Goal: Task Accomplishment & Management: Manage account settings

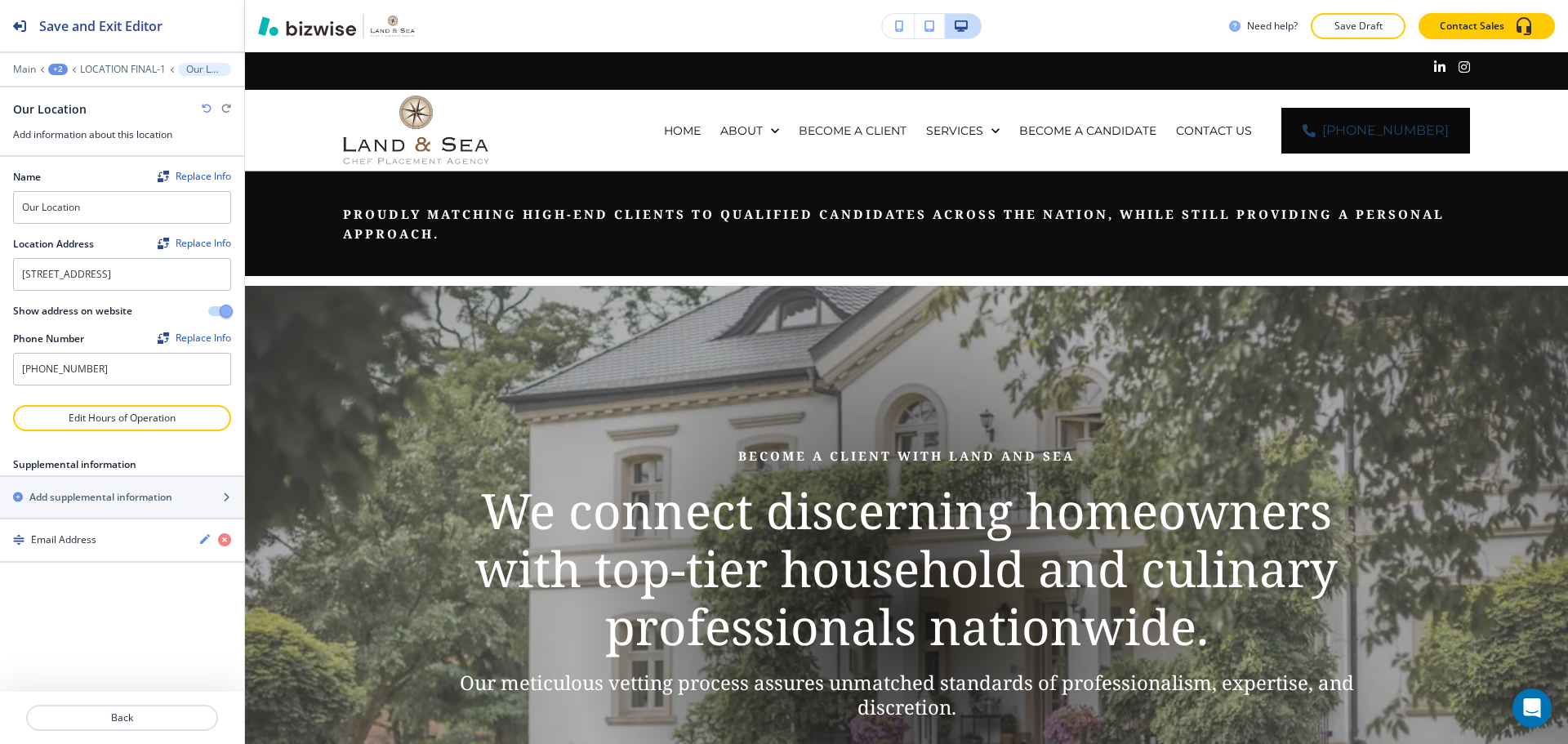
scroll to position [5, 0]
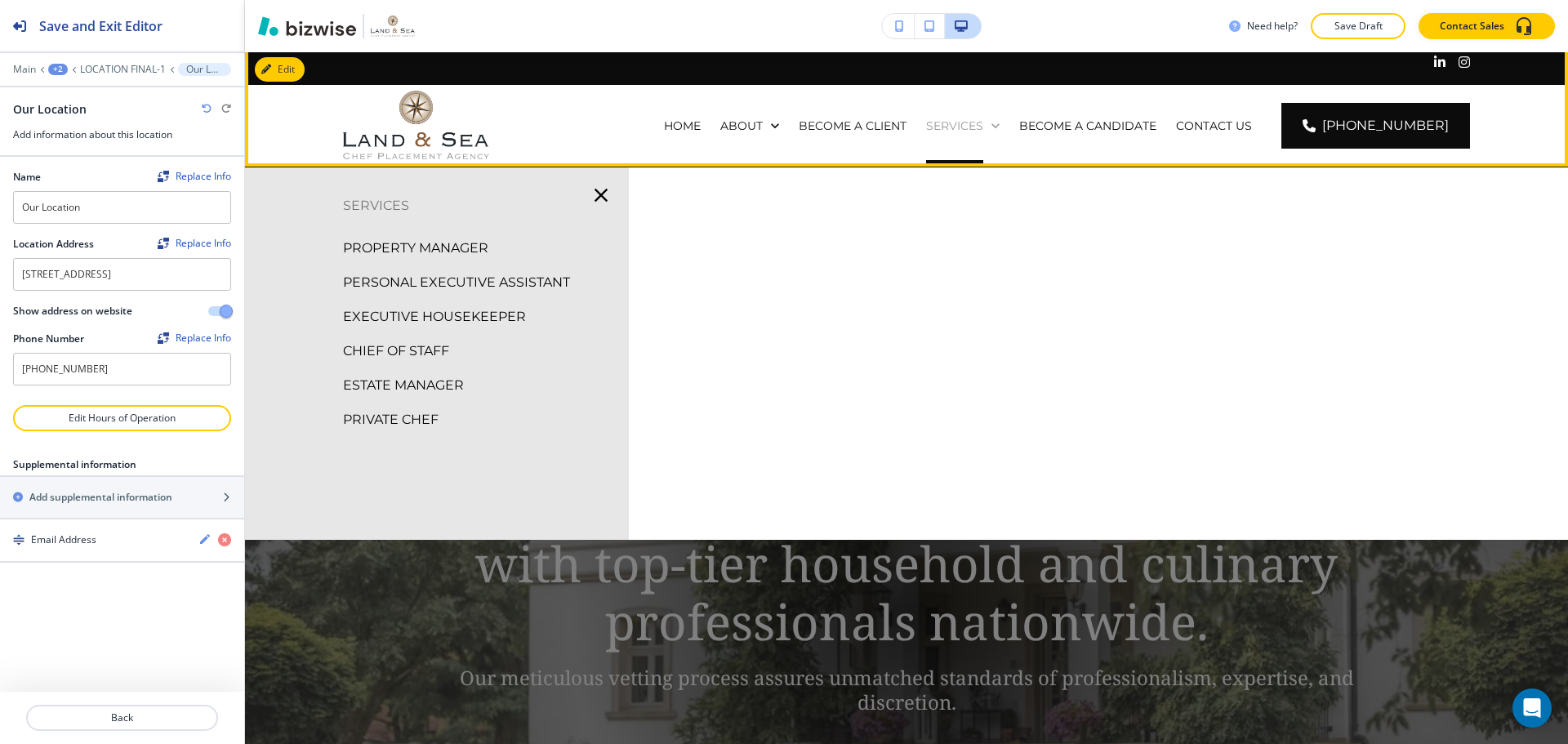
click at [983, 126] on p "SERVICES" at bounding box center [954, 125] width 57 height 17
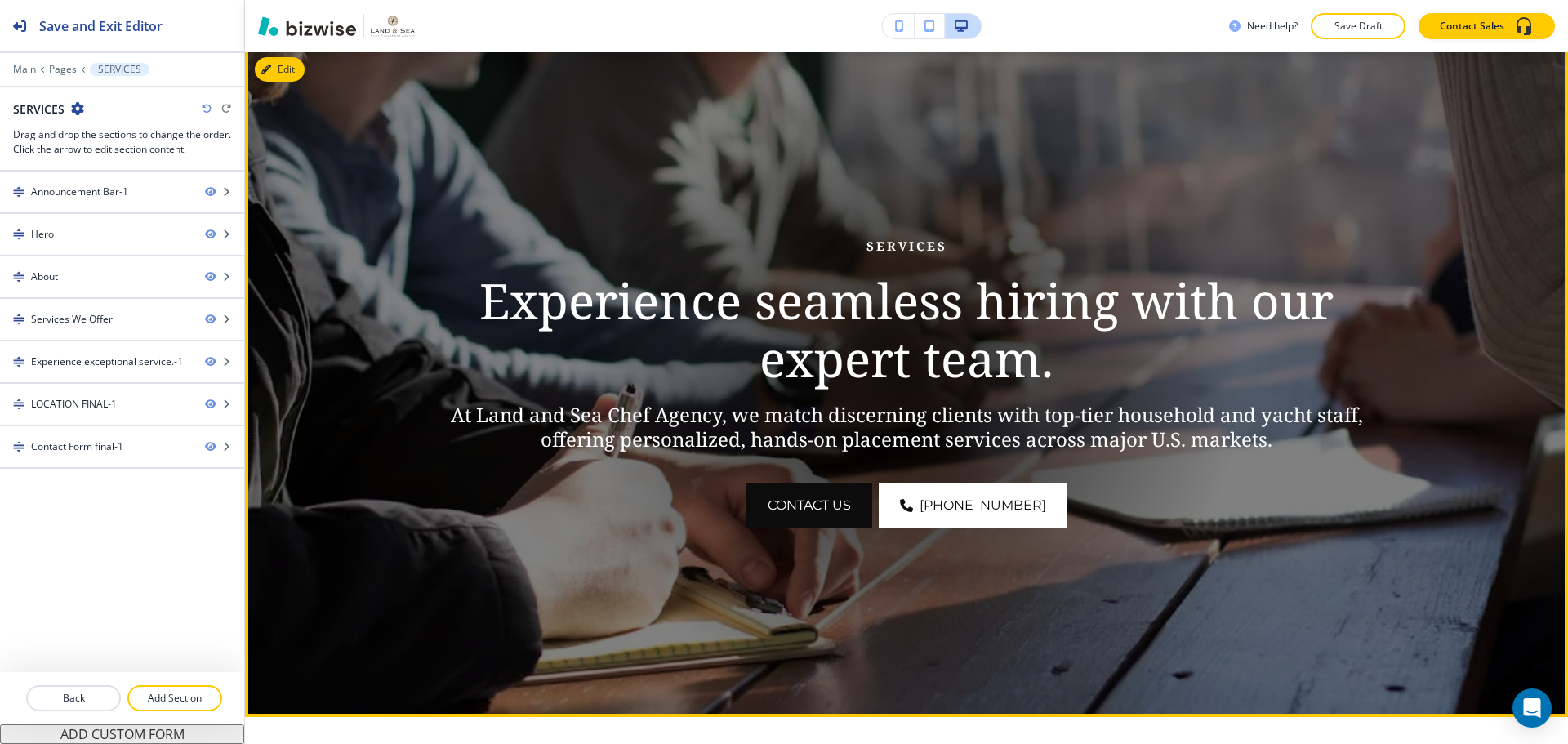
scroll to position [245, 0]
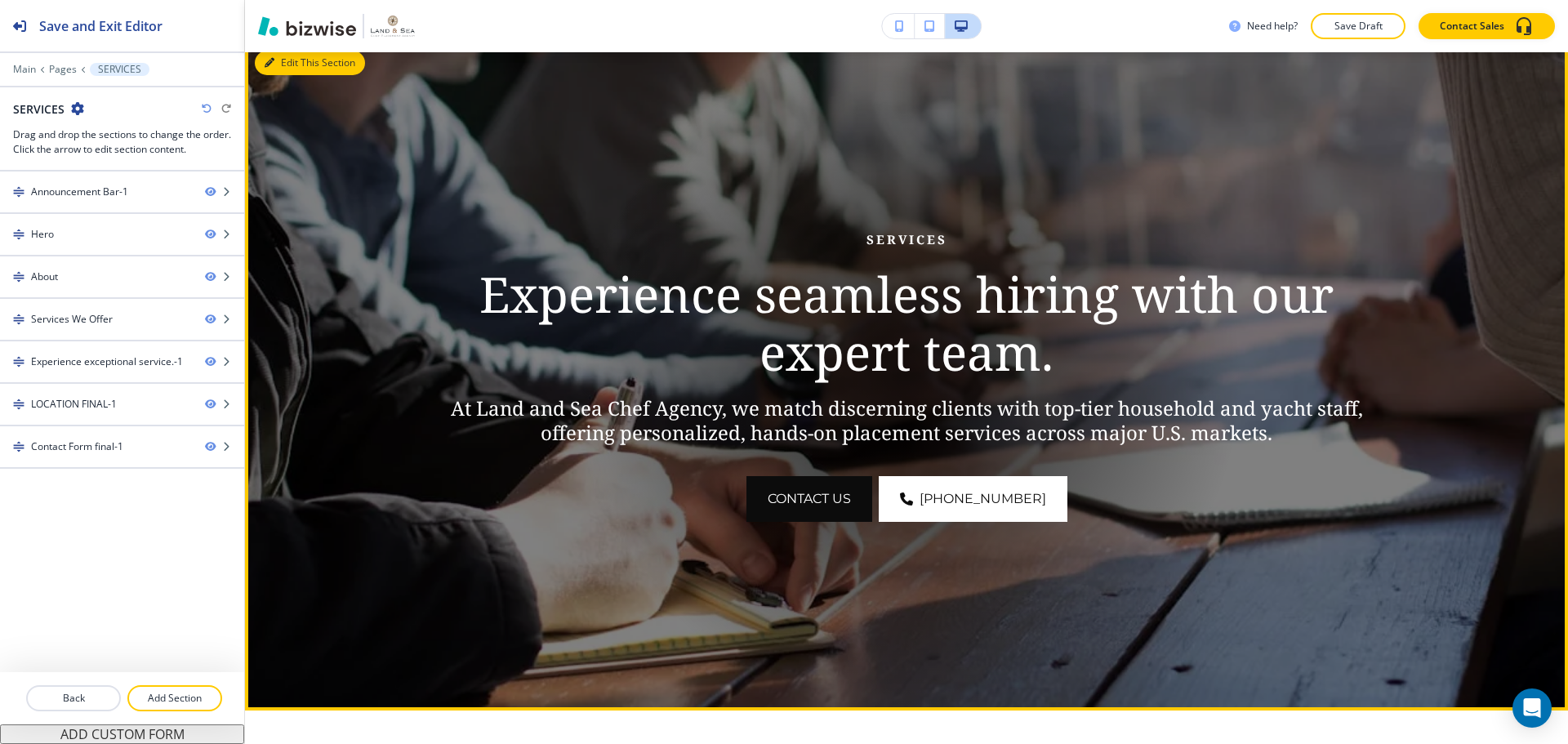
click at [296, 61] on button "Edit This Section" at bounding box center [310, 63] width 110 height 24
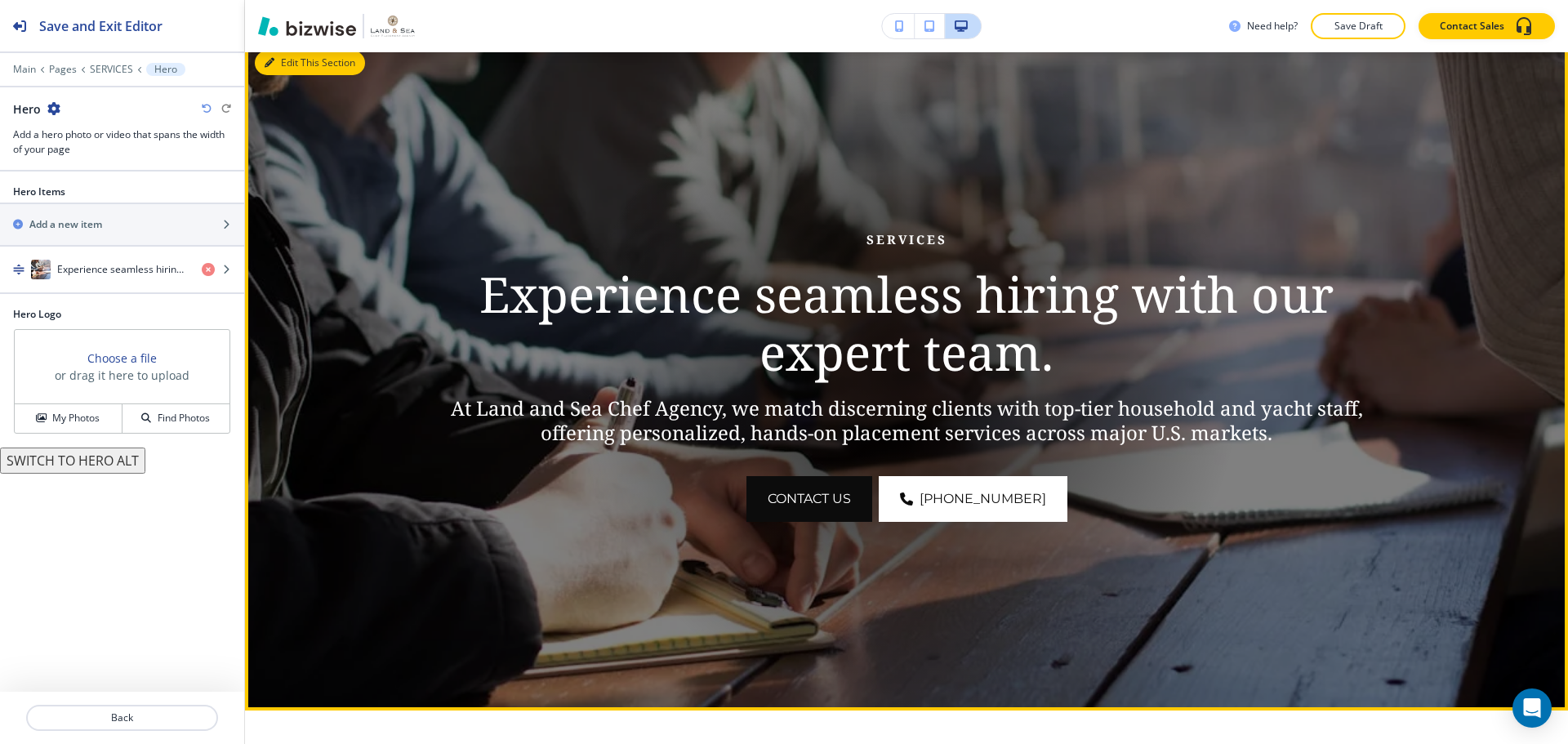
scroll to position [233, 0]
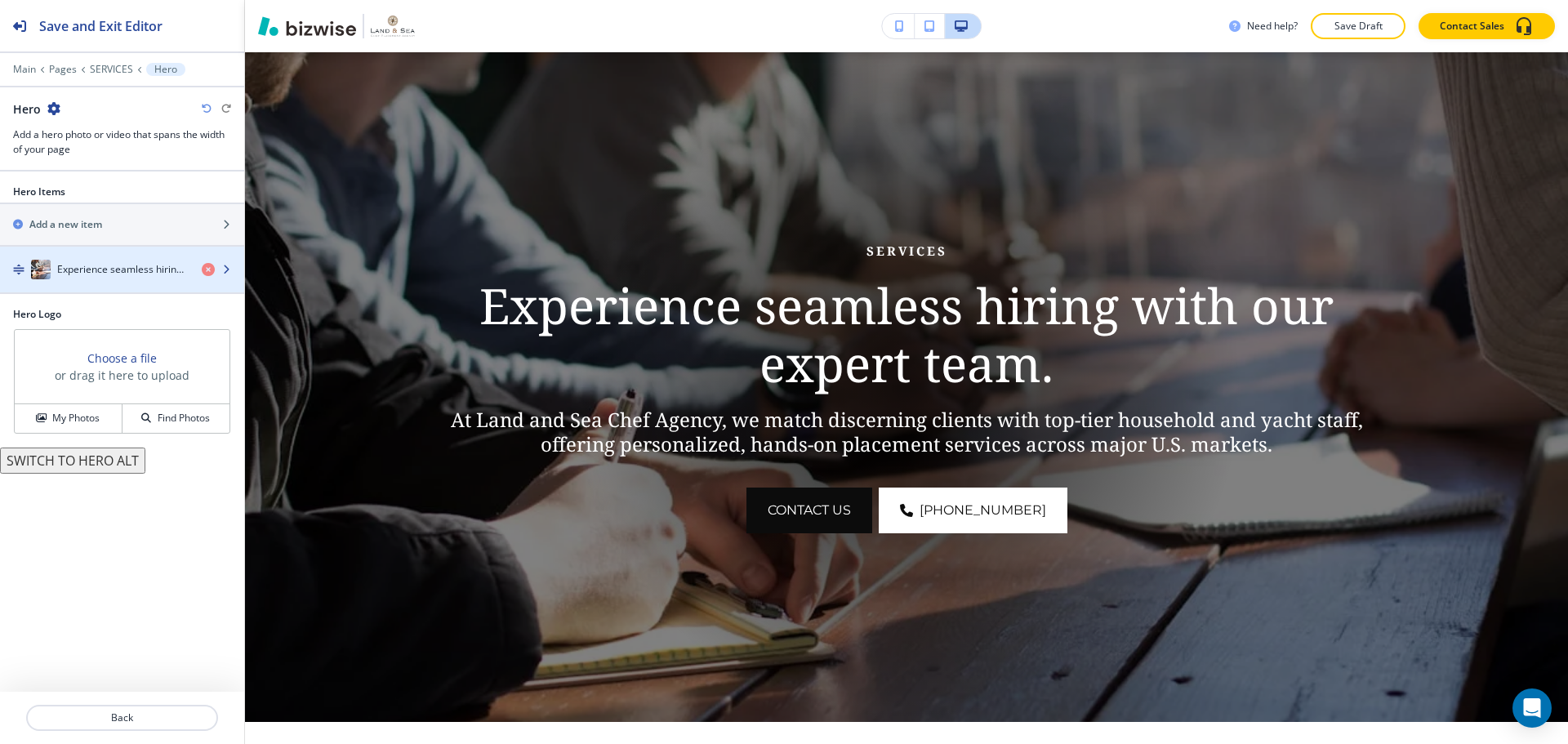
click at [119, 279] on div "button" at bounding box center [122, 285] width 244 height 13
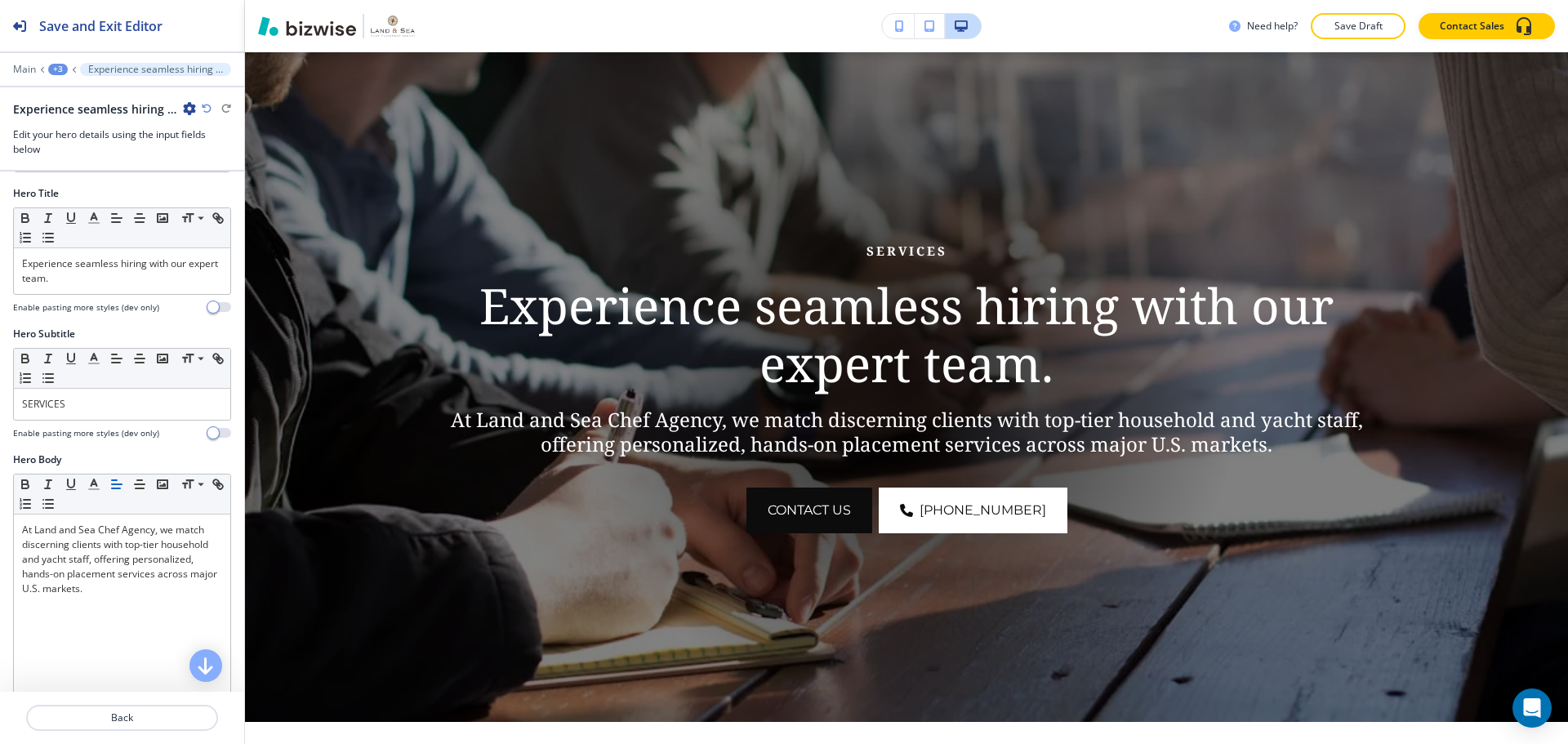
scroll to position [163, 0]
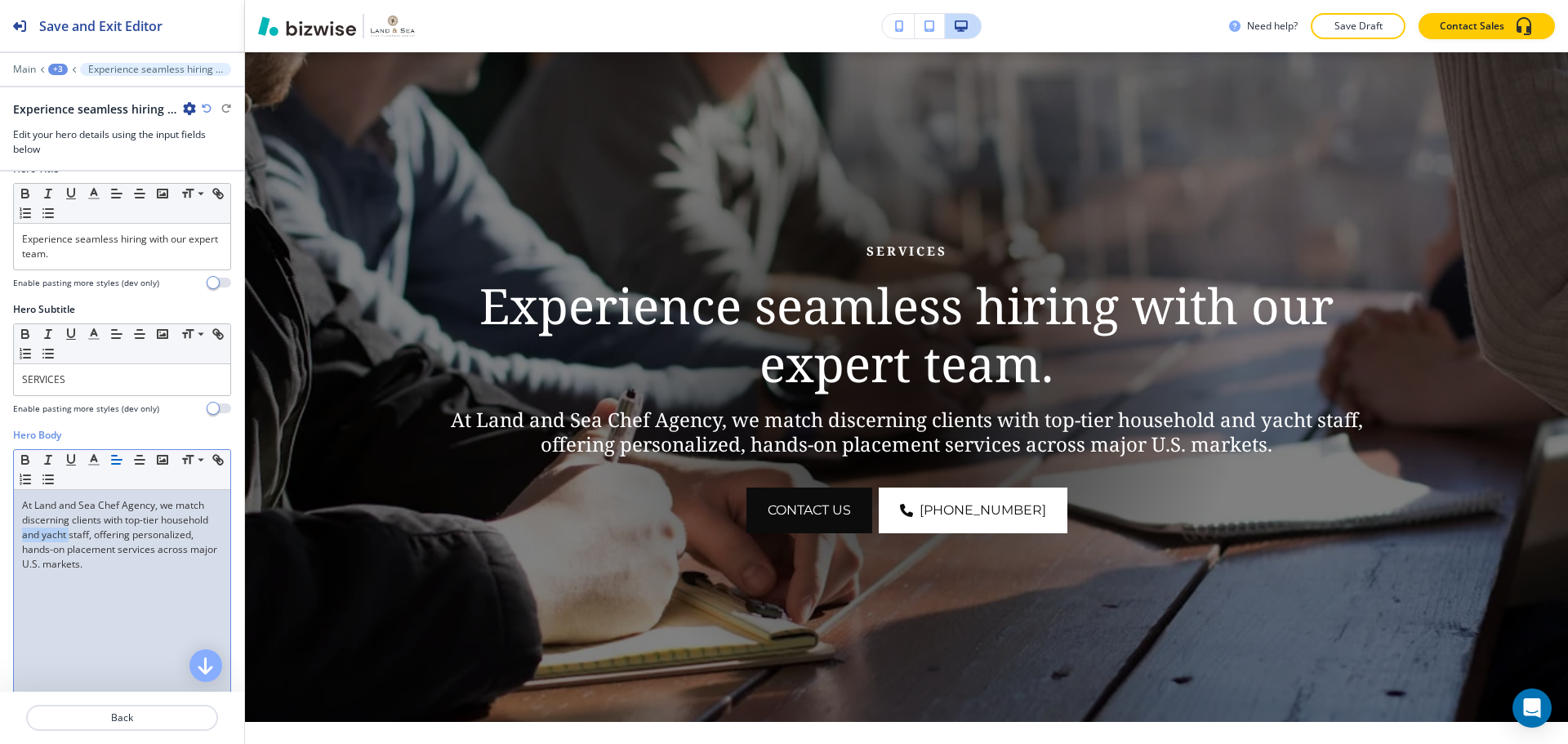
drag, startPoint x: 73, startPoint y: 536, endPoint x: 121, endPoint y: 540, distance: 48.2
click at [121, 540] on p "At Land and Sea Chef Agency, we match discerning clients with top-tier househol…" at bounding box center [122, 535] width 200 height 73
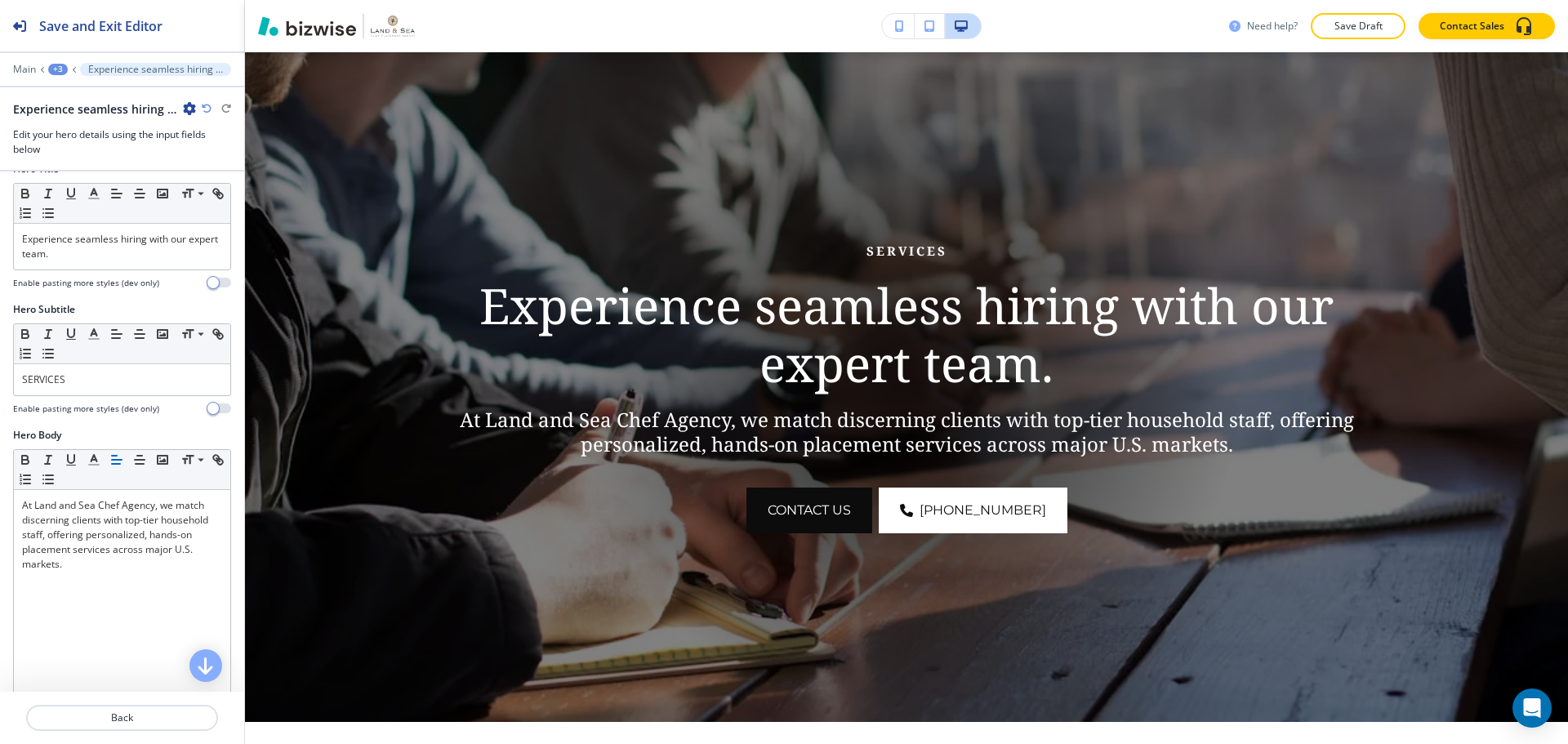
scroll to position [737, 0]
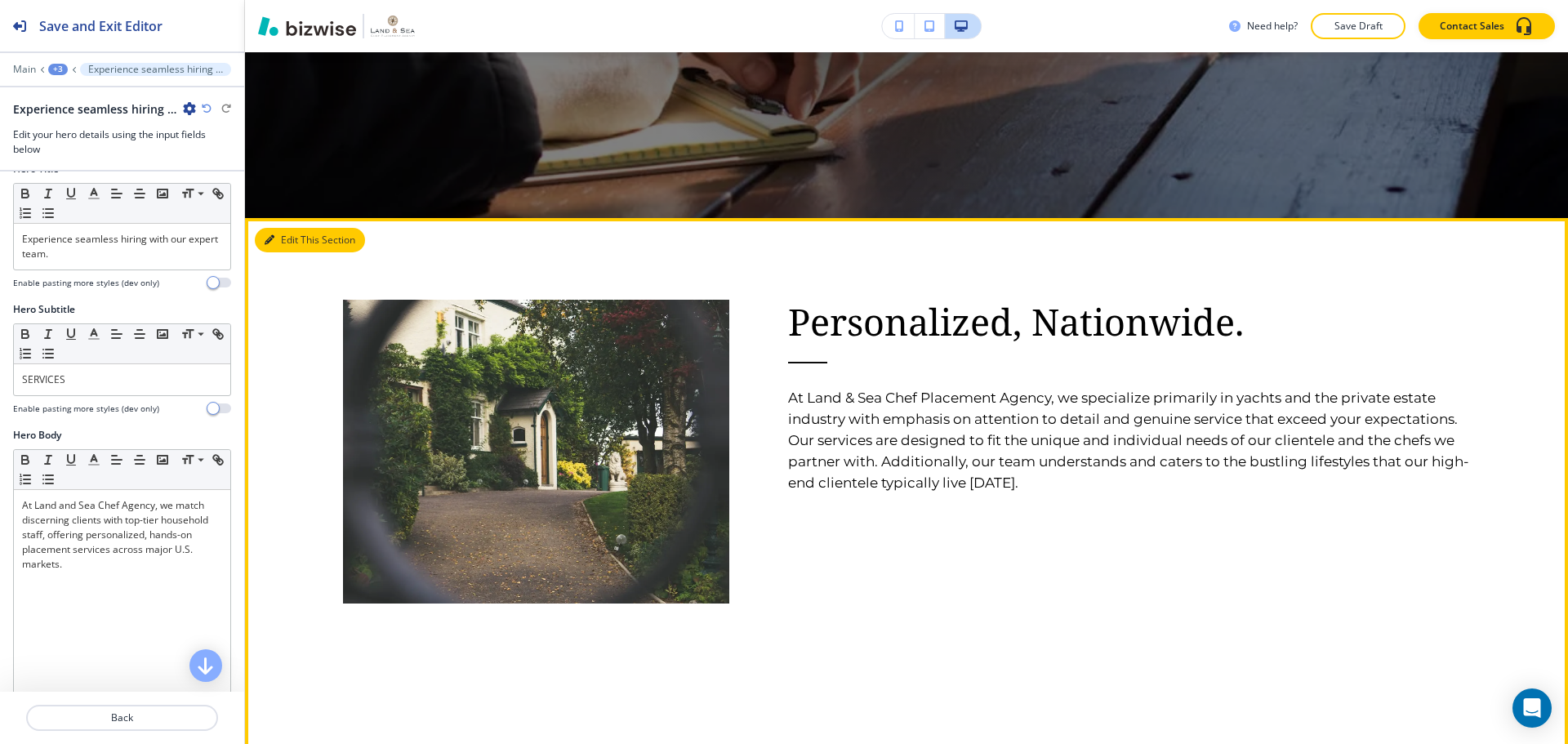
click at [268, 233] on button "Edit This Section" at bounding box center [310, 240] width 110 height 24
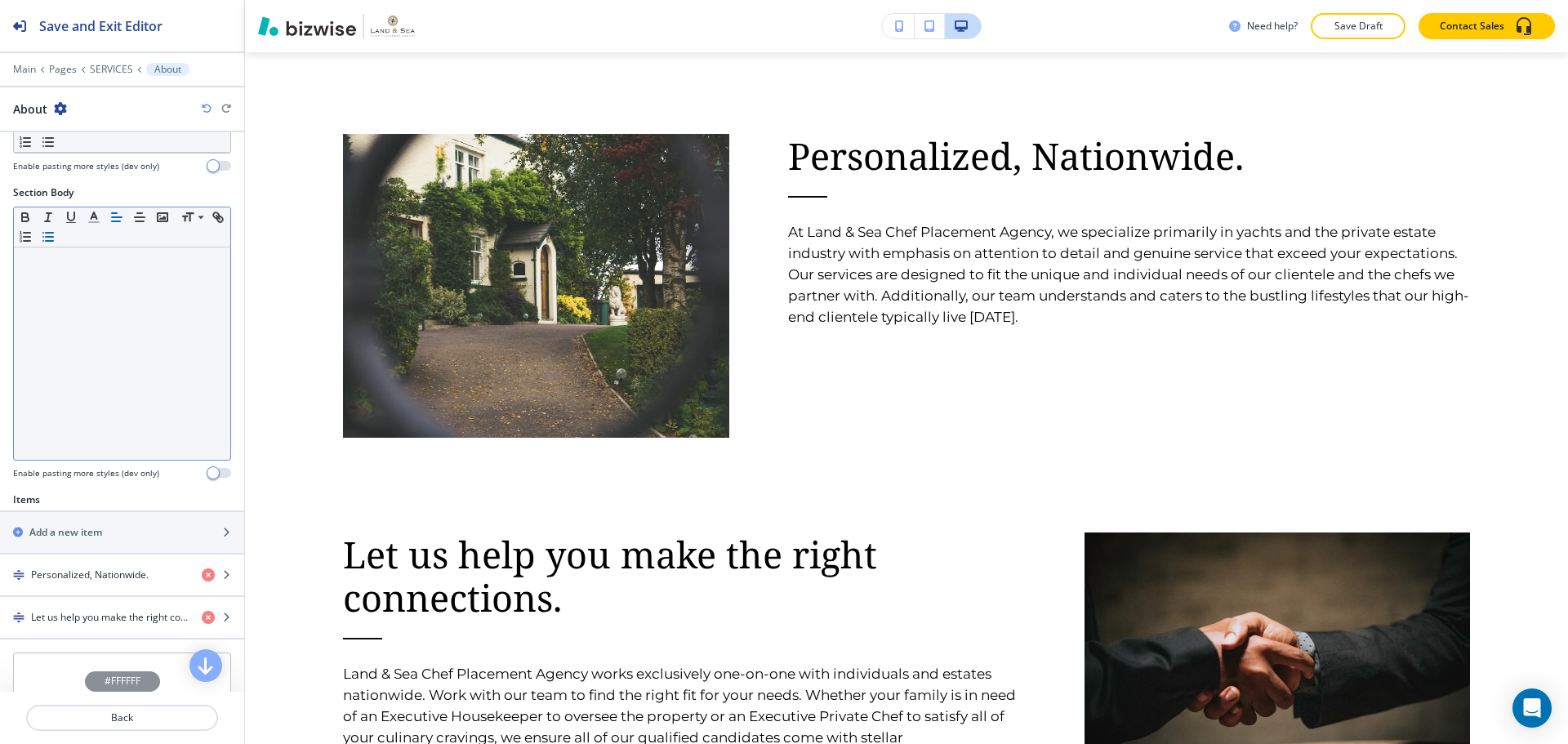
scroll to position [245, 0]
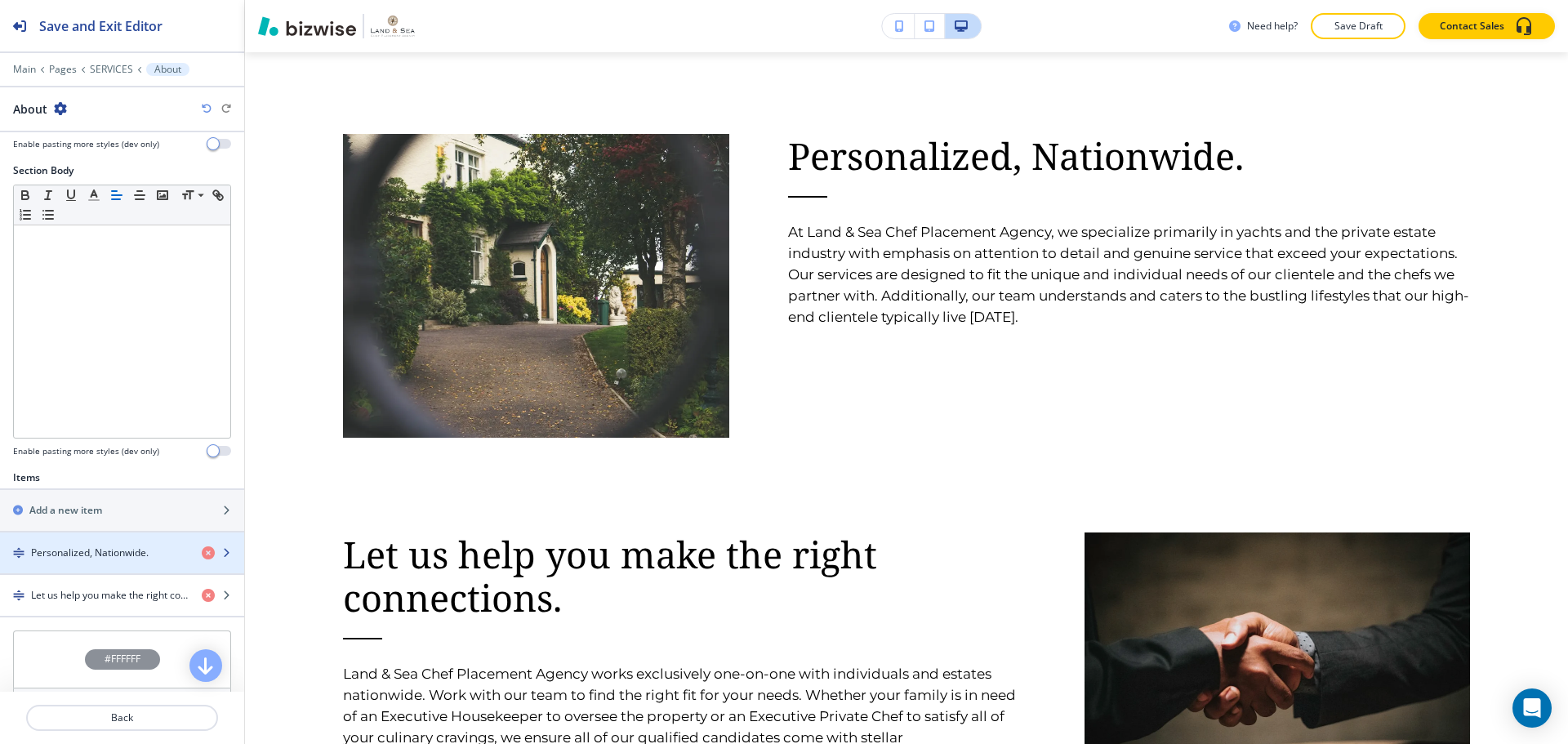
click at [54, 546] on h4 "Personalized, Nationwide." at bounding box center [89, 553] width 117 height 15
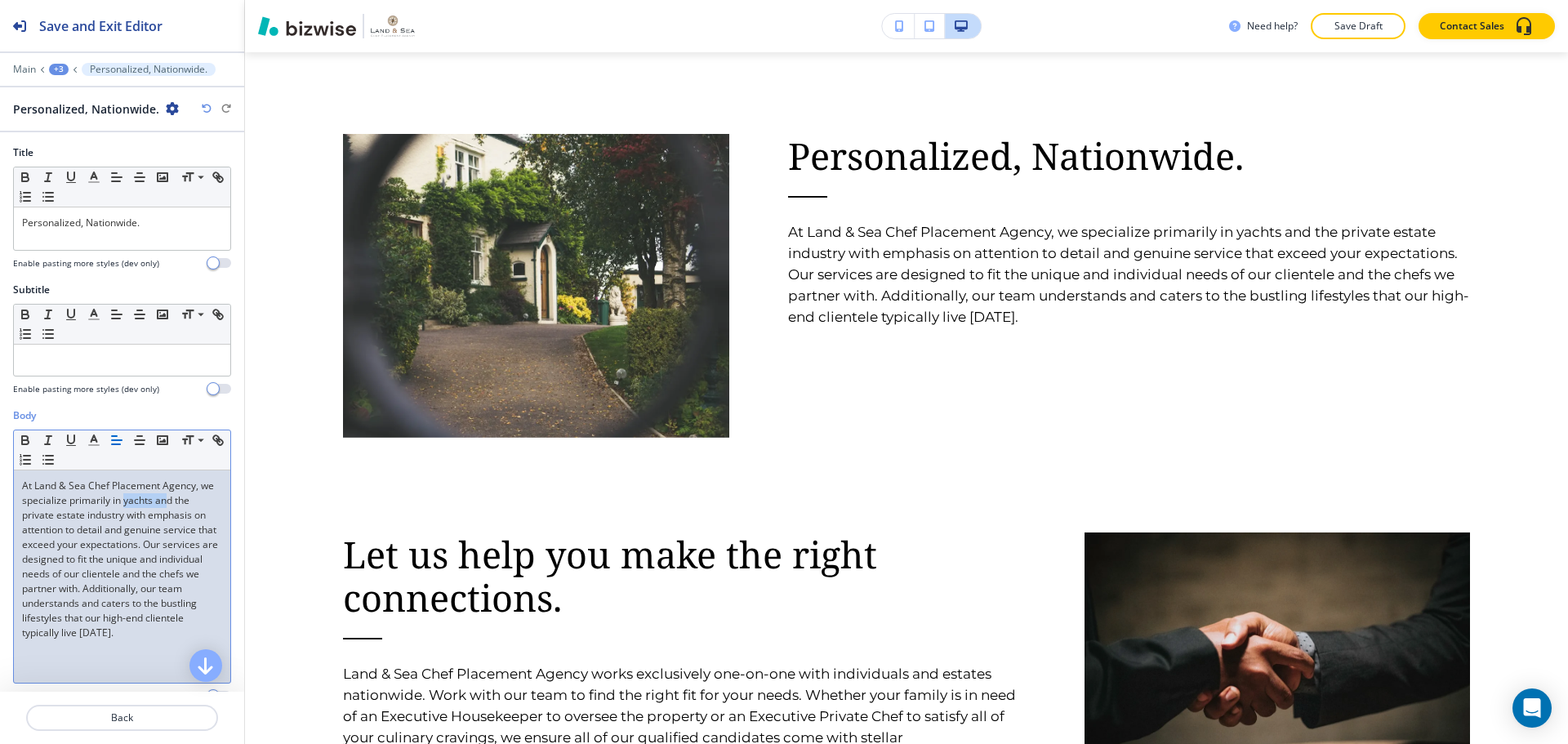
drag, startPoint x: 138, startPoint y: 501, endPoint x: 184, endPoint y: 499, distance: 46.0
click at [184, 499] on p "At Land & Sea Chef Placement Agency, we specialize primarily in yachts and the …" at bounding box center [122, 559] width 200 height 162
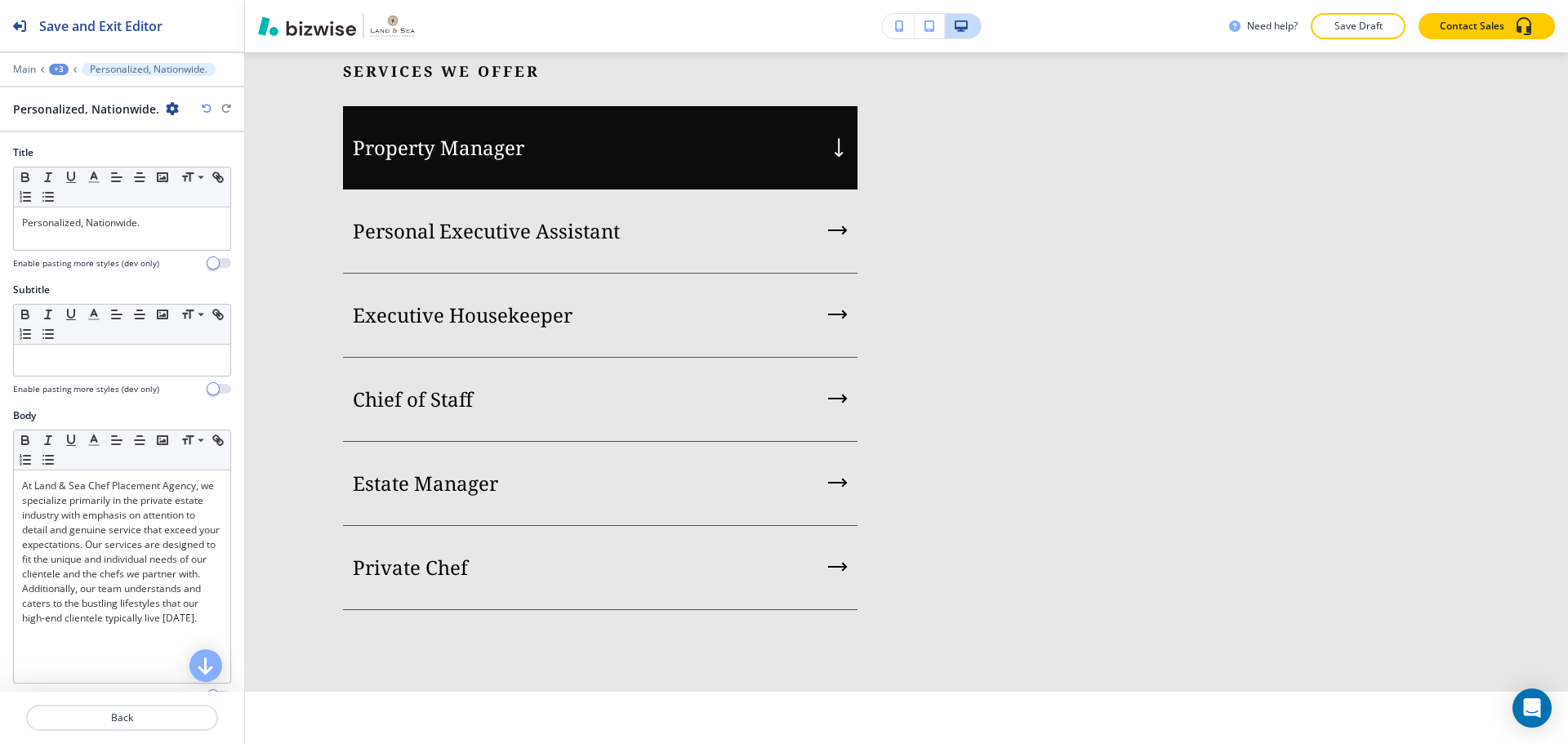
scroll to position [1801, 0]
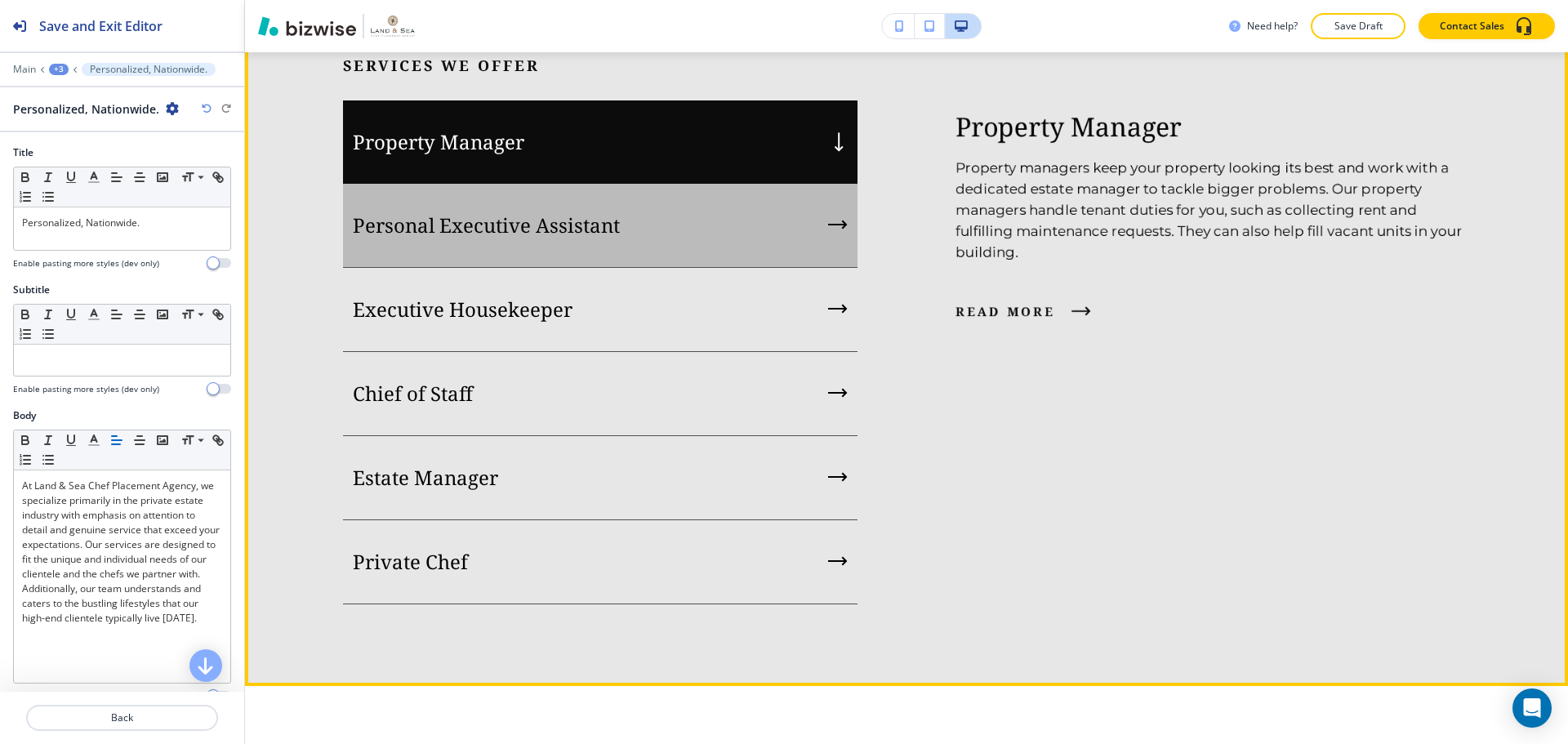
click at [798, 208] on div "Personal Executive Assistant" at bounding box center [600, 226] width 514 height 84
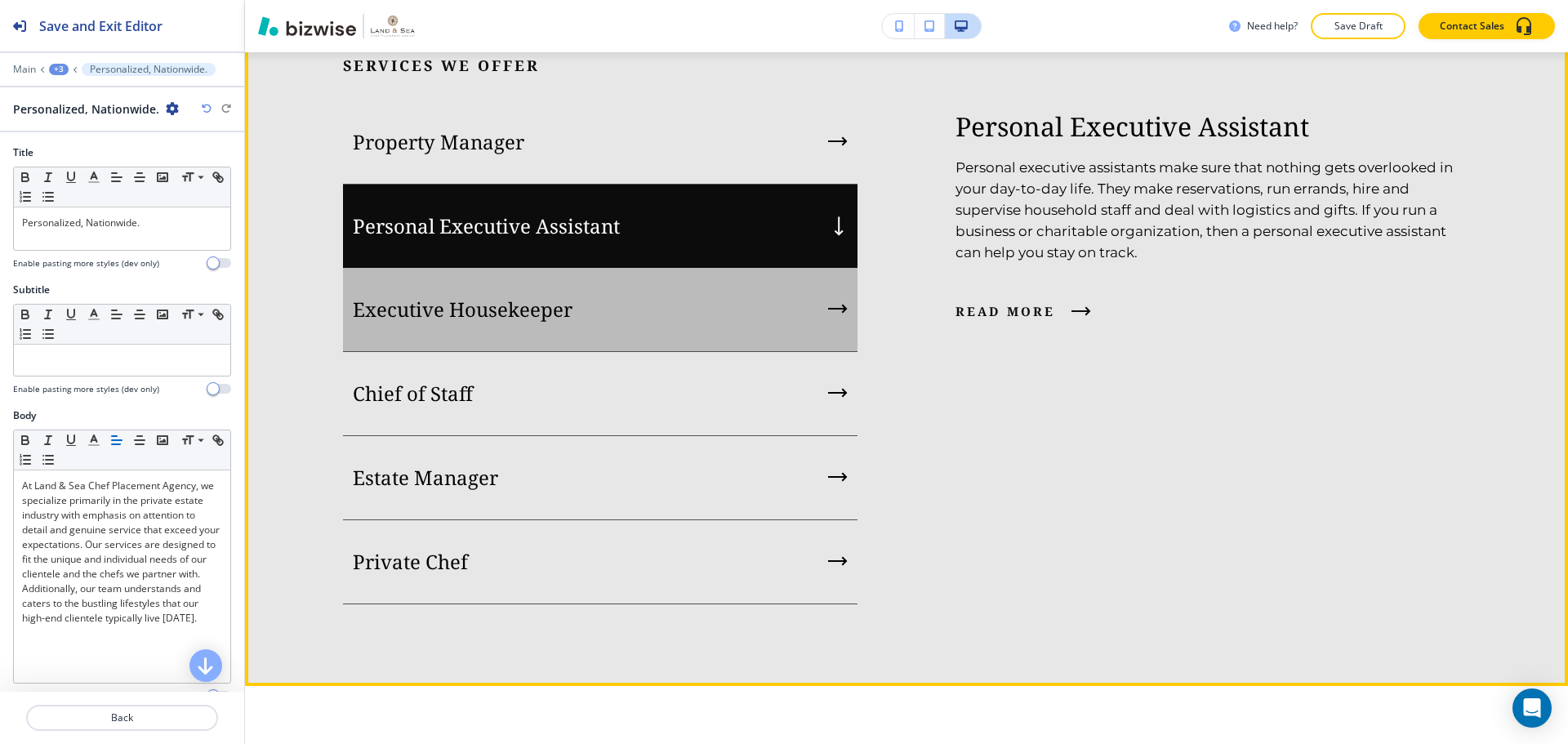
click at [698, 322] on div "Executive Housekeeper" at bounding box center [600, 309] width 514 height 84
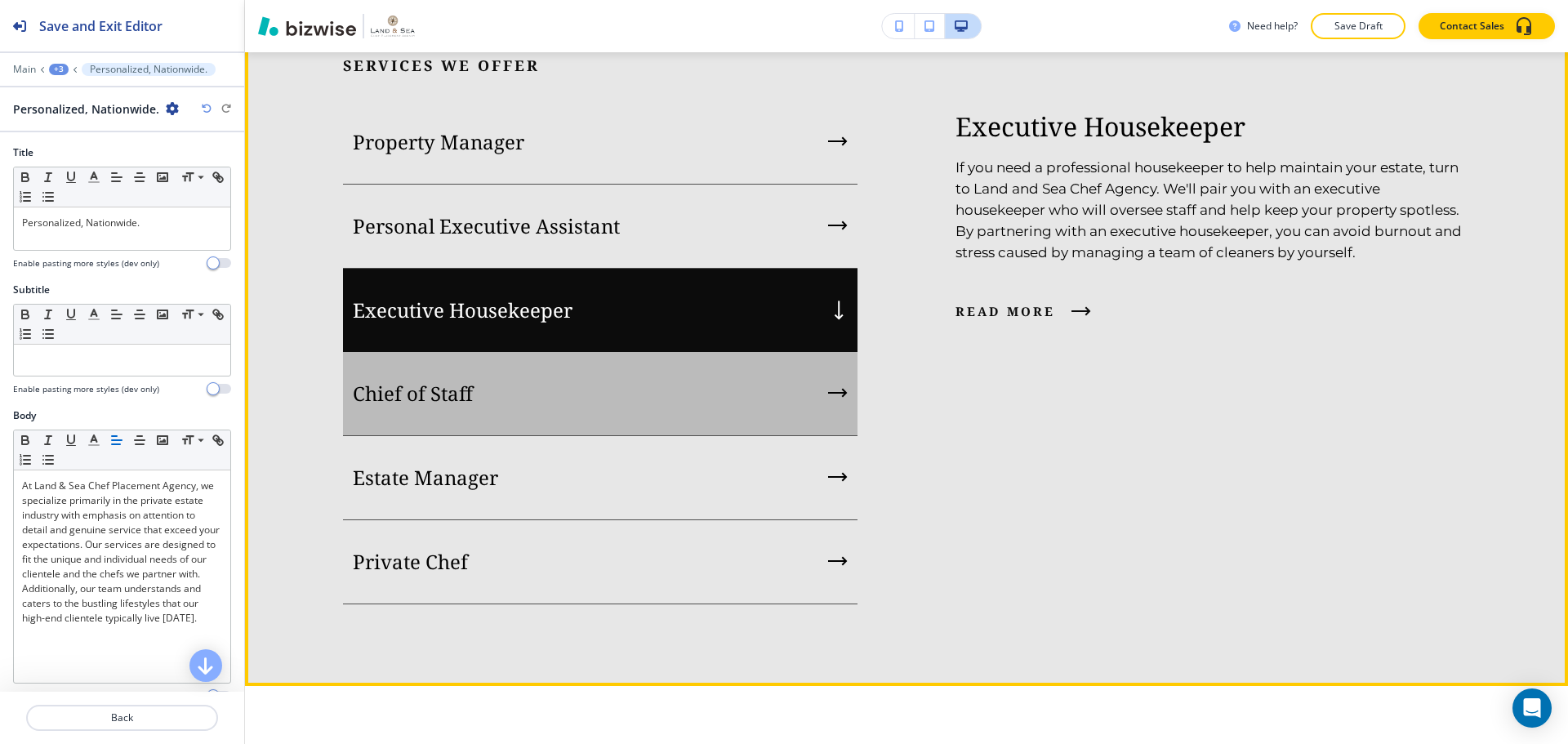
click at [668, 357] on div "Chief of Staff" at bounding box center [600, 393] width 514 height 84
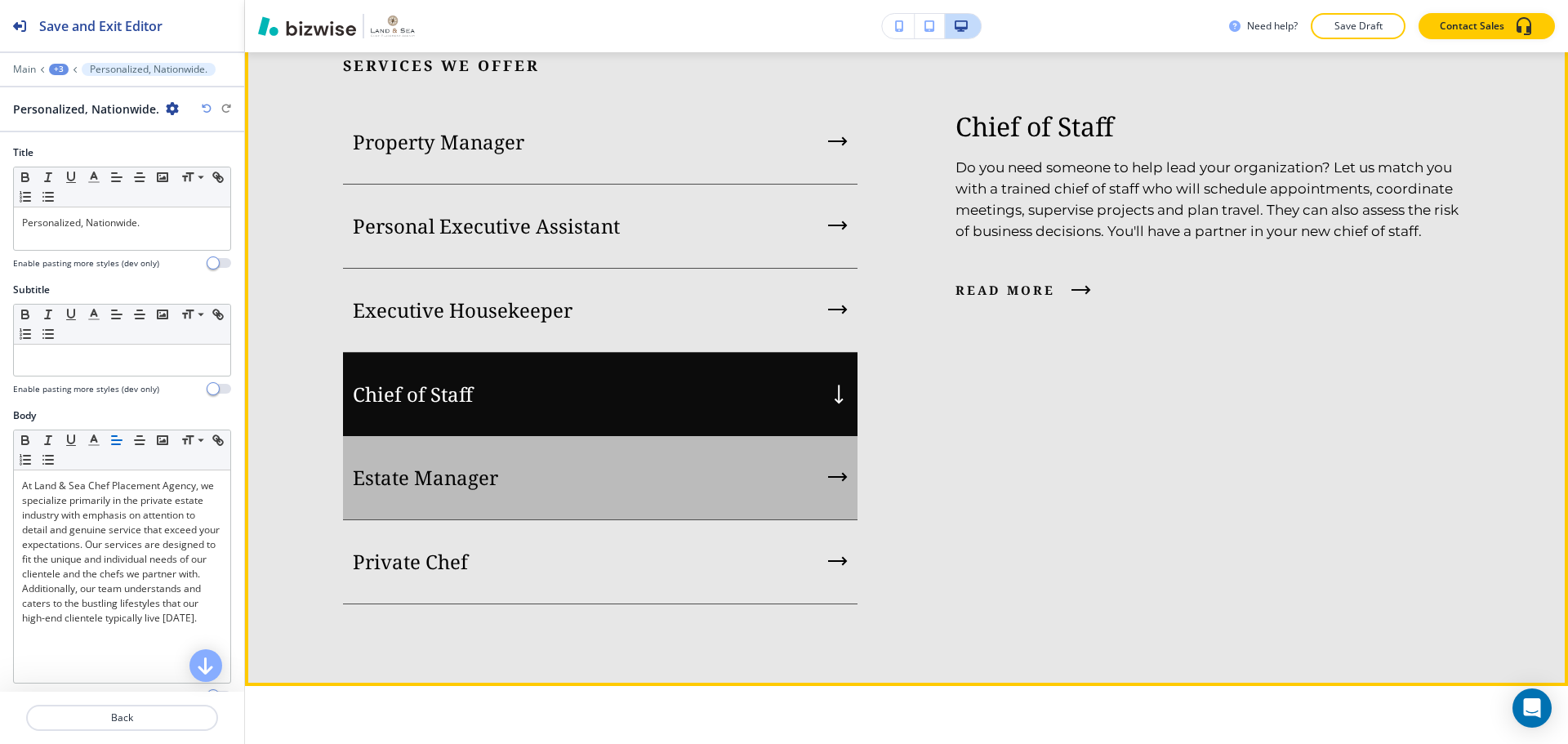
click at [611, 459] on div "Estate Manager" at bounding box center [600, 478] width 514 height 84
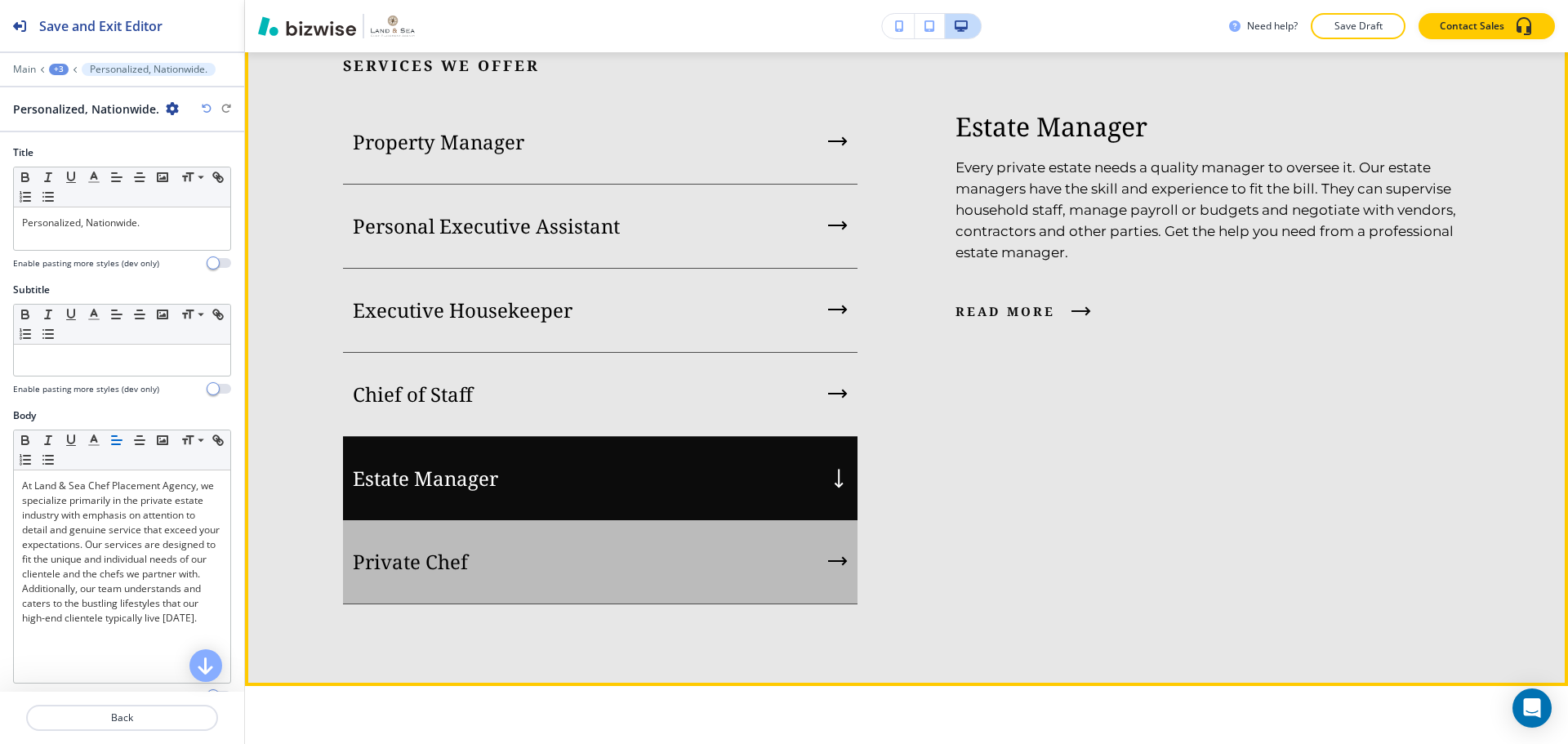
click at [559, 543] on div "Private Chef" at bounding box center [600, 562] width 514 height 84
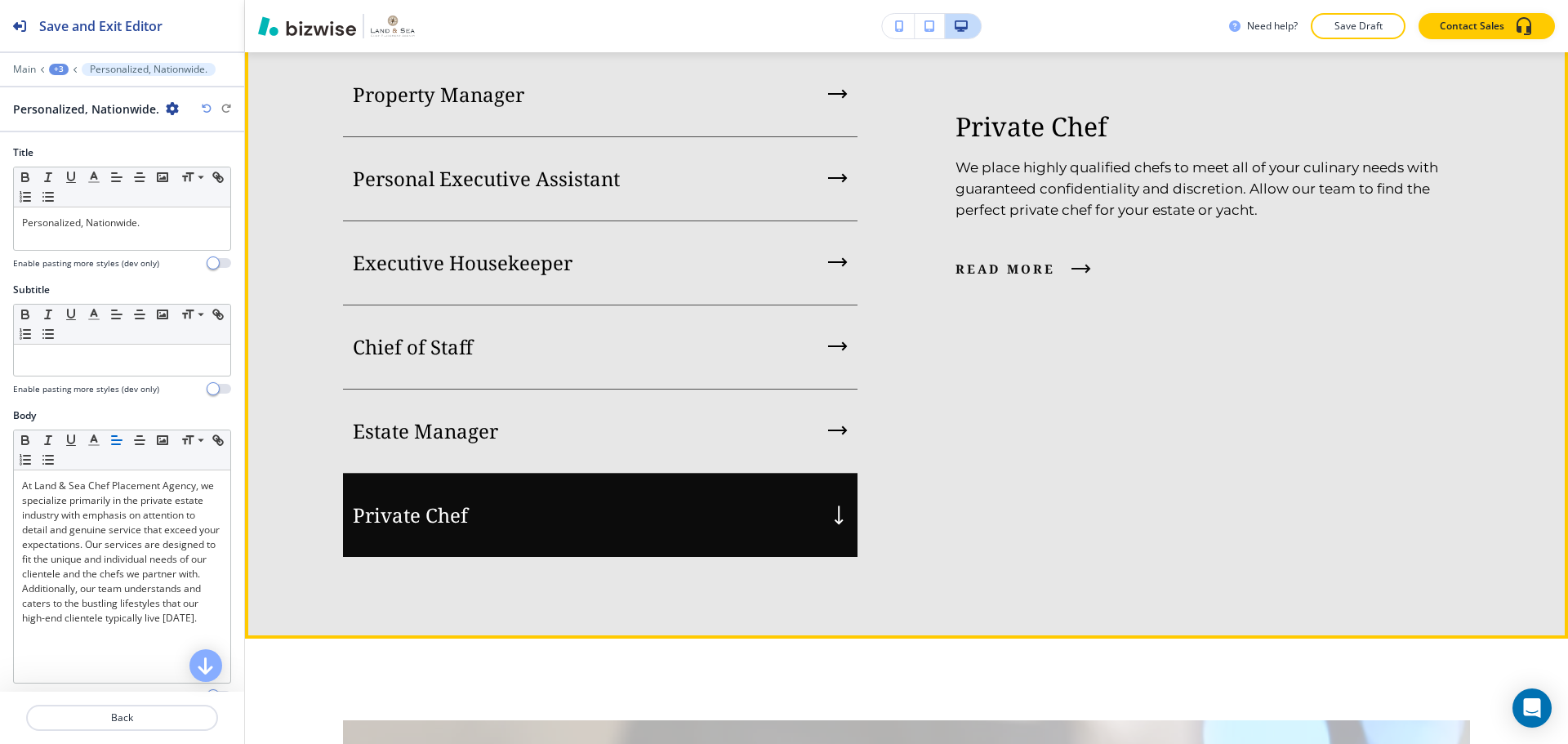
scroll to position [1720, 0]
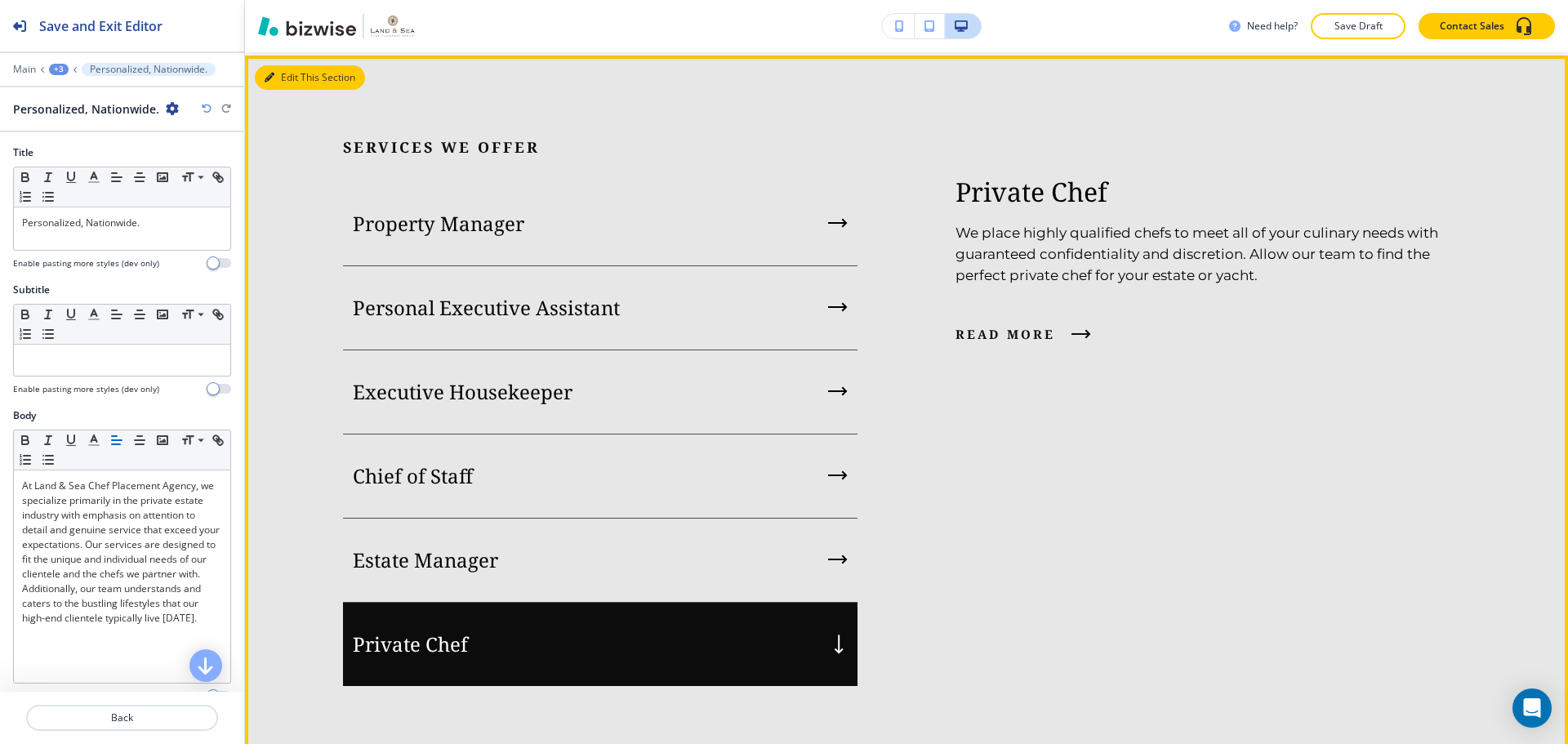
click at [285, 71] on div "Edit This Section Services We Offer Property Manager Personal Executive Assista…" at bounding box center [906, 412] width 1323 height 712
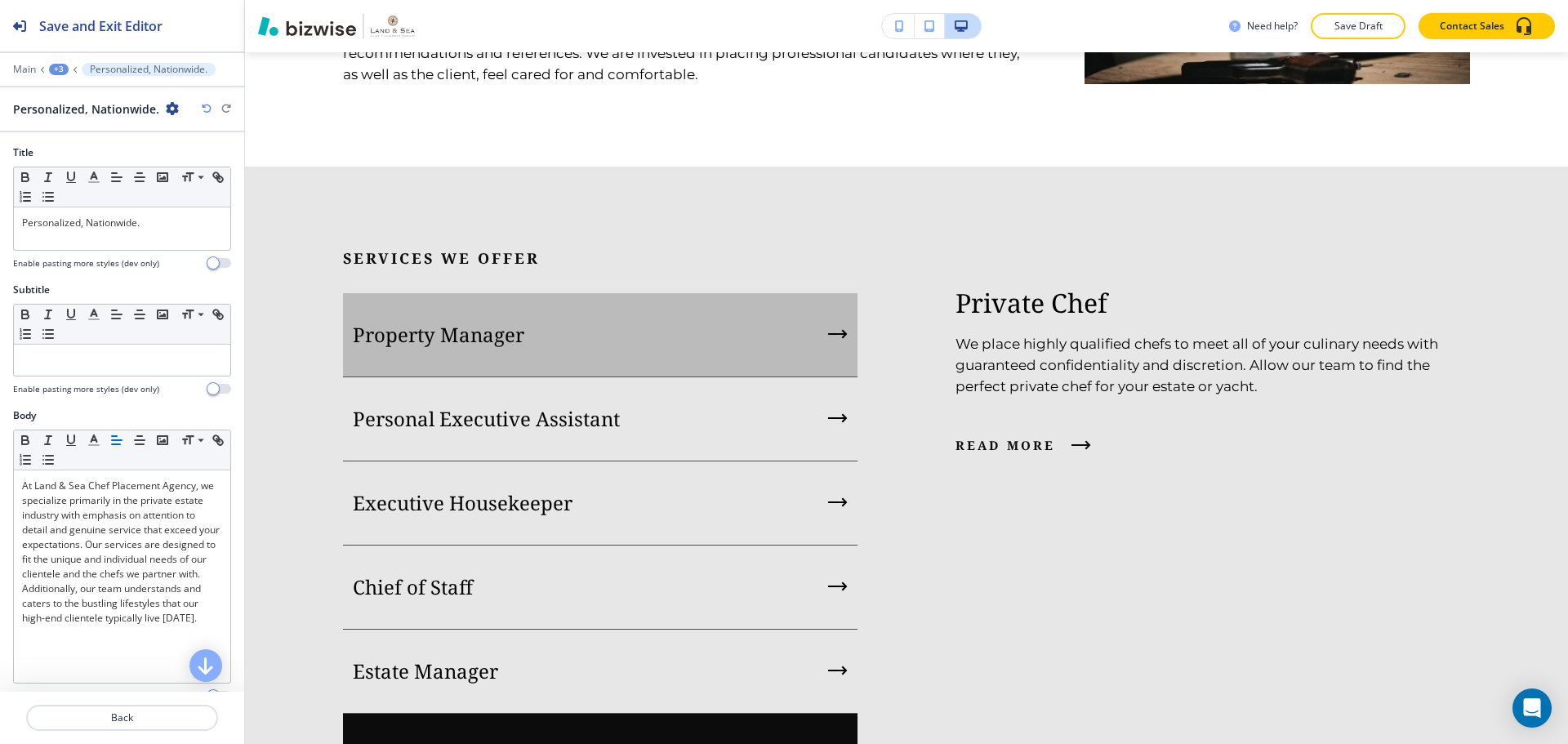
scroll to position [1556, 0]
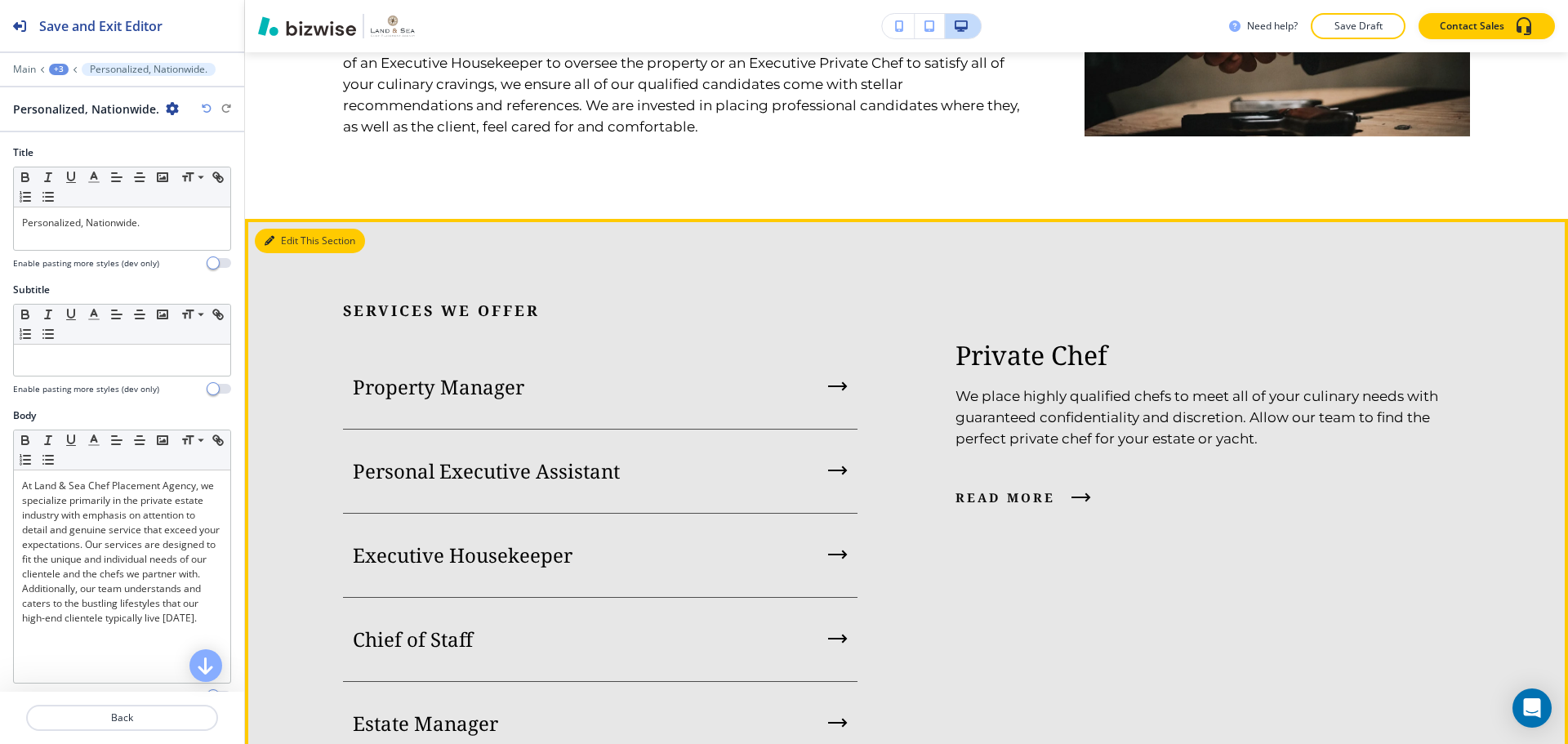
click at [291, 235] on button "Edit This Section" at bounding box center [310, 240] width 110 height 24
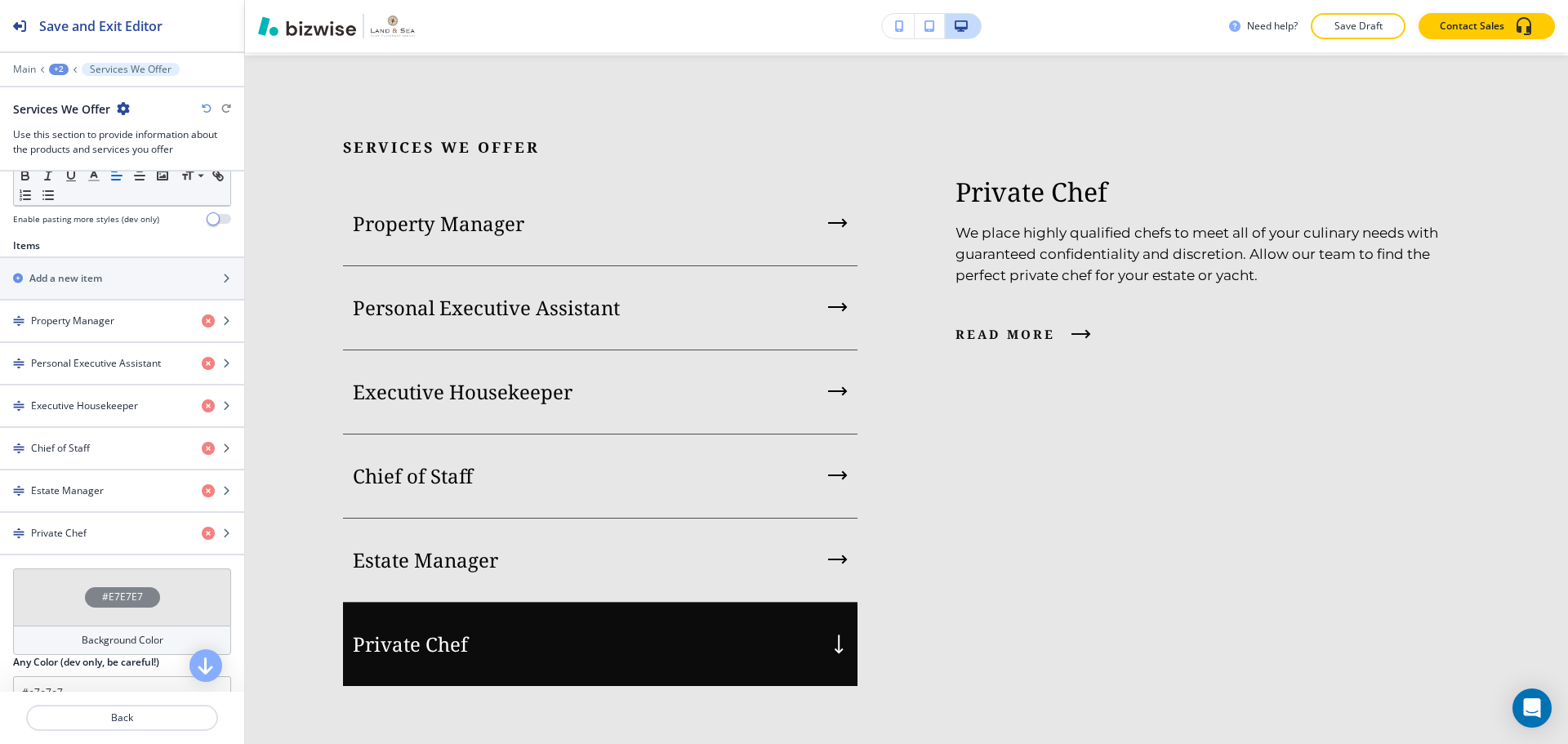
scroll to position [572, 0]
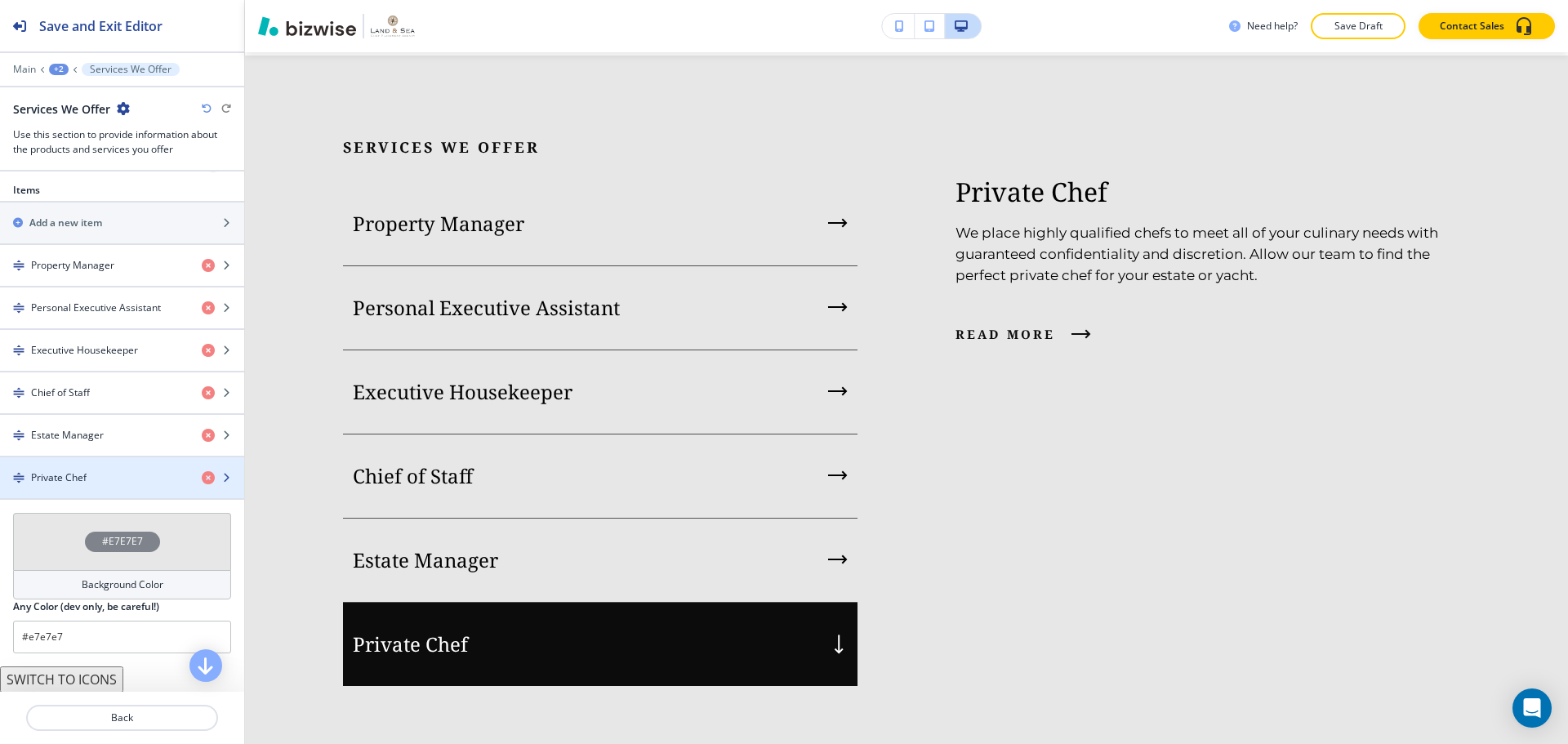
click at [93, 488] on div "button" at bounding box center [122, 491] width 244 height 13
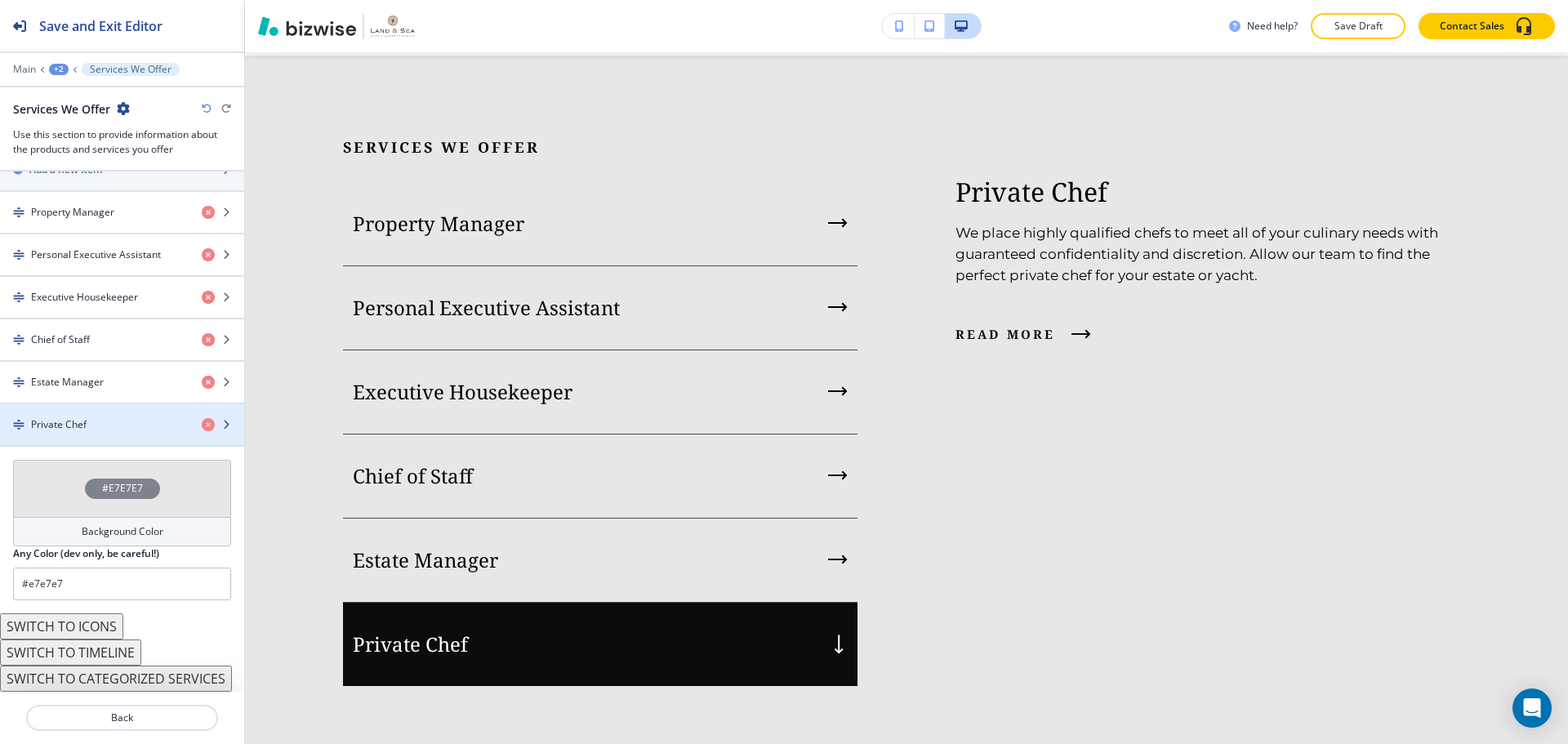
click at [137, 427] on div "Private Chef" at bounding box center [94, 424] width 189 height 15
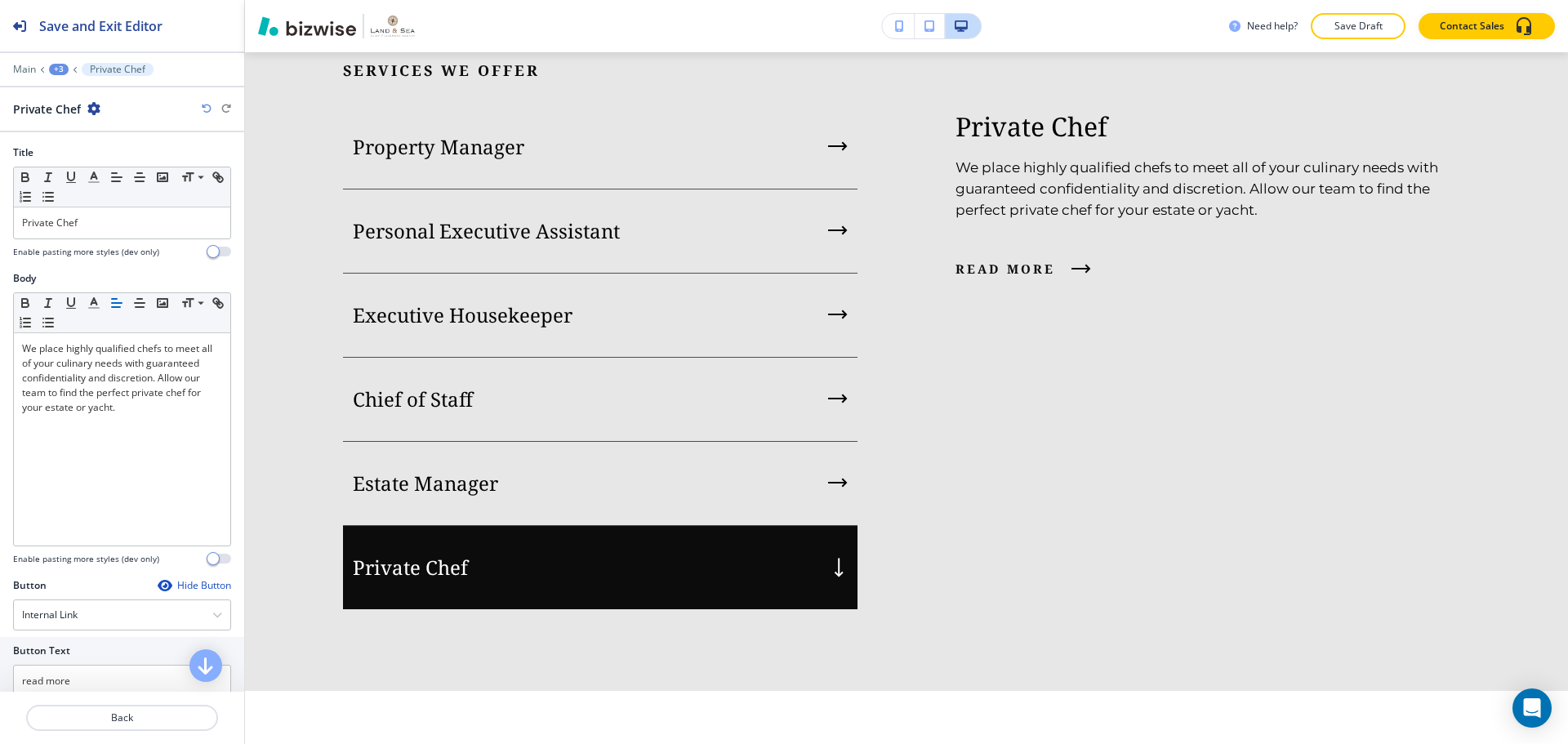
scroll to position [1801, 0]
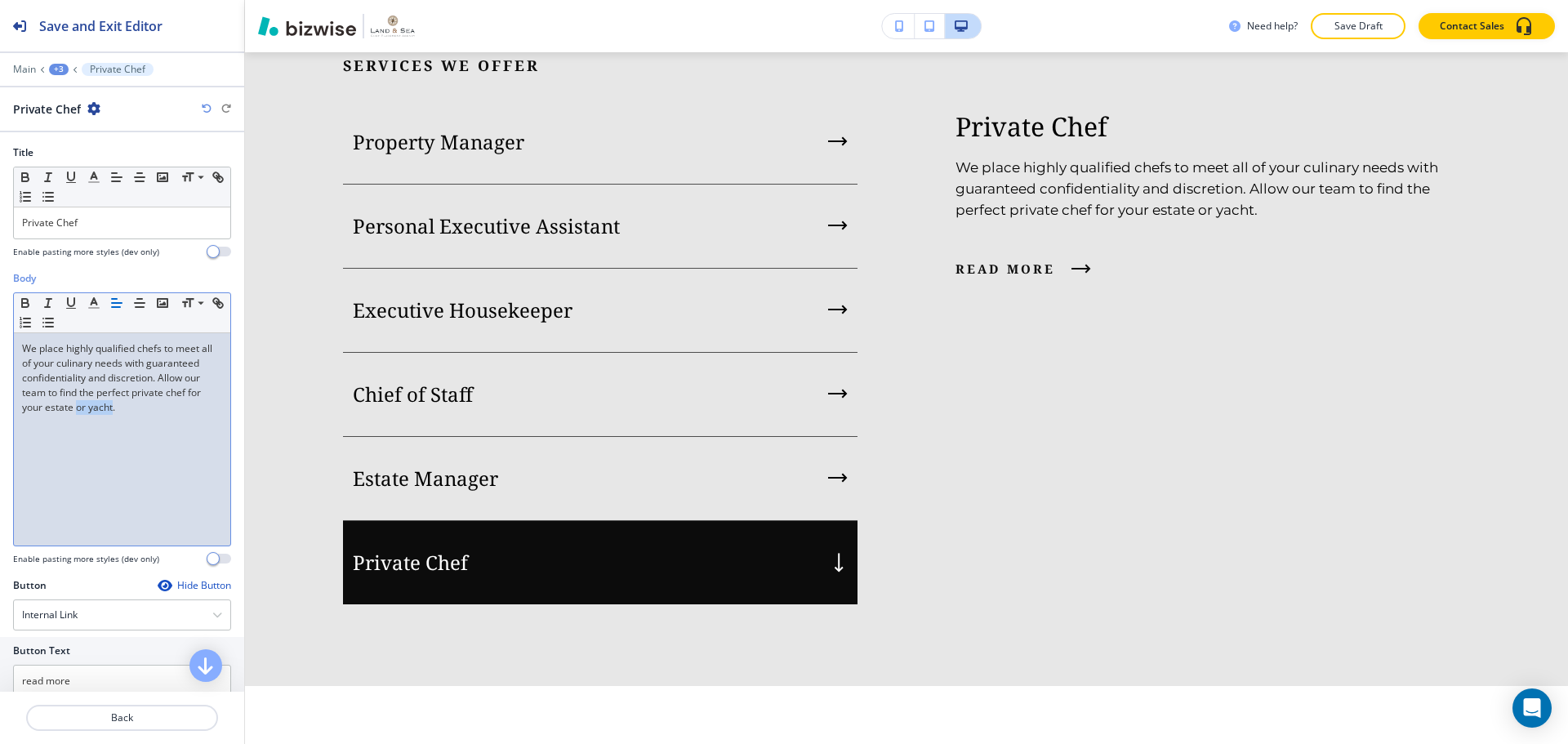
drag, startPoint x: 184, startPoint y: 406, endPoint x: 45, endPoint y: 420, distance: 139.7
click at [45, 414] on p "We place highly qualified chefs to meet all of your culinary needs with guarant…" at bounding box center [122, 378] width 200 height 73
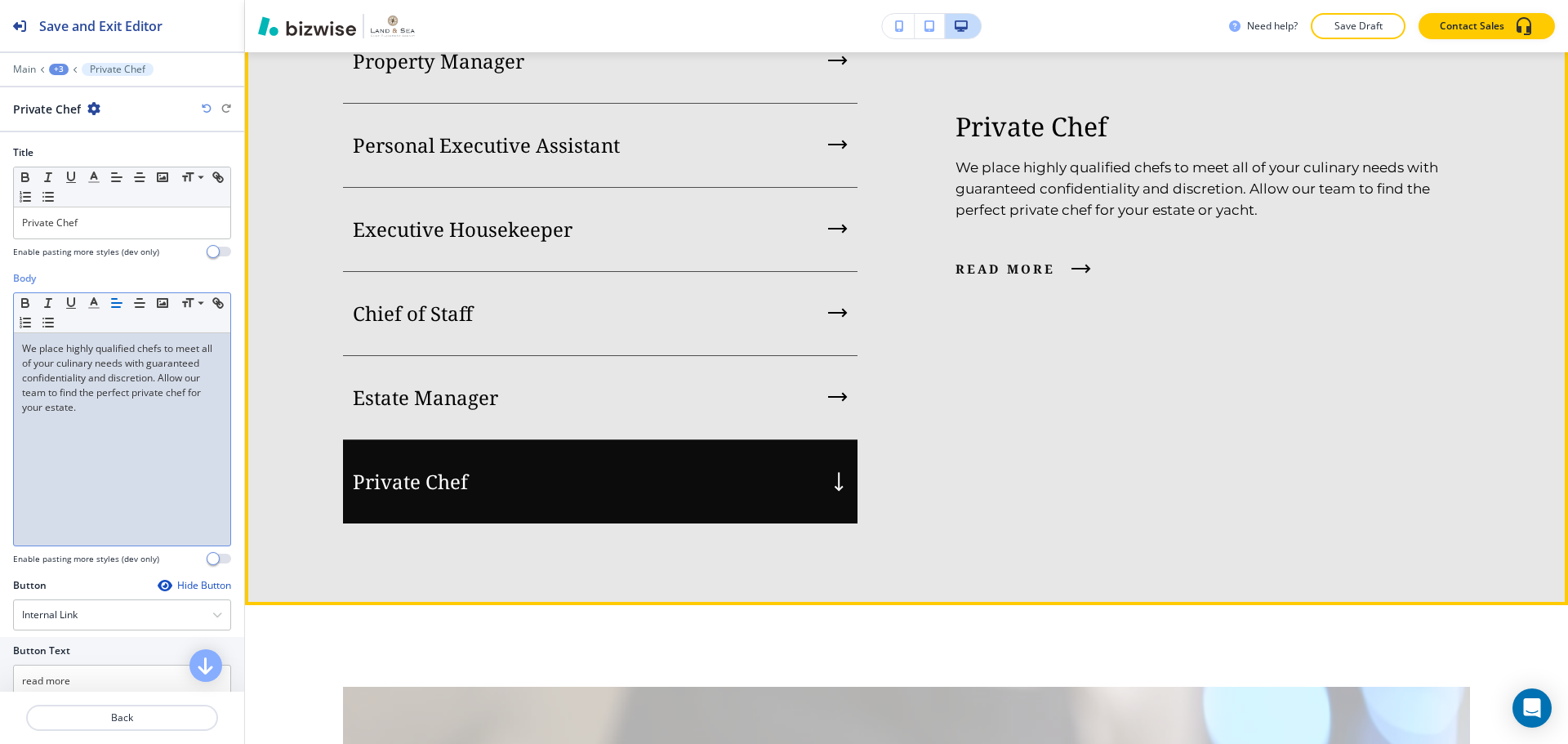
scroll to position [1882, 0]
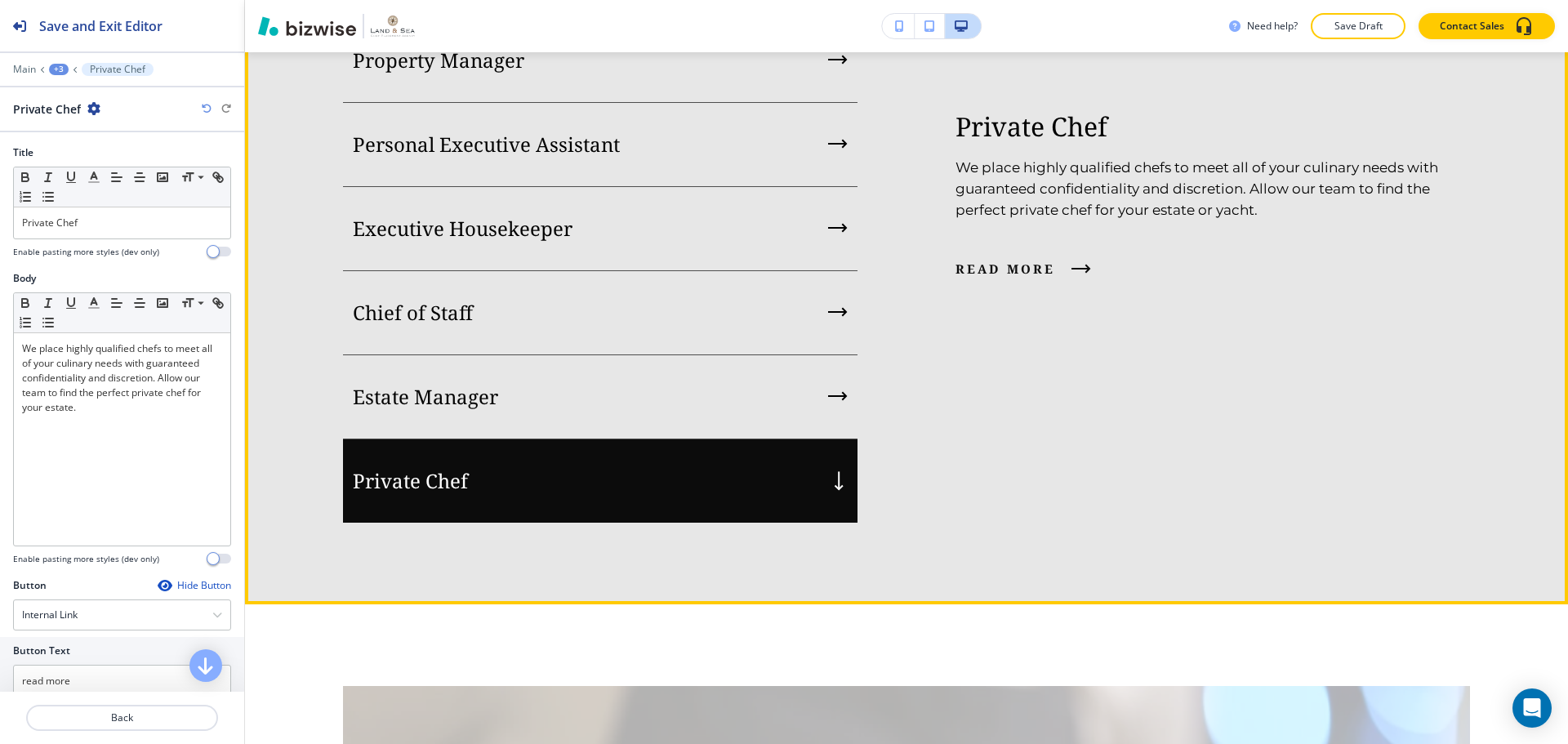
click at [591, 449] on div "Private Chef" at bounding box center [600, 480] width 514 height 83
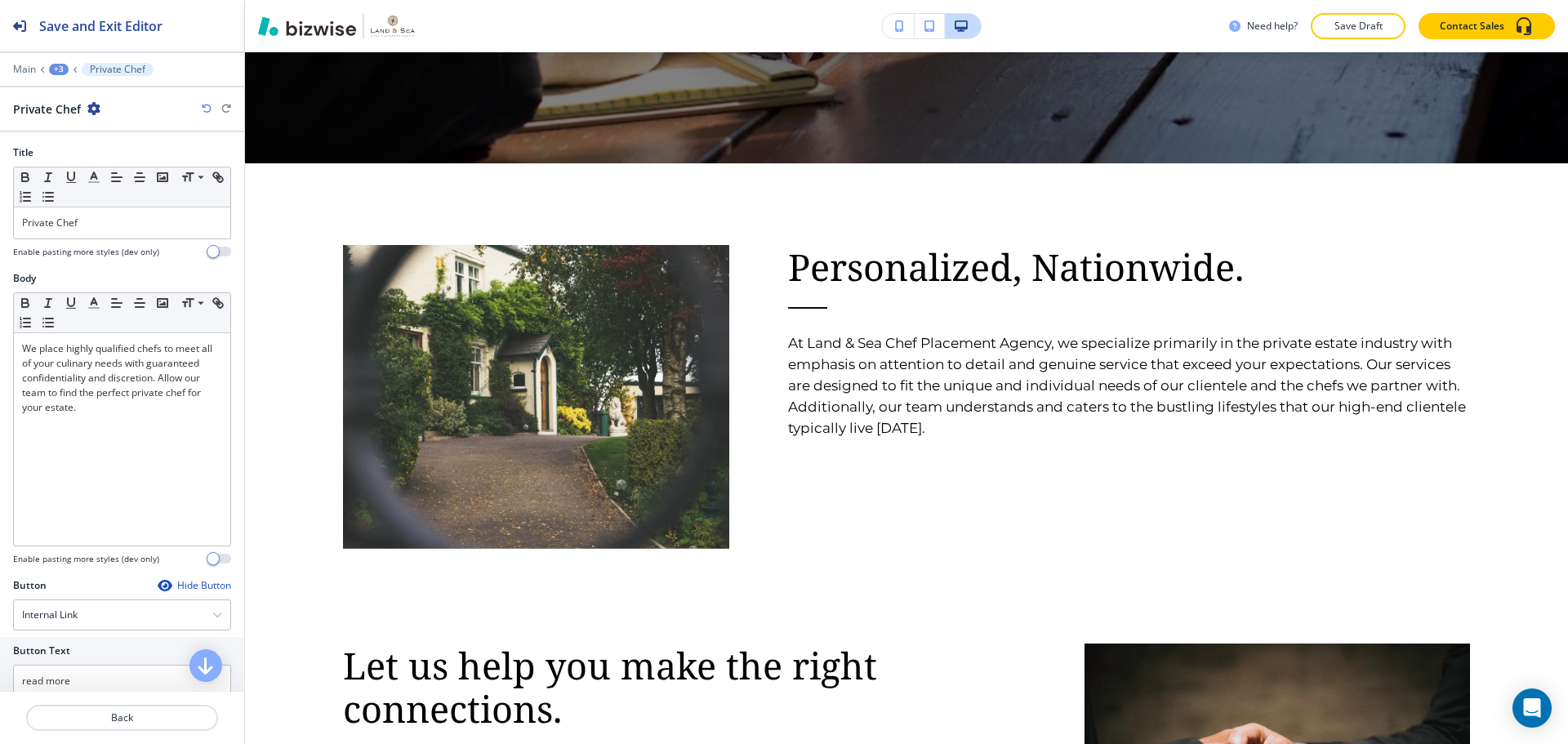
scroll to position [0, 0]
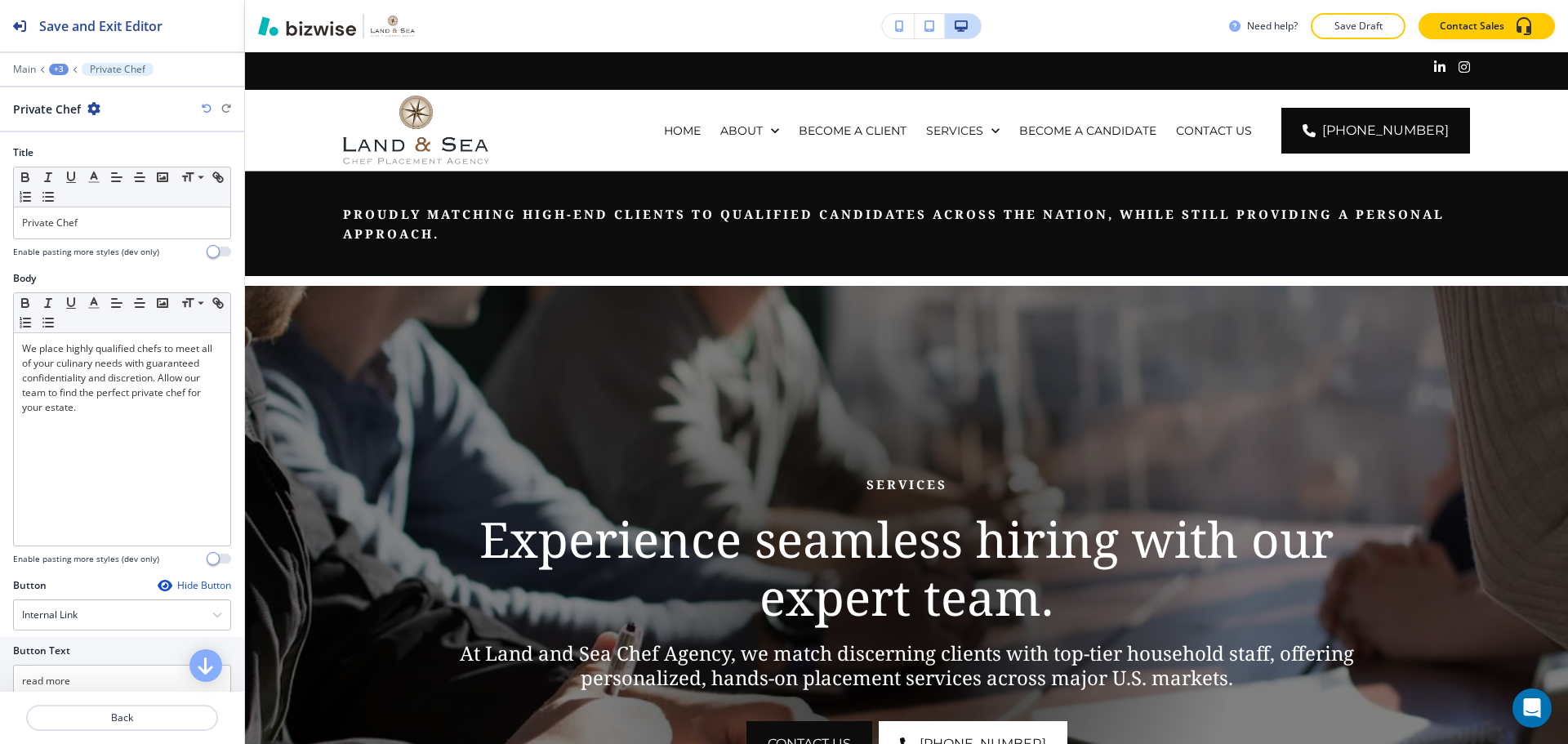
click at [1372, 31] on p "Save Draft" at bounding box center [1358, 25] width 52 height 15
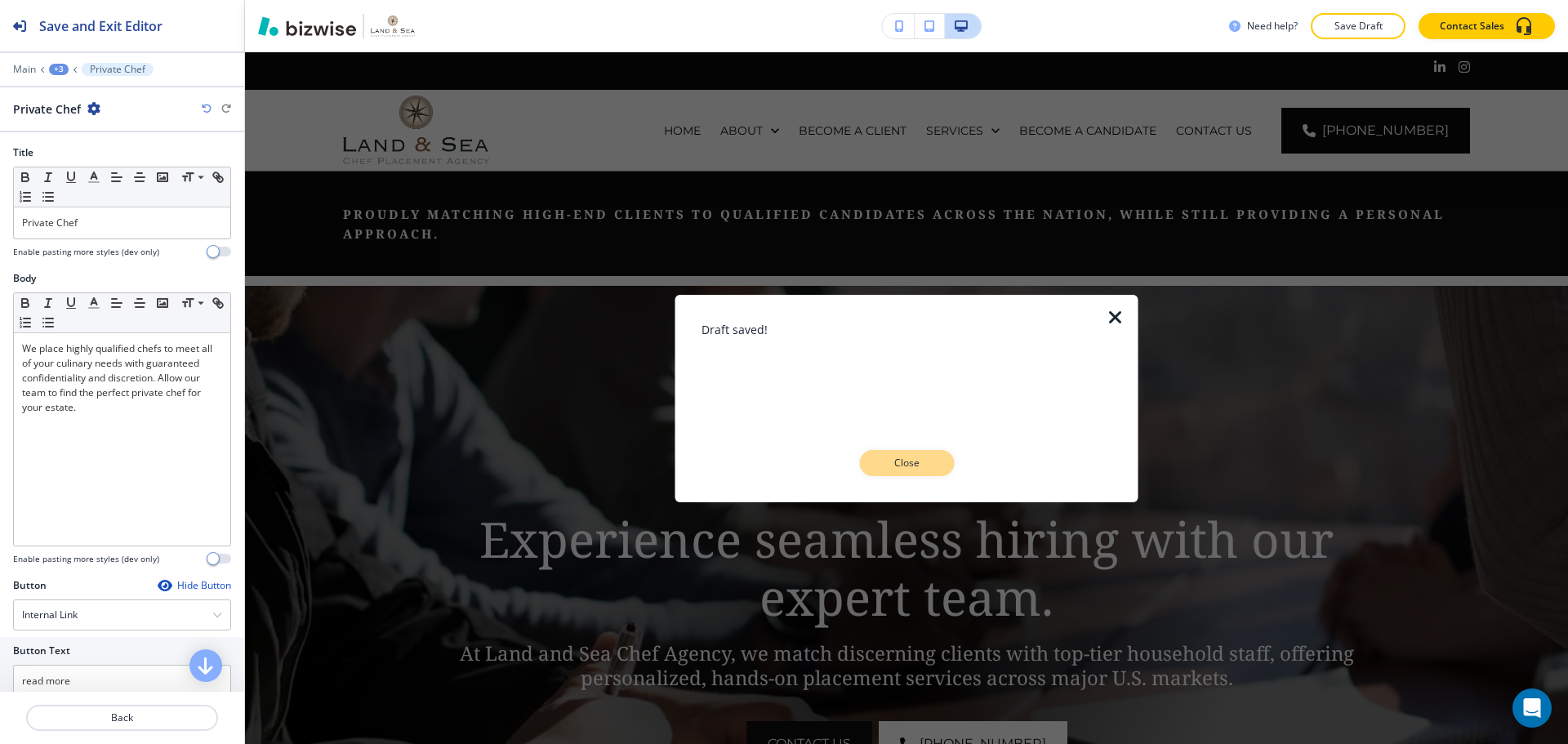
click at [944, 464] on button "Close" at bounding box center [906, 463] width 94 height 26
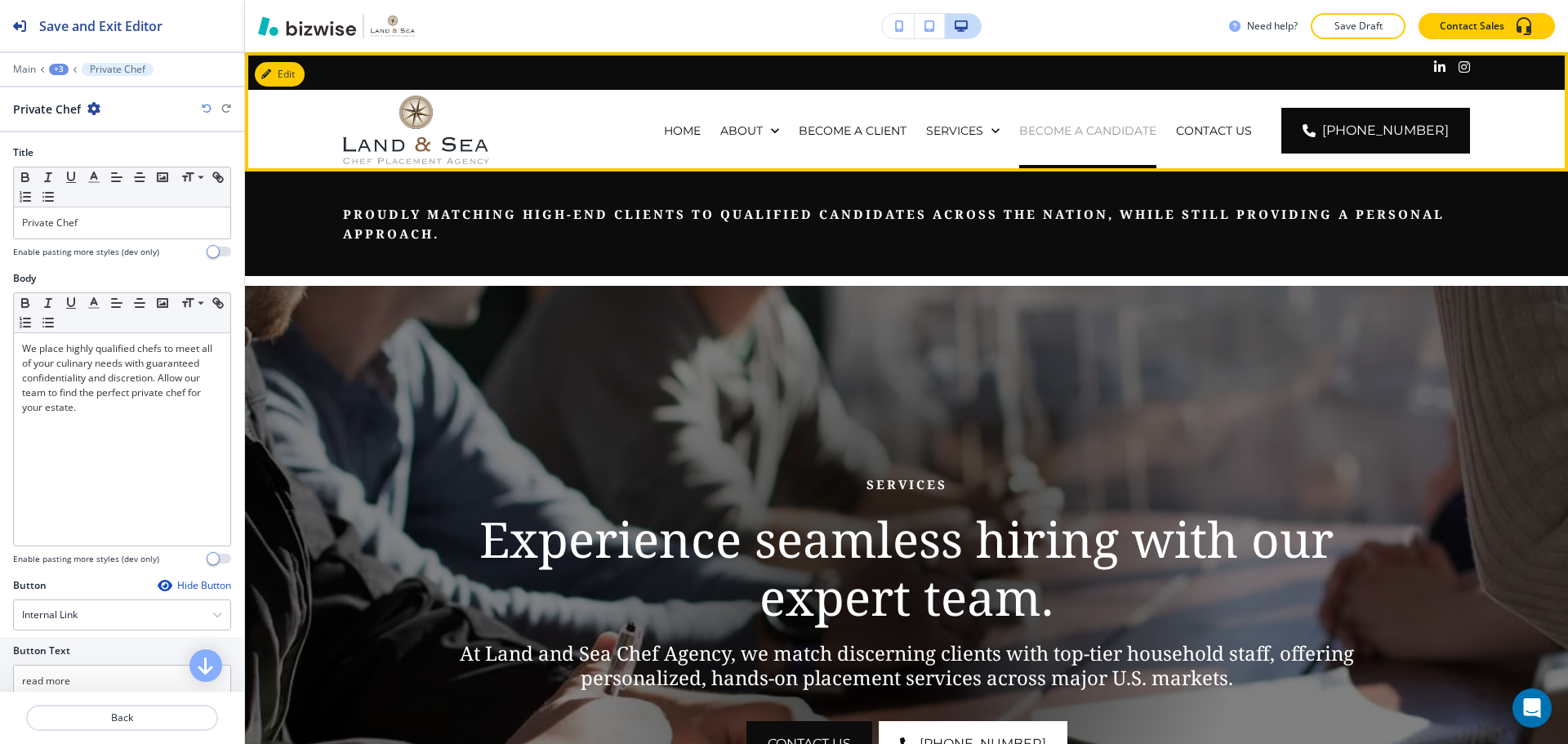
click at [1061, 128] on p "BECOME A CANDIDATE" at bounding box center [1087, 130] width 137 height 17
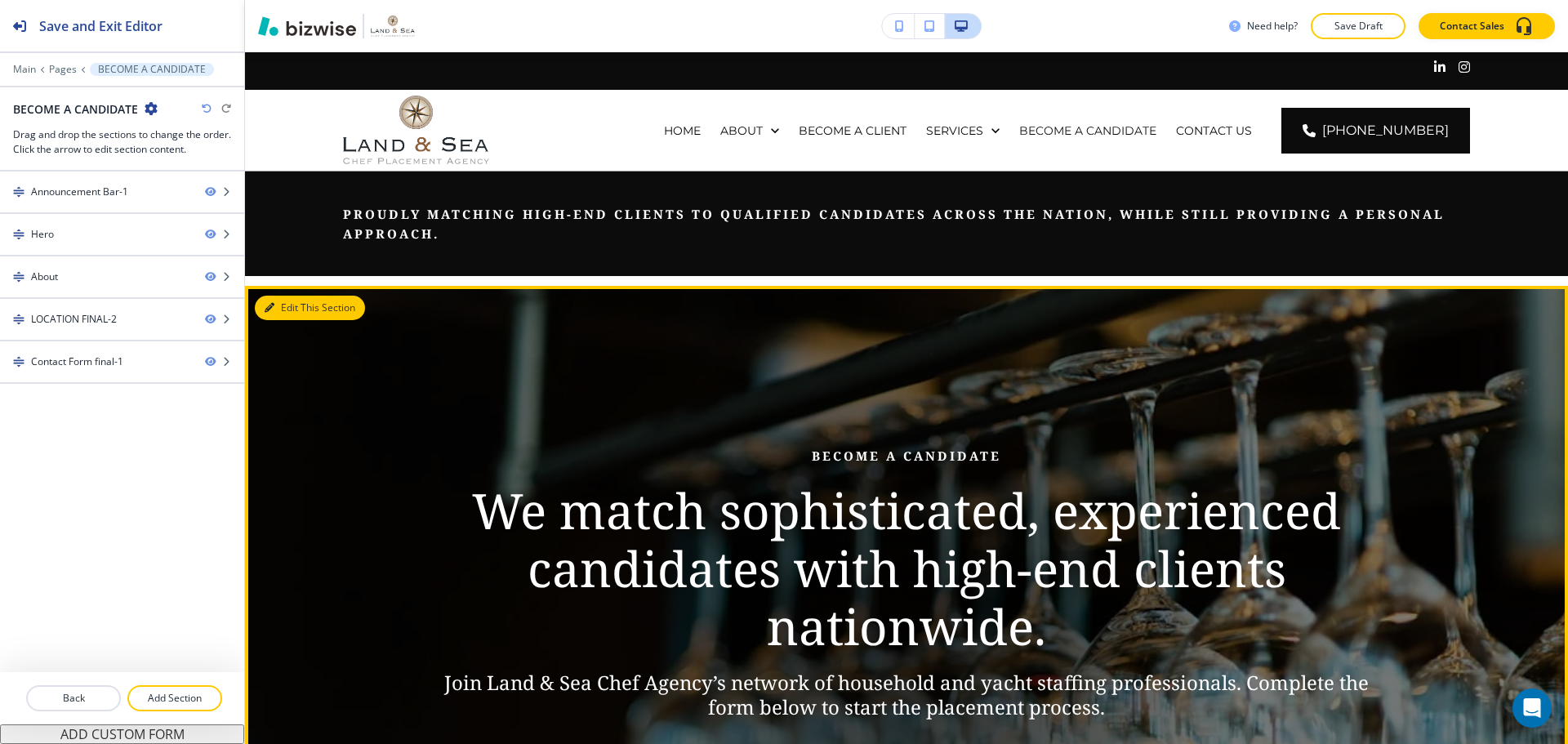
click at [276, 313] on button "Edit This Section" at bounding box center [310, 308] width 110 height 24
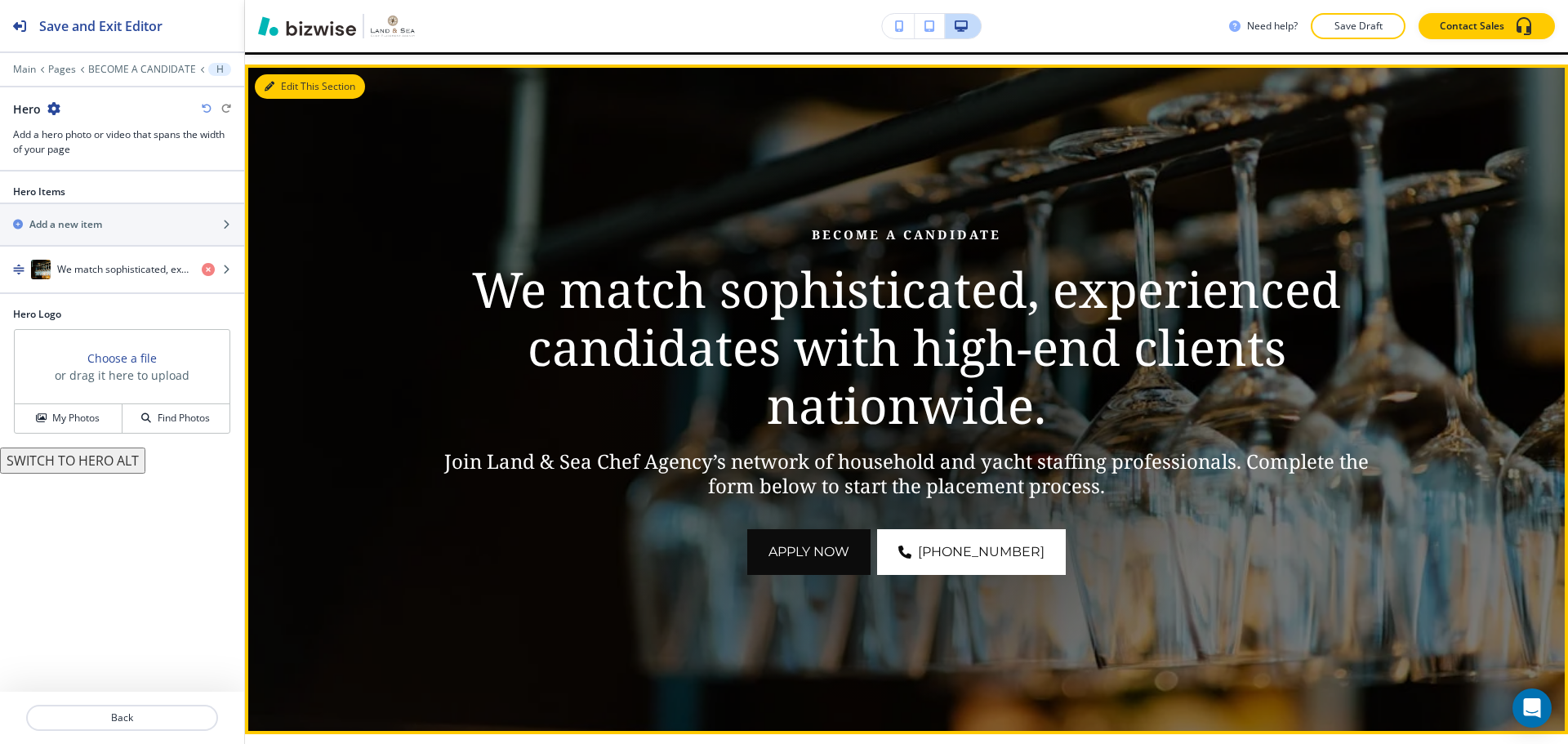
scroll to position [233, 0]
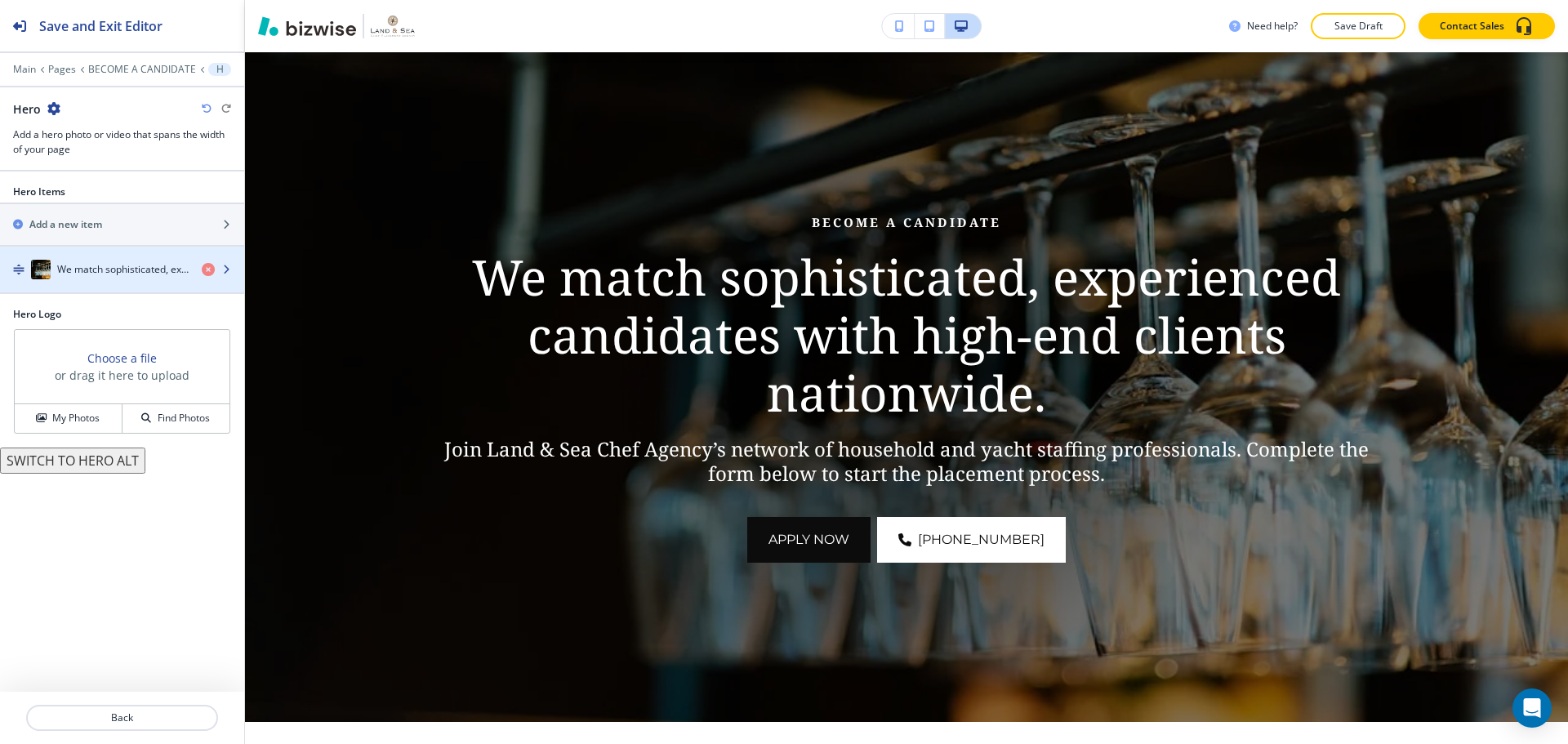
click at [97, 285] on div "button" at bounding box center [122, 285] width 244 height 13
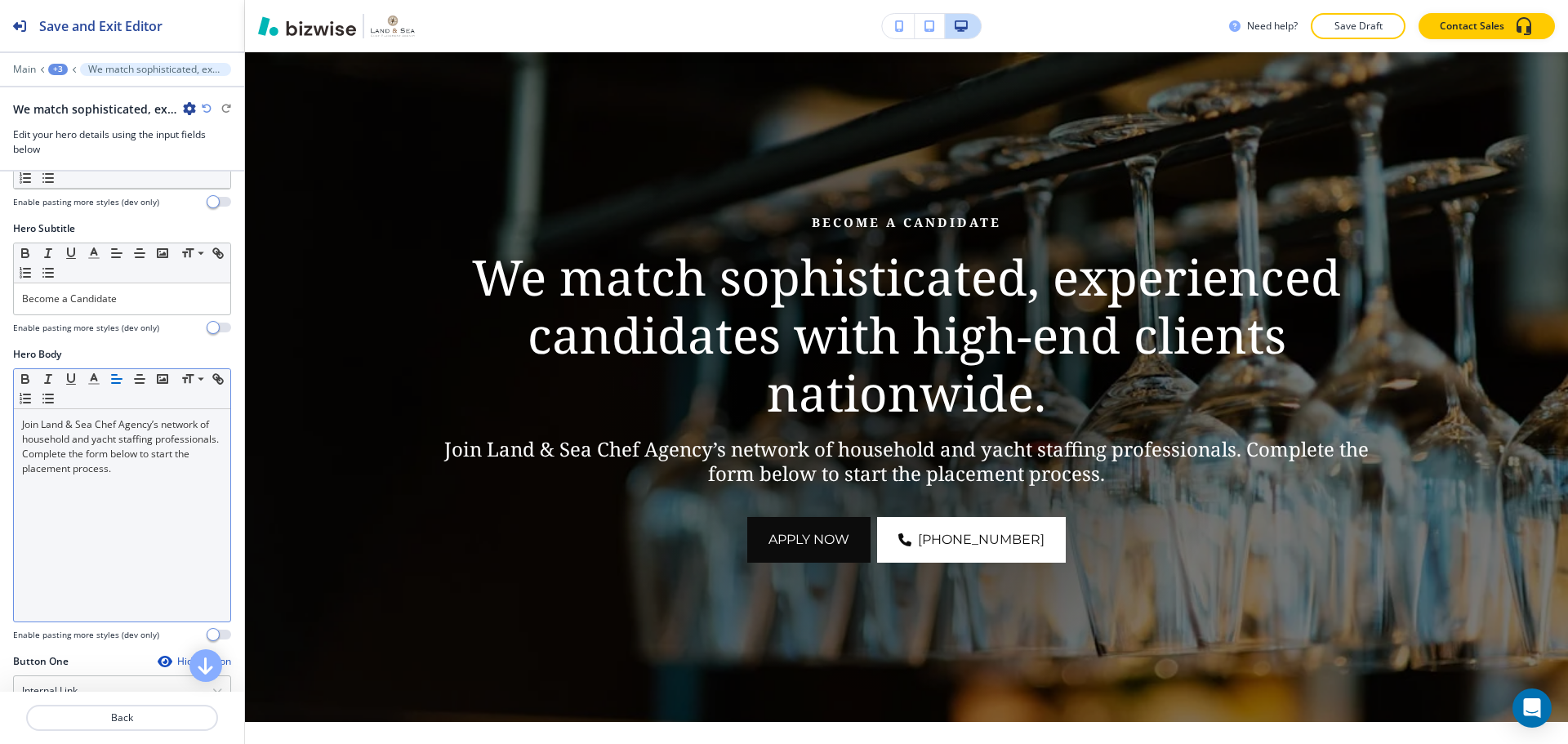
scroll to position [245, 0]
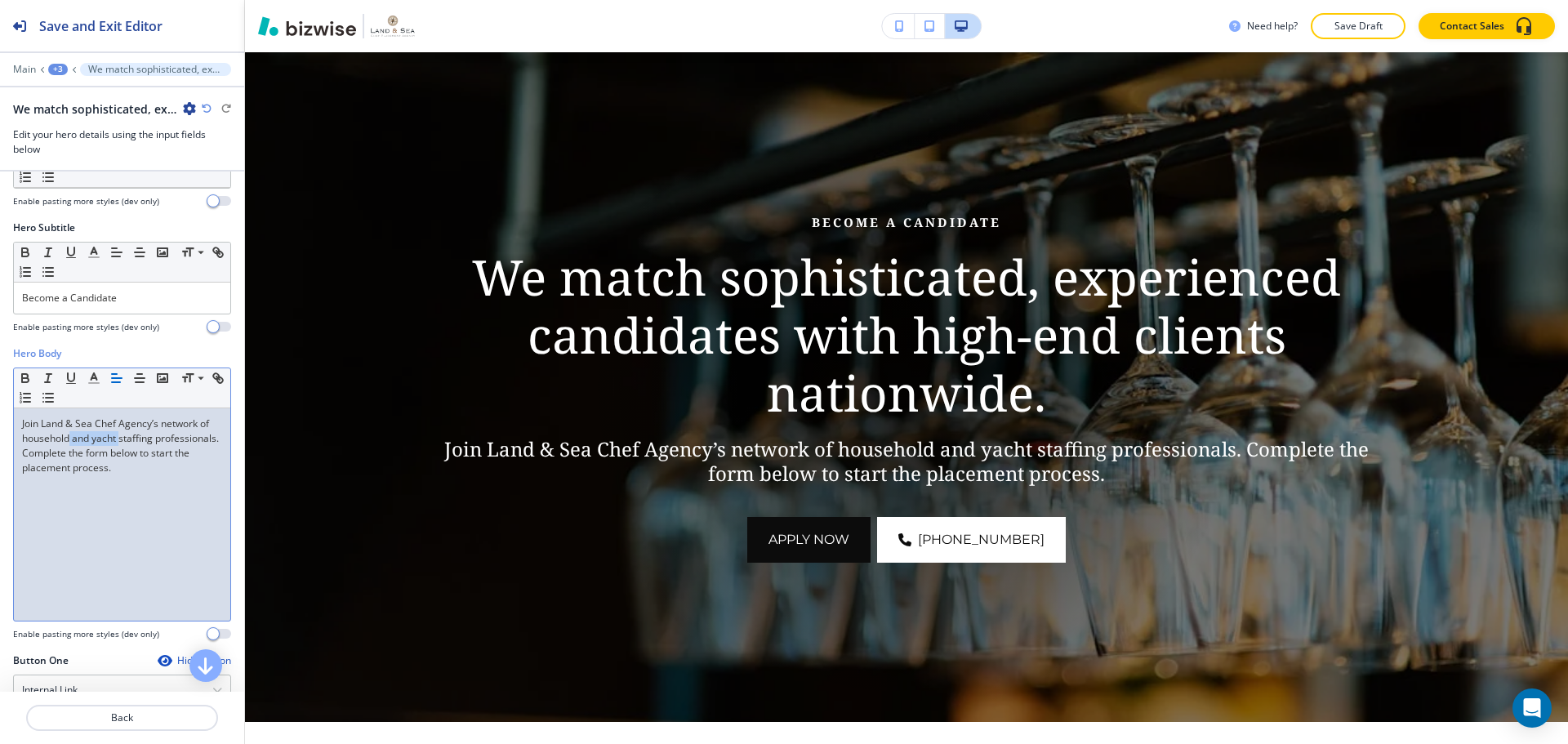
drag, startPoint x: 71, startPoint y: 455, endPoint x: 119, endPoint y: 458, distance: 48.1
click at [119, 458] on p "Join Land & Sea Chef Agency’s network of household and yacht staffing professio…" at bounding box center [122, 445] width 200 height 59
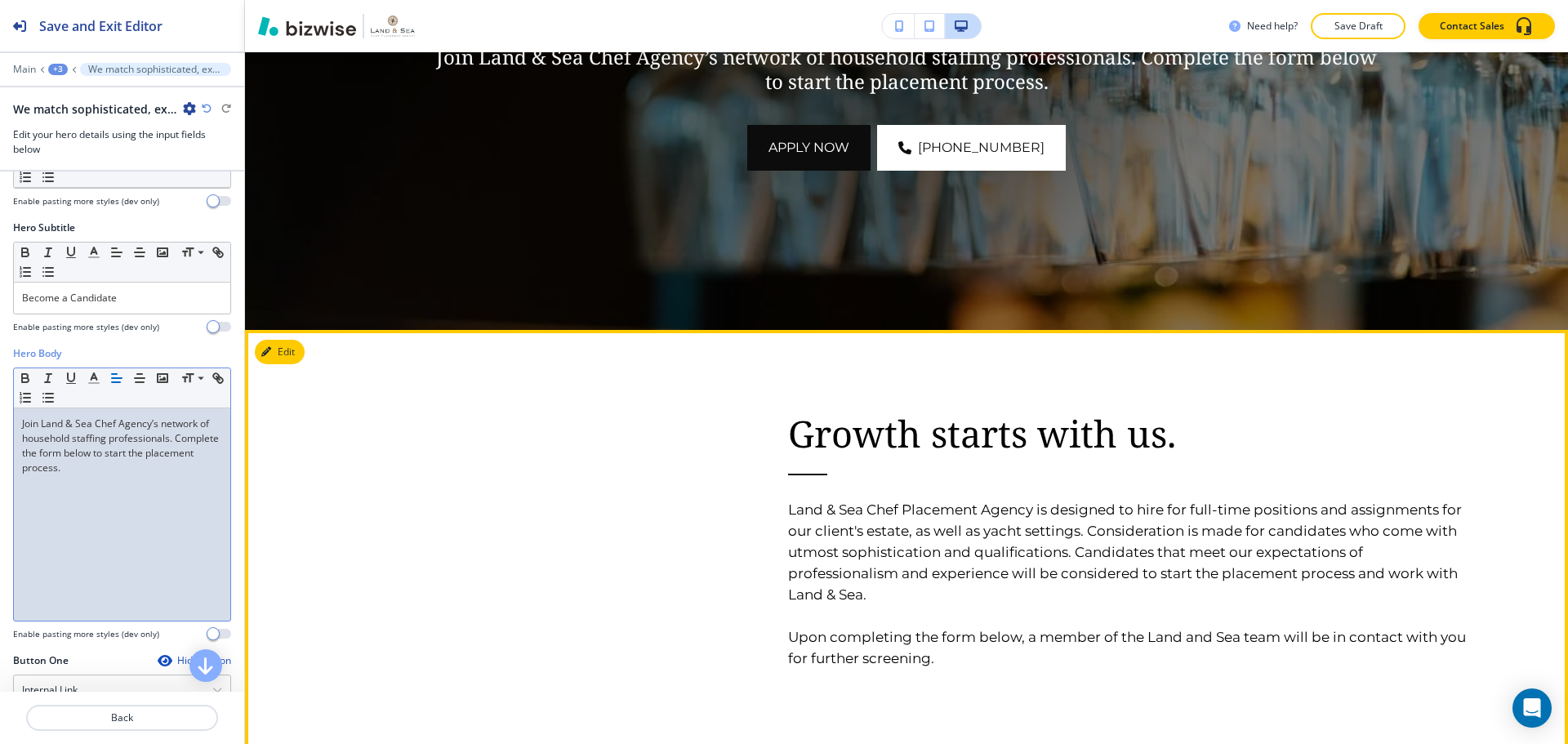
scroll to position [642, 0]
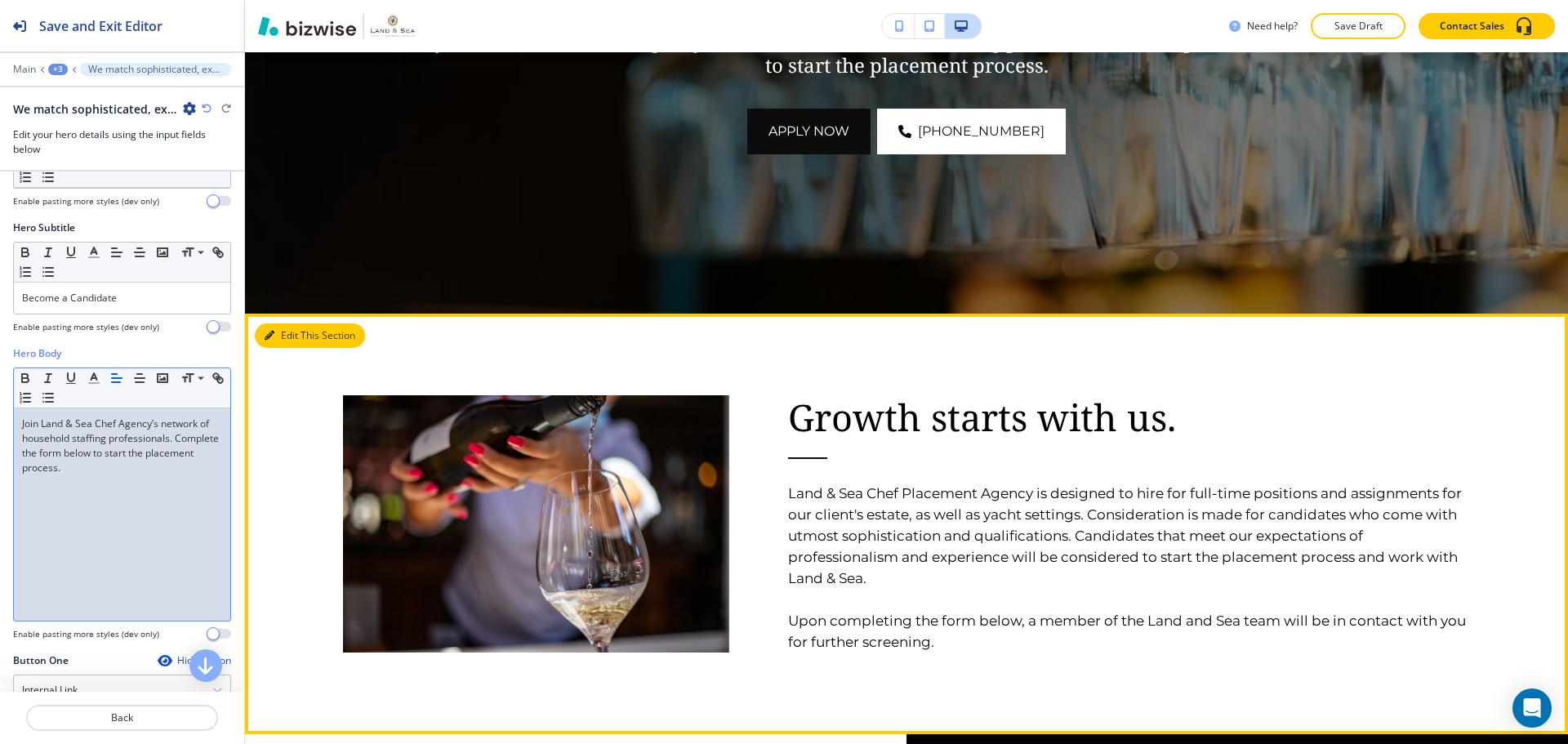
click at [263, 327] on button "Edit This Section" at bounding box center [310, 336] width 110 height 24
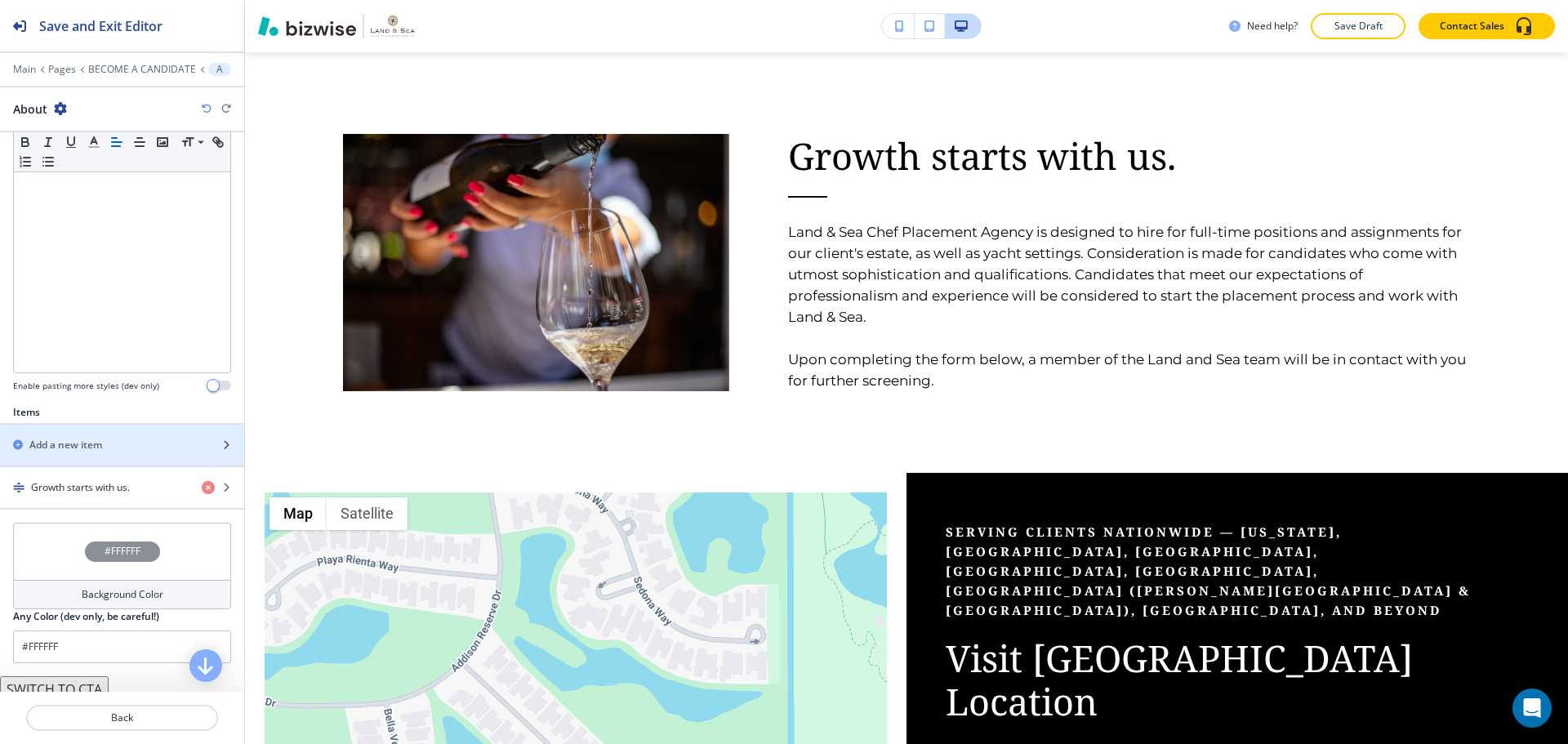
scroll to position [327, 0]
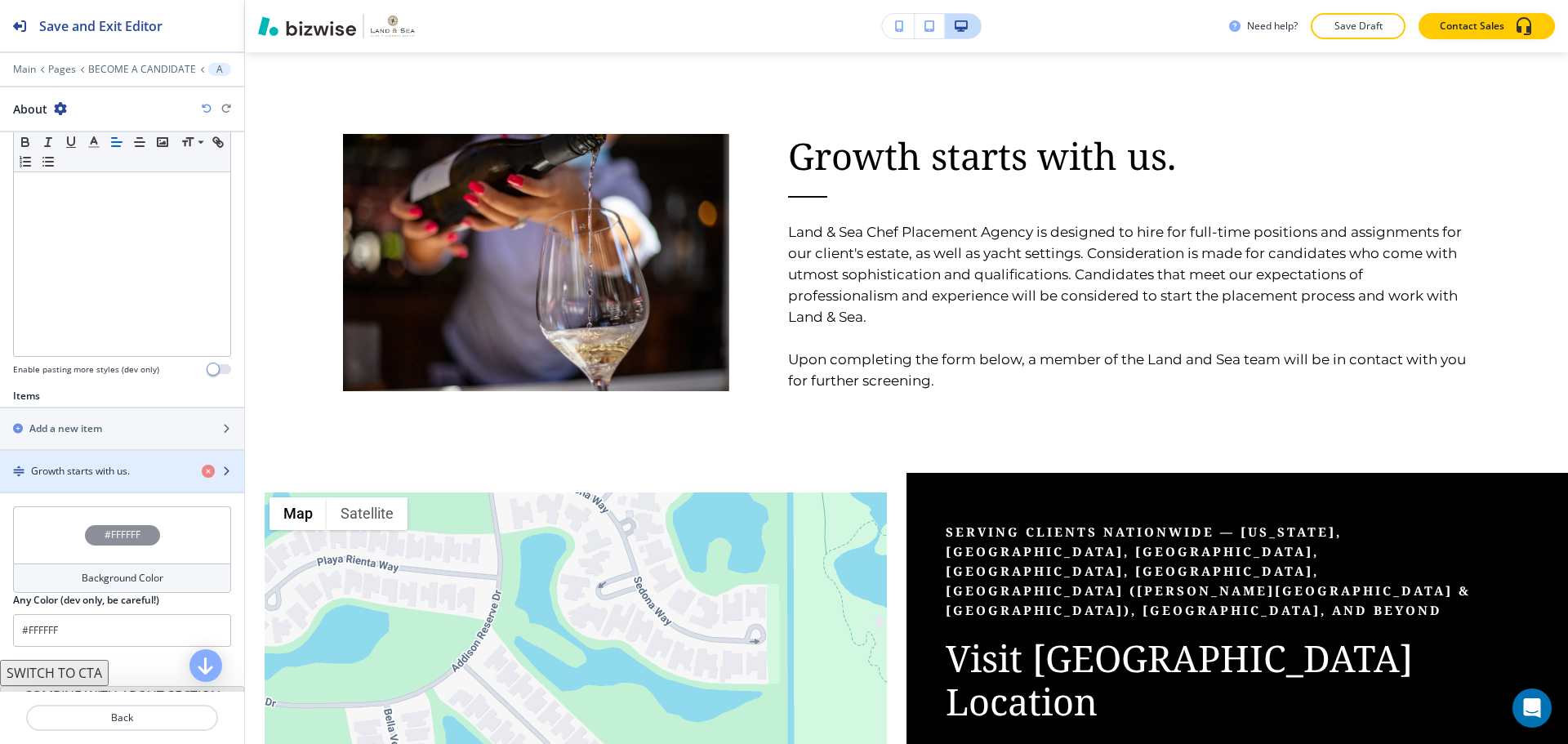
click at [69, 480] on div "button" at bounding box center [122, 484] width 244 height 13
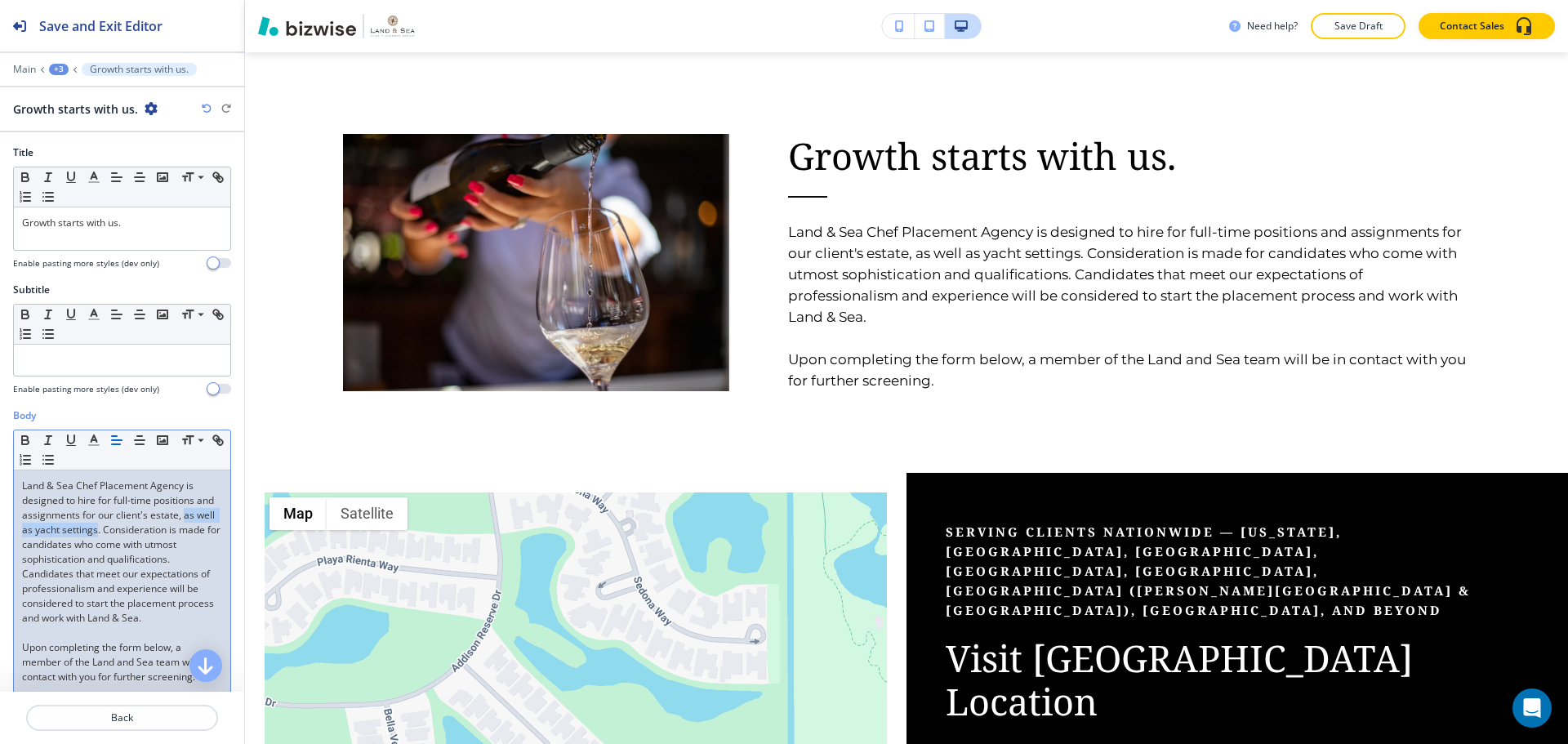
drag, startPoint x: 20, startPoint y: 531, endPoint x: 131, endPoint y: 533, distance: 111.0
click at [131, 533] on div "Land & Sea Chef Placement Agency is designed to hire for full-time positions an…" at bounding box center [122, 581] width 216 height 222
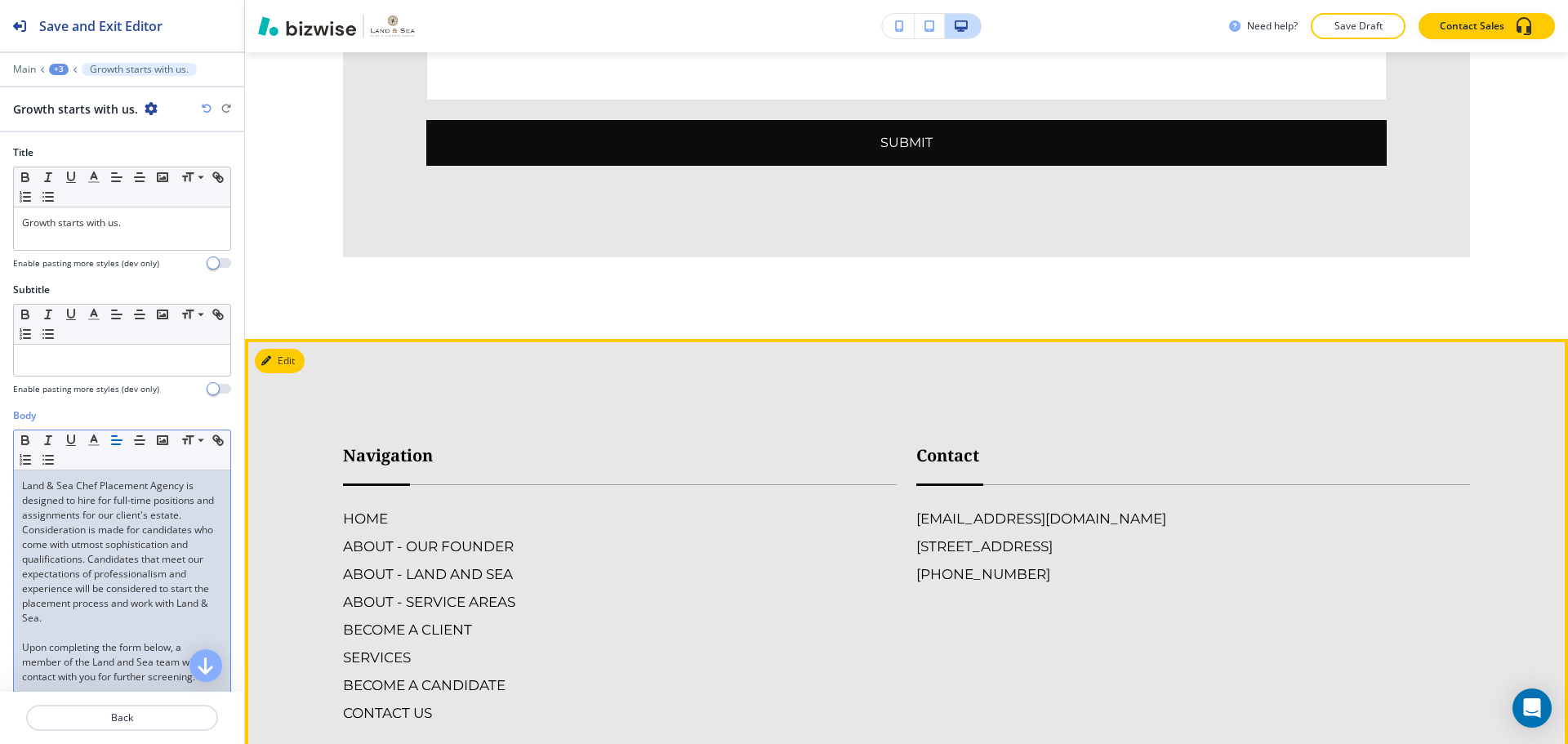
scroll to position [2536, 0]
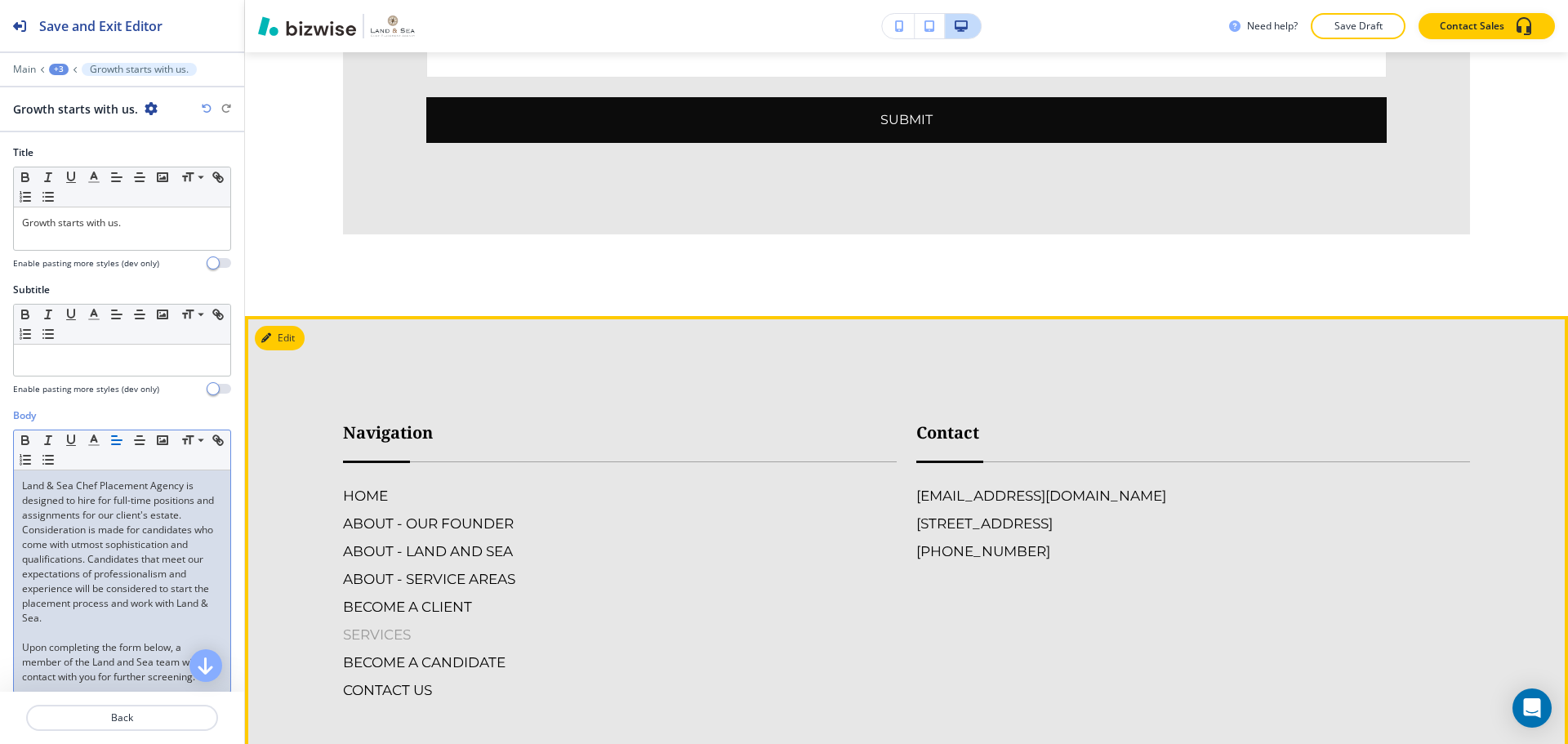
click at [394, 623] on h6 "SERVICES" at bounding box center [619, 634] width 554 height 21
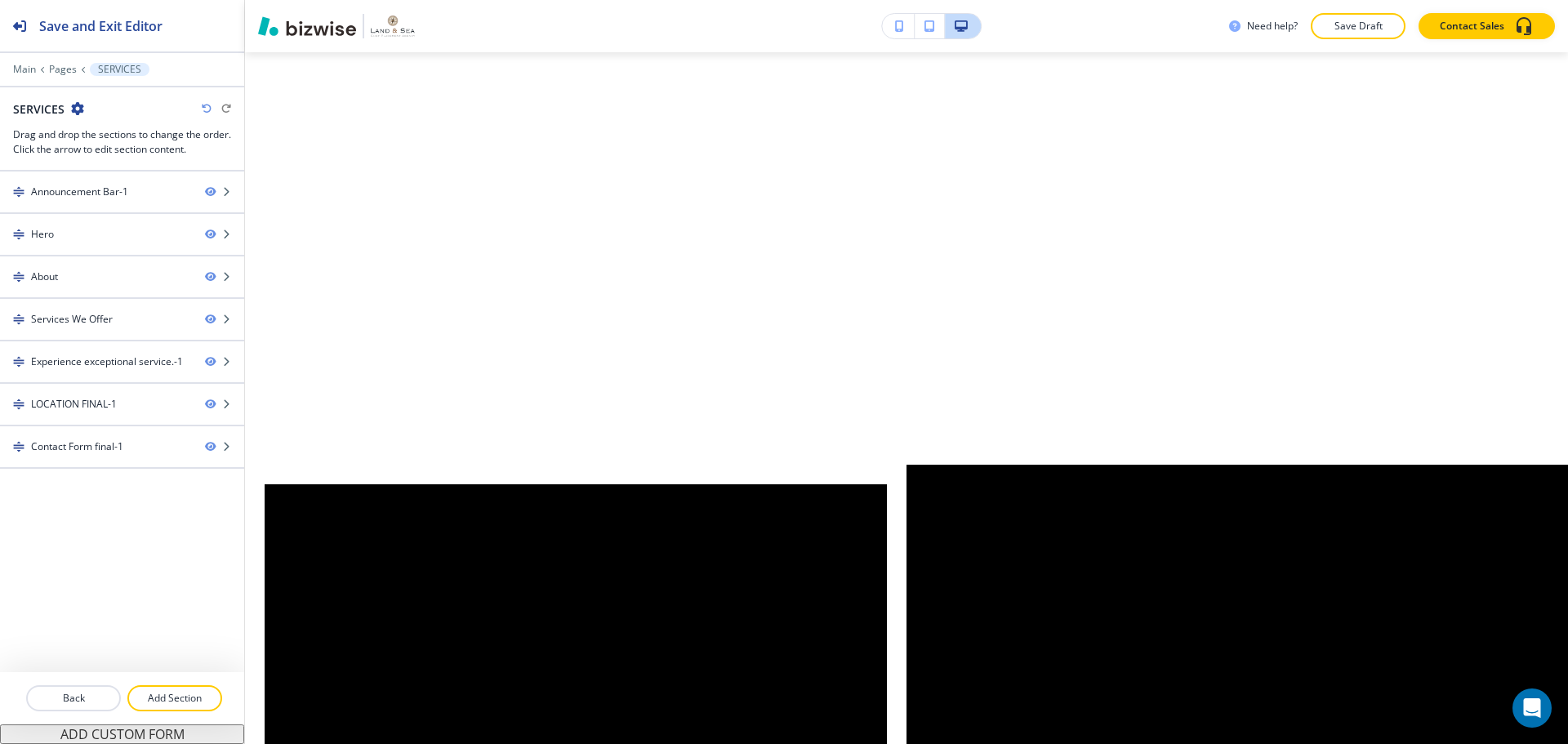
scroll to position [0, 0]
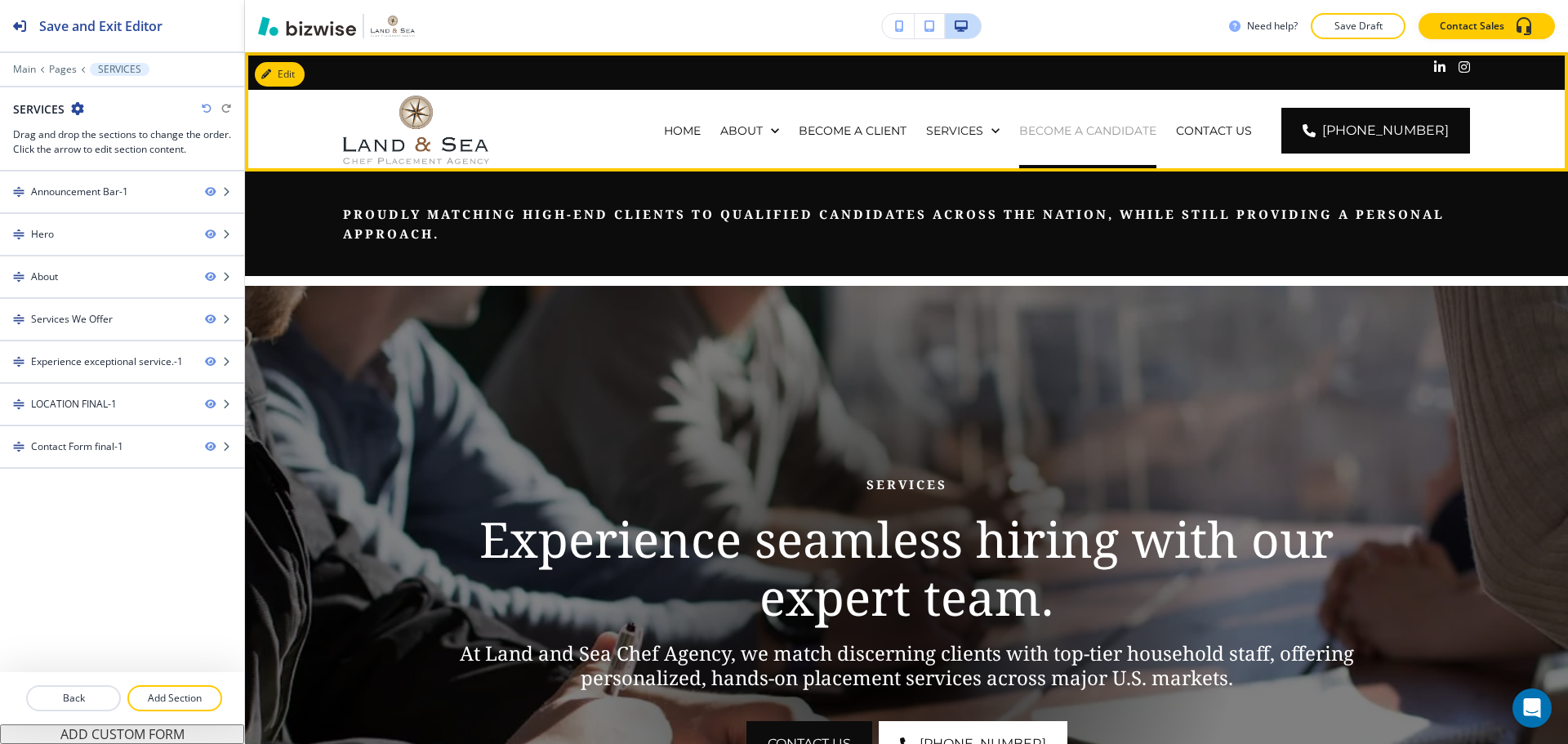
click at [1092, 135] on p "BECOME A CANDIDATE" at bounding box center [1087, 130] width 137 height 17
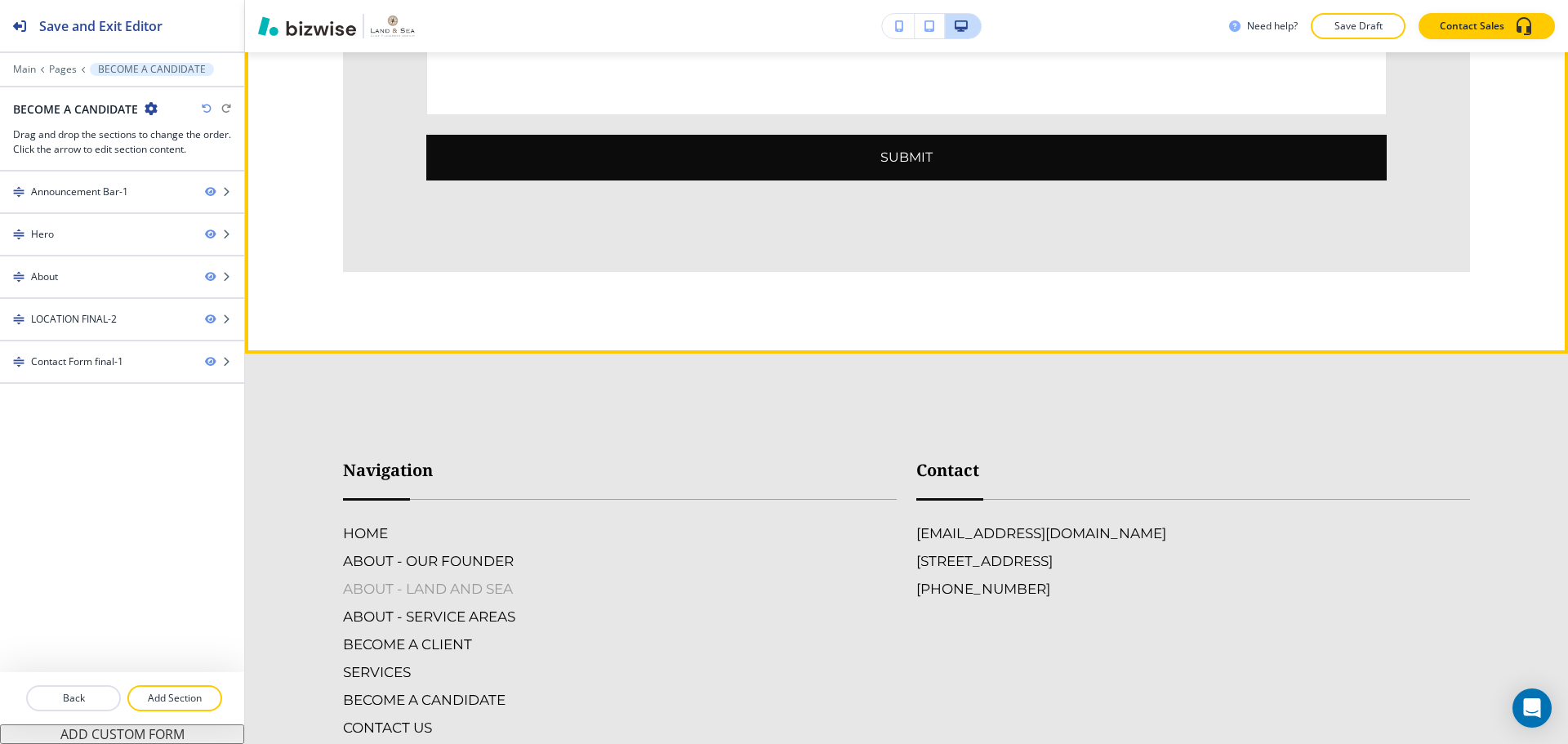
scroll to position [2531, 0]
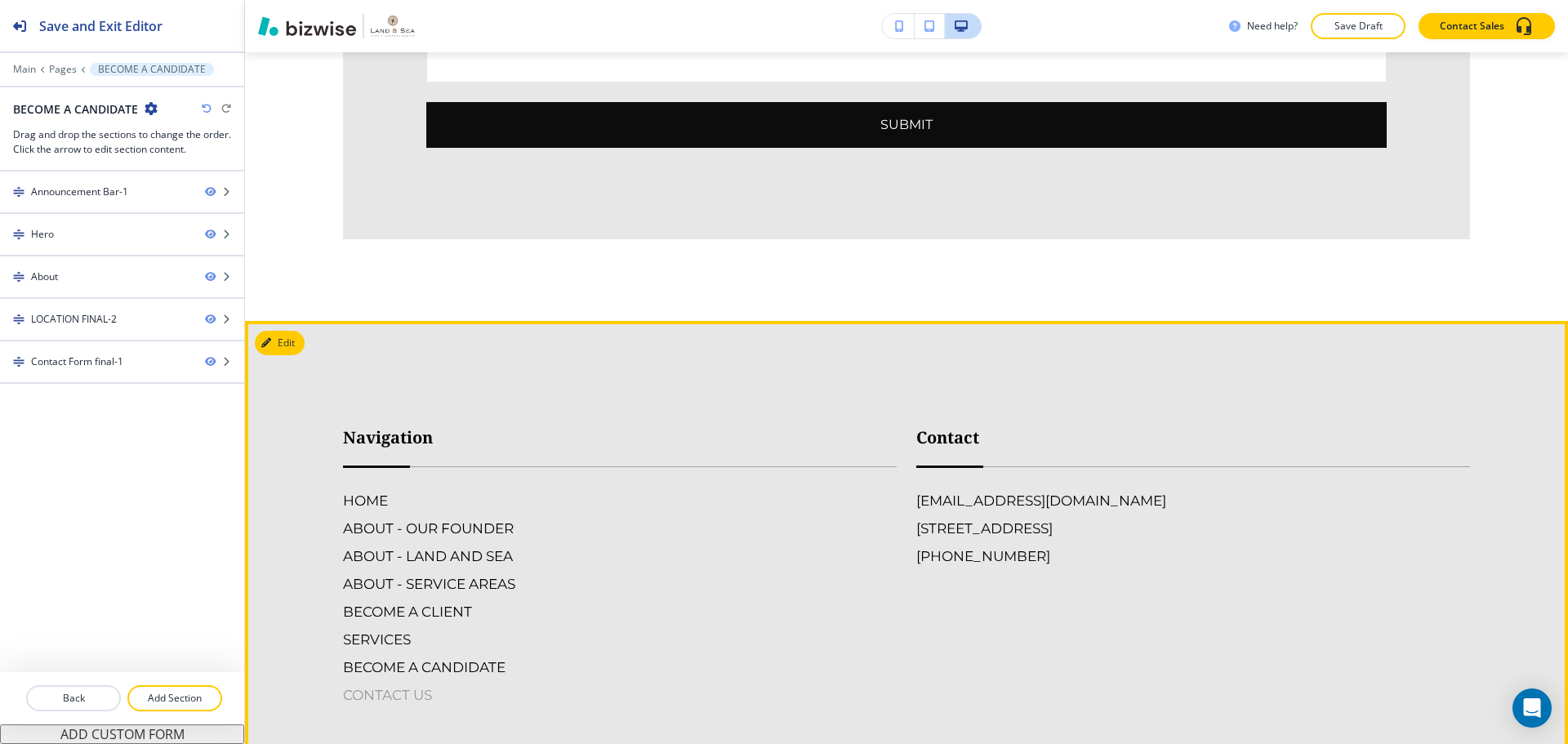
click at [391, 685] on h6 "CONTACT US" at bounding box center [619, 695] width 554 height 21
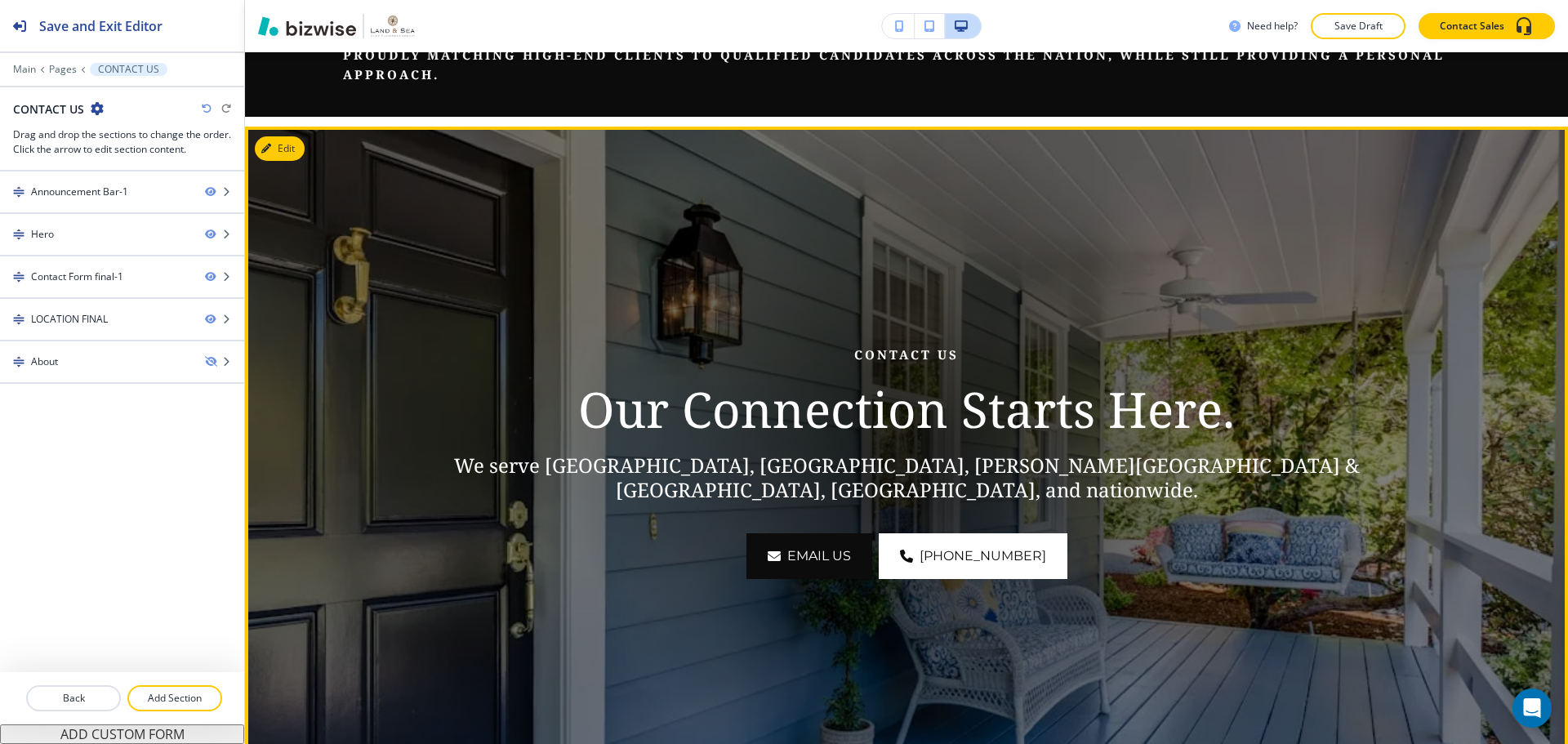
scroll to position [0, 0]
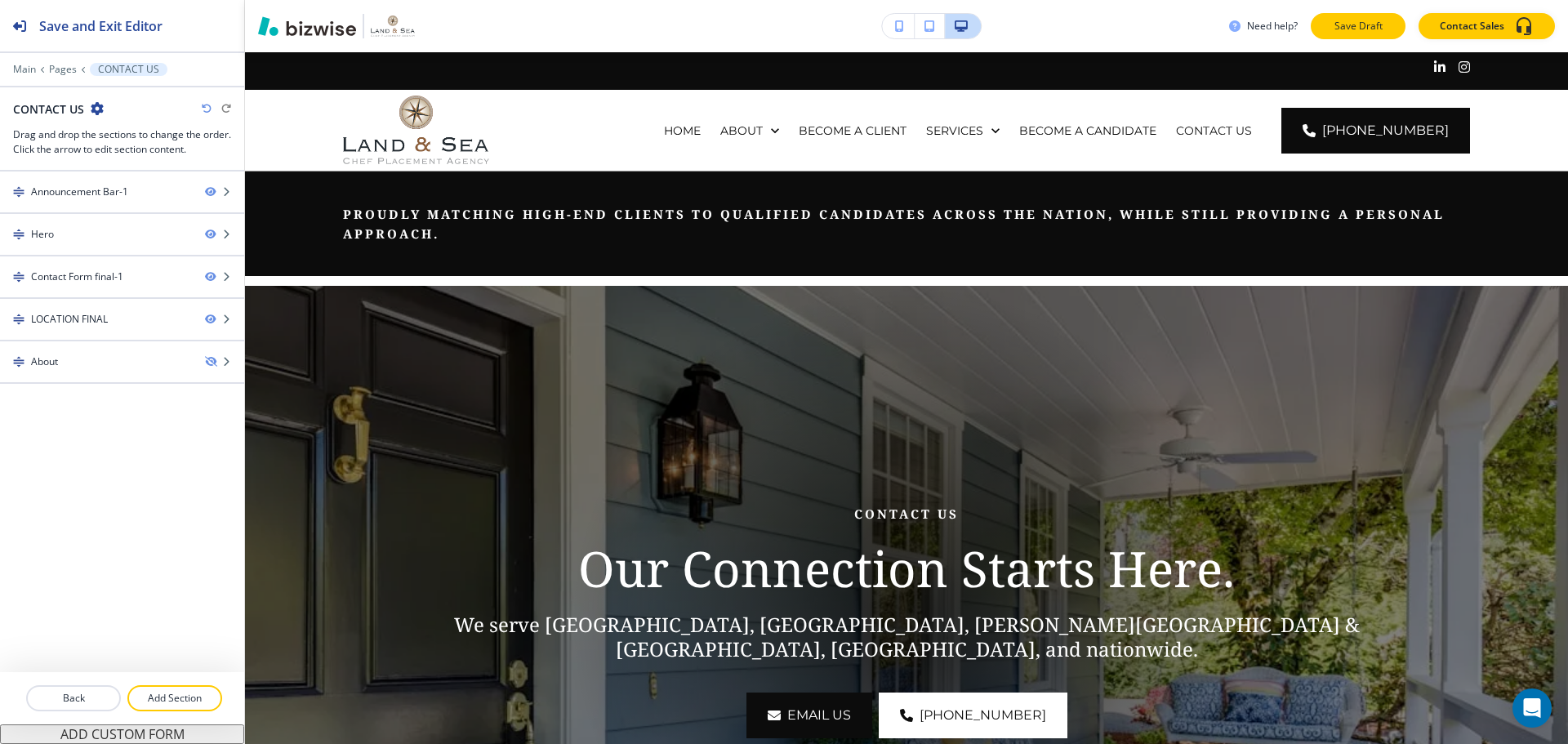
click at [1350, 36] on button "Save Draft" at bounding box center [1358, 26] width 94 height 26
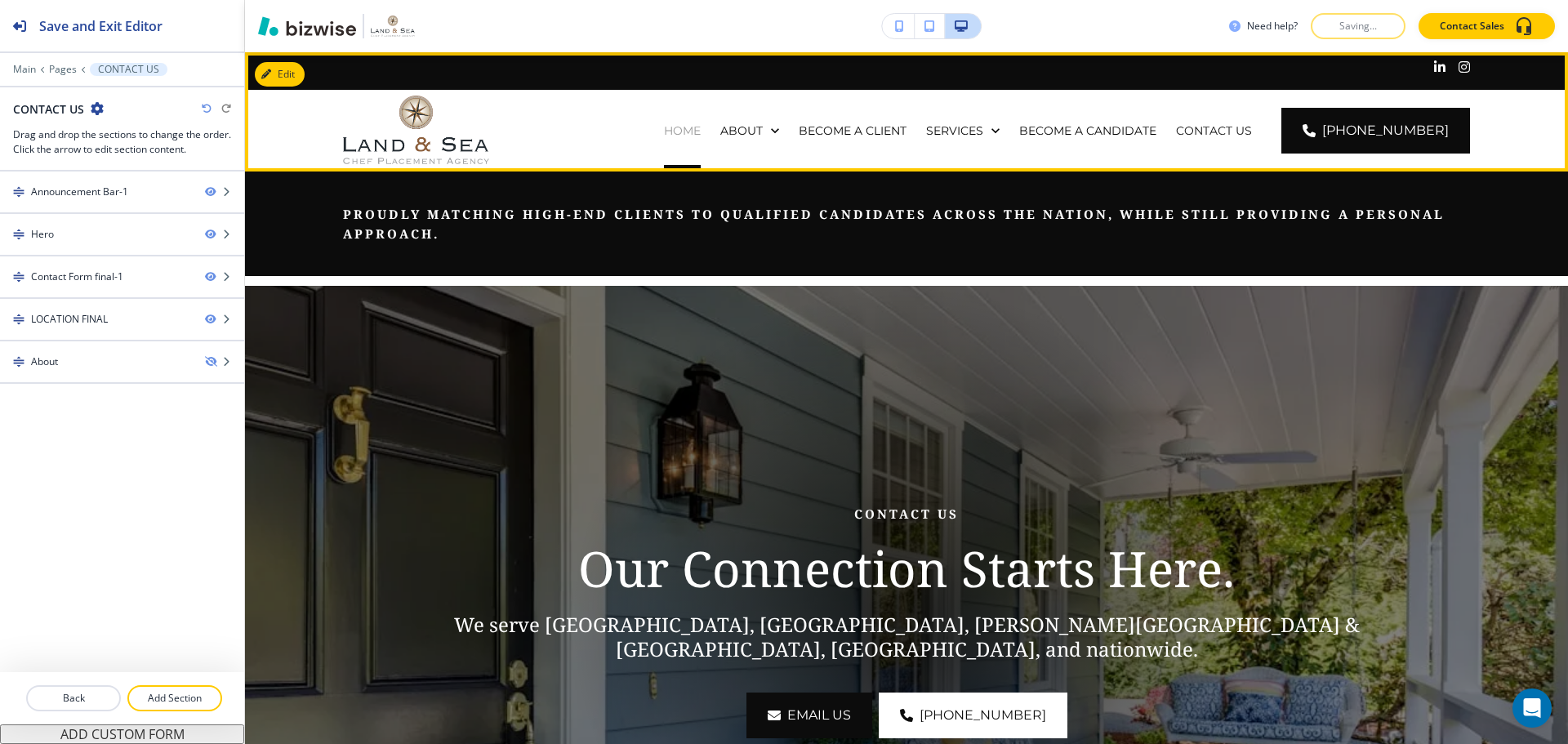
click at [693, 136] on p "HOME" at bounding box center [682, 130] width 37 height 17
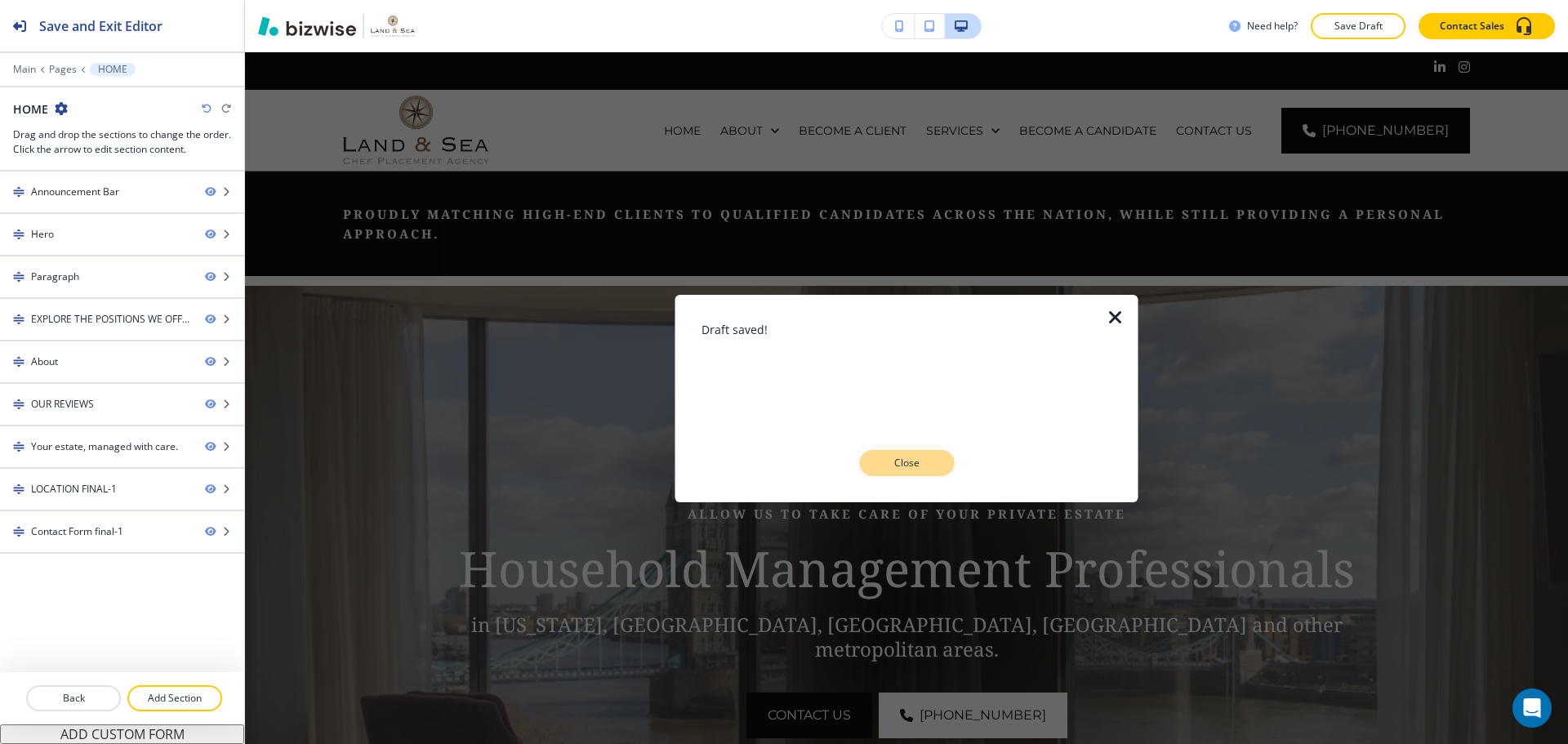
click at [930, 462] on p "Close" at bounding box center [907, 462] width 52 height 15
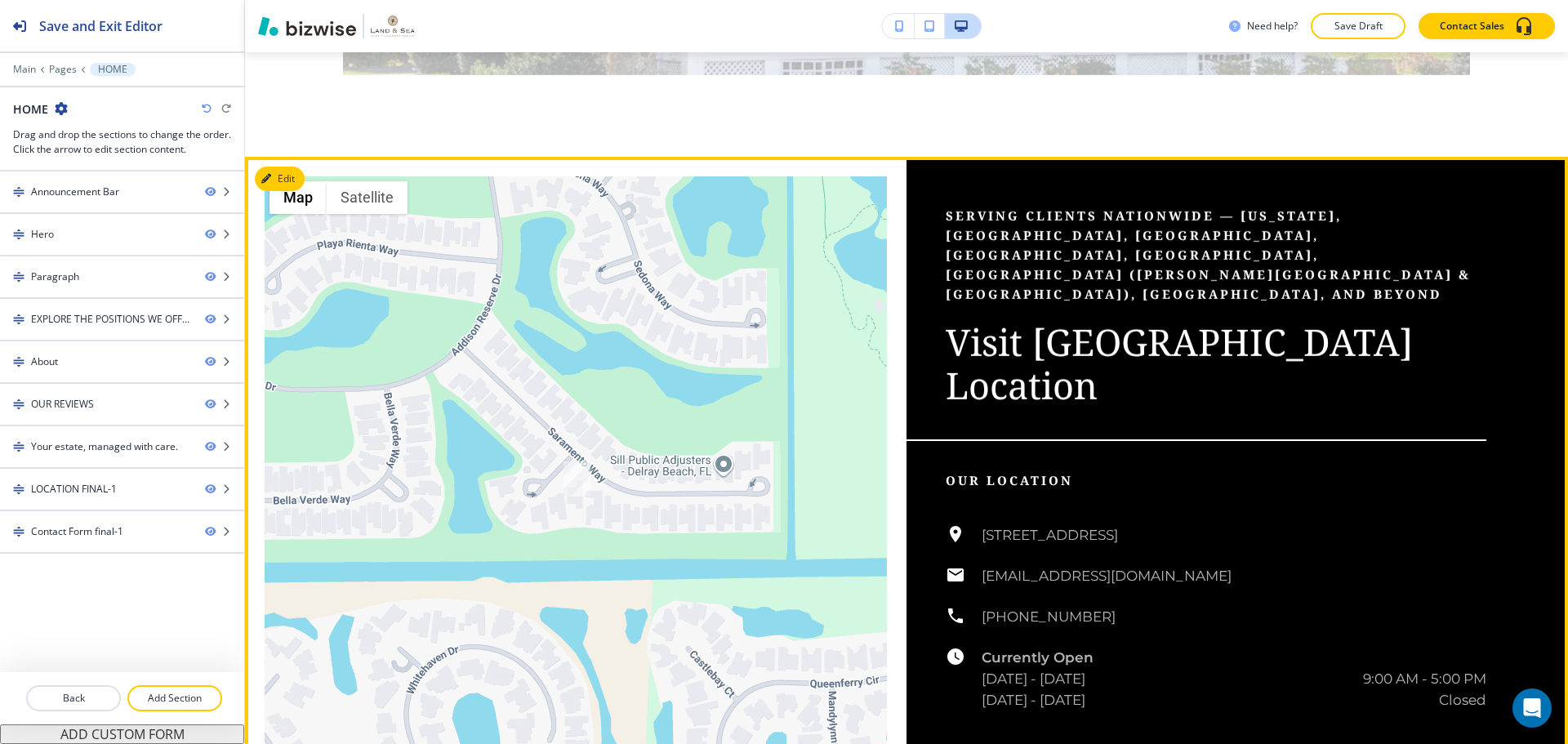
scroll to position [4490, 0]
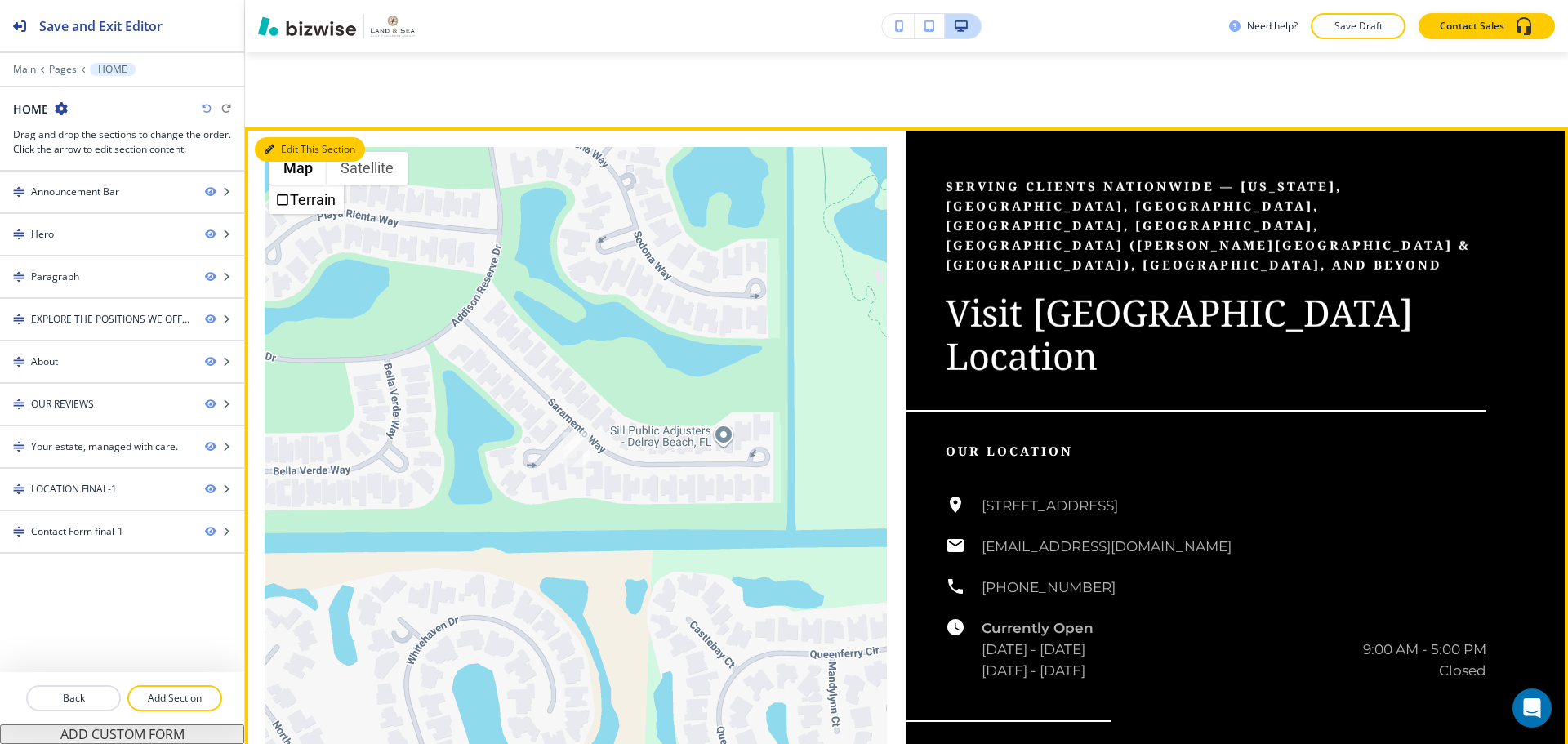
click at [296, 162] on button "Edit This Section" at bounding box center [310, 149] width 110 height 24
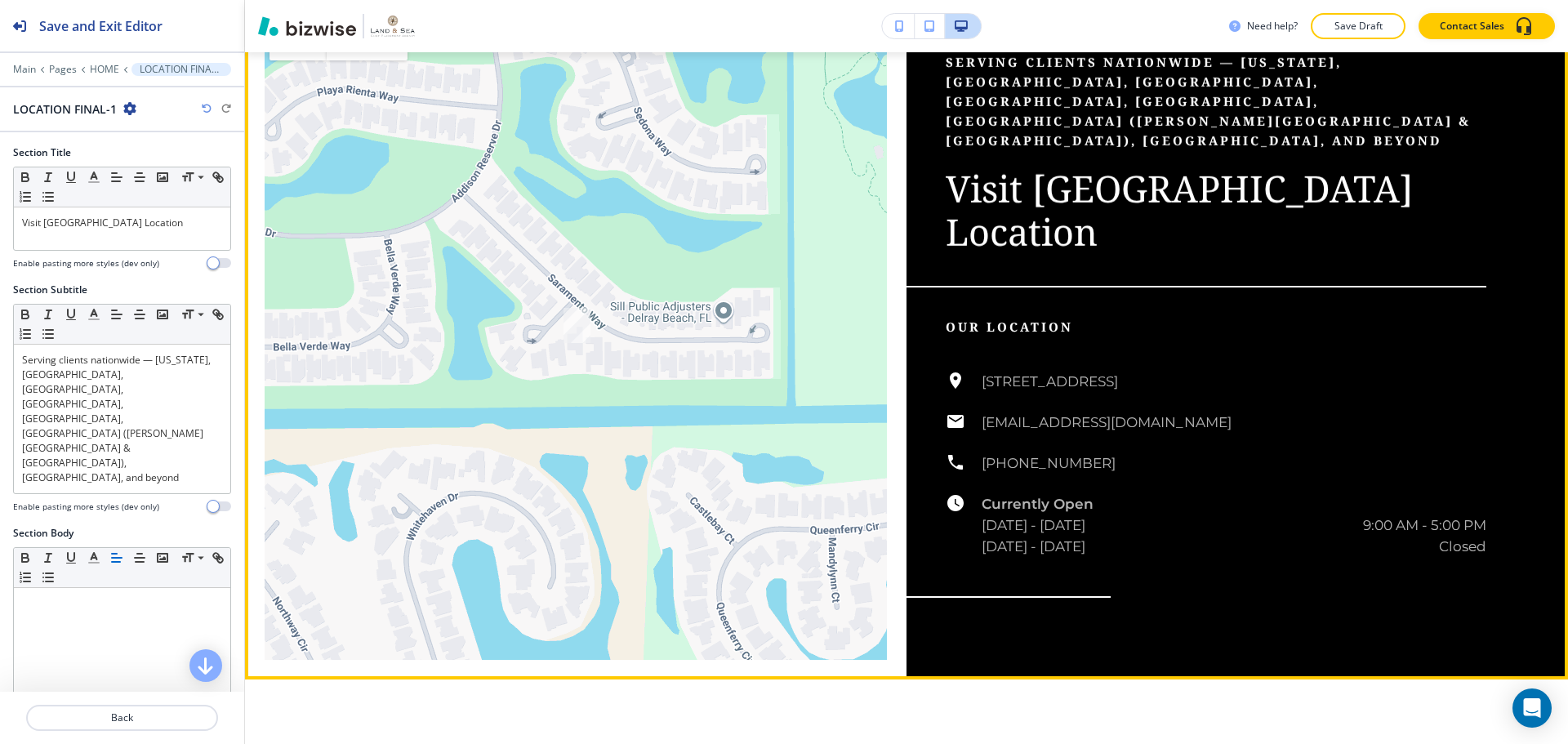
scroll to position [4616, 0]
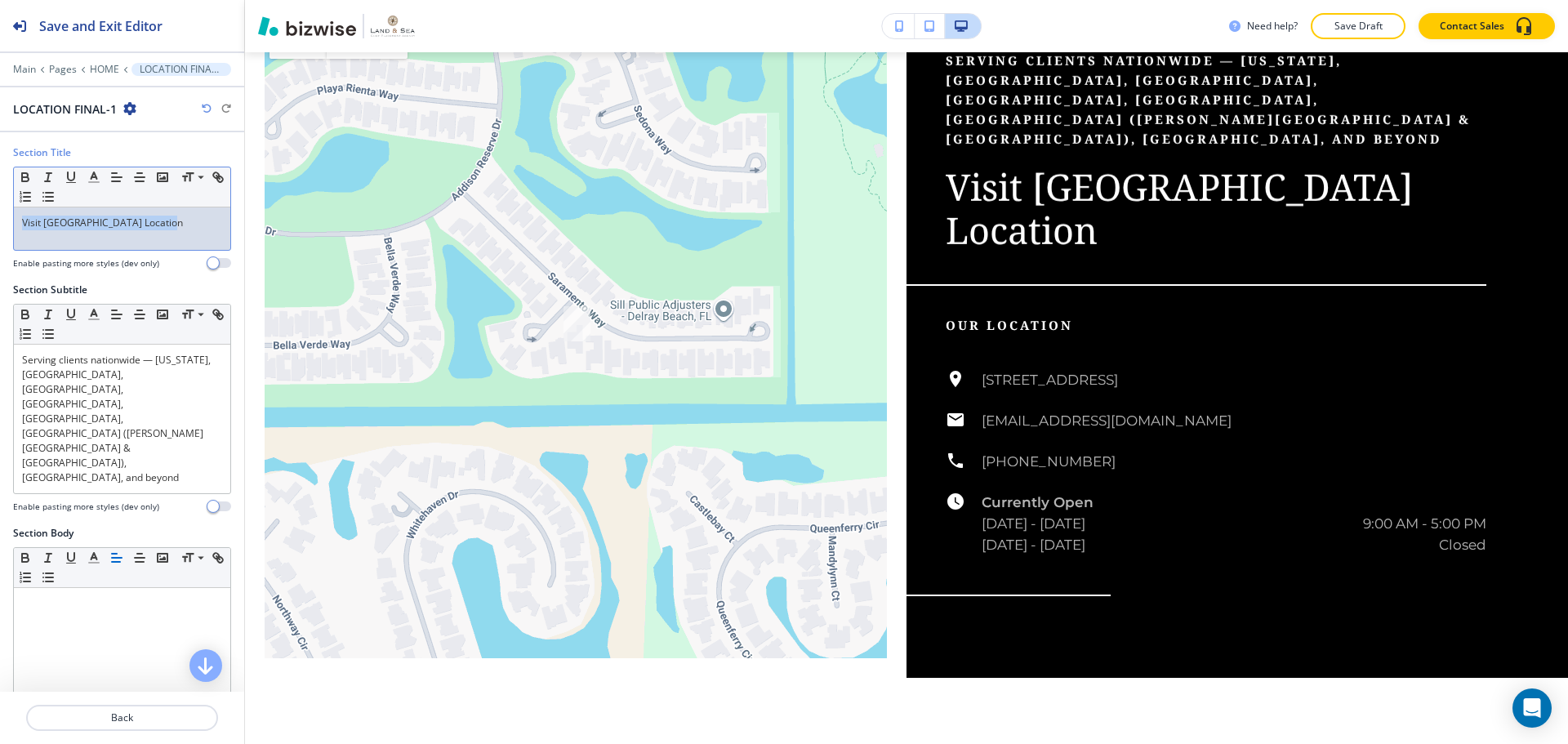
drag, startPoint x: 179, startPoint y: 220, endPoint x: 0, endPoint y: 225, distance: 179.1
click at [0, 225] on div "Section Title Small Normal Large Huge Visit Our Delray Beach Location Enable pa…" at bounding box center [122, 213] width 244 height 137
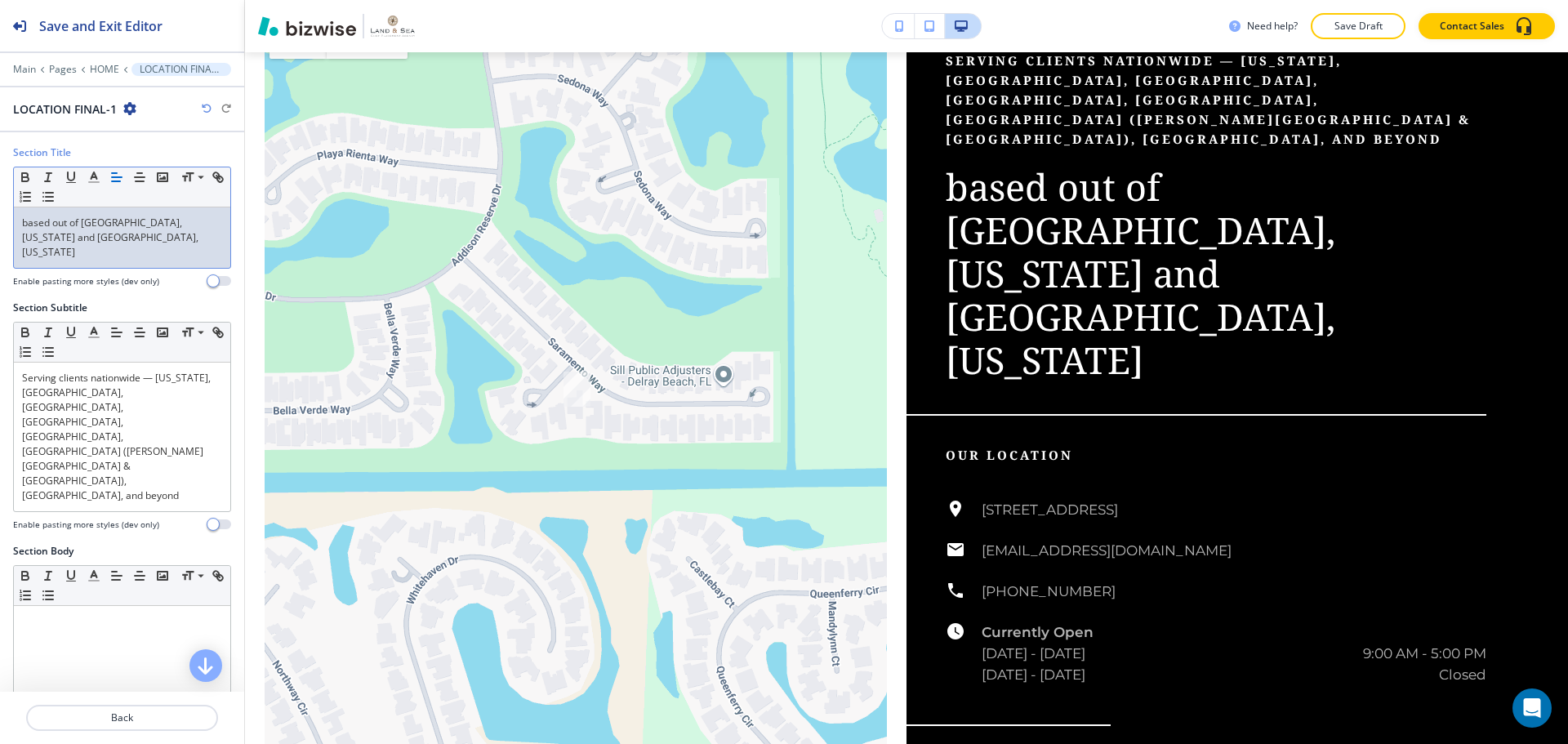
click at [27, 220] on p "based out of [GEOGRAPHIC_DATA], [US_STATE] and [GEOGRAPHIC_DATA], [US_STATE]" at bounding box center [122, 238] width 200 height 44
click at [180, 238] on p "Based out of [GEOGRAPHIC_DATA], [US_STATE] and [GEOGRAPHIC_DATA], [US_STATE]" at bounding box center [122, 238] width 200 height 44
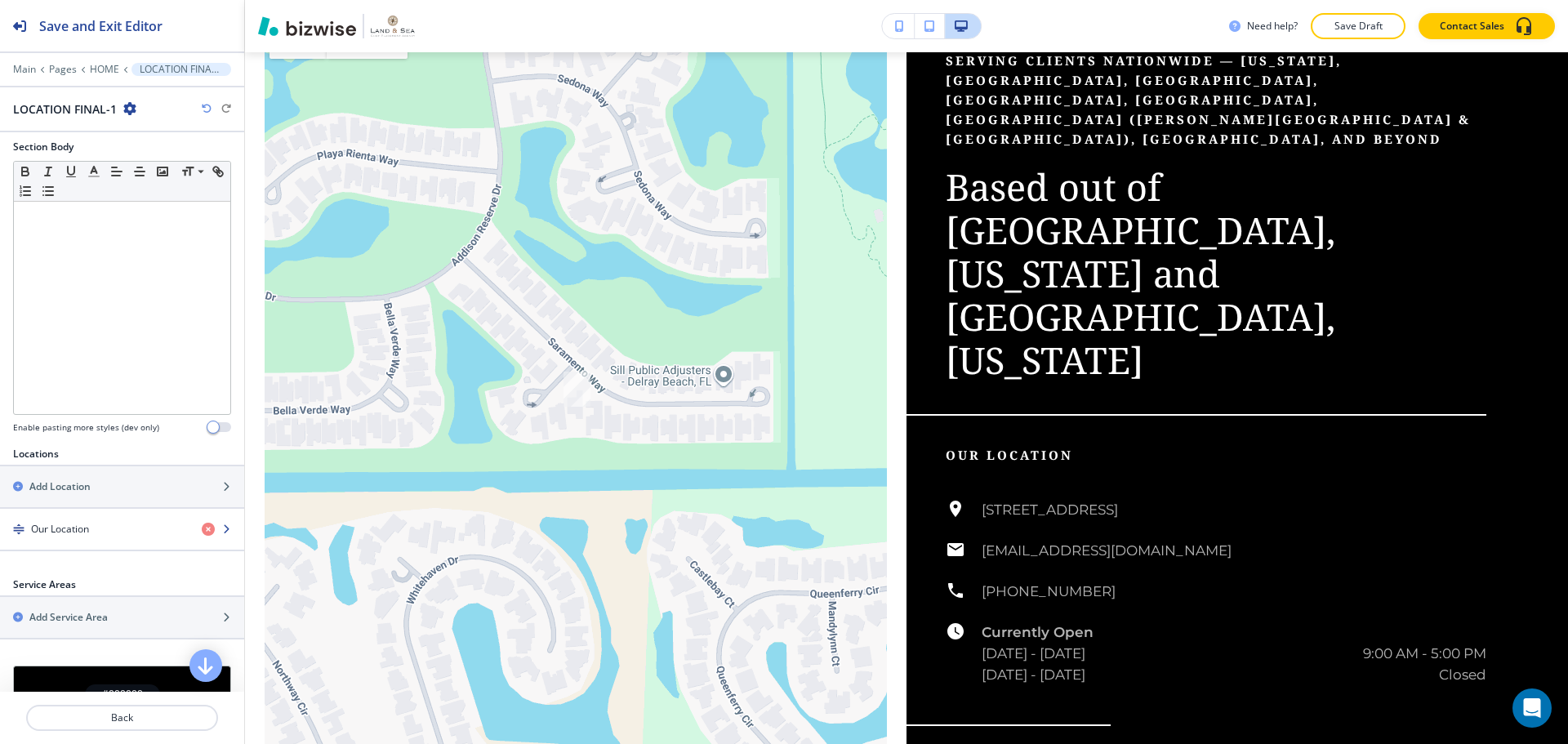
scroll to position [408, 0]
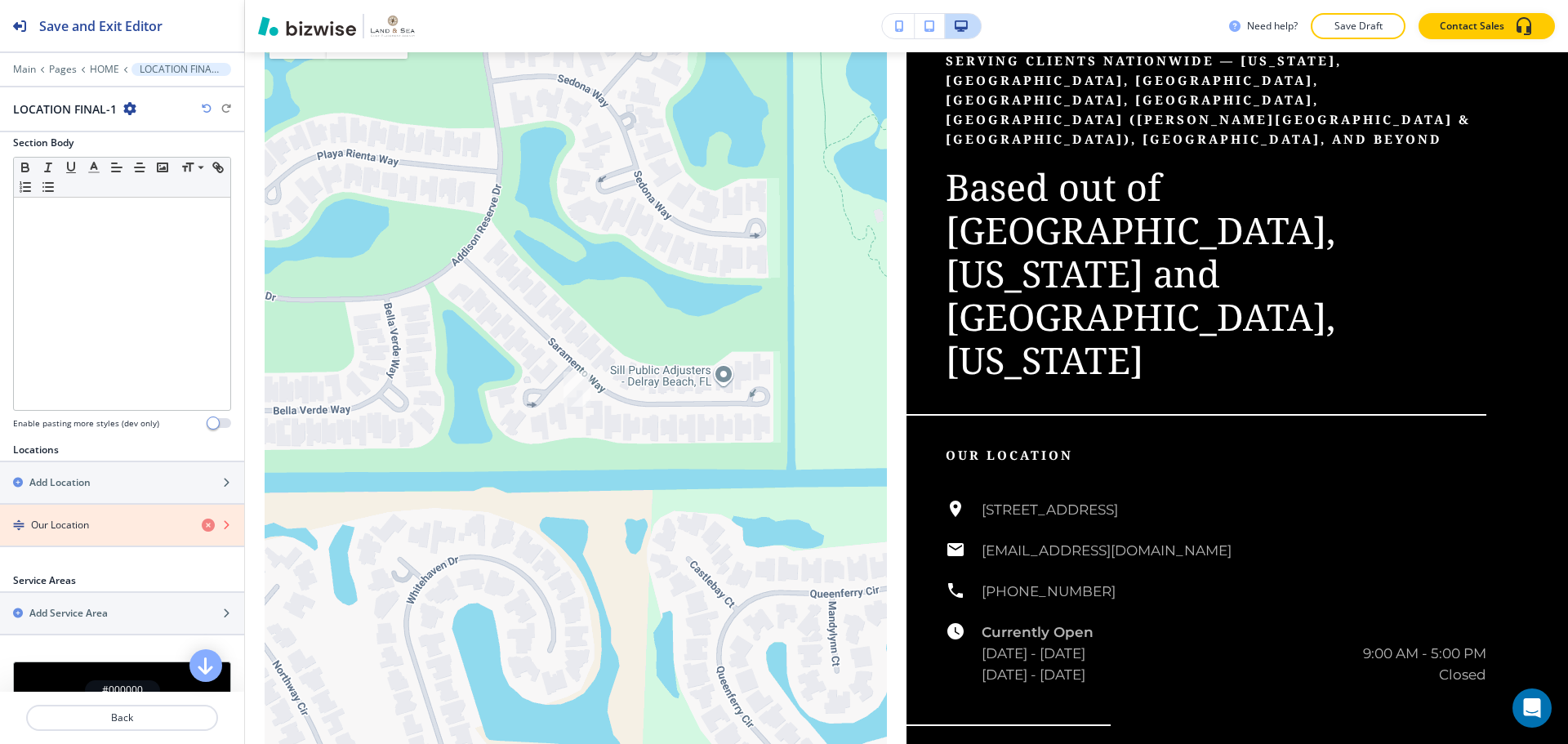
click at [202, 518] on icon "button" at bounding box center [208, 525] width 13 height 13
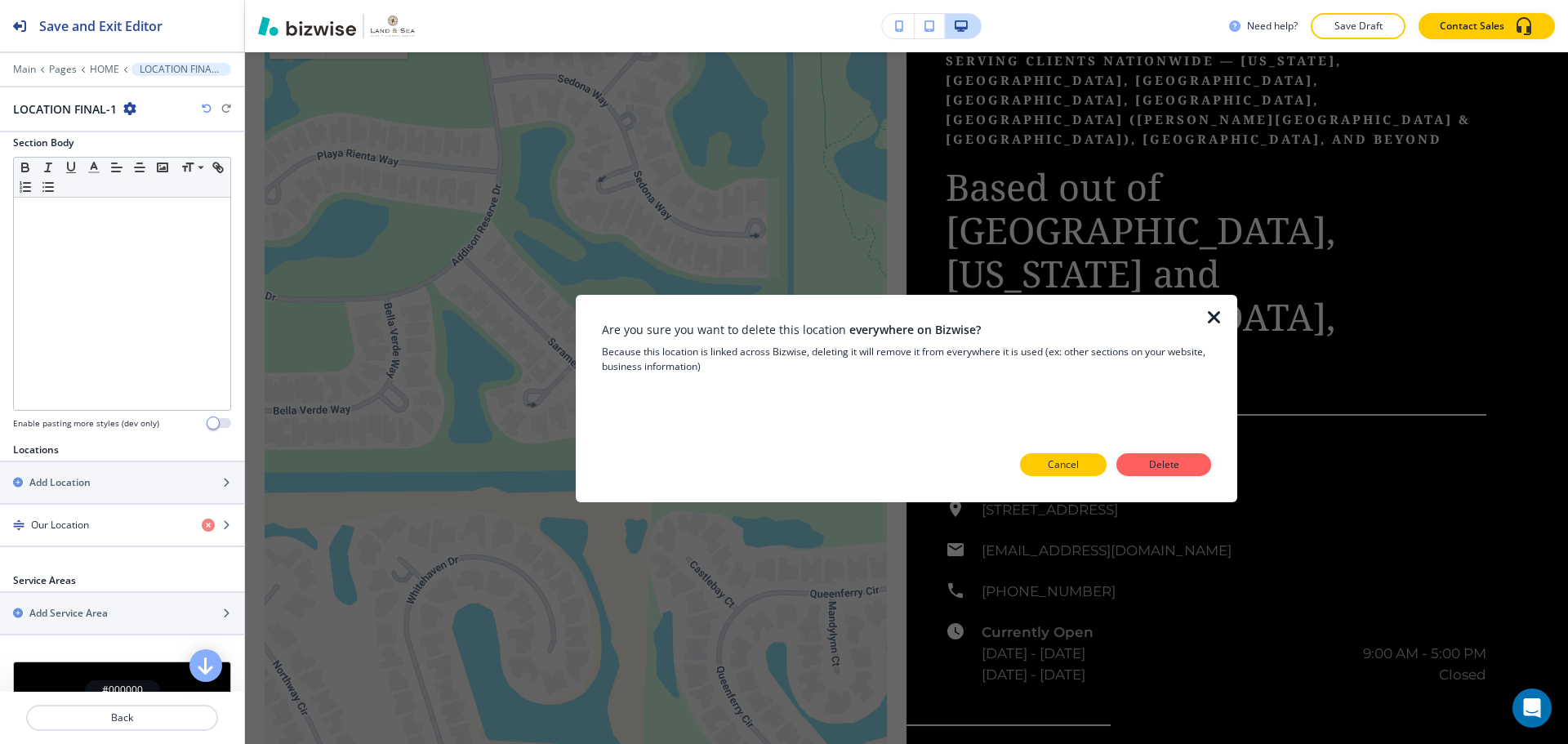
click at [1066, 464] on p "Cancel" at bounding box center [1063, 464] width 31 height 15
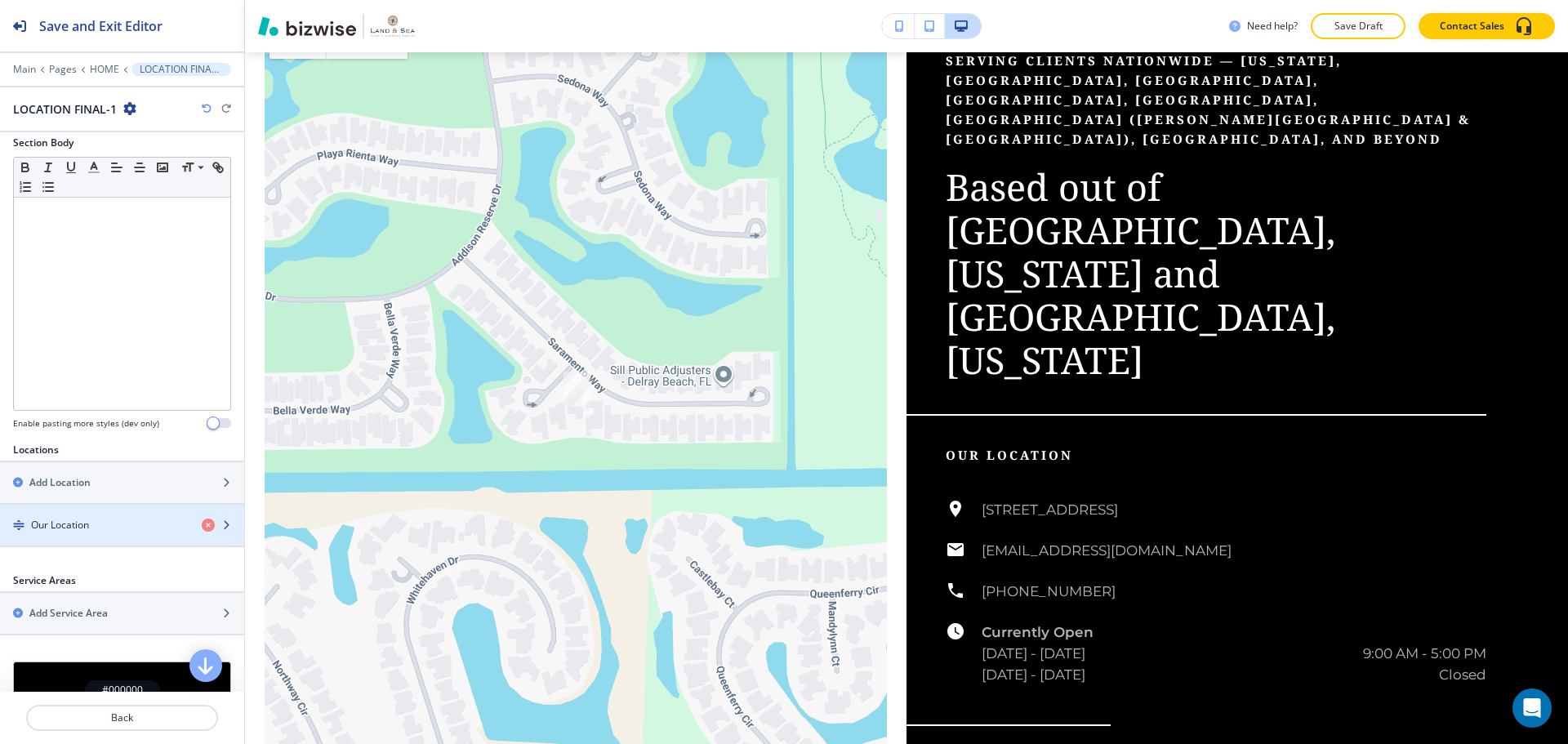
click at [221, 520] on icon "button" at bounding box center [226, 525] width 10 height 10
click at [64, 518] on h4 "Our Location" at bounding box center [59, 525] width 58 height 15
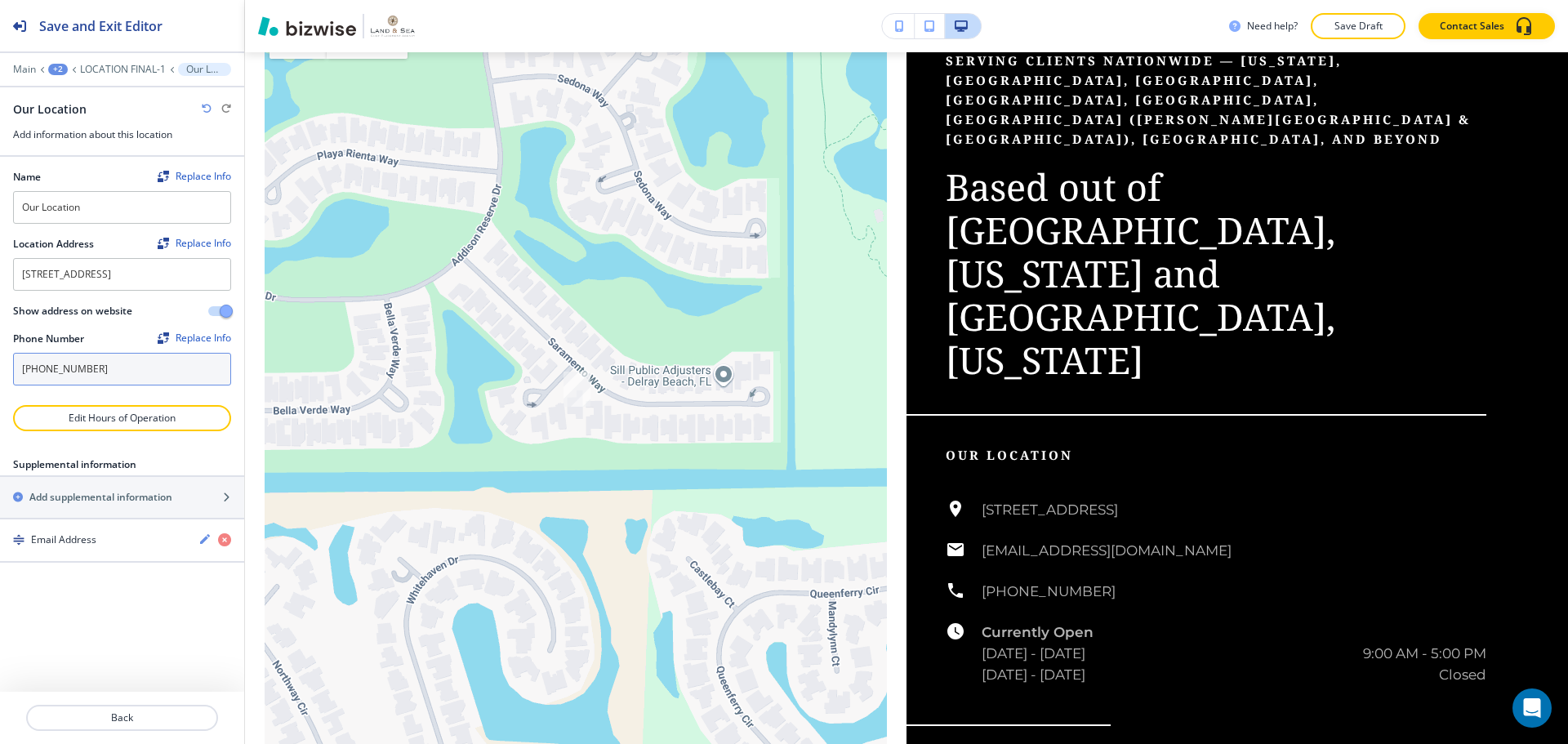
click at [144, 386] on input "[PHONE_NUMBER]" at bounding box center [122, 368] width 218 height 32
click at [195, 289] on textarea "[STREET_ADDRESS]" at bounding box center [122, 274] width 218 height 32
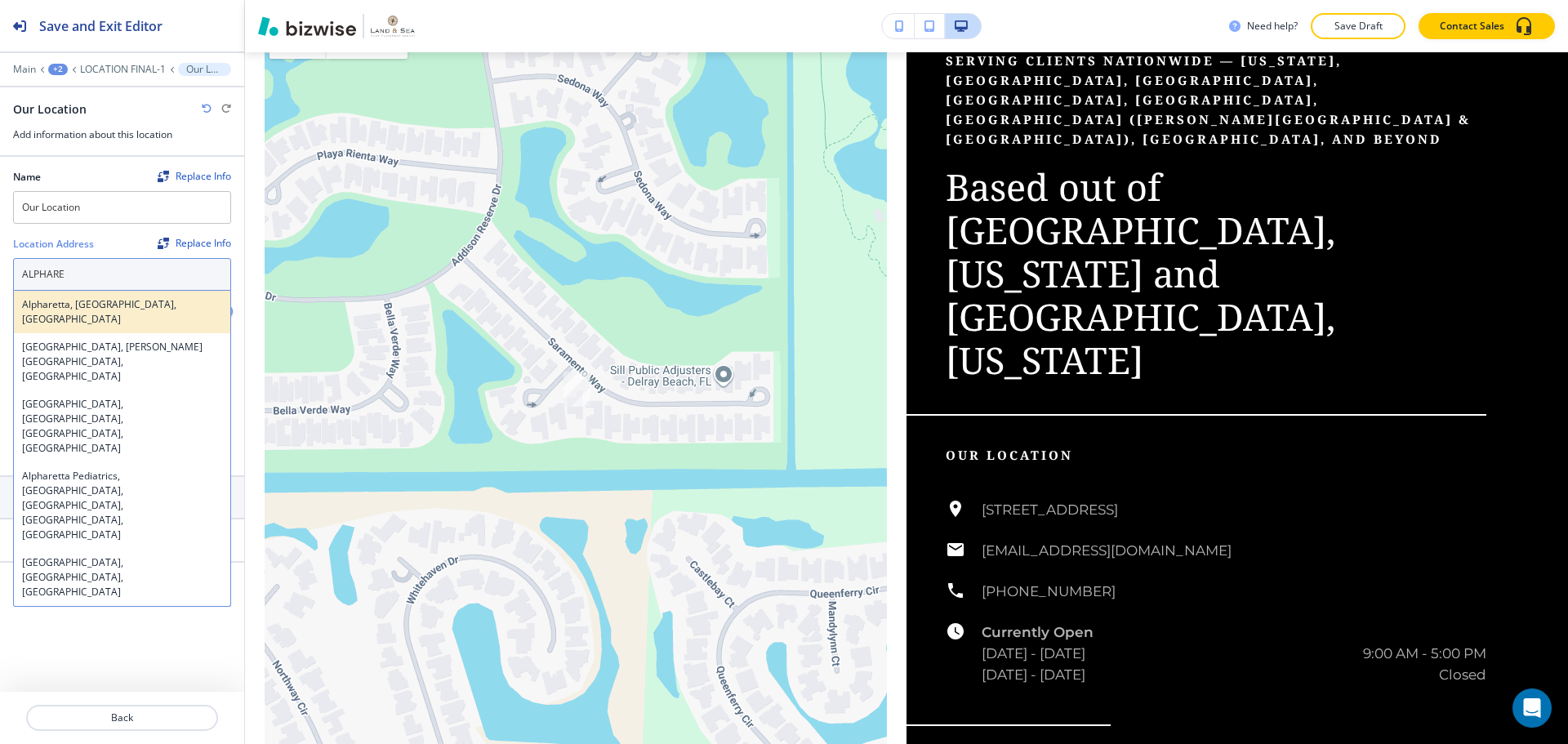
click at [160, 298] on h4 "Alpharetta, [GEOGRAPHIC_DATA], [GEOGRAPHIC_DATA]" at bounding box center [122, 312] width 200 height 30
type textarea "Alpharetta, [GEOGRAPHIC_DATA], [GEOGRAPHIC_DATA]"
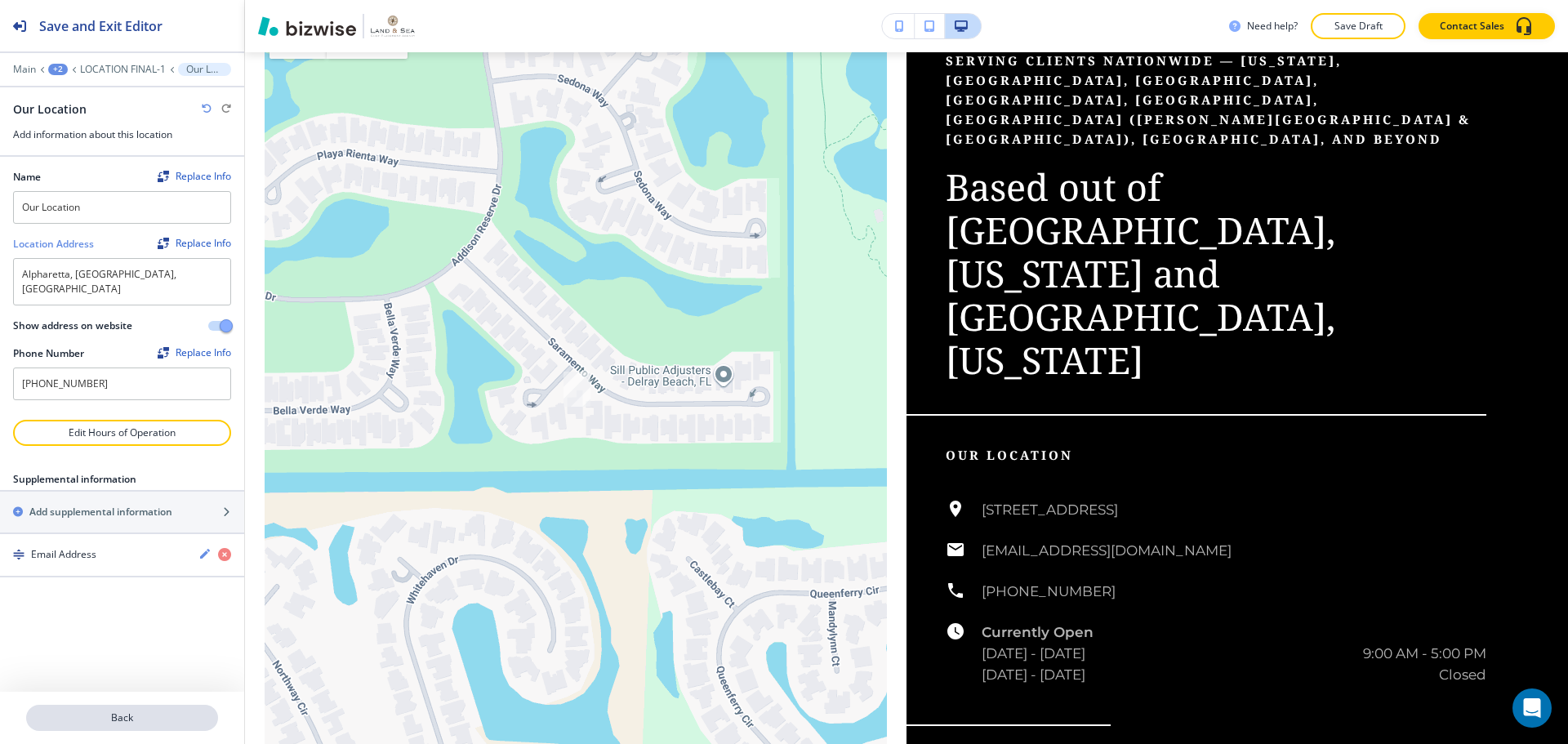
click at [117, 713] on p "Back" at bounding box center [122, 717] width 189 height 15
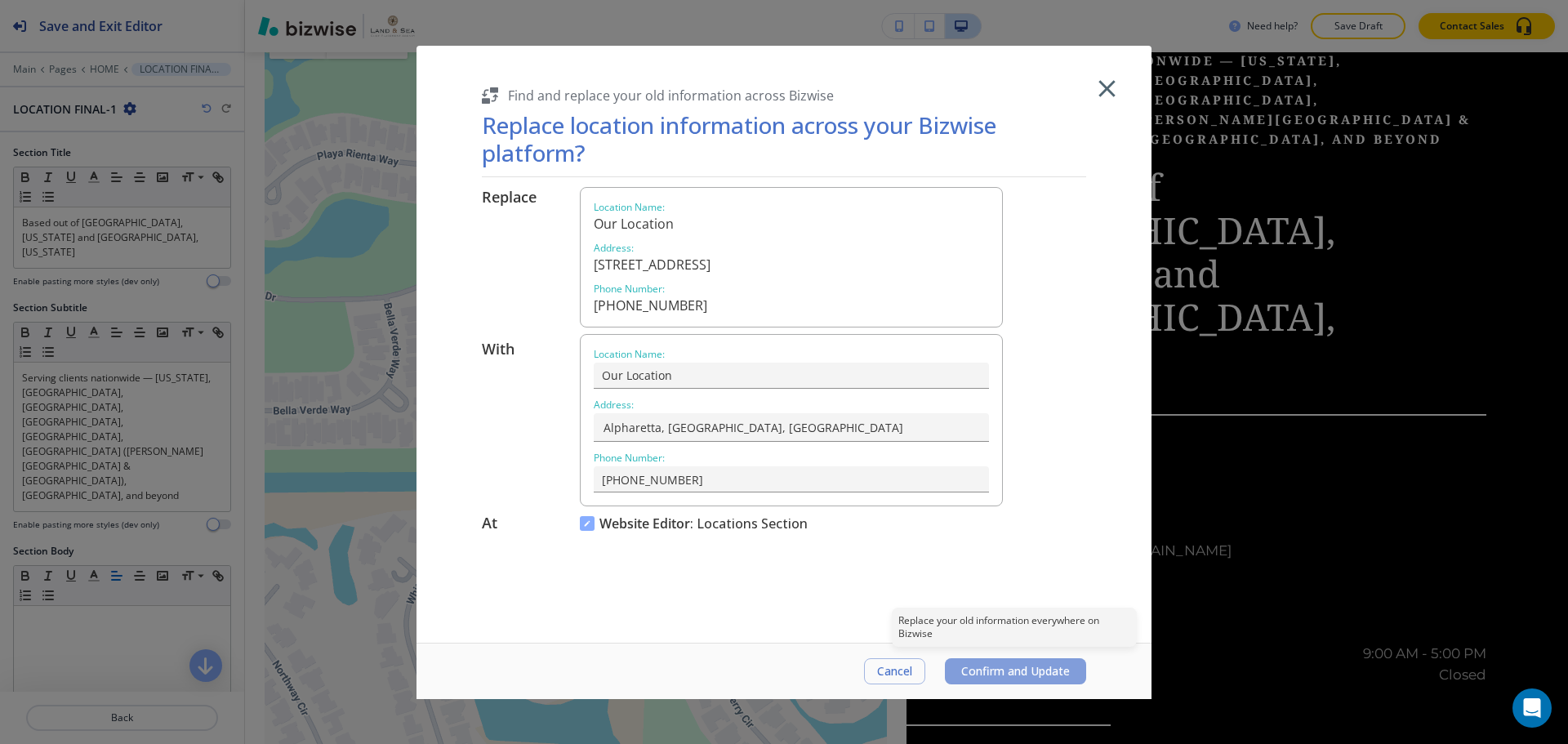
click at [981, 671] on span "Confirm and Update" at bounding box center [1015, 671] width 108 height 13
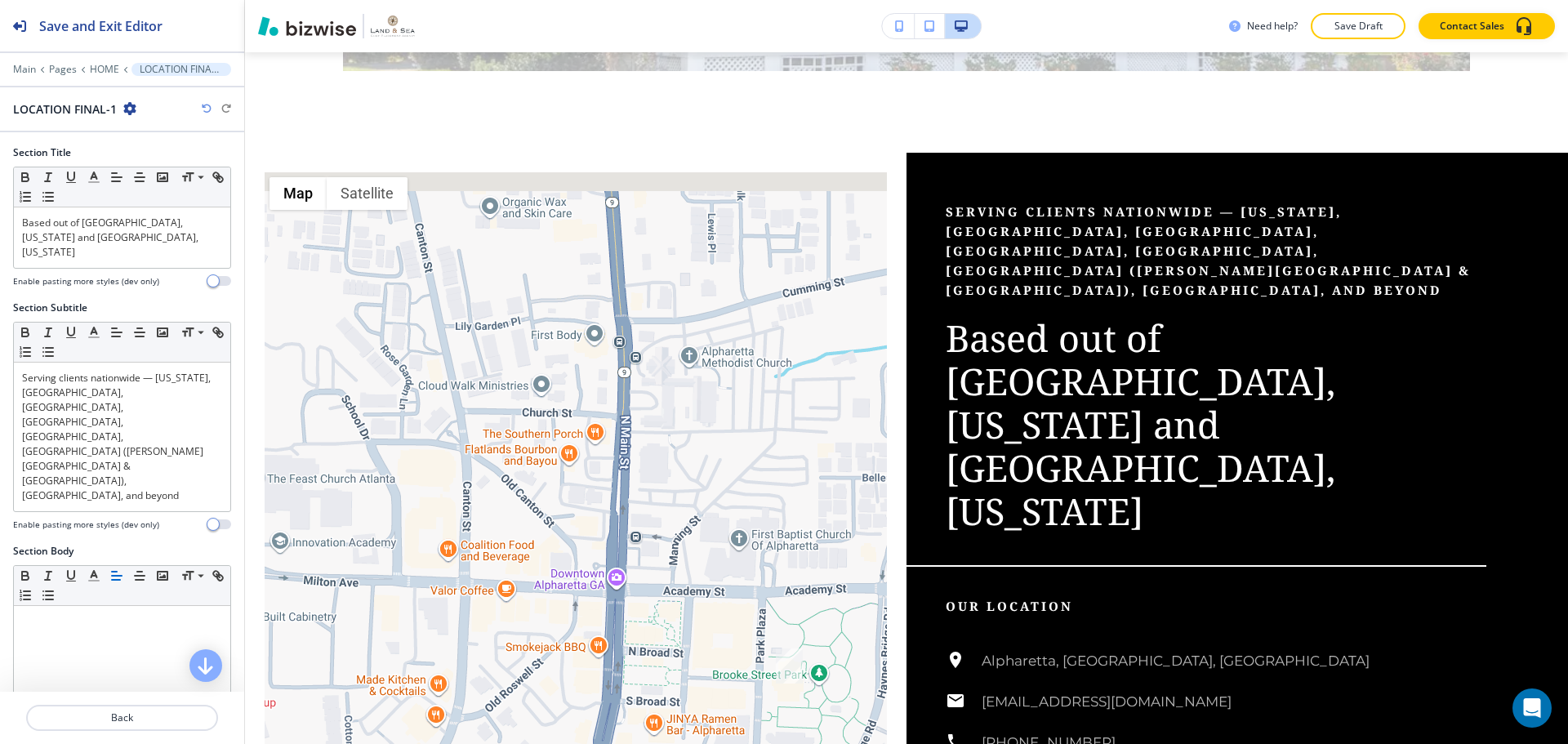
scroll to position [4453, 0]
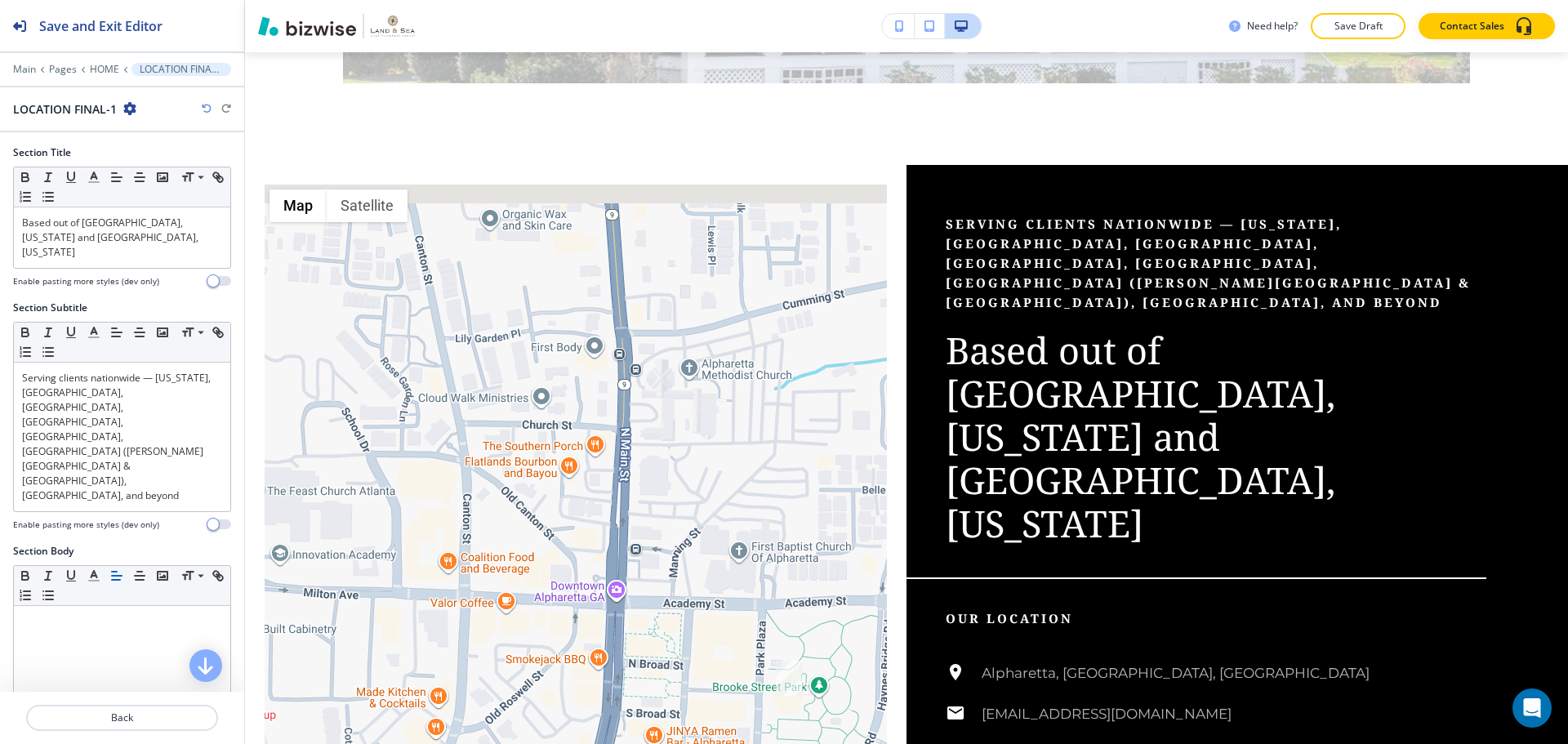
click at [132, 112] on icon "button" at bounding box center [129, 108] width 13 height 13
click at [143, 129] on button "Rename Section" at bounding box center [176, 136] width 105 height 29
click at [136, 110] on input "LOCATION FINAL-1" at bounding box center [97, 108] width 169 height 32
type input "LOCATION FINALFINAL"
click at [27, 69] on p "Main" at bounding box center [24, 69] width 23 height 11
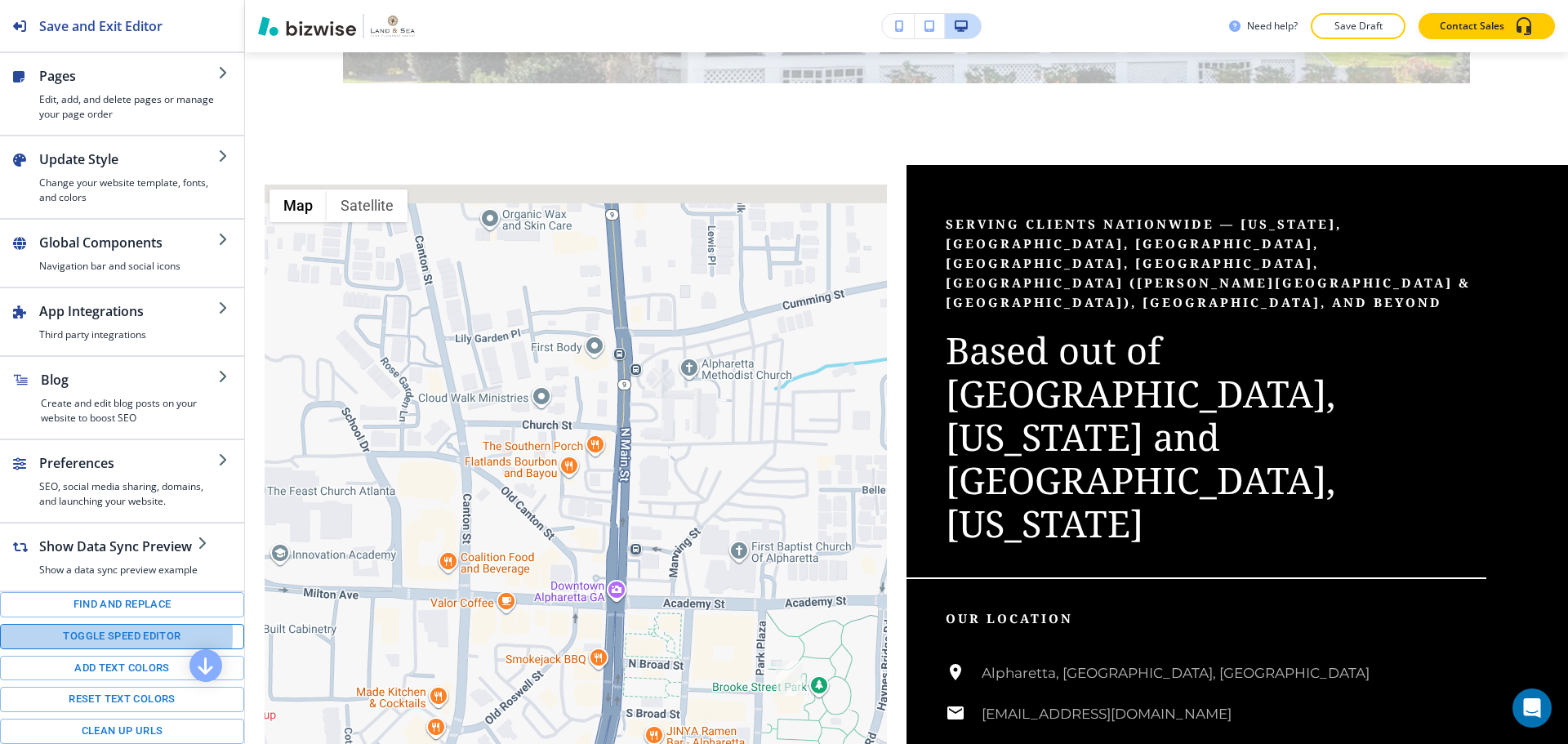
click at [61, 635] on button "Toggle speed editor" at bounding box center [122, 636] width 244 height 25
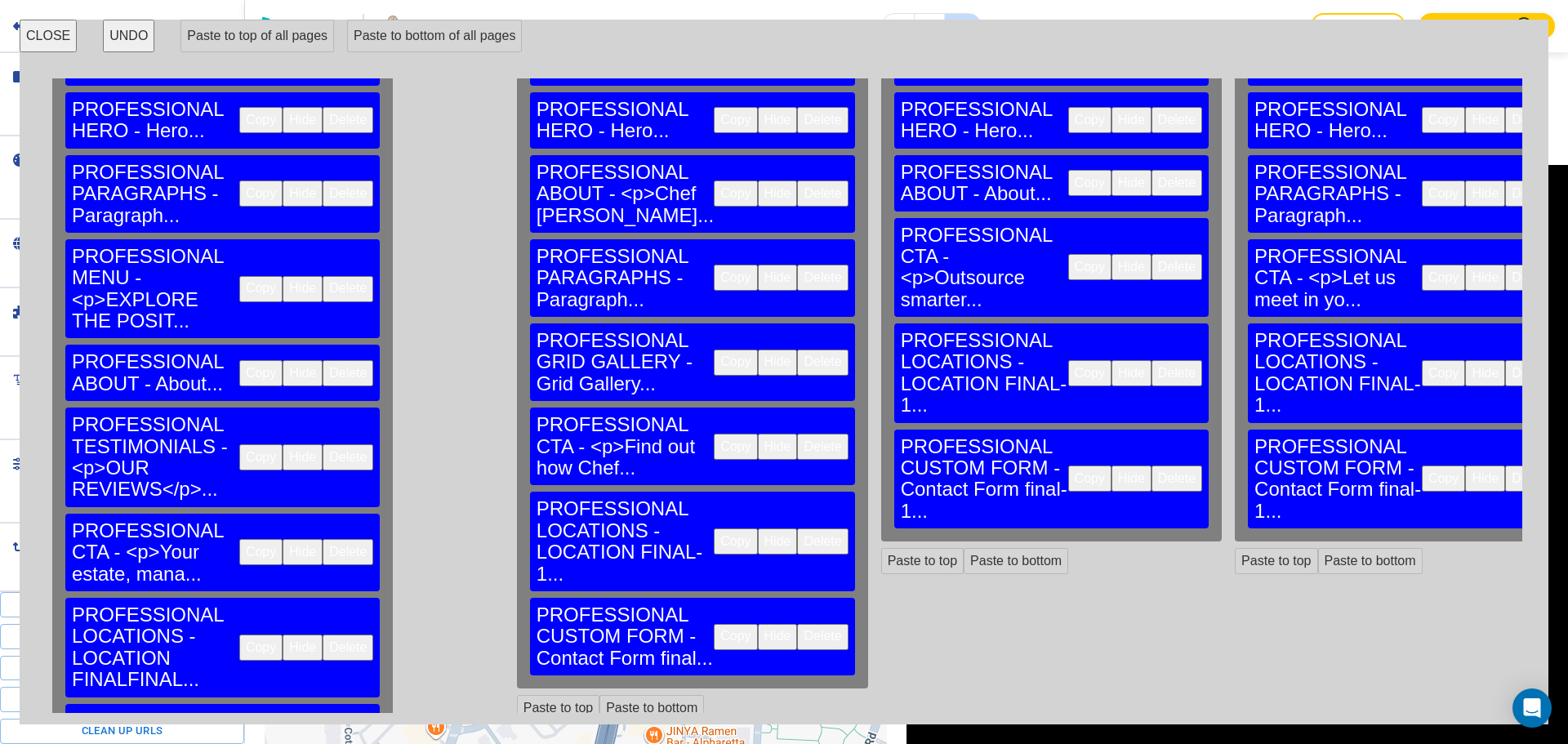
scroll to position [166, 0]
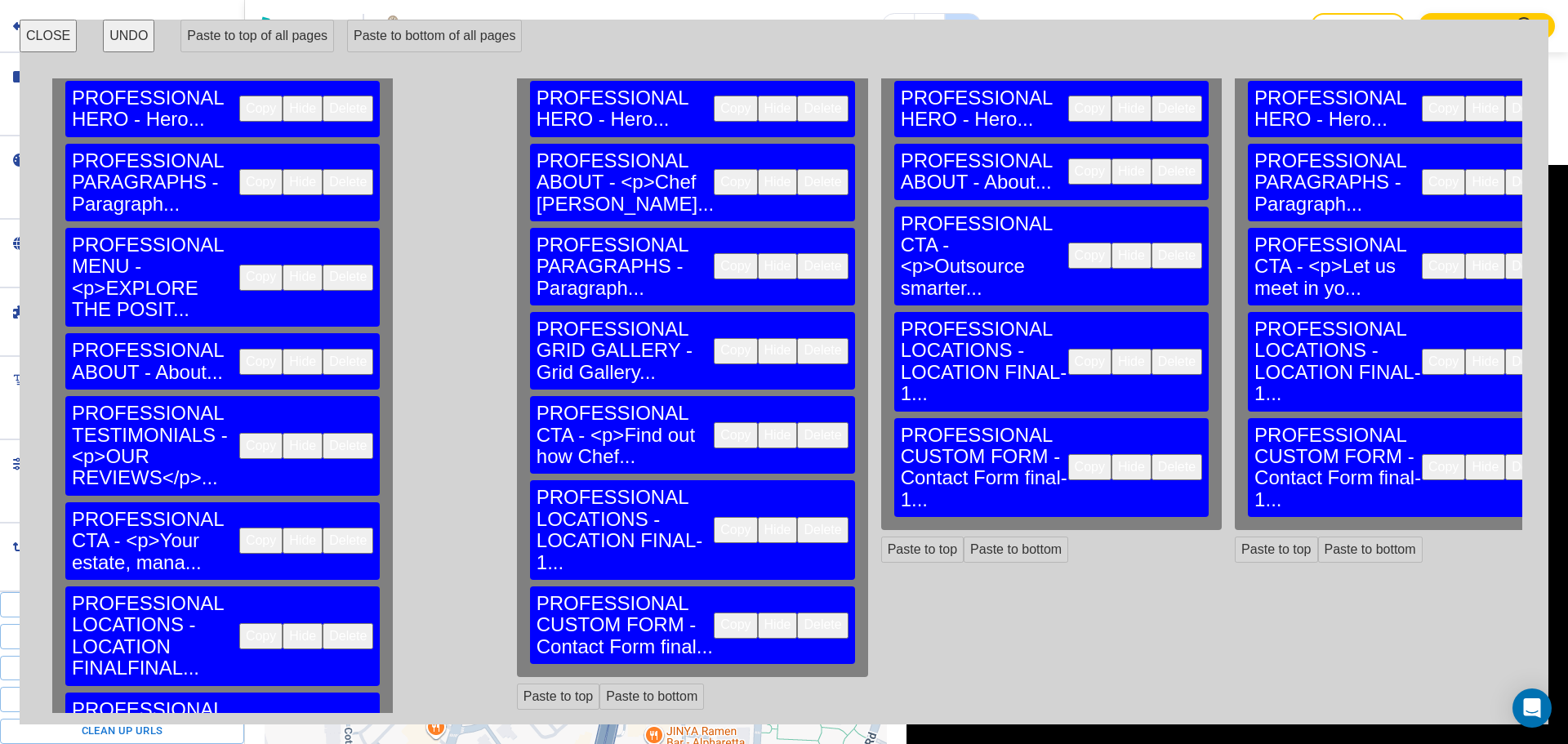
click at [240, 623] on button "Copy" at bounding box center [261, 636] width 43 height 26
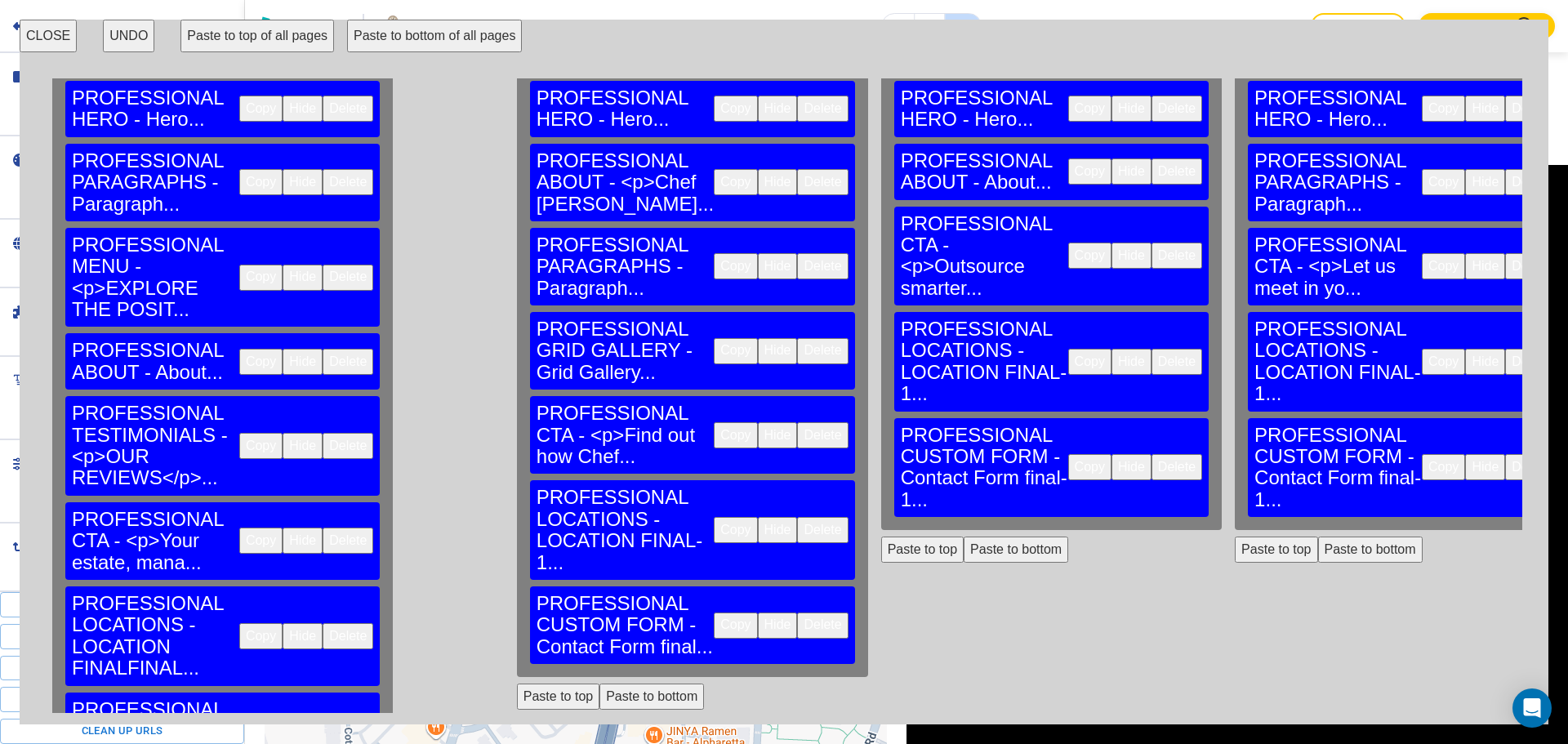
click at [797, 517] on button "Delete" at bounding box center [822, 530] width 51 height 26
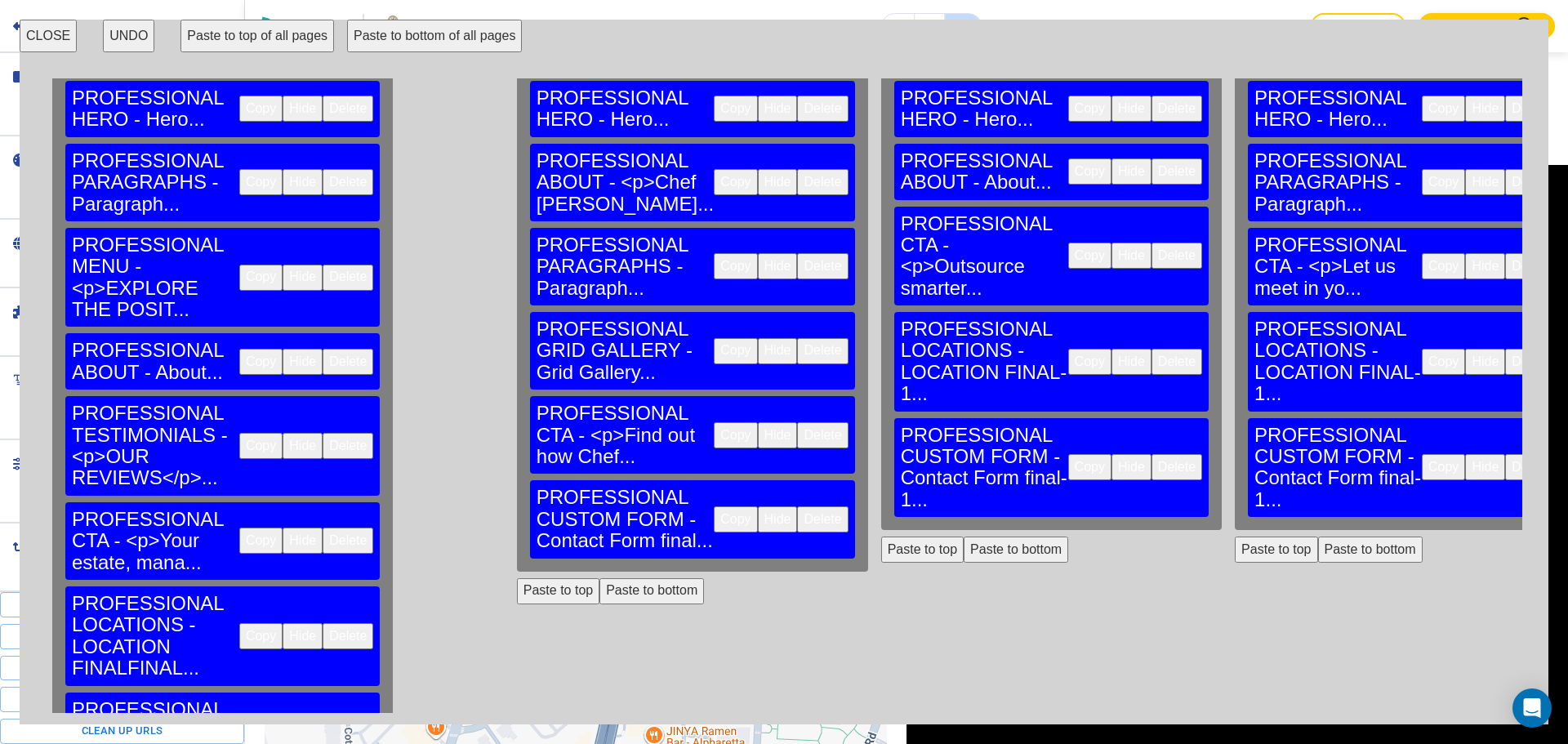
click at [616, 578] on button "Paste to bottom" at bounding box center [652, 591] width 105 height 26
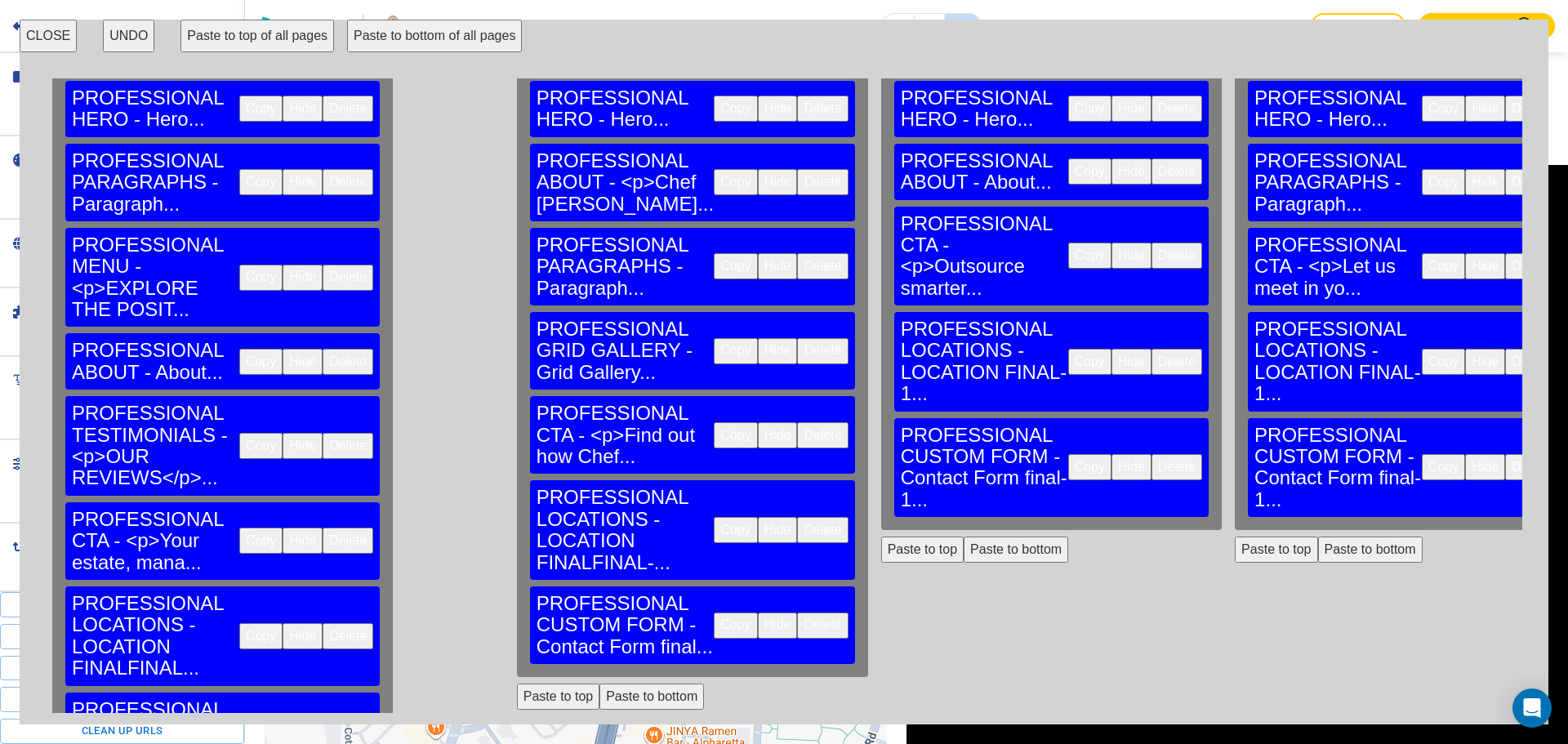
click at [1152, 349] on button "Delete" at bounding box center [1177, 362] width 51 height 26
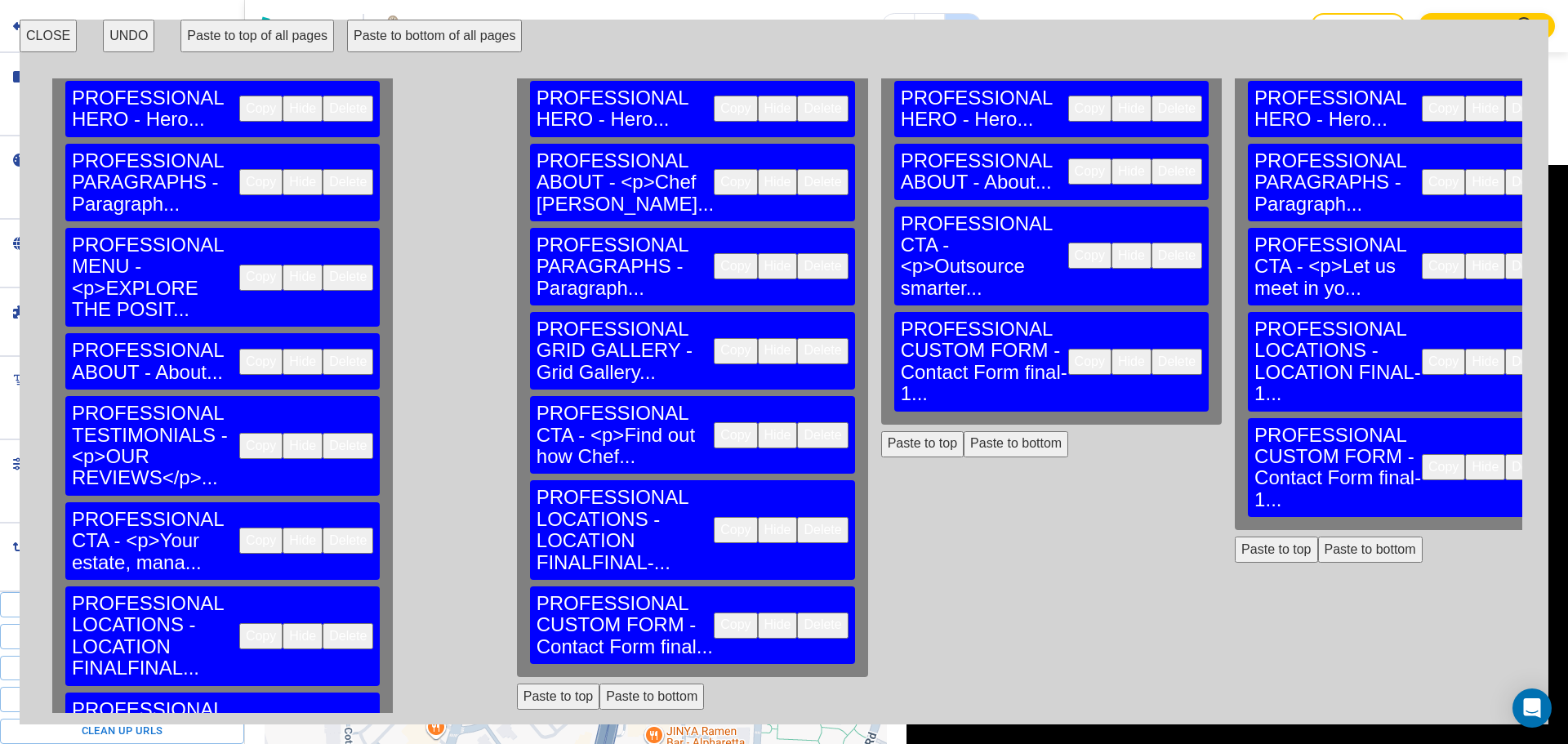
click at [964, 431] on button "Paste to bottom" at bounding box center [1016, 444] width 105 height 26
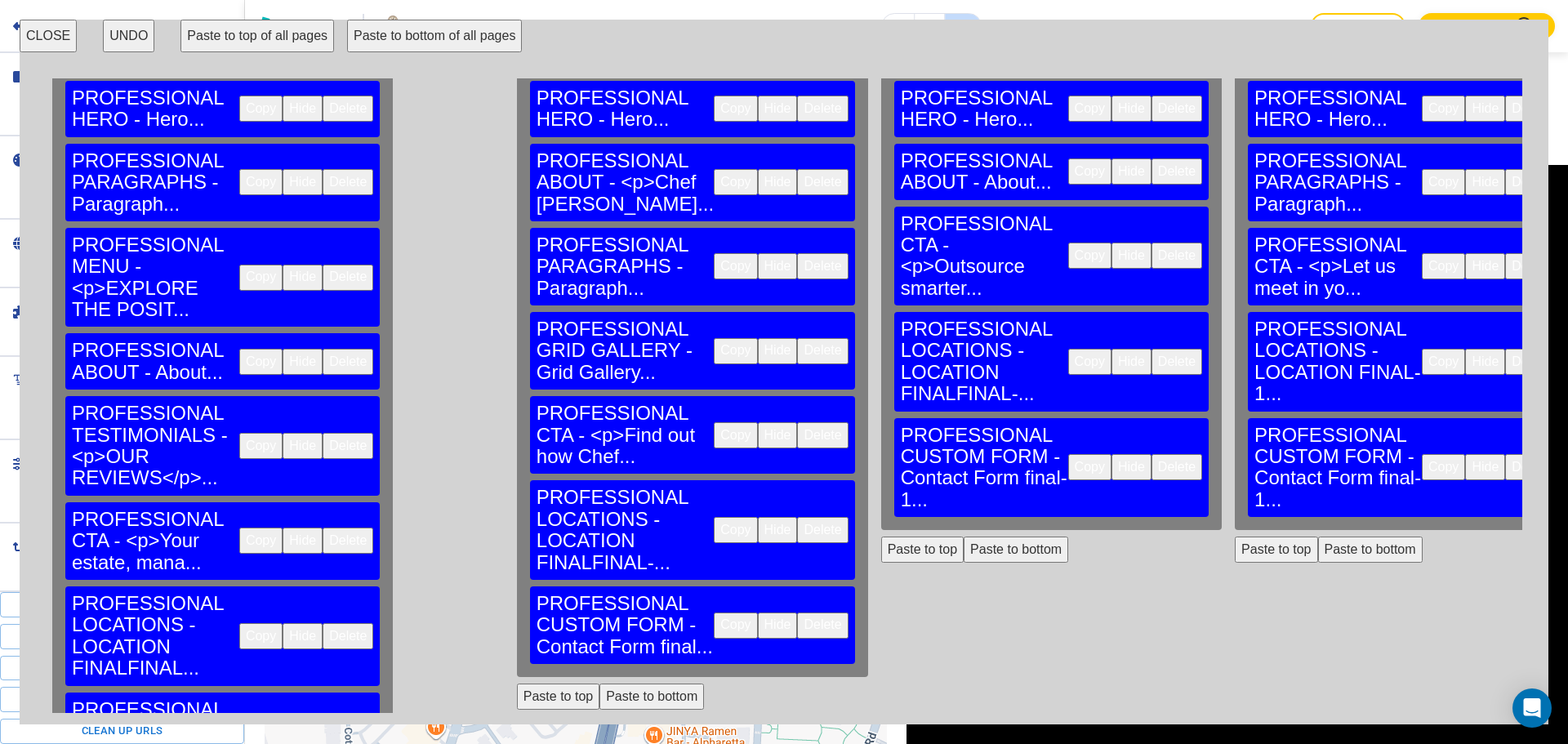
click at [1505, 349] on button "Delete" at bounding box center [1530, 362] width 51 height 26
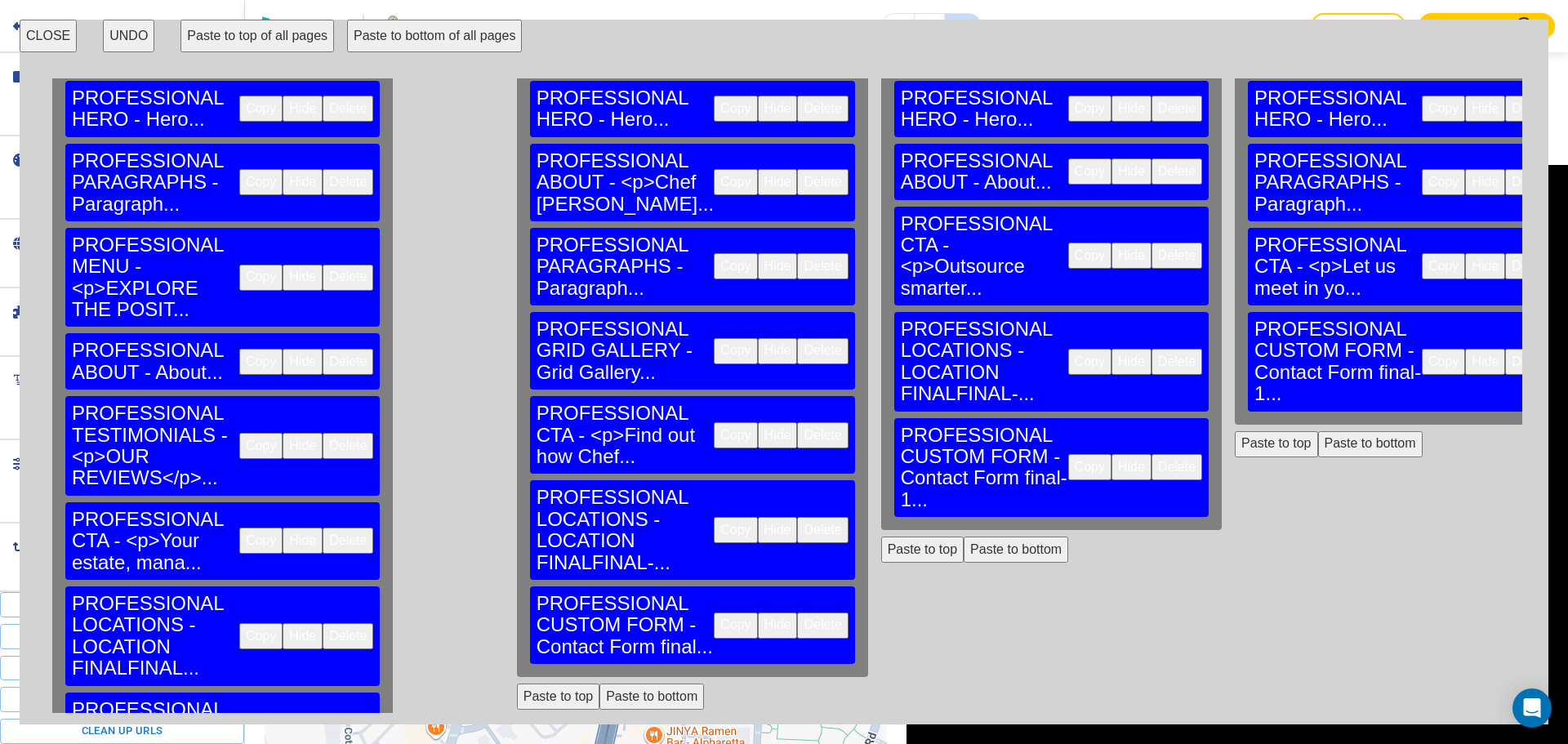
click at [1318, 431] on button "Paste to bottom" at bounding box center [1370, 444] width 105 height 26
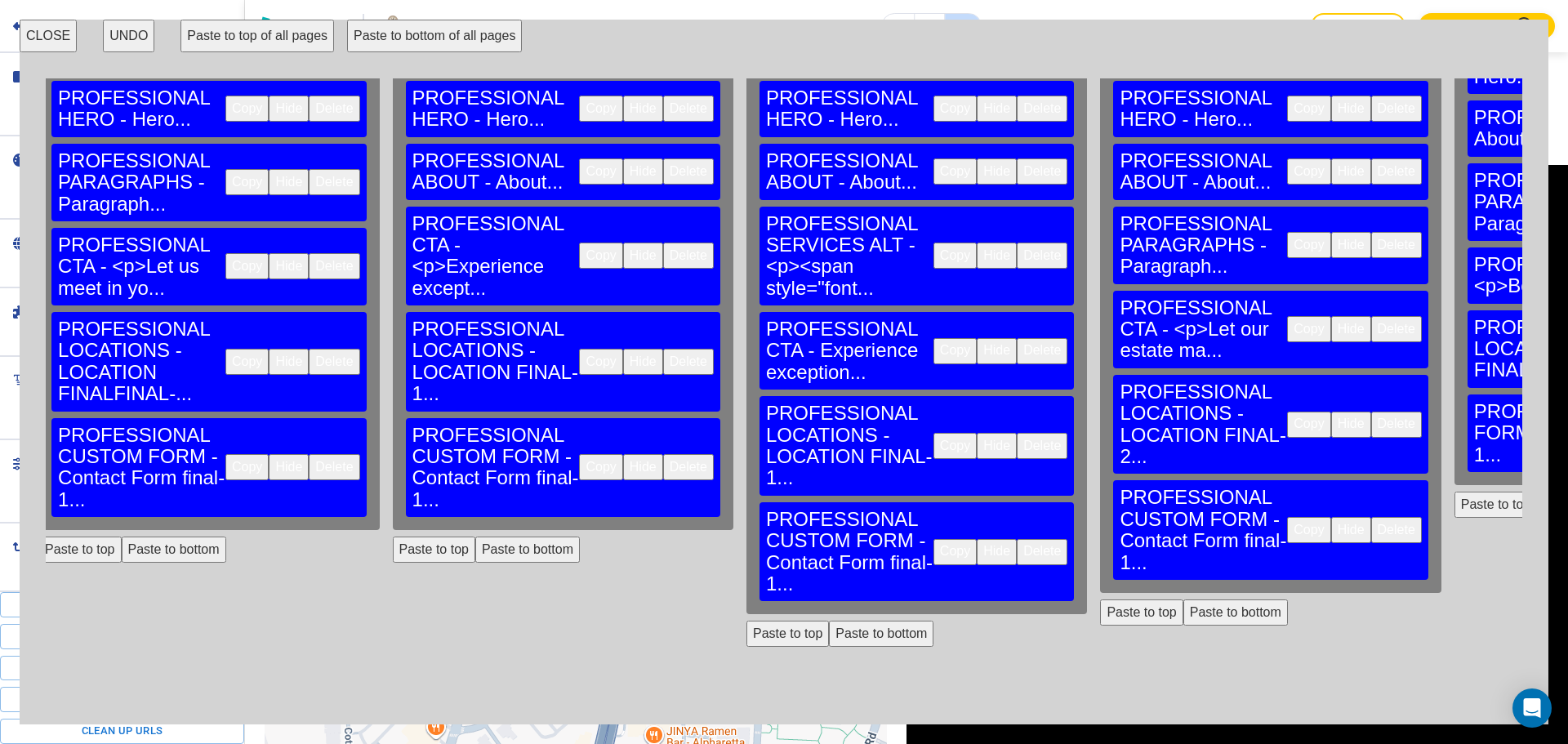
scroll to position [166, 1200]
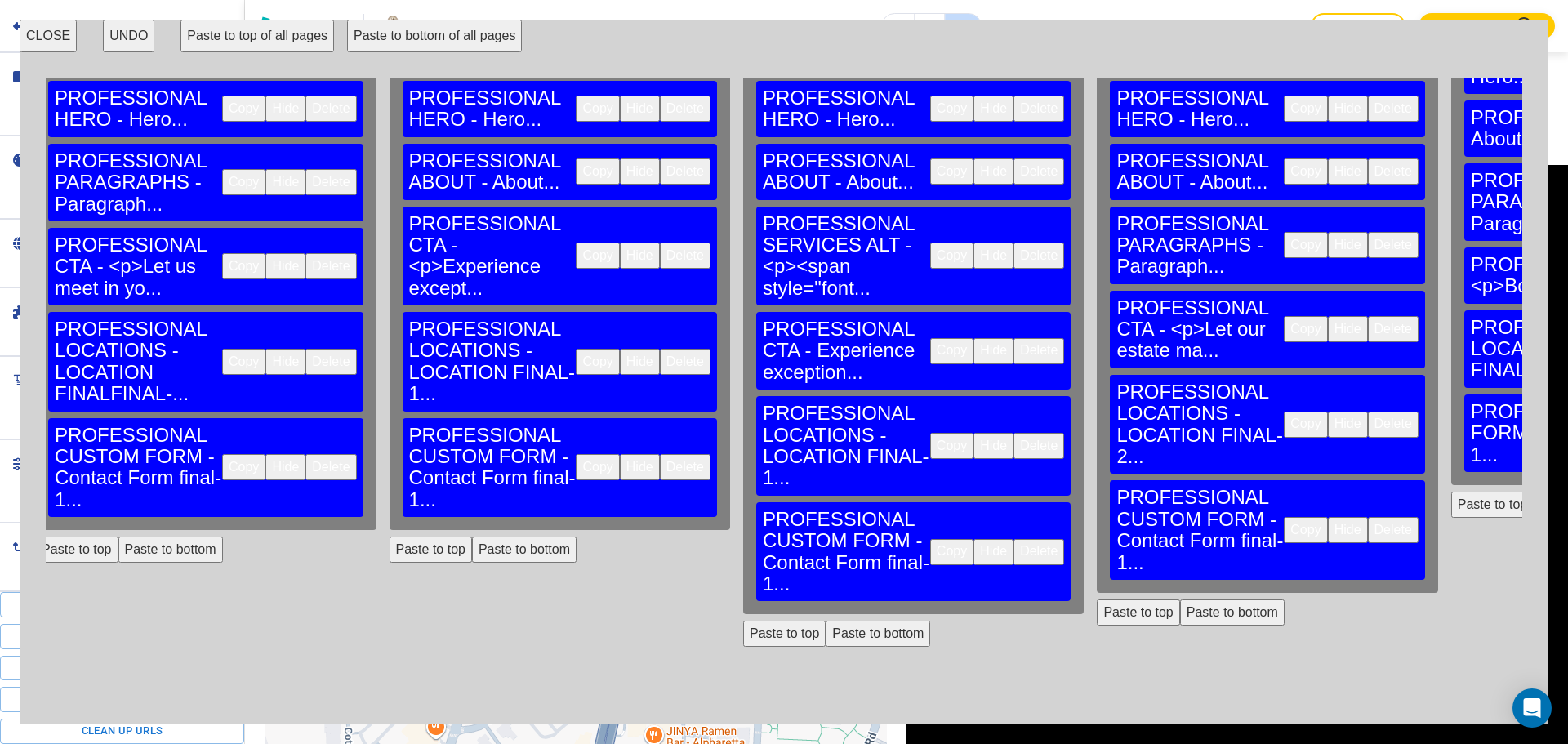
click at [660, 349] on button "Delete" at bounding box center [686, 362] width 51 height 26
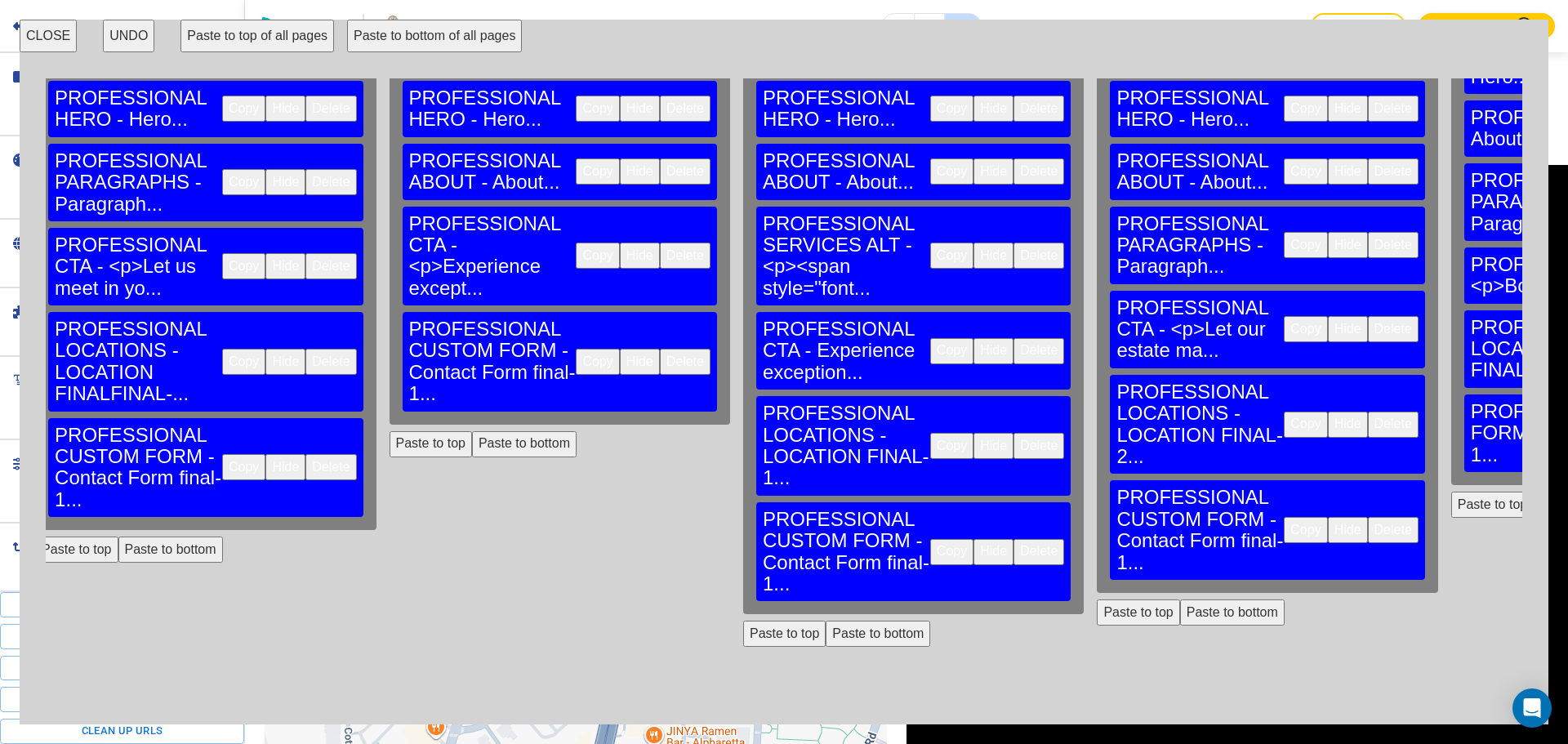
click at [472, 431] on button "Paste to bottom" at bounding box center [525, 444] width 105 height 26
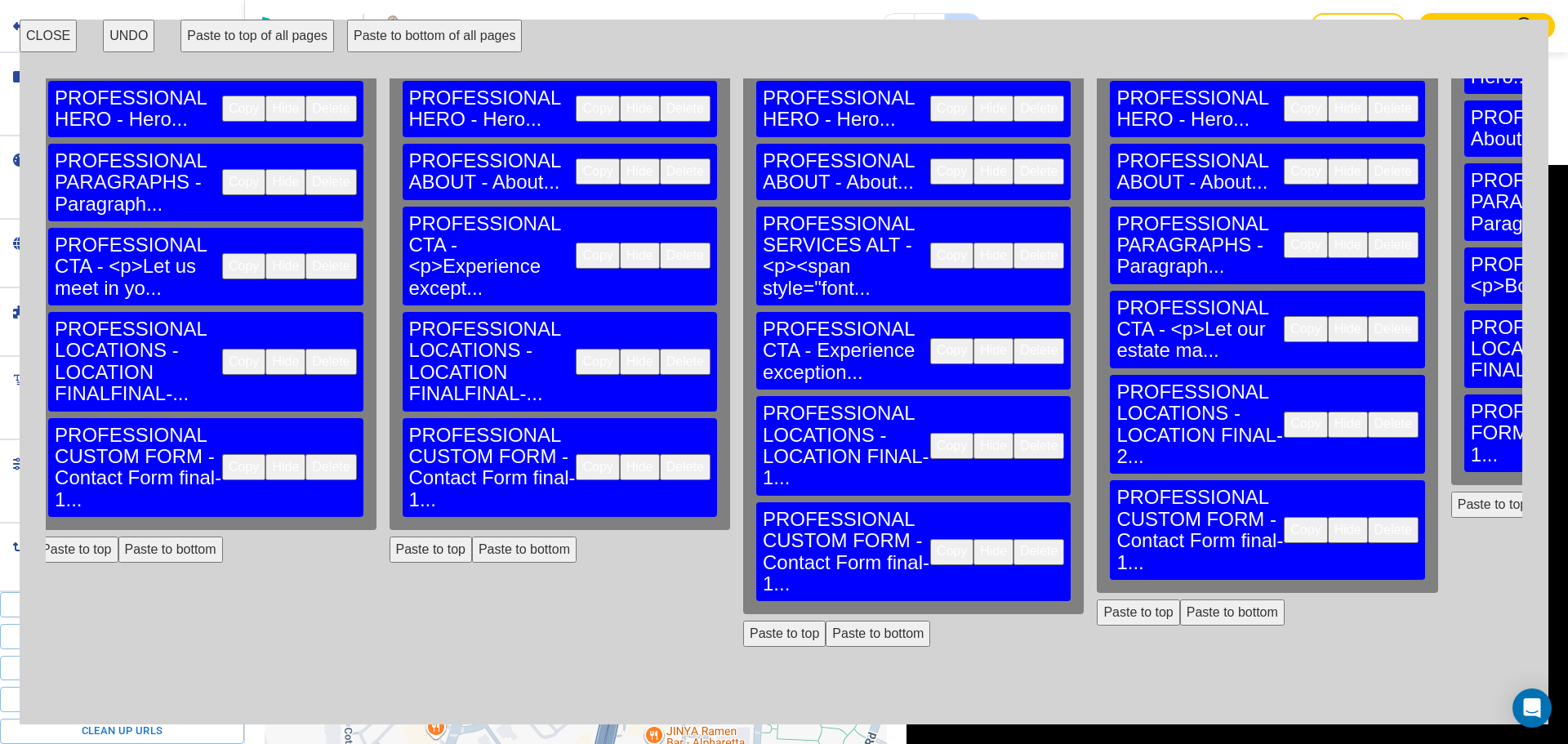
click at [1014, 433] on button "Delete" at bounding box center [1039, 446] width 51 height 26
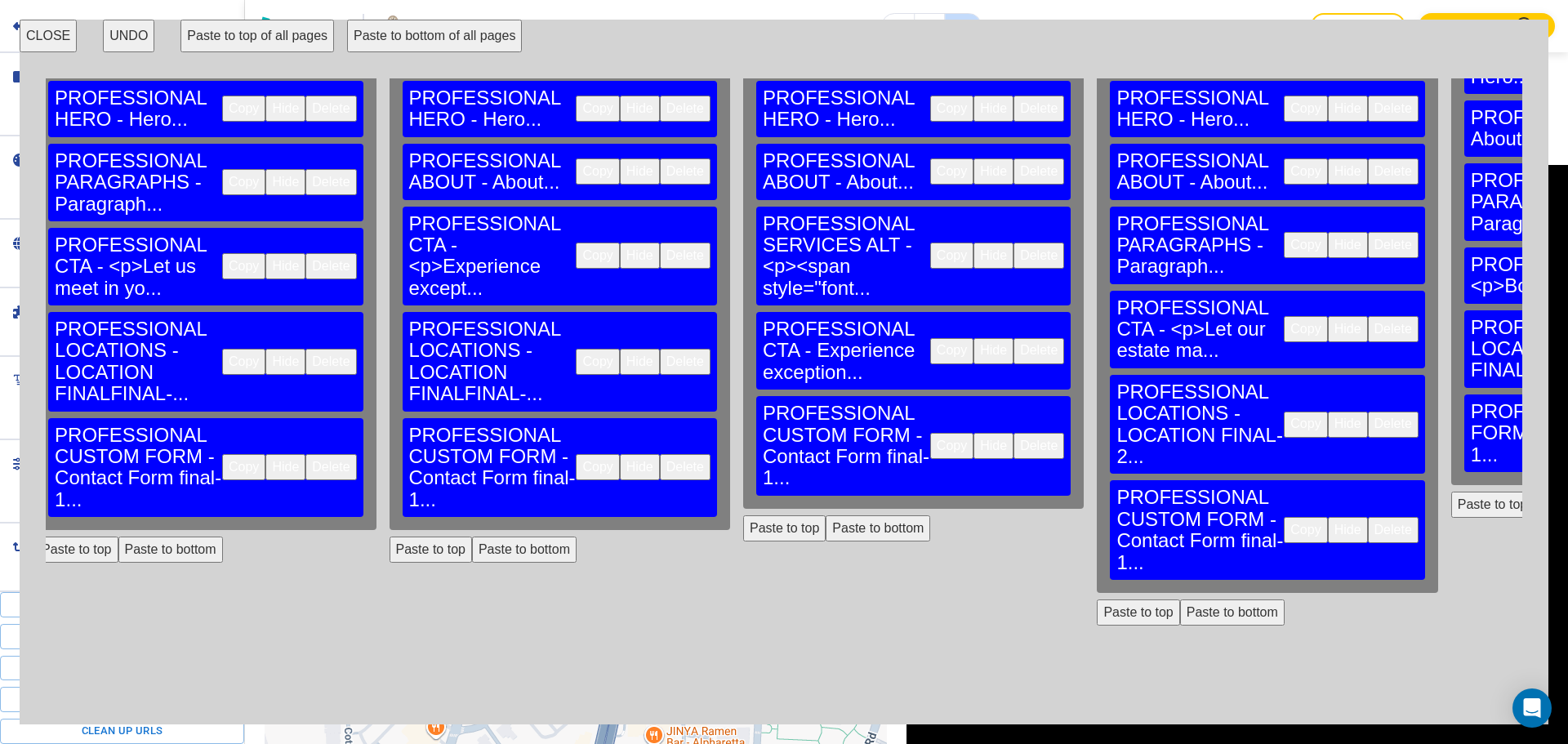
click at [826, 515] on button "Paste to bottom" at bounding box center [878, 528] width 105 height 26
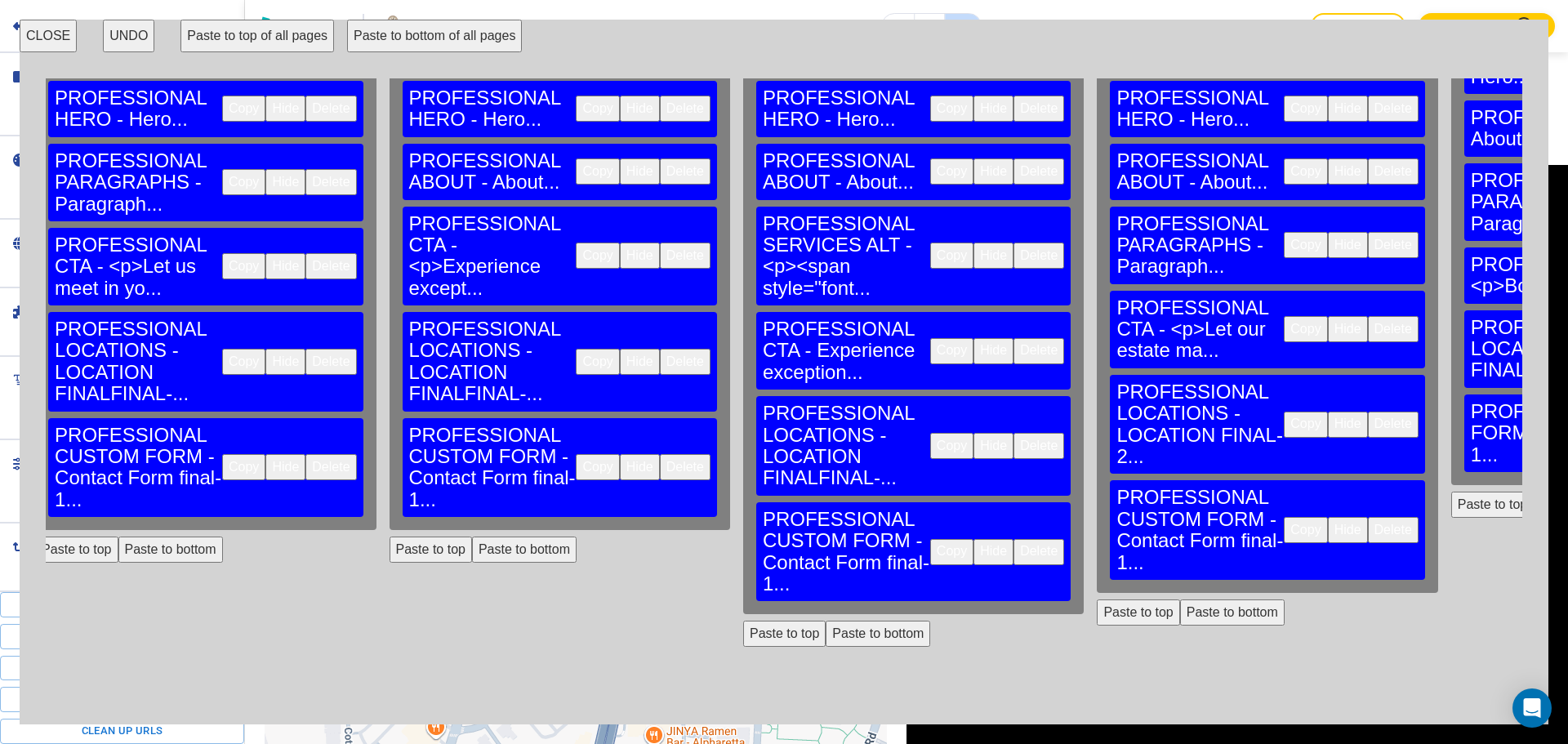
click at [1368, 412] on button "Delete" at bounding box center [1393, 425] width 51 height 26
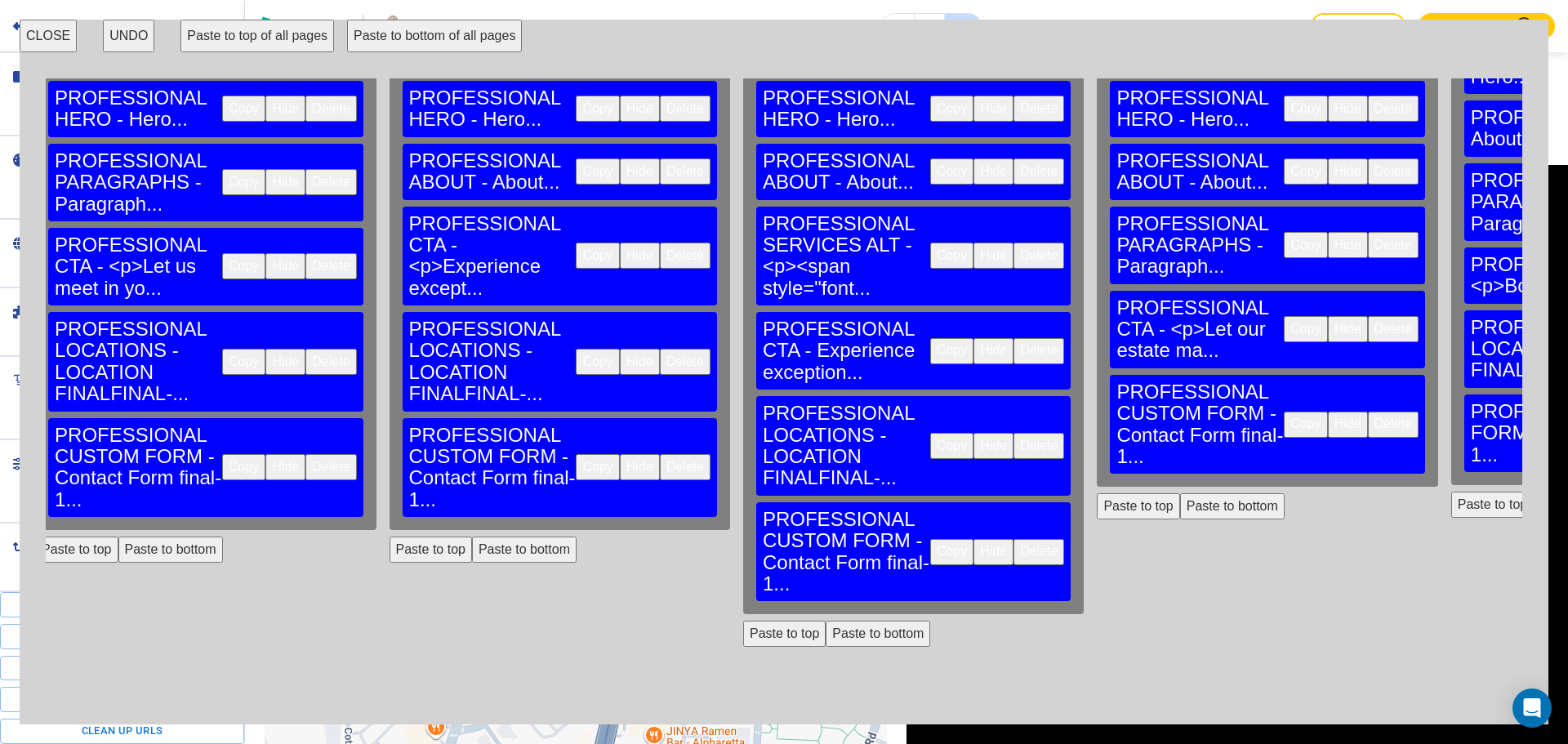
click at [1180, 493] on button "Paste to bottom" at bounding box center [1232, 506] width 105 height 26
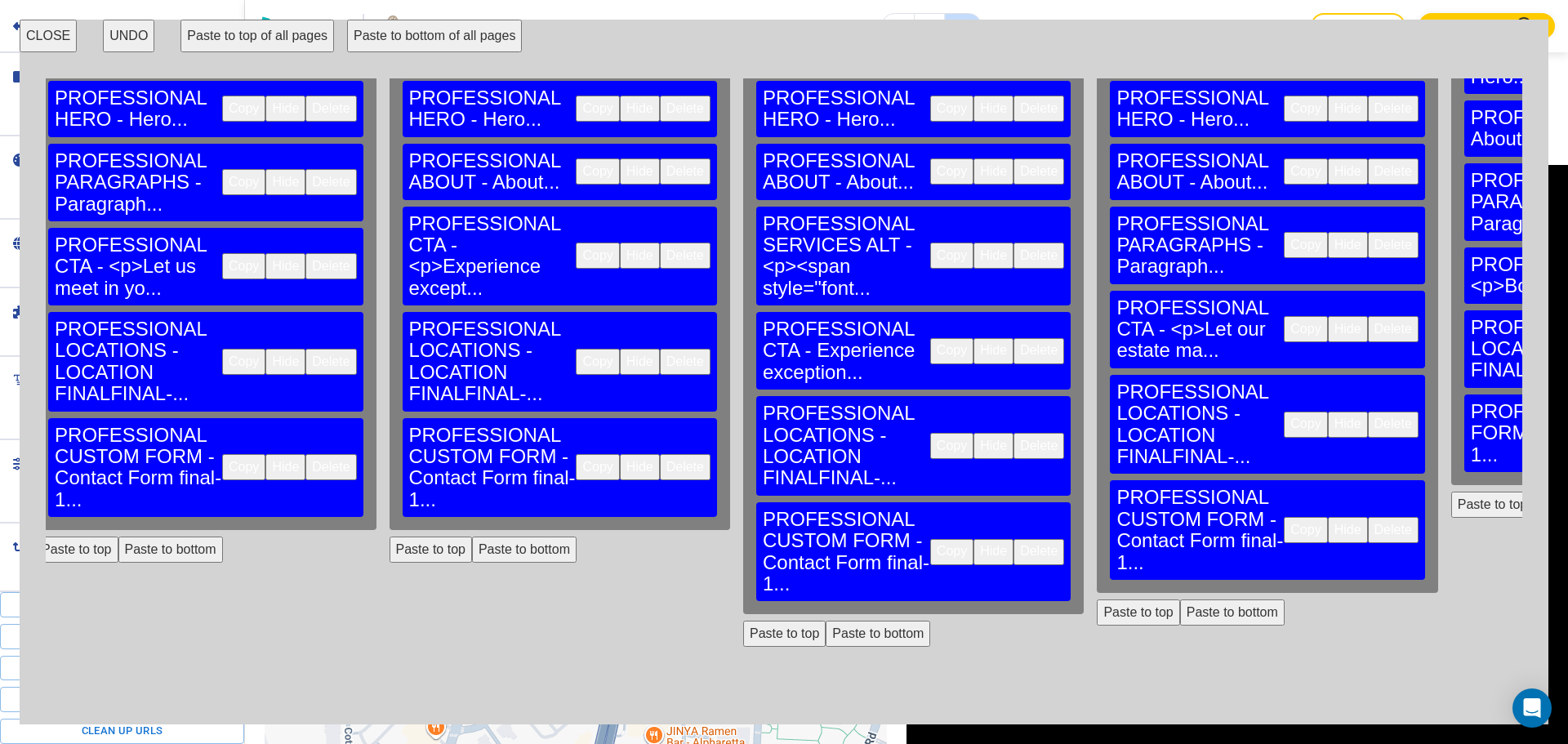
click at [1534, 407] on button "Paste to bottom" at bounding box center [1586, 421] width 105 height 26
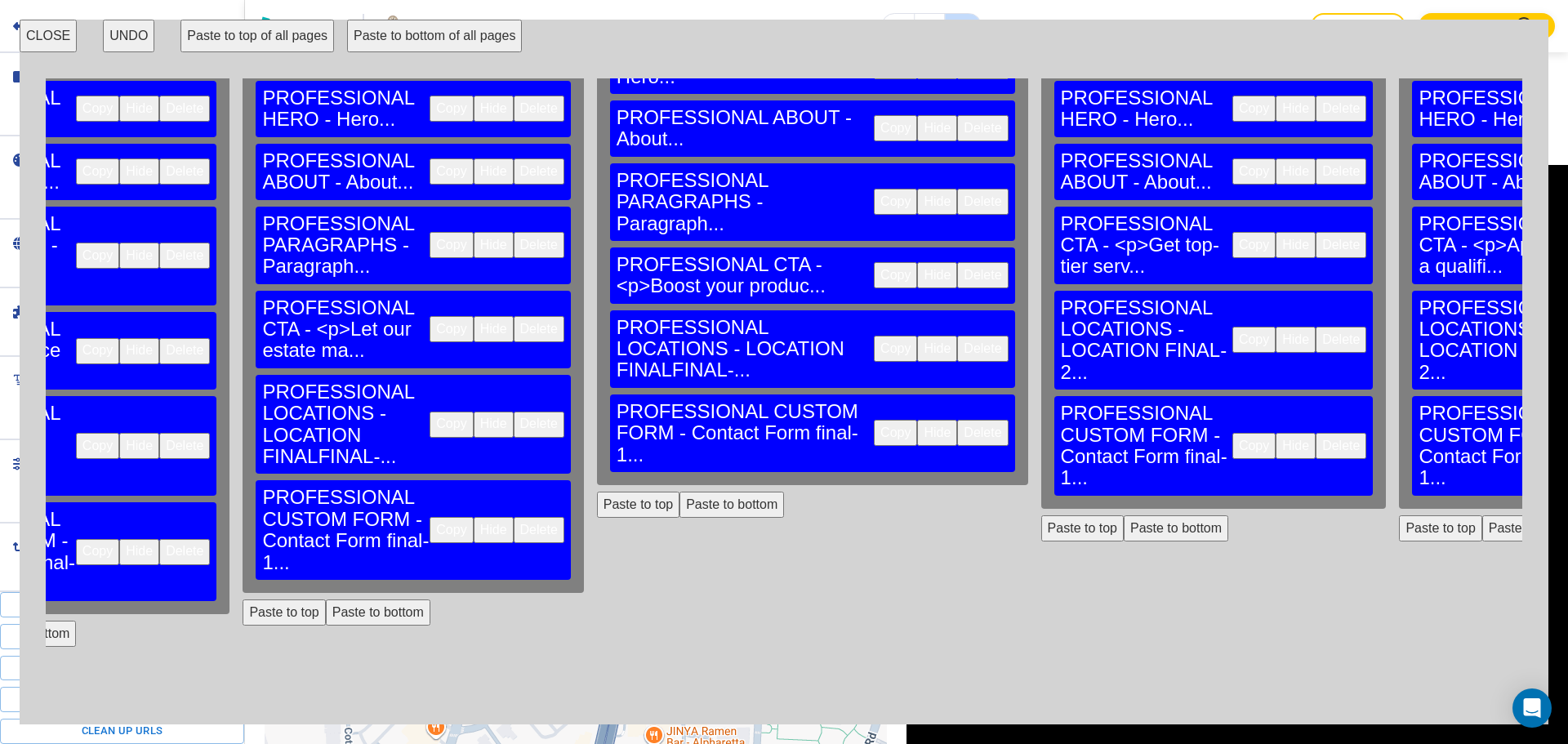
scroll to position [166, 2056]
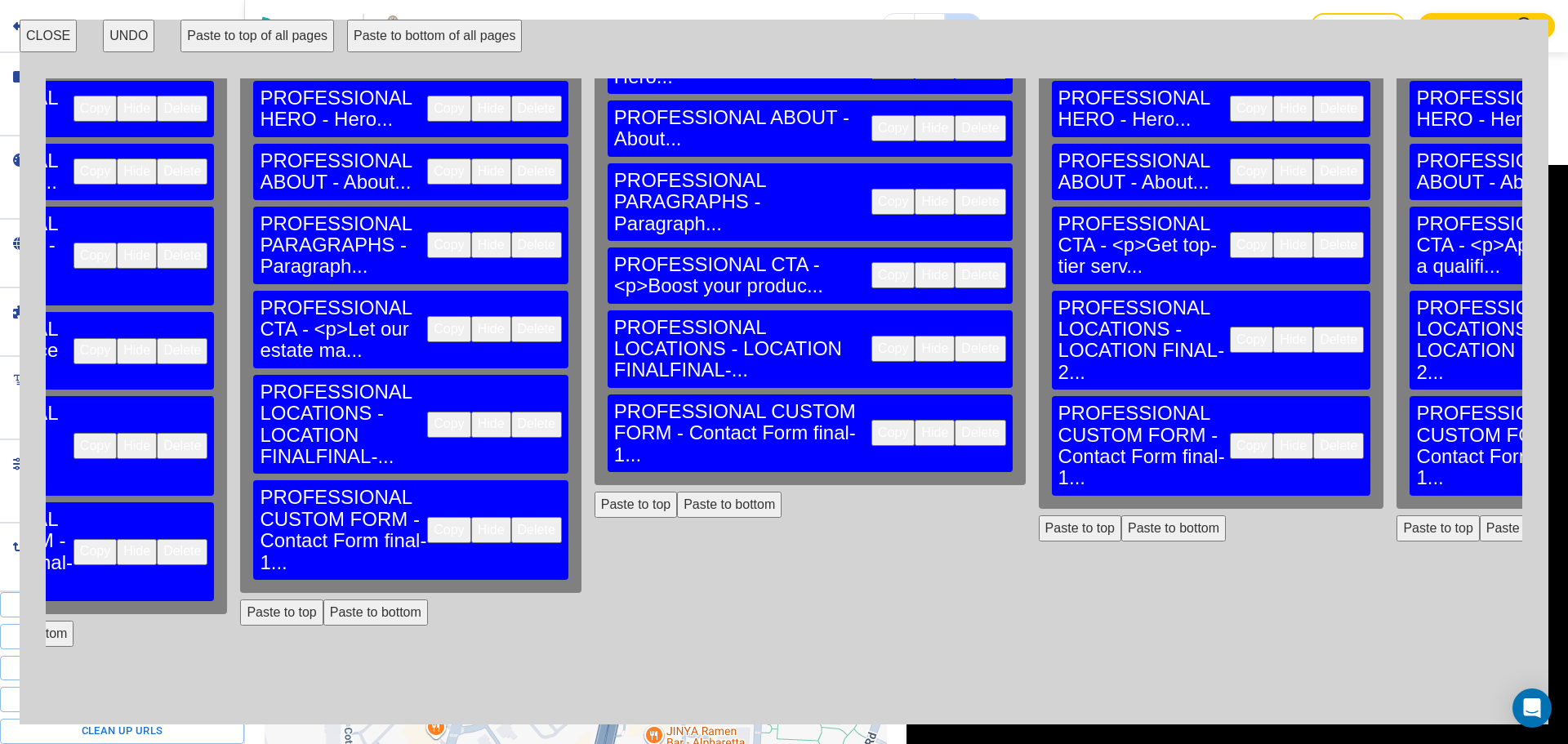
click at [1314, 327] on button "Delete" at bounding box center [1339, 340] width 51 height 26
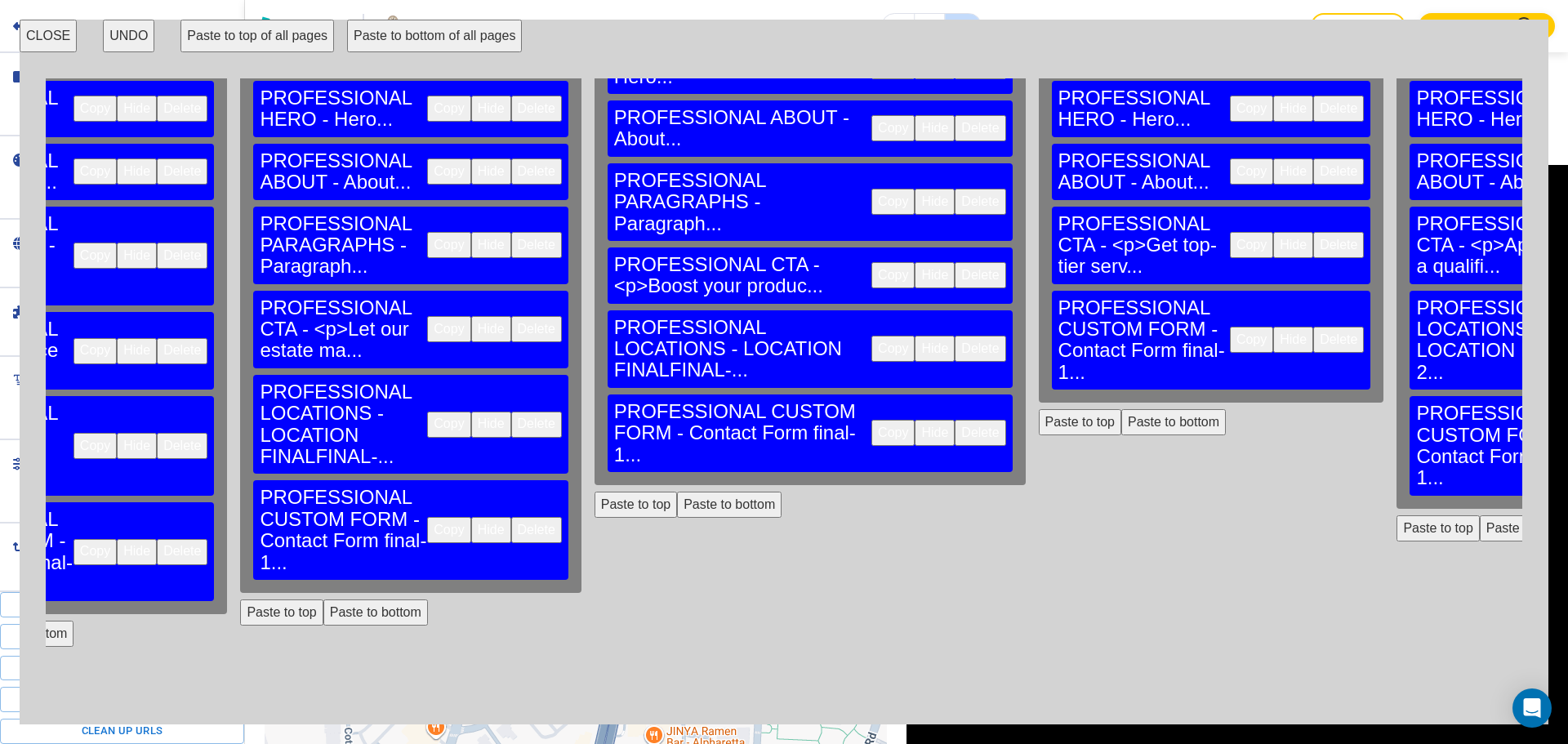
click at [1121, 409] on button "Paste to bottom" at bounding box center [1174, 422] width 105 height 26
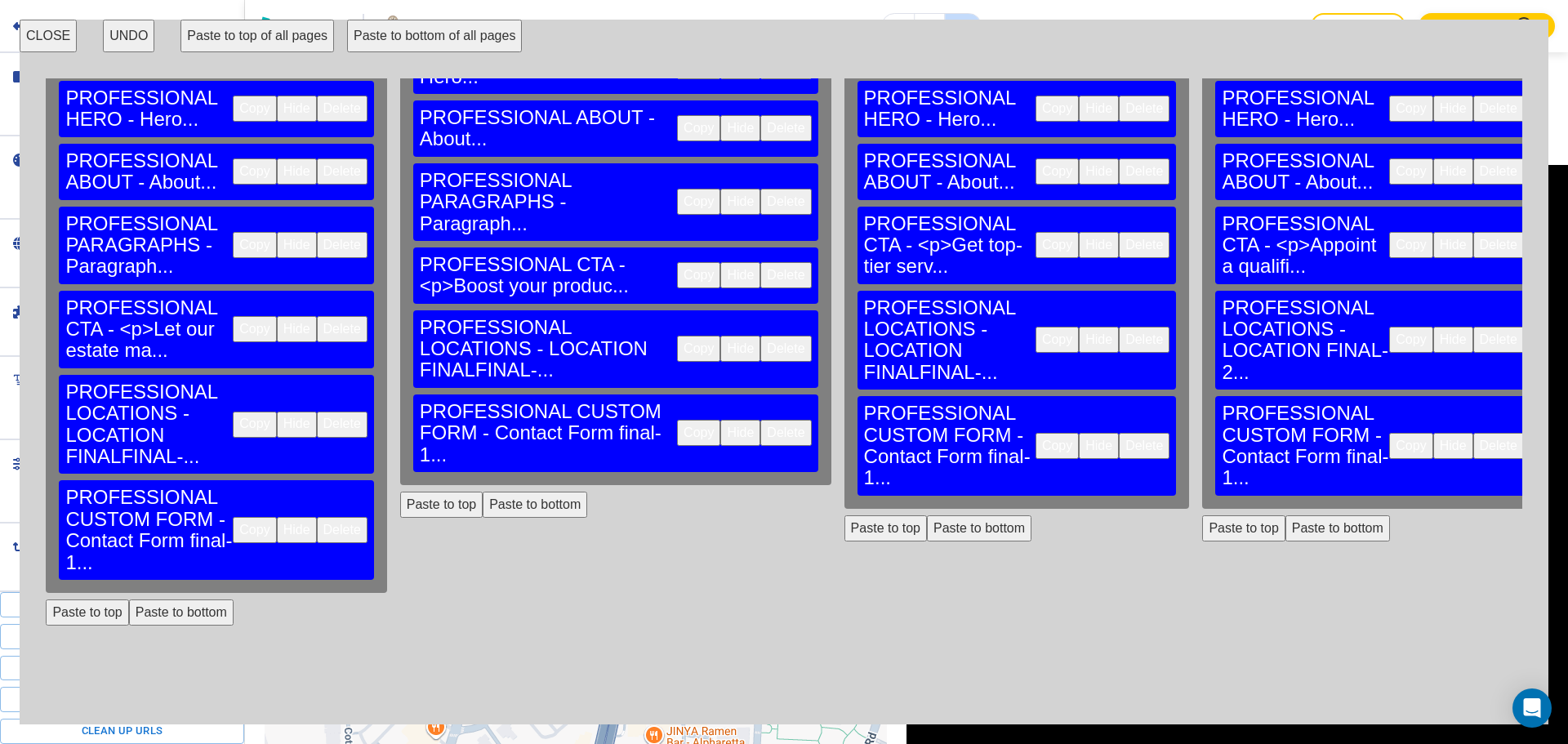
scroll to position [166, 2509]
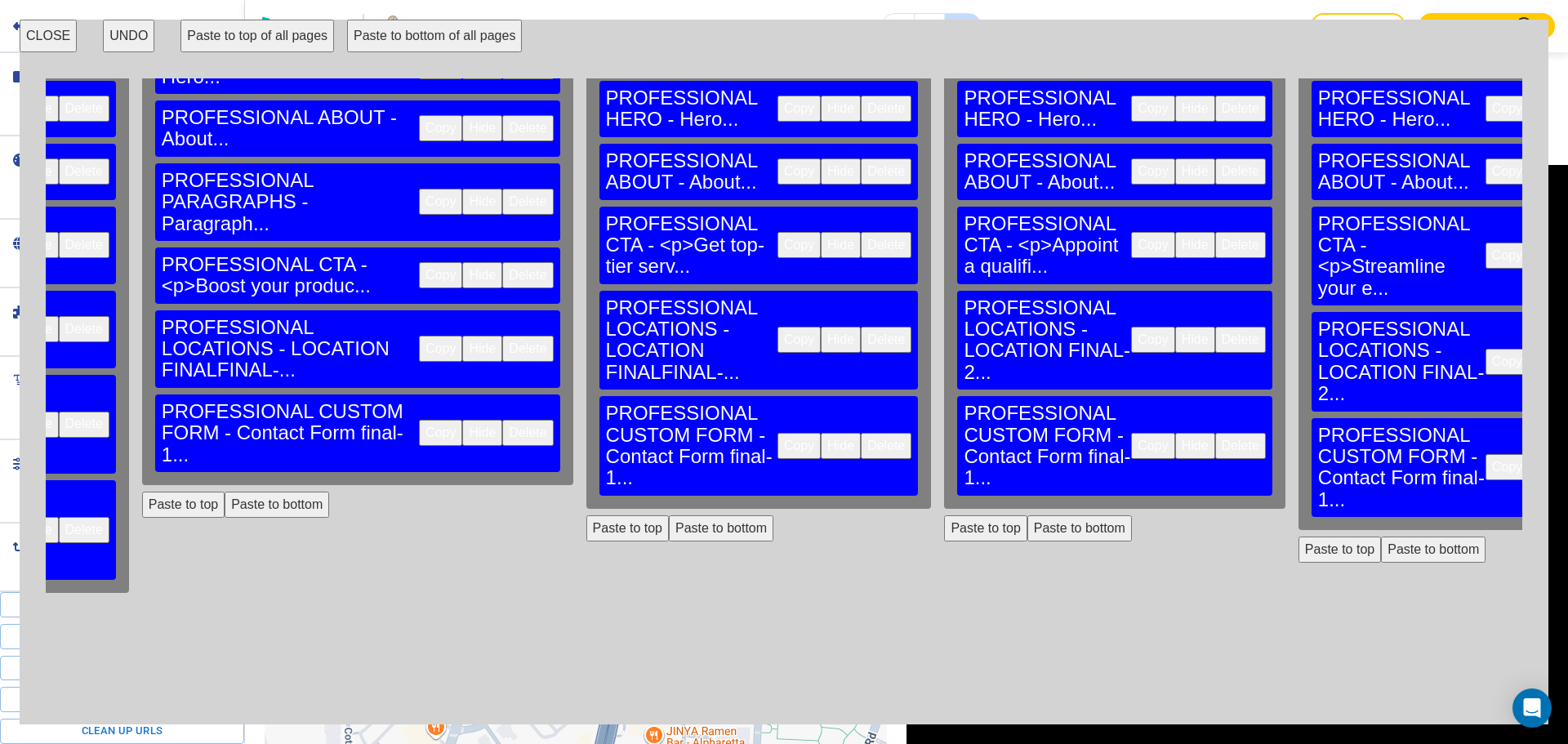
click at [1216, 327] on button "Delete" at bounding box center [1241, 340] width 51 height 26
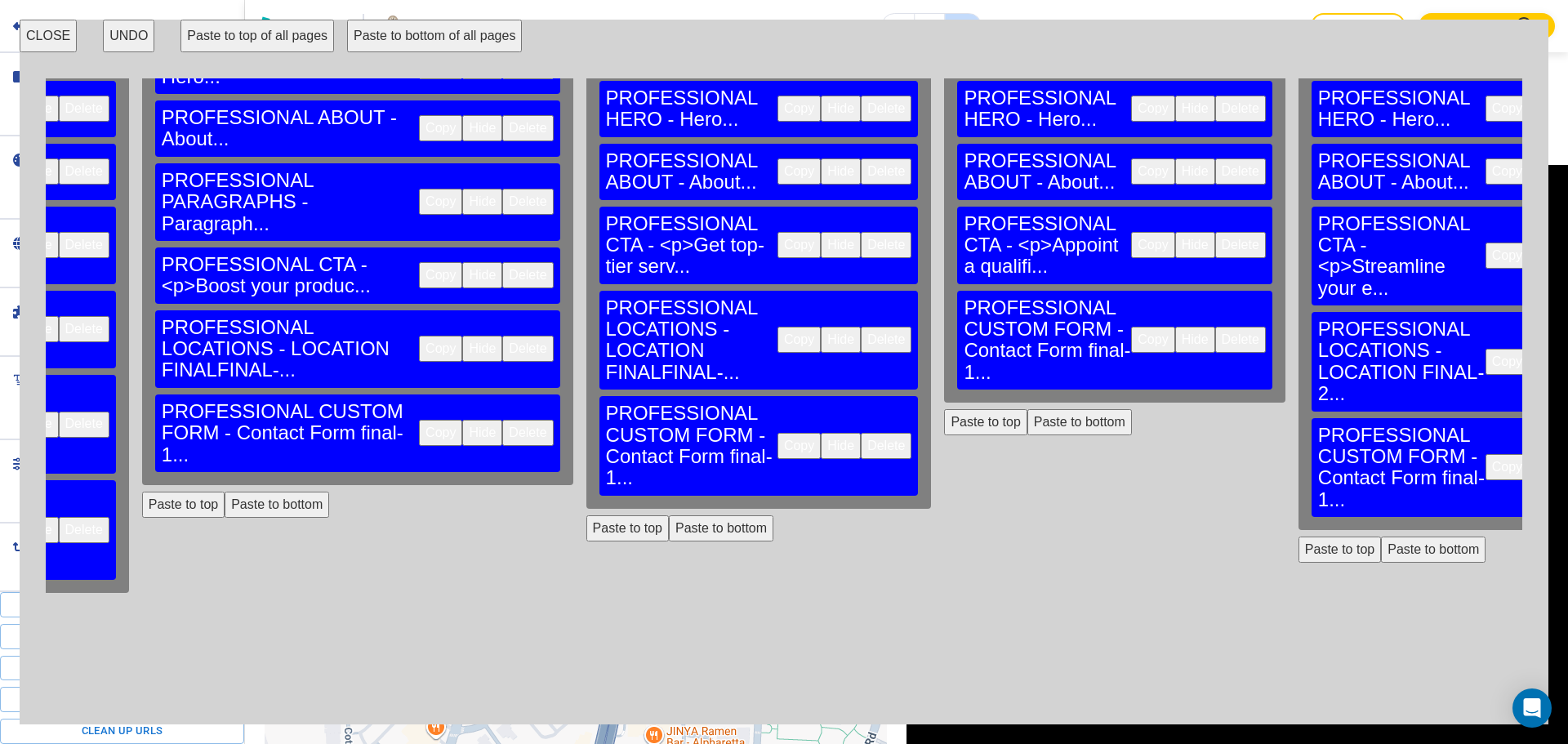
click at [1028, 409] on button "Paste to bottom" at bounding box center [1080, 422] width 105 height 26
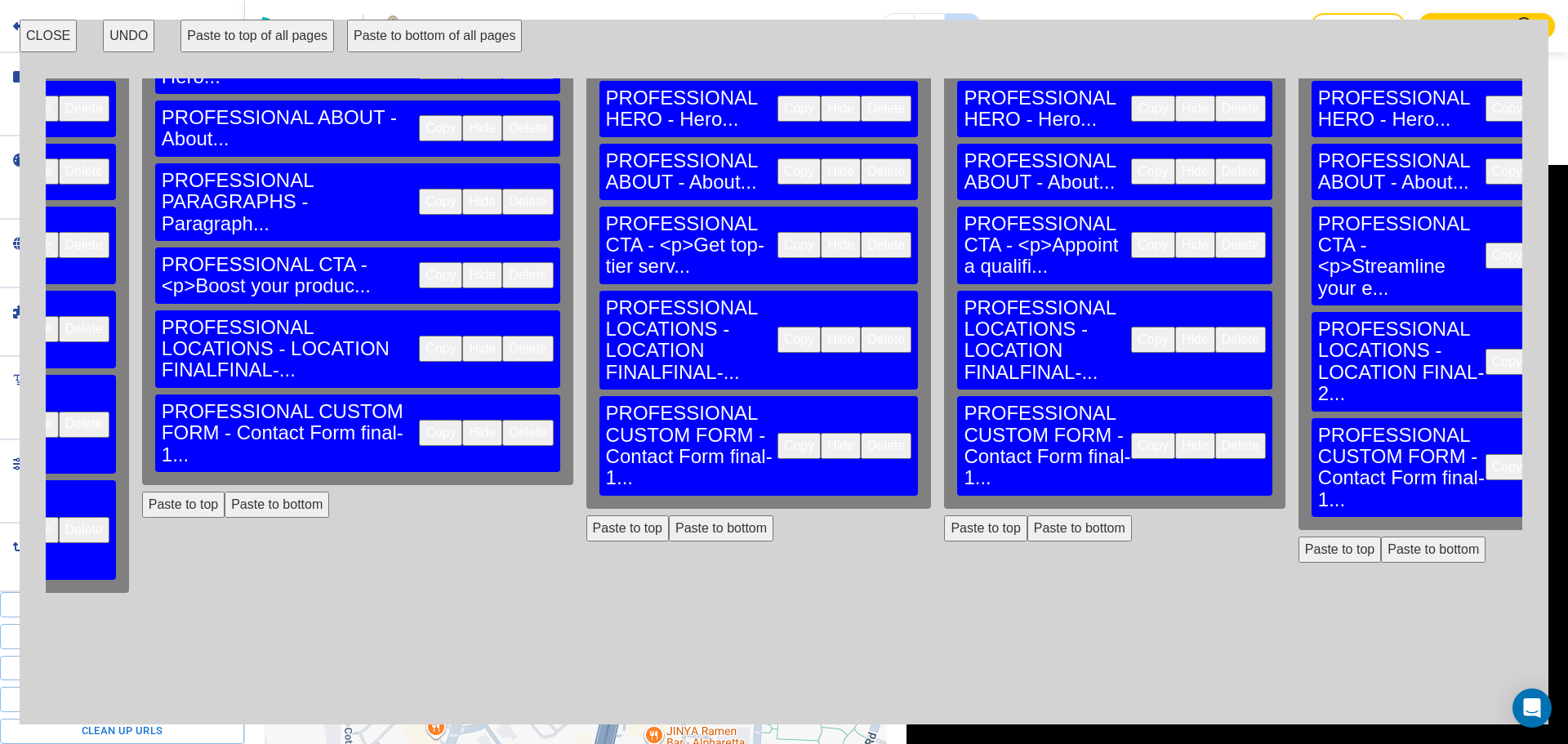
click at [1381, 537] on button "Paste to bottom" at bounding box center [1433, 550] width 105 height 26
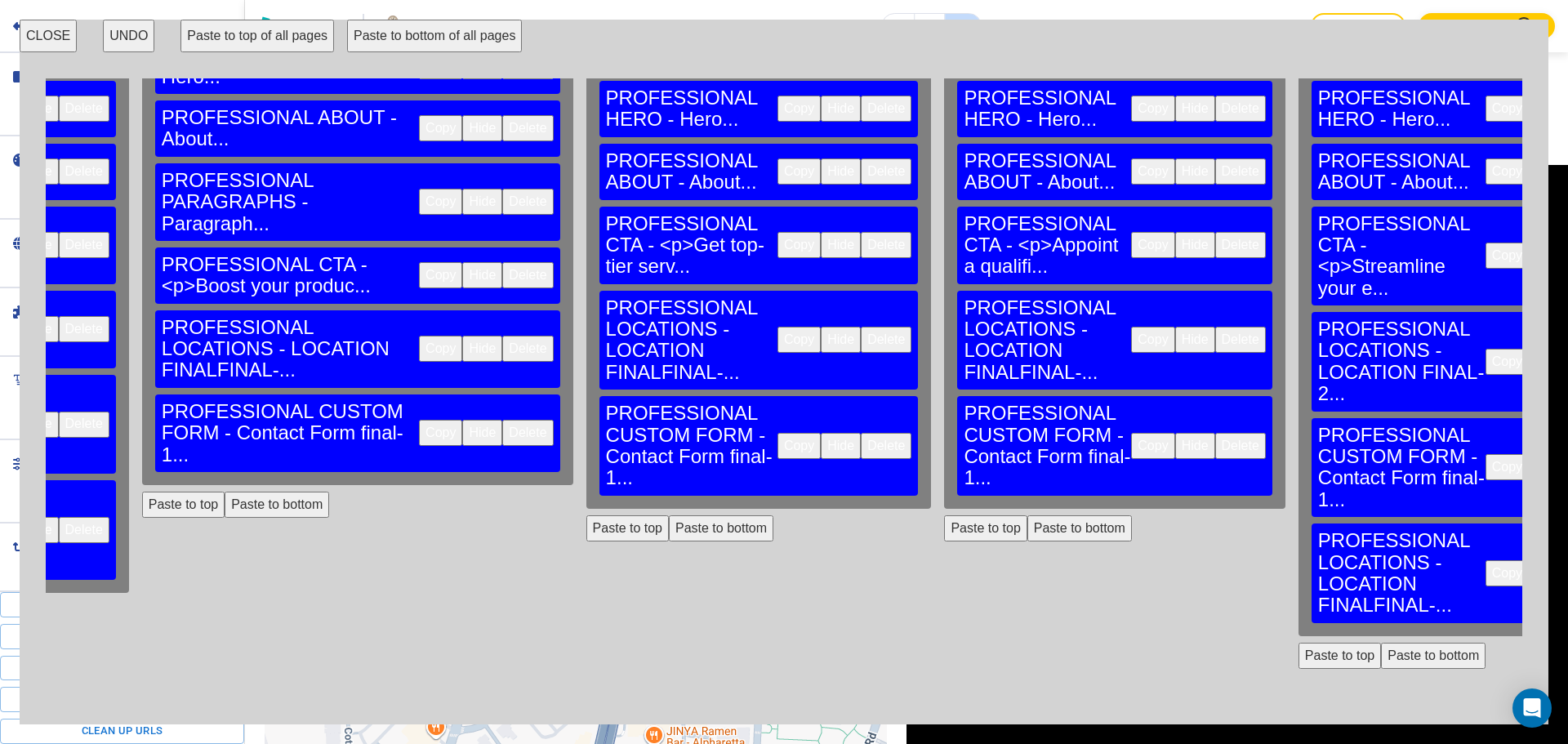
click at [1567, 349] on button "Delete" at bounding box center [1594, 362] width 51 height 26
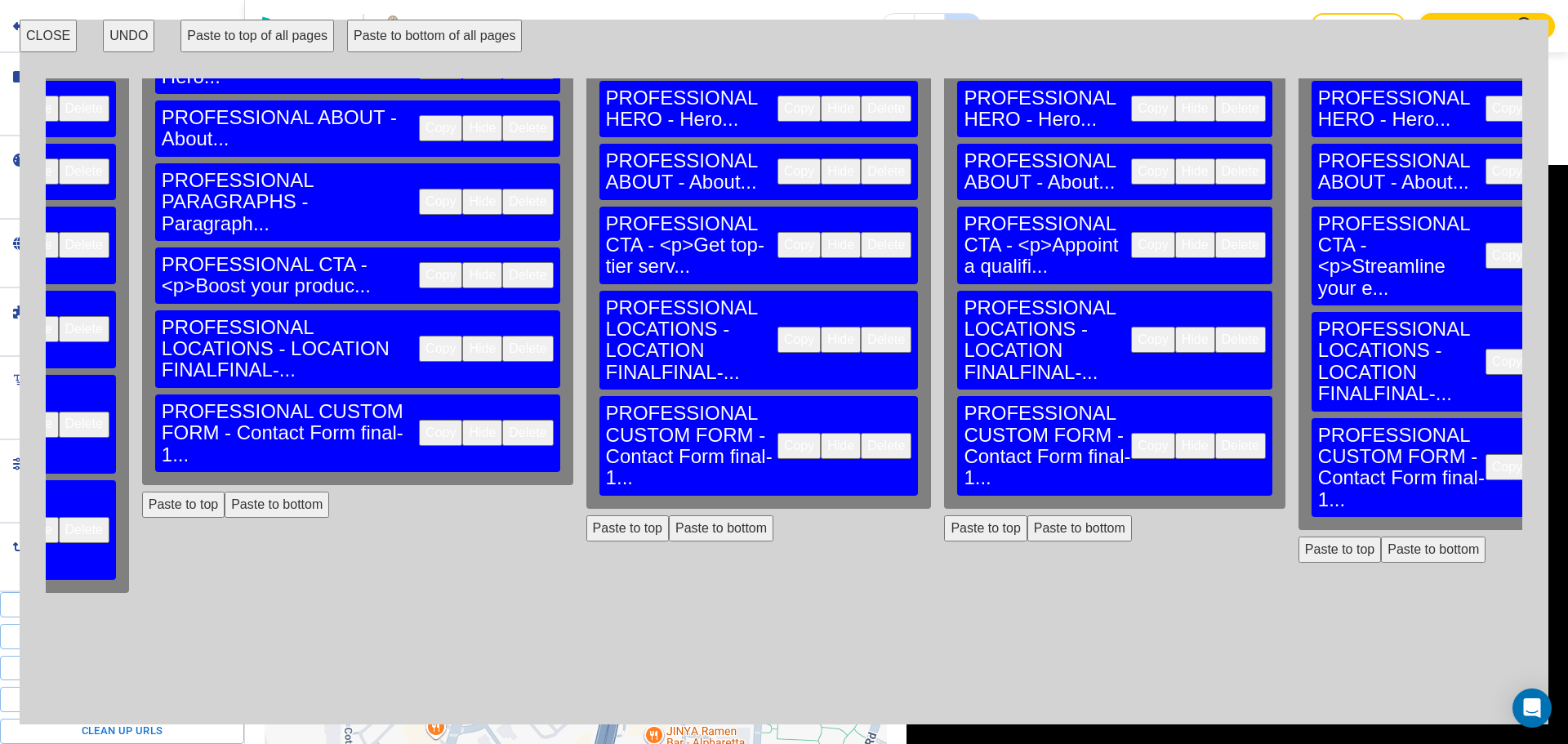
drag, startPoint x: 959, startPoint y: 699, endPoint x: 1049, endPoint y: 696, distance: 90.0
click at [1049, 696] on div "HOME PROFESSIONAL ANNOUNCEMENT BAR - Announcement Bar... Copy Hide Delete PROFE…" at bounding box center [784, 396] width 1476 height 635
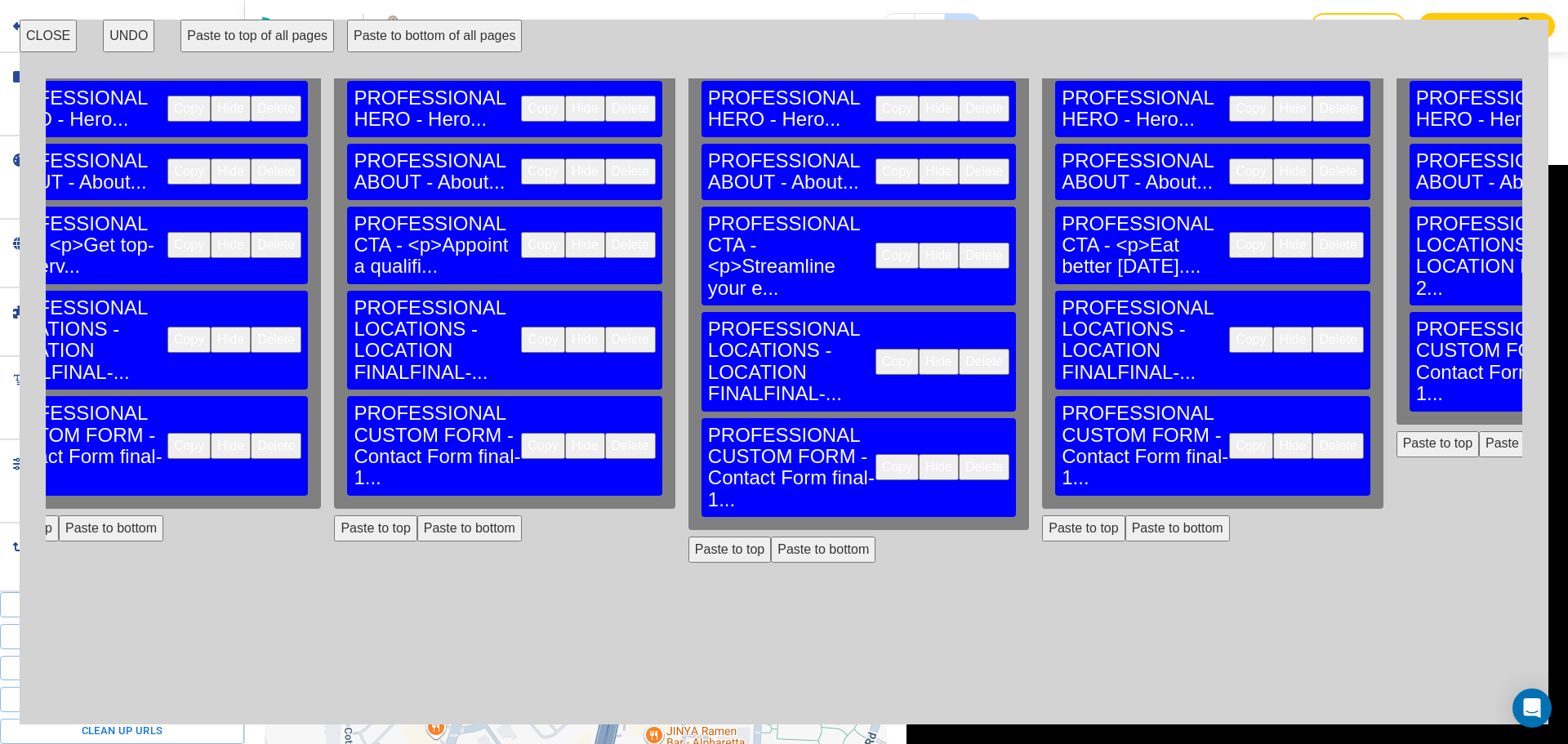
scroll to position [166, 3209]
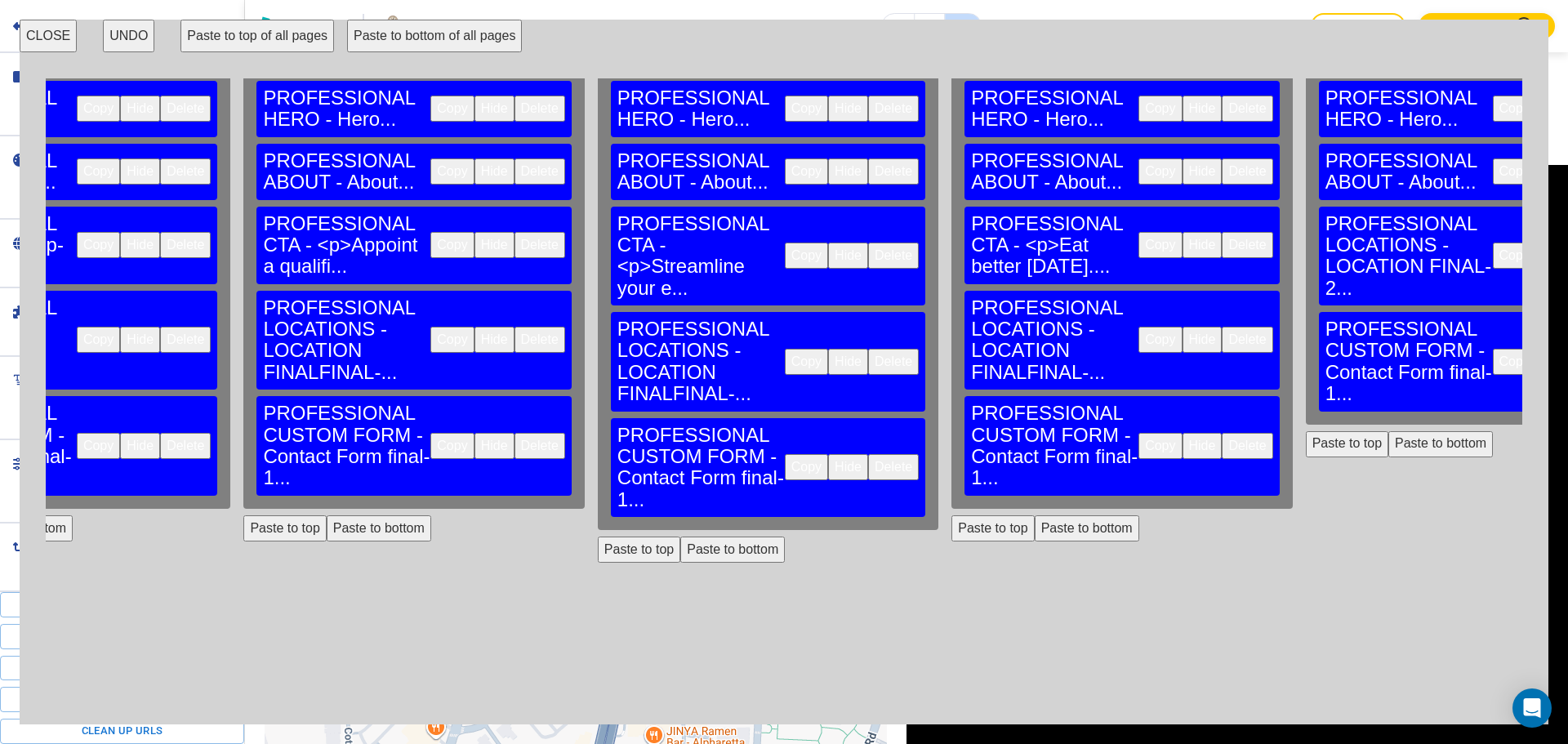
click at [1389, 431] on button "Paste to bottom" at bounding box center [1441, 444] width 105 height 26
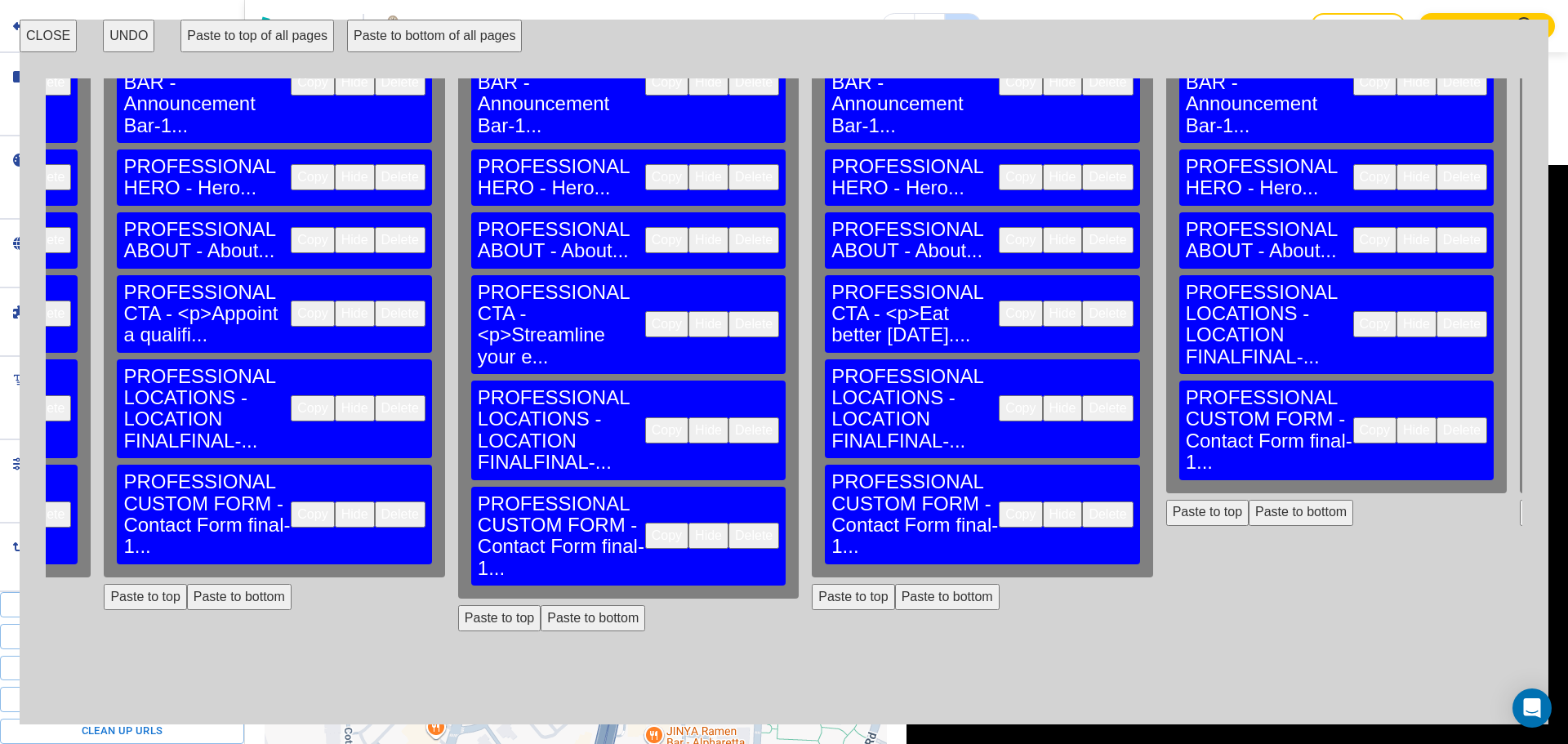
scroll to position [0, 3349]
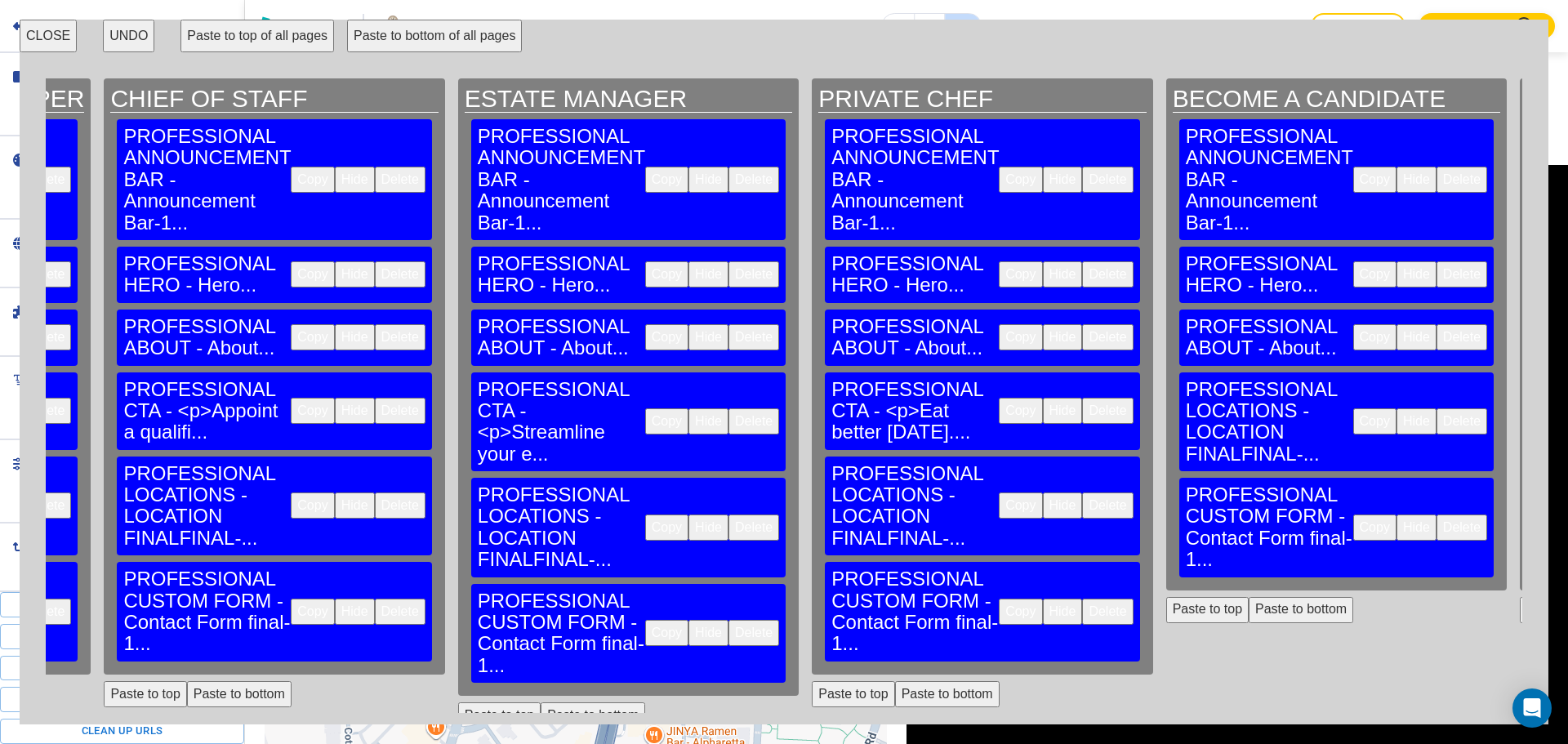
click at [49, 44] on button "CLOSE" at bounding box center [47, 35] width 57 height 32
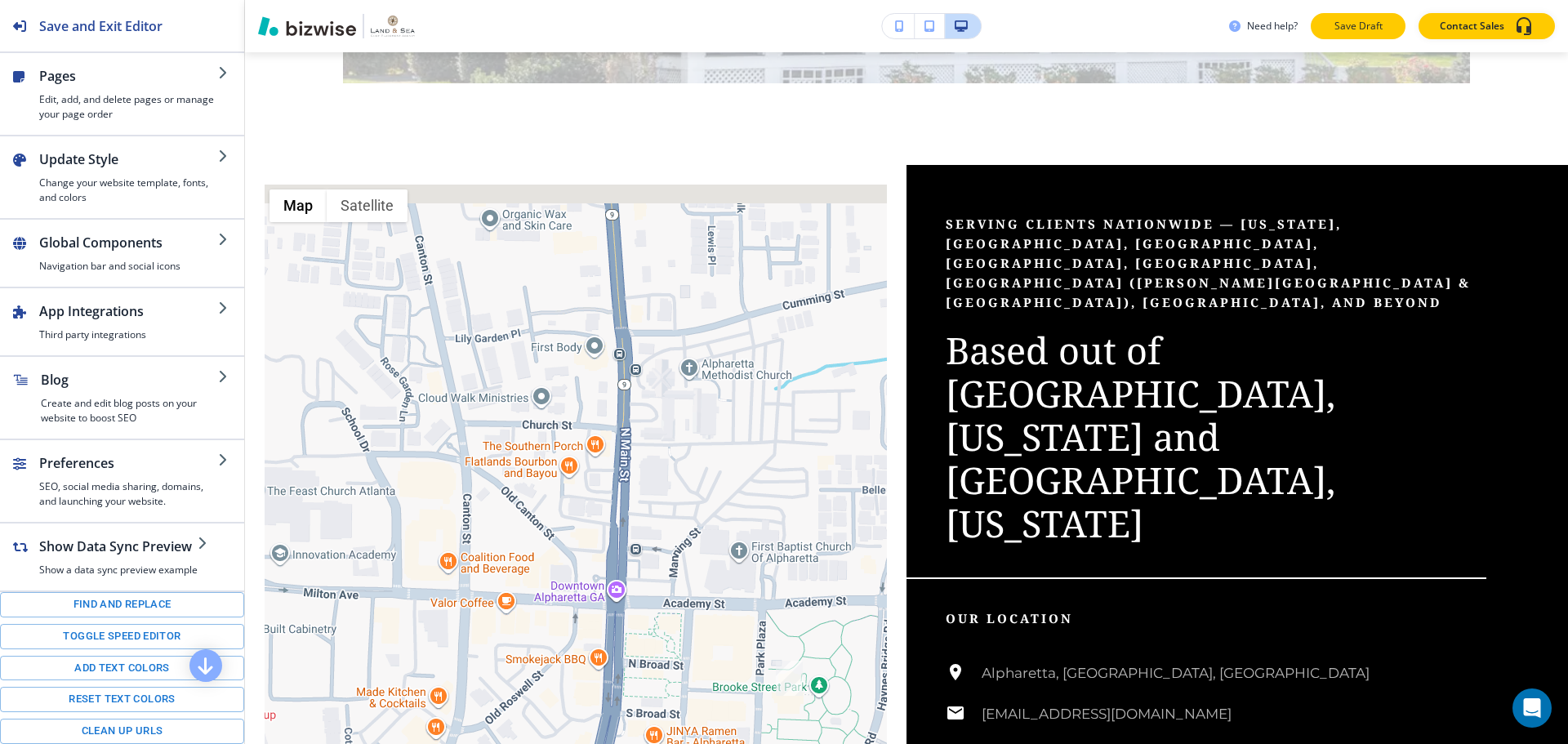
click at [1343, 30] on p "Save Draft" at bounding box center [1358, 25] width 52 height 15
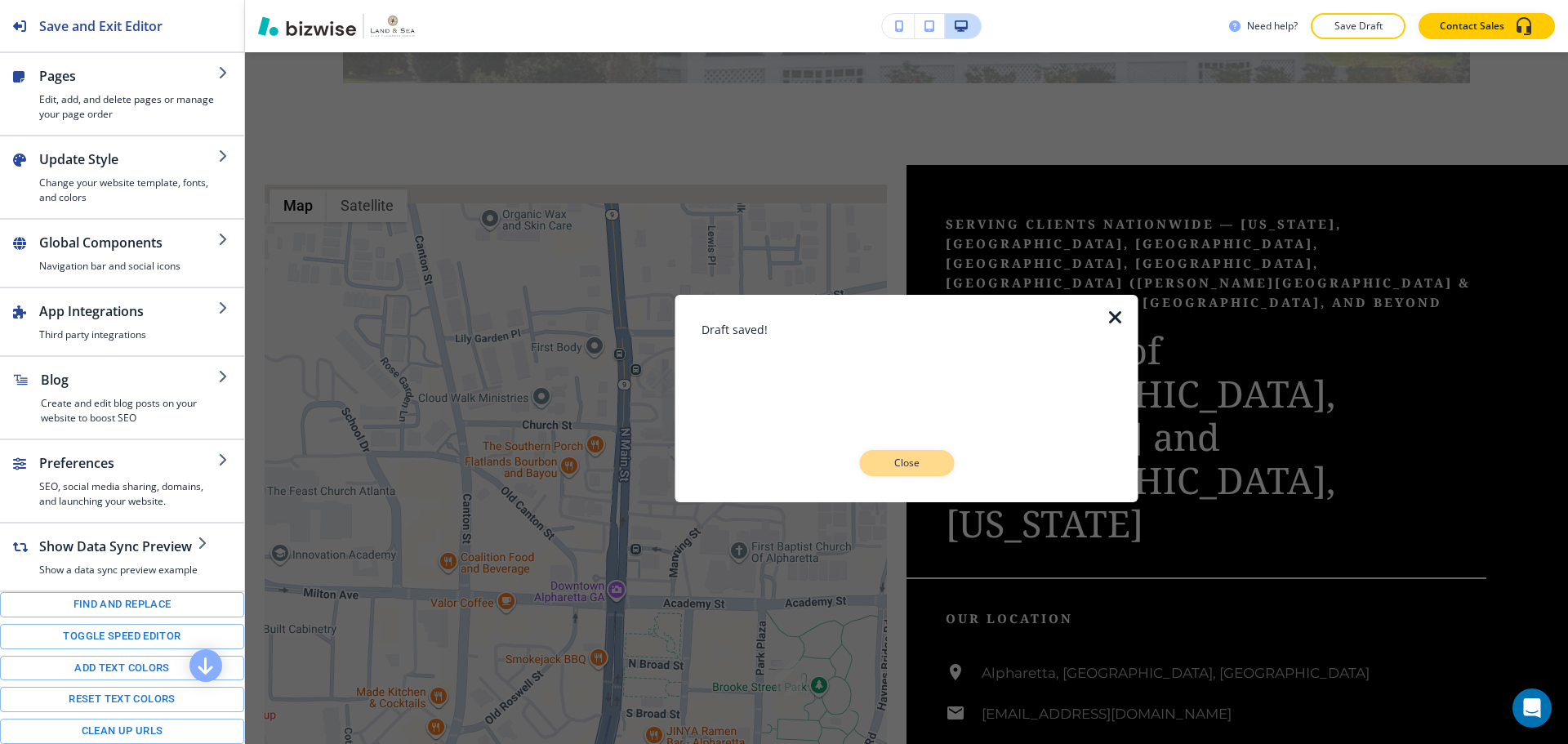
click at [918, 460] on p "Close" at bounding box center [907, 462] width 52 height 15
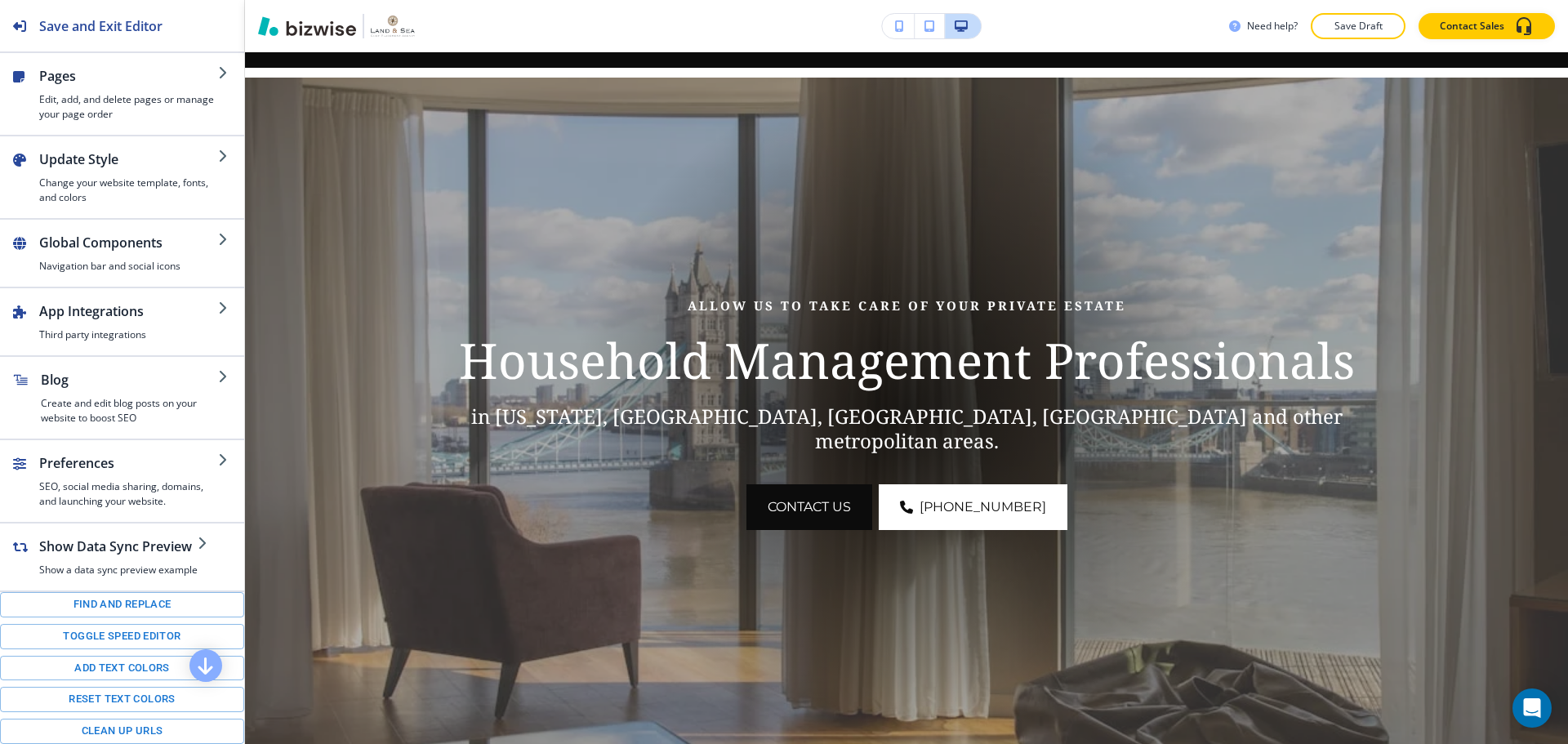
scroll to position [216, 0]
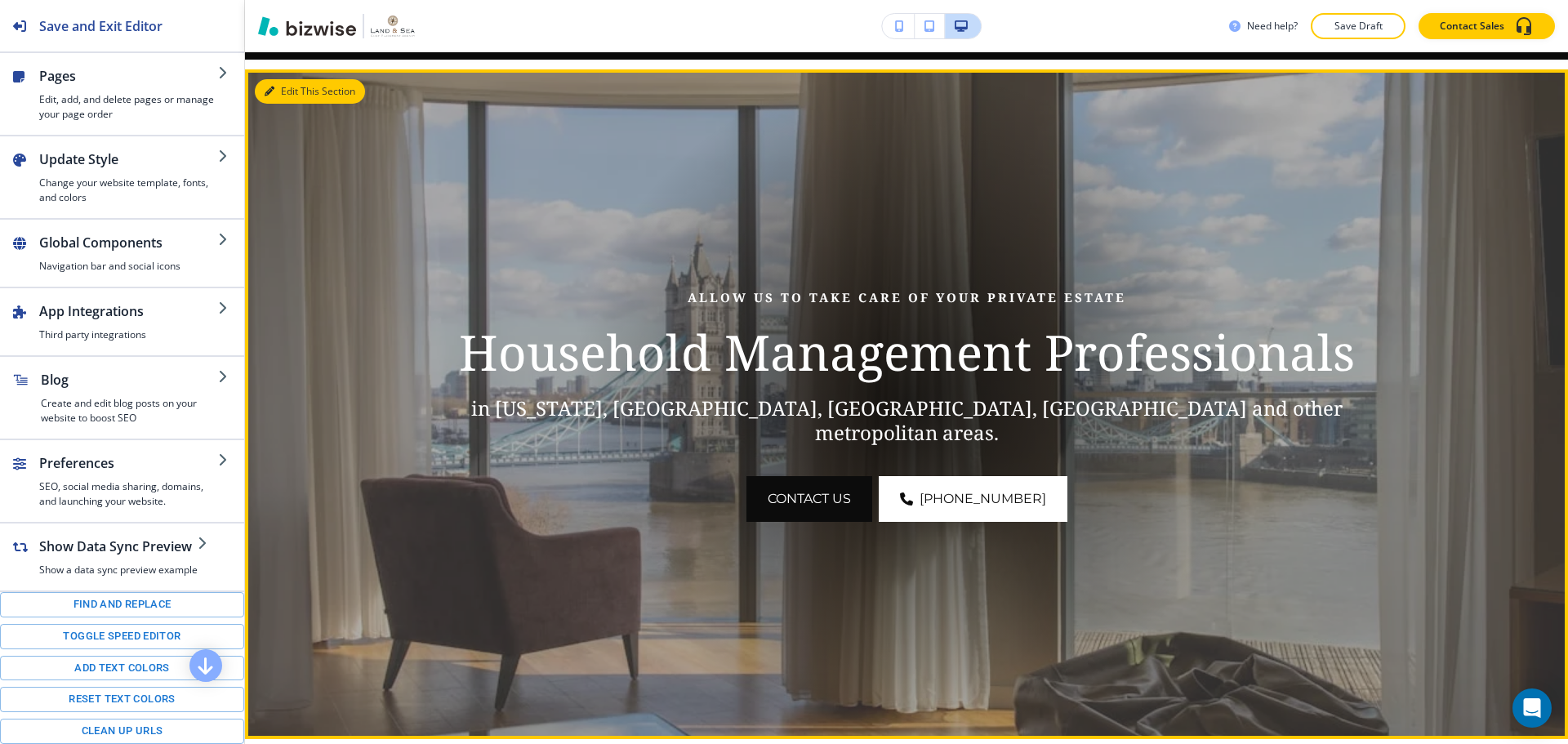
click at [302, 93] on button "Edit This Section" at bounding box center [310, 92] width 110 height 24
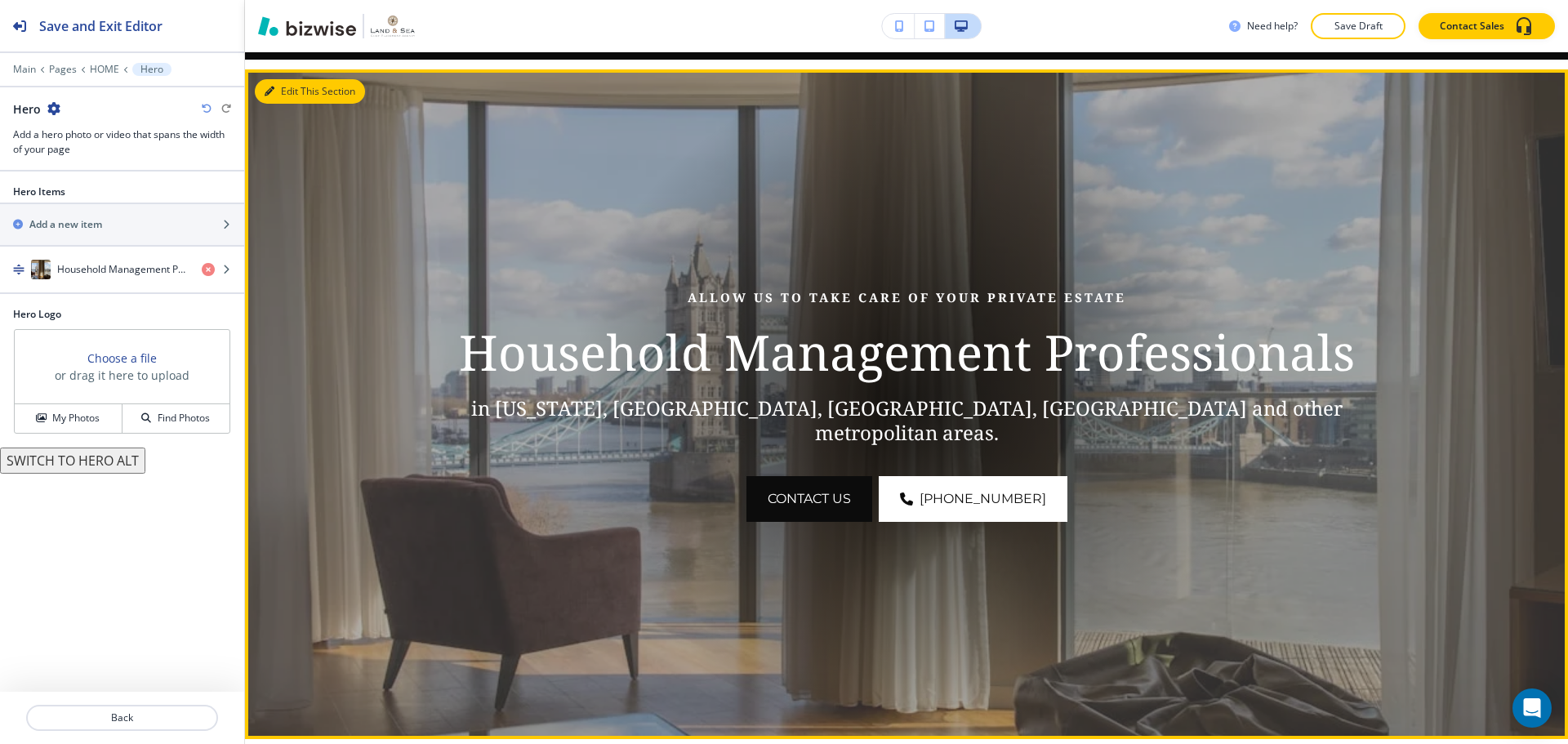
scroll to position [233, 0]
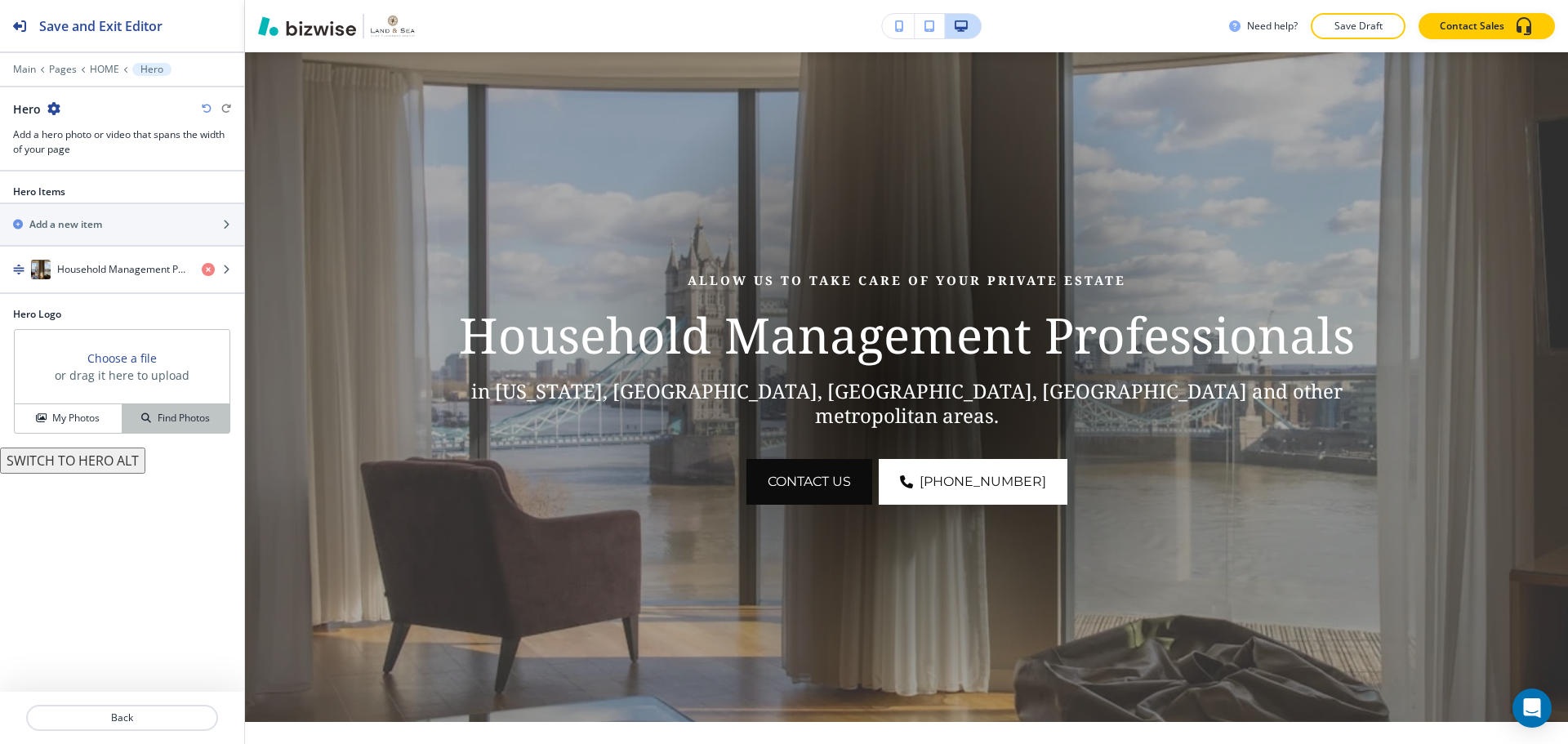
click at [157, 414] on h4 "Find Photos" at bounding box center [184, 418] width 52 height 15
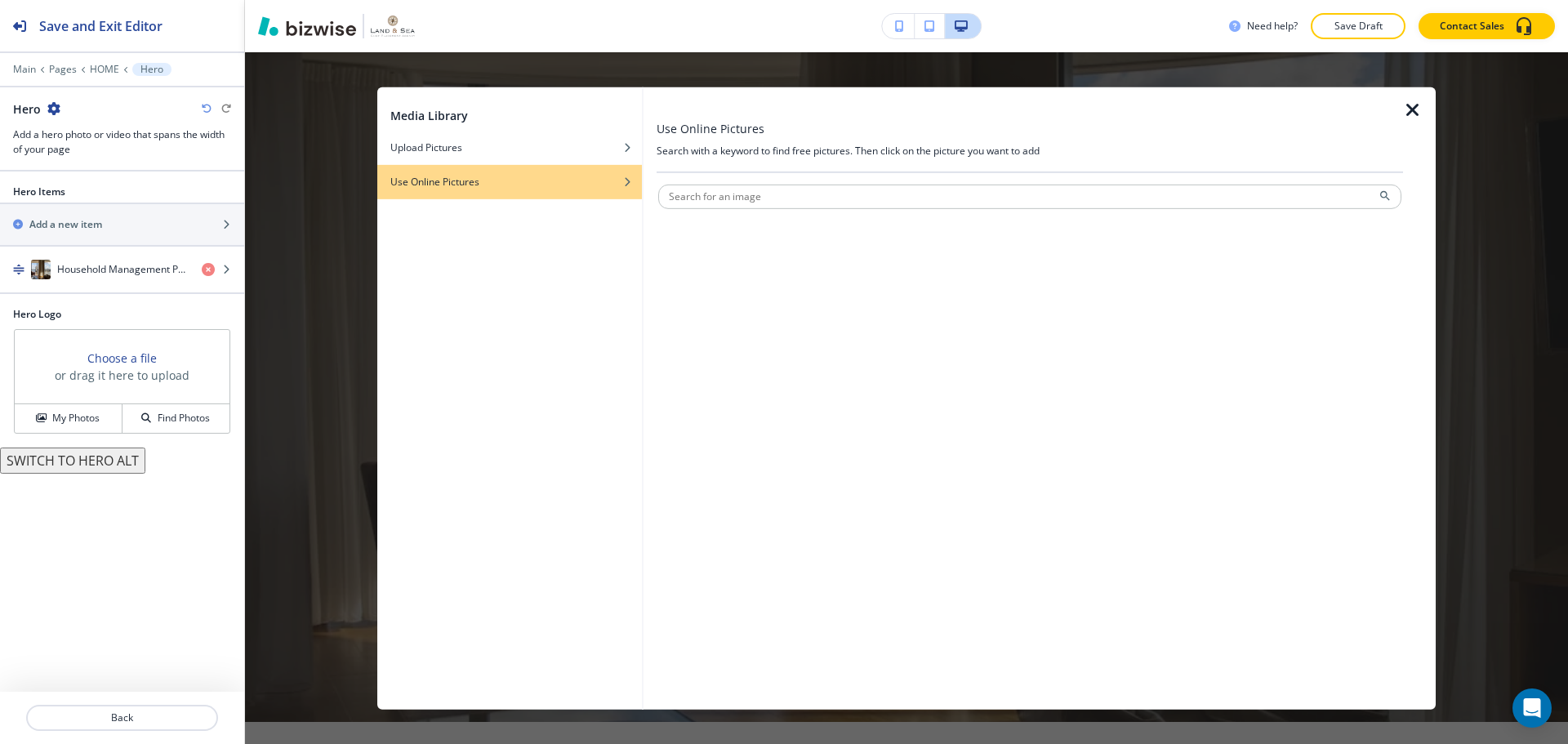
click at [401, 26] on img "button" at bounding box center [393, 25] width 44 height 20
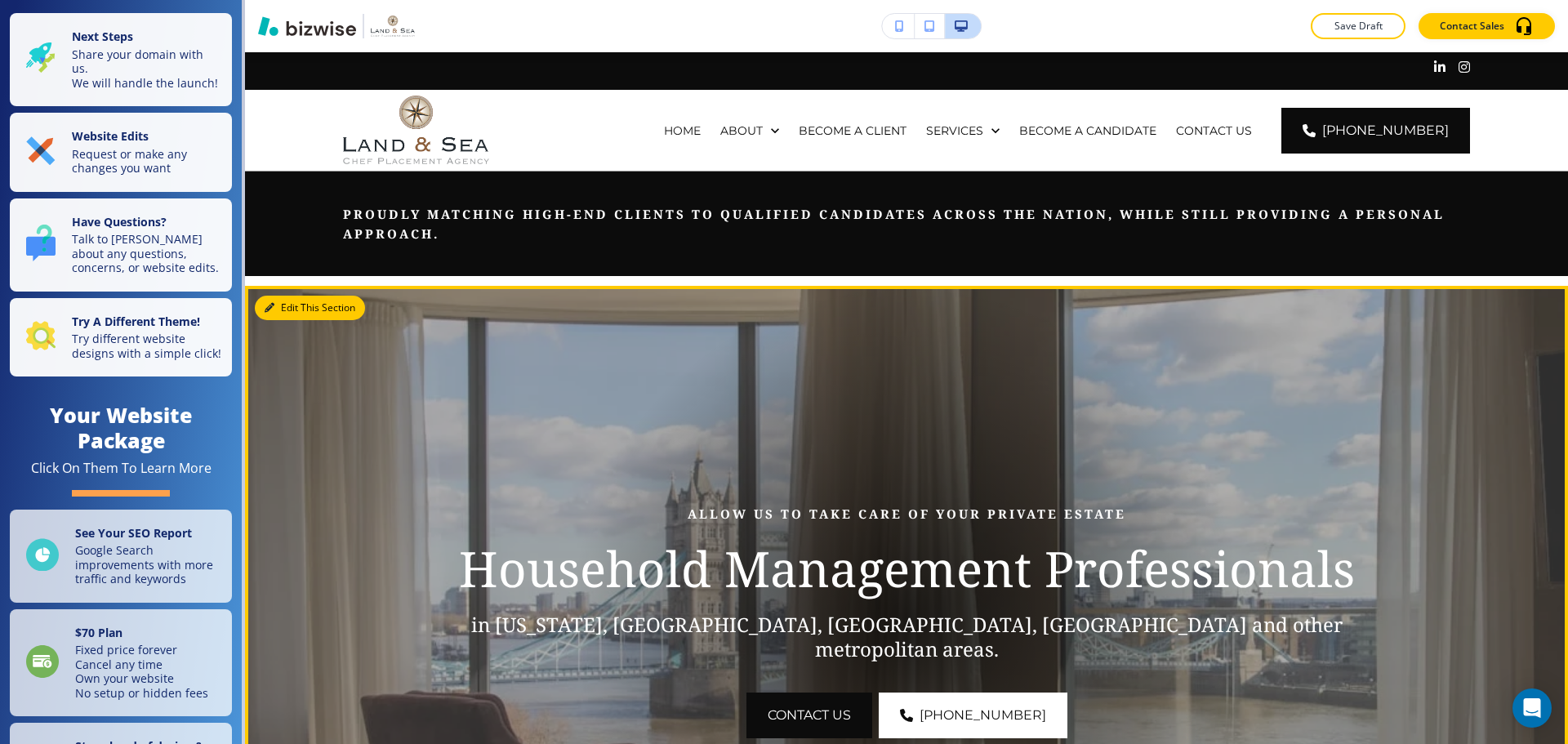
click at [273, 306] on icon "button" at bounding box center [269, 307] width 10 height 10
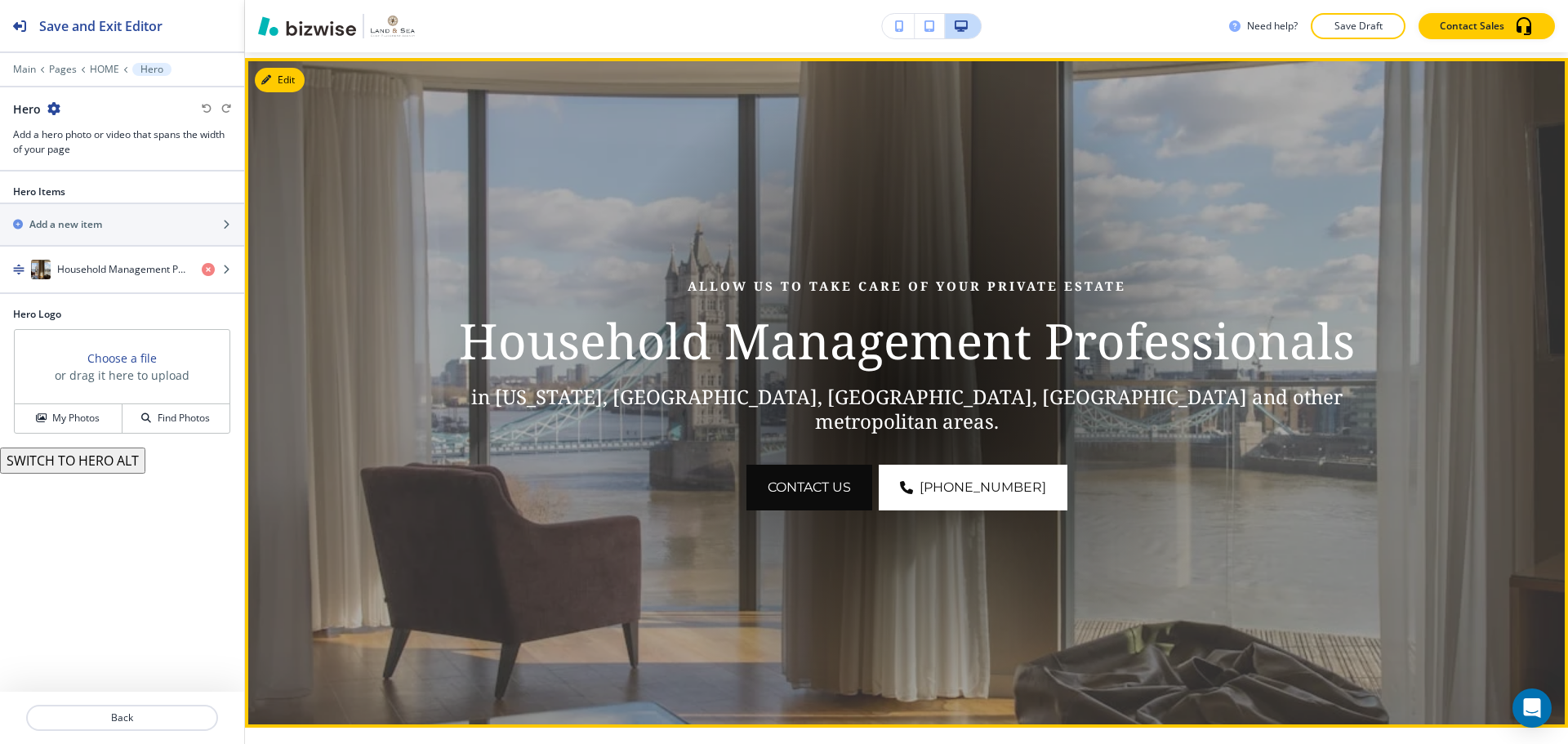
scroll to position [233, 0]
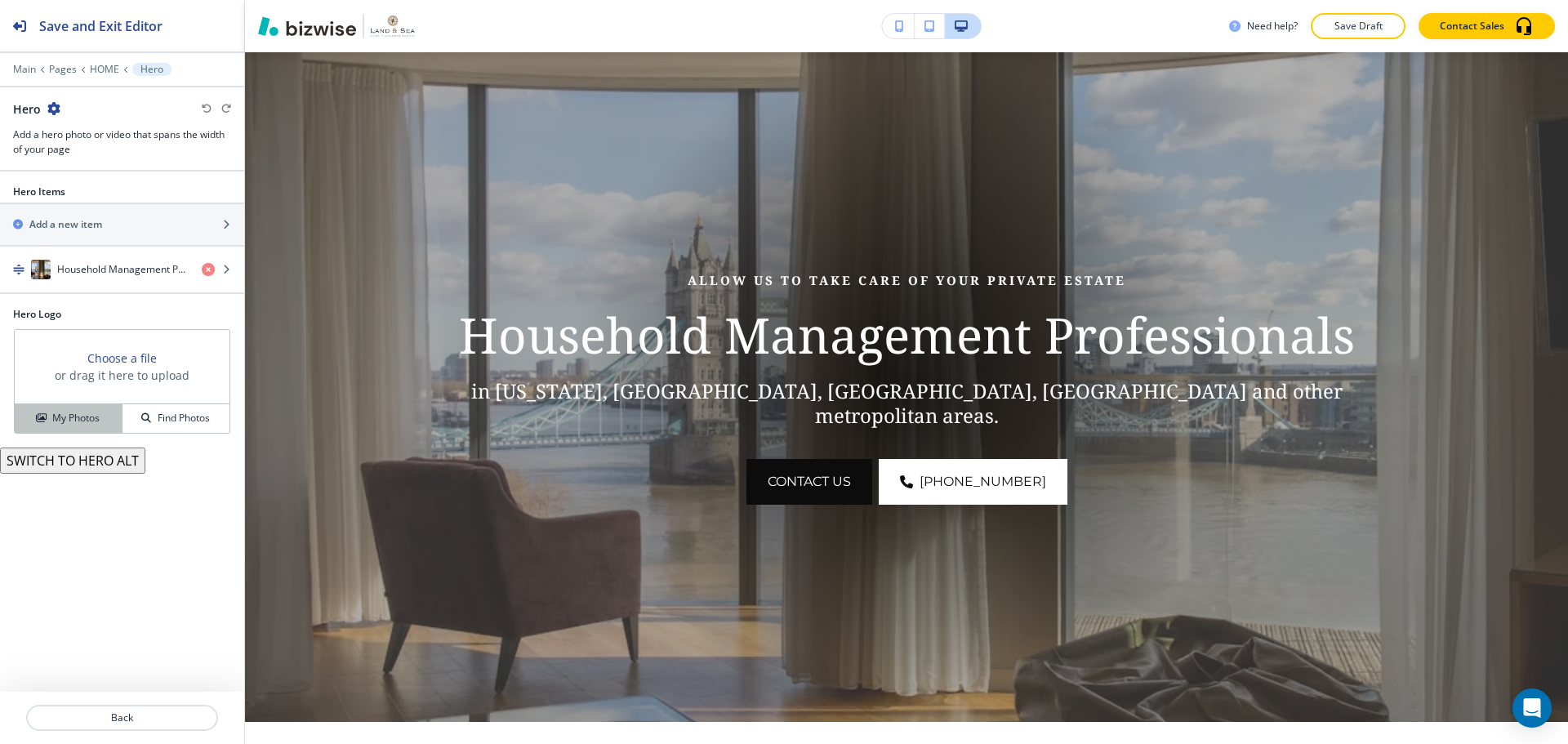
click at [115, 421] on div "My Photos" at bounding box center [68, 418] width 107 height 15
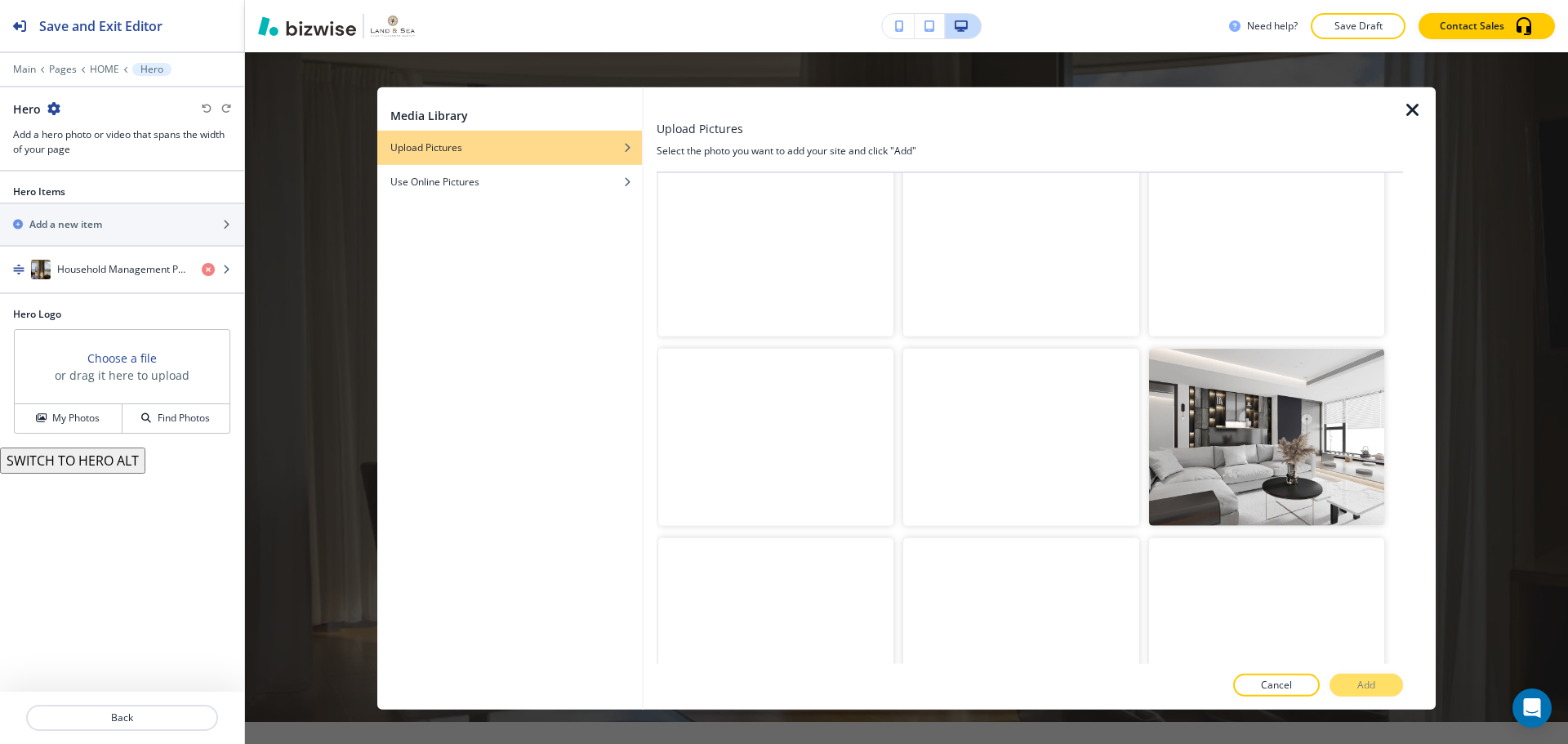
scroll to position [6952, 0]
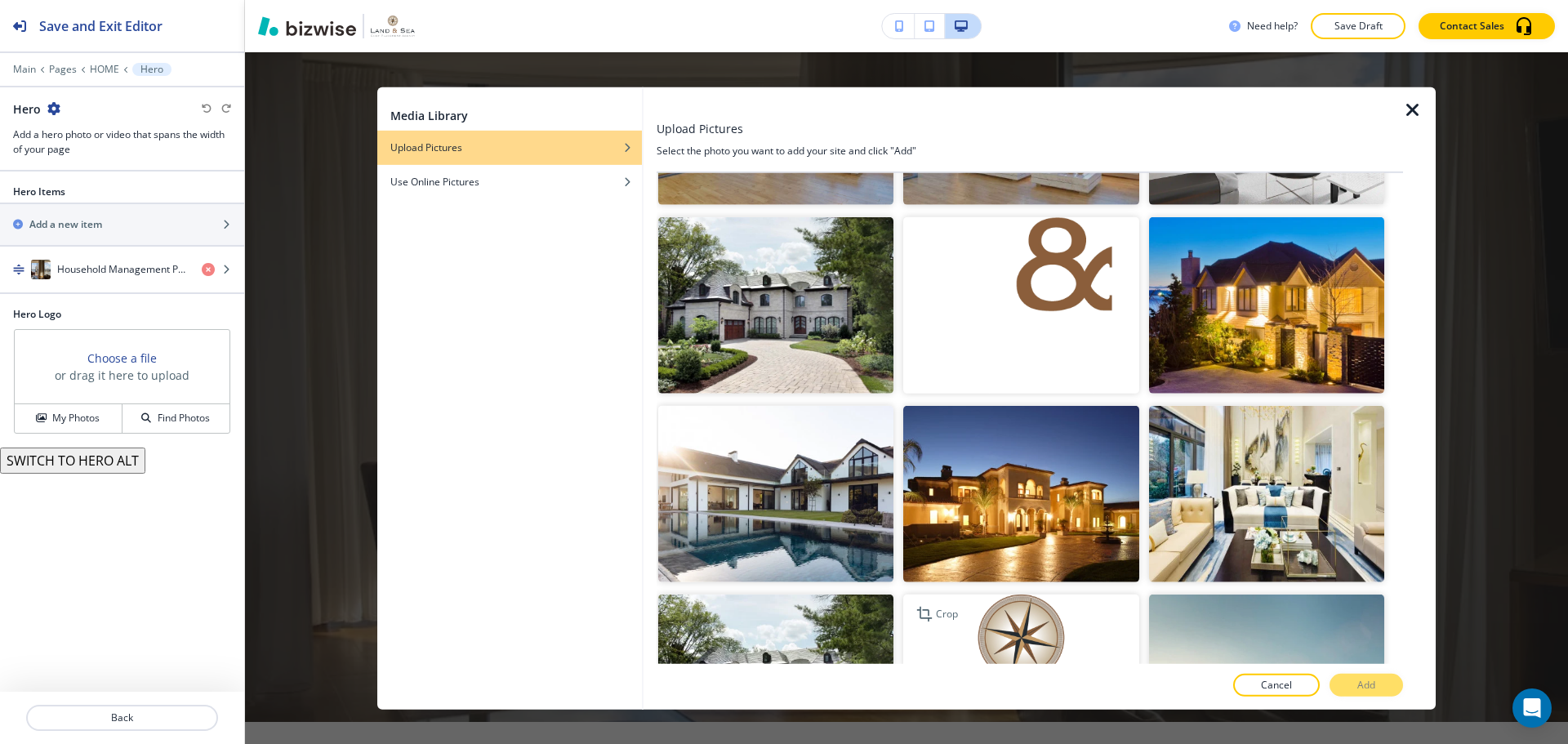
click at [995, 595] on img "button" at bounding box center [1021, 683] width 235 height 177
click at [1369, 687] on p "Add" at bounding box center [1366, 685] width 18 height 15
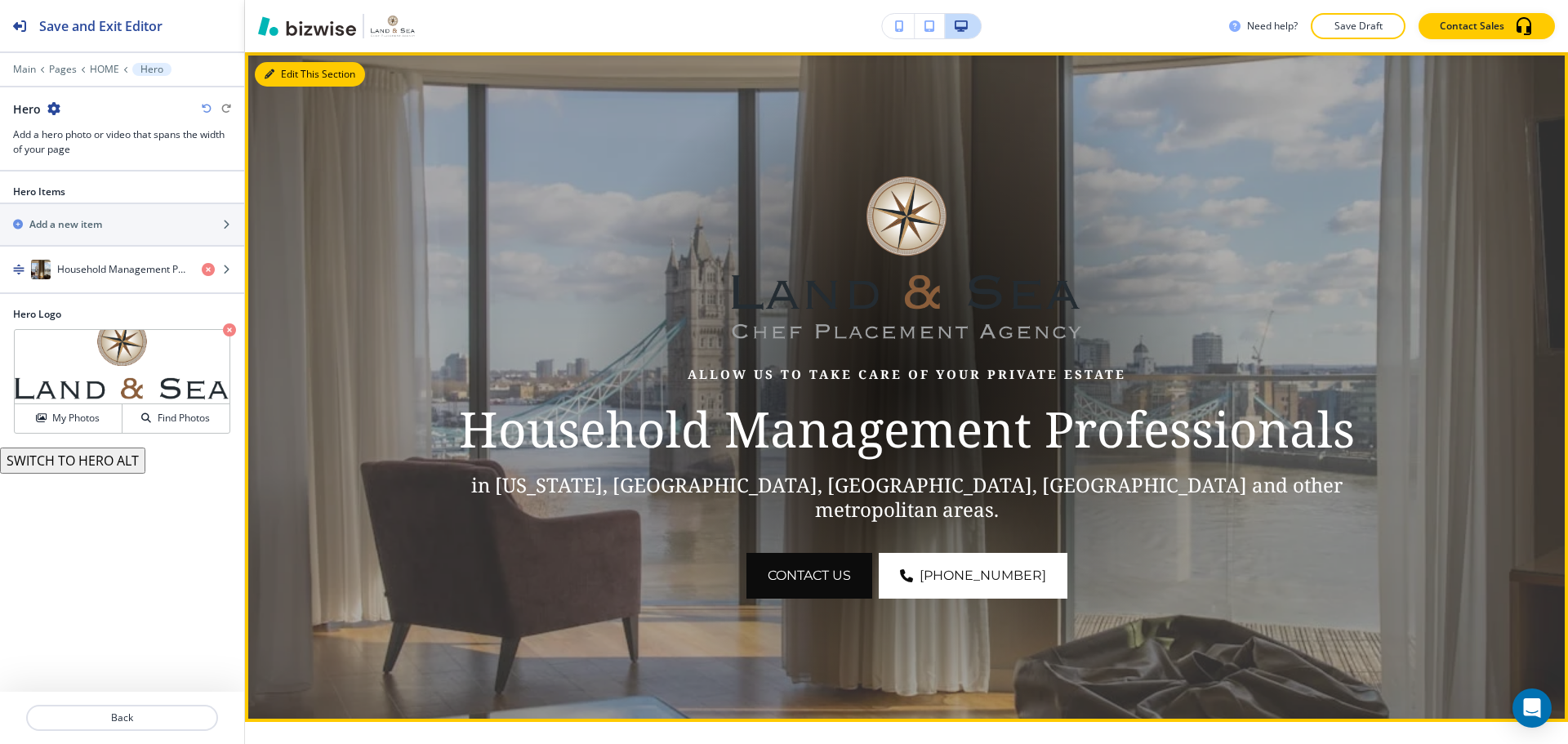
click at [276, 73] on button "Edit This Section" at bounding box center [310, 74] width 110 height 24
click at [282, 75] on button "Edit This Section" at bounding box center [310, 74] width 110 height 24
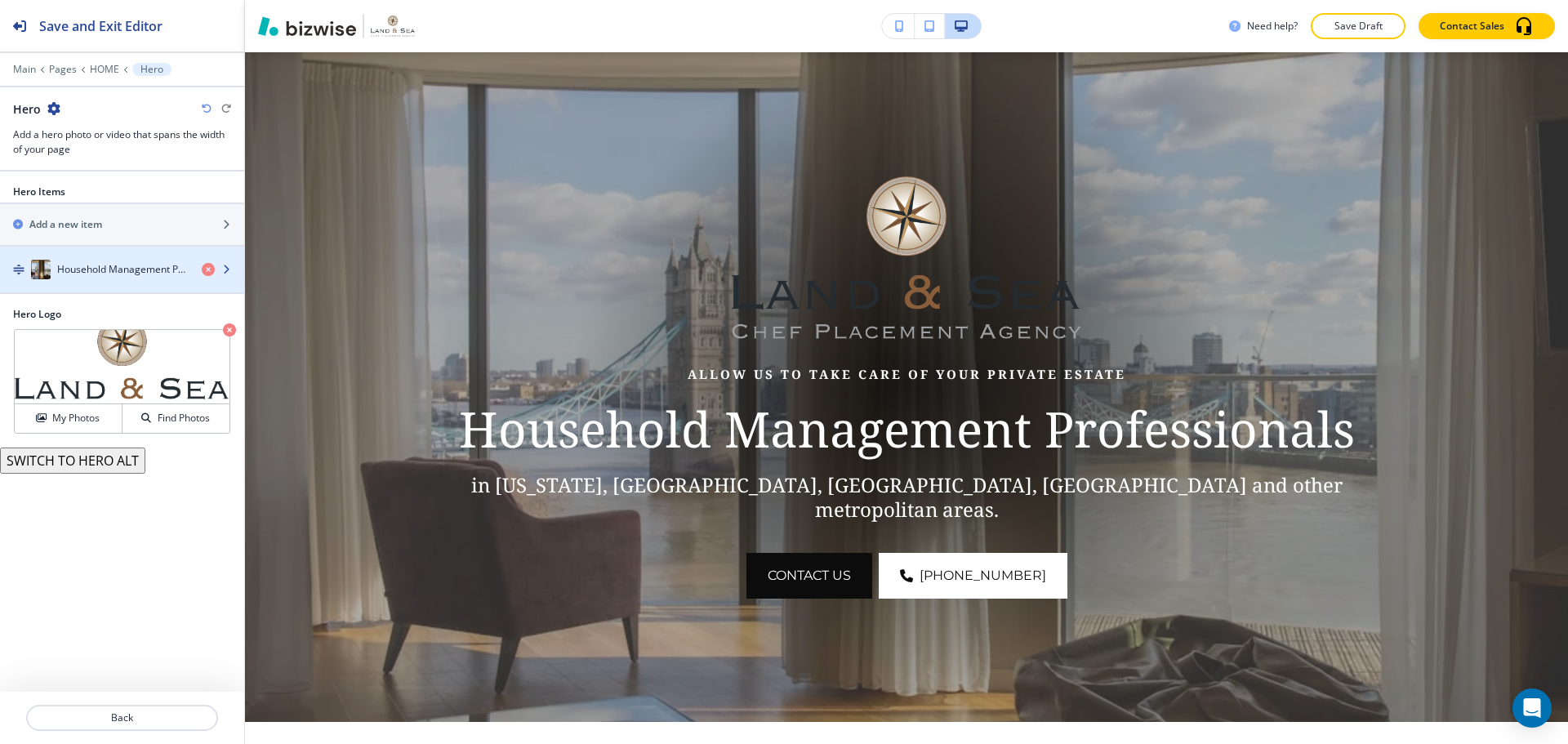
click at [108, 282] on div "button" at bounding box center [122, 285] width 244 height 13
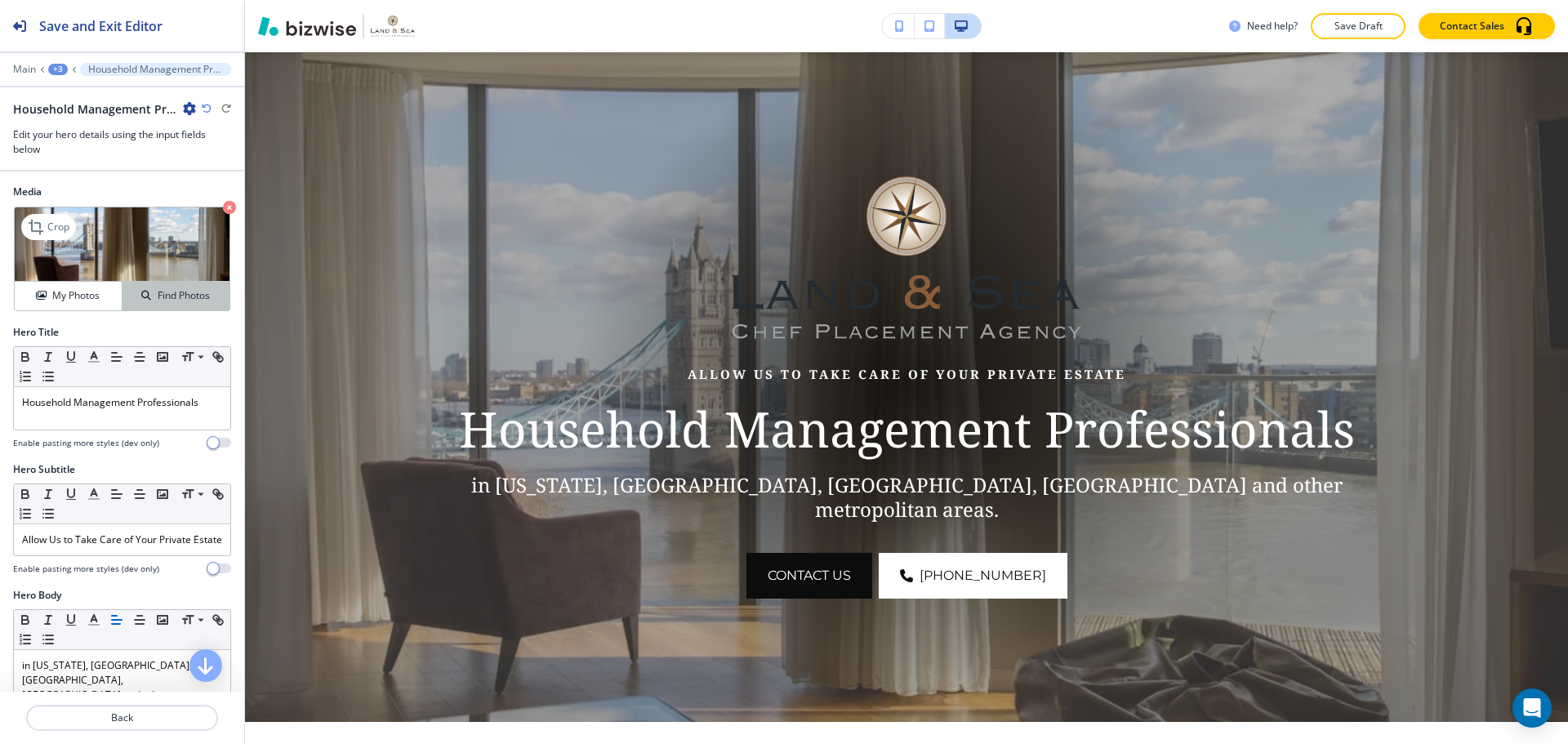
click at [146, 294] on div "Find Photos" at bounding box center [176, 296] width 107 height 15
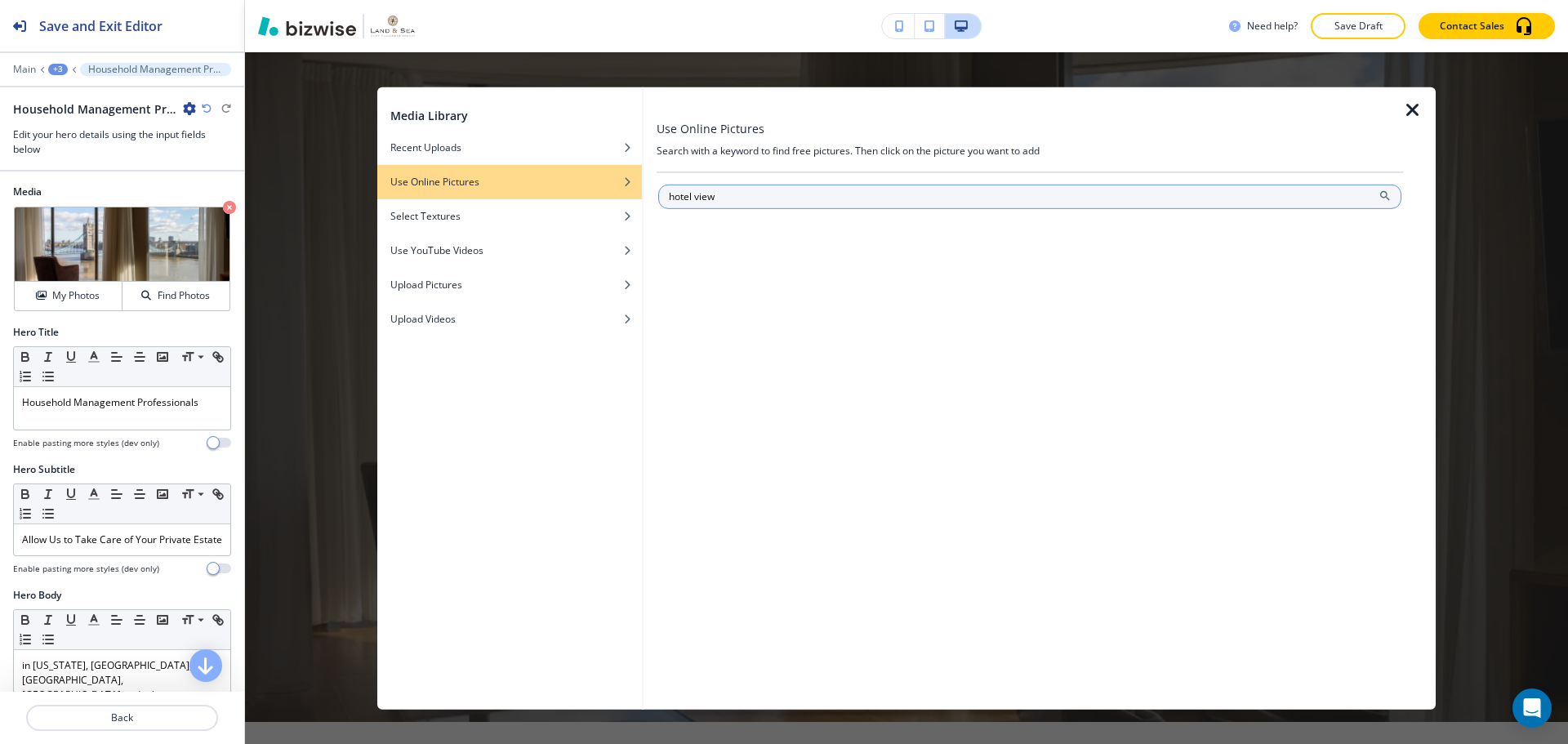
type input "hotel view"
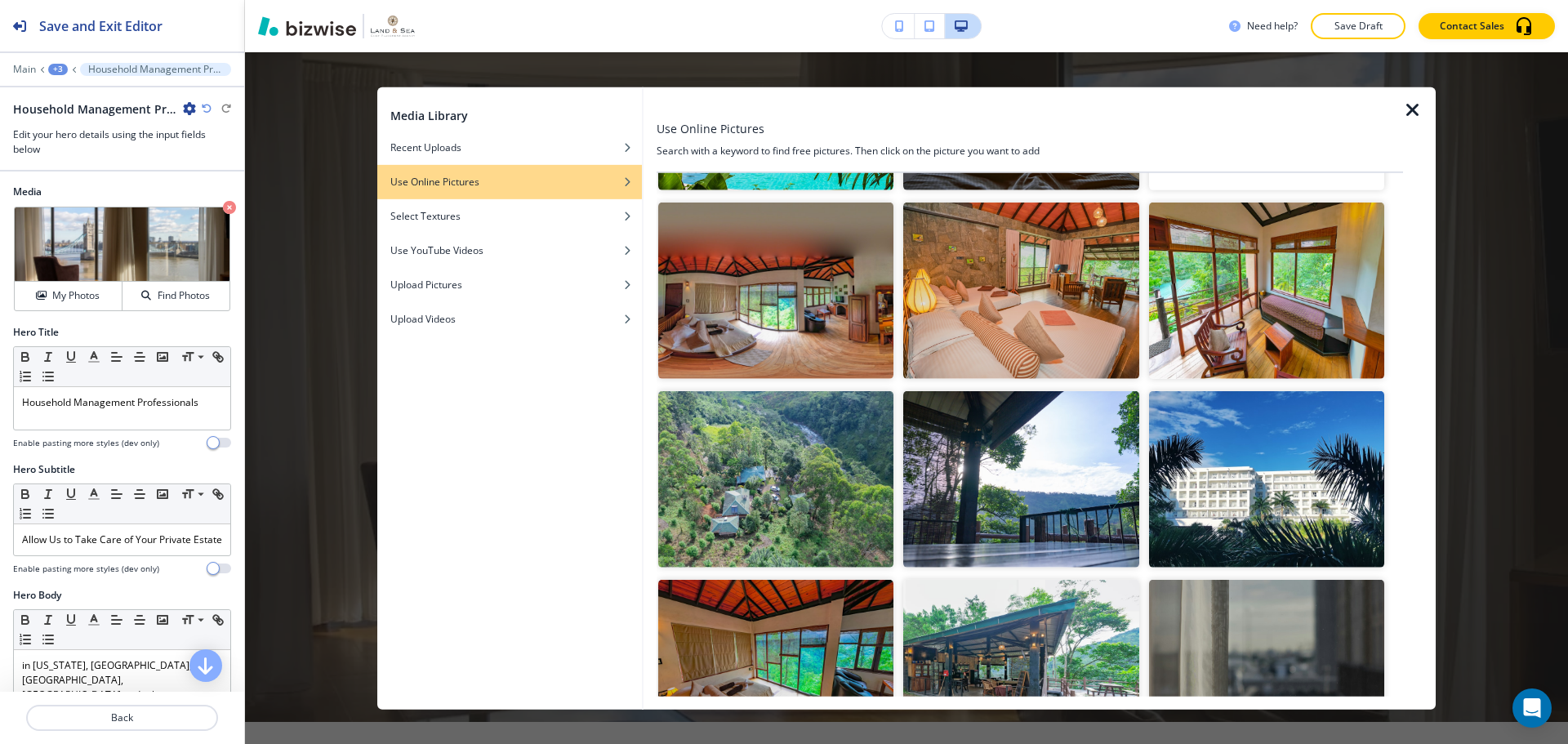
scroll to position [408, 0]
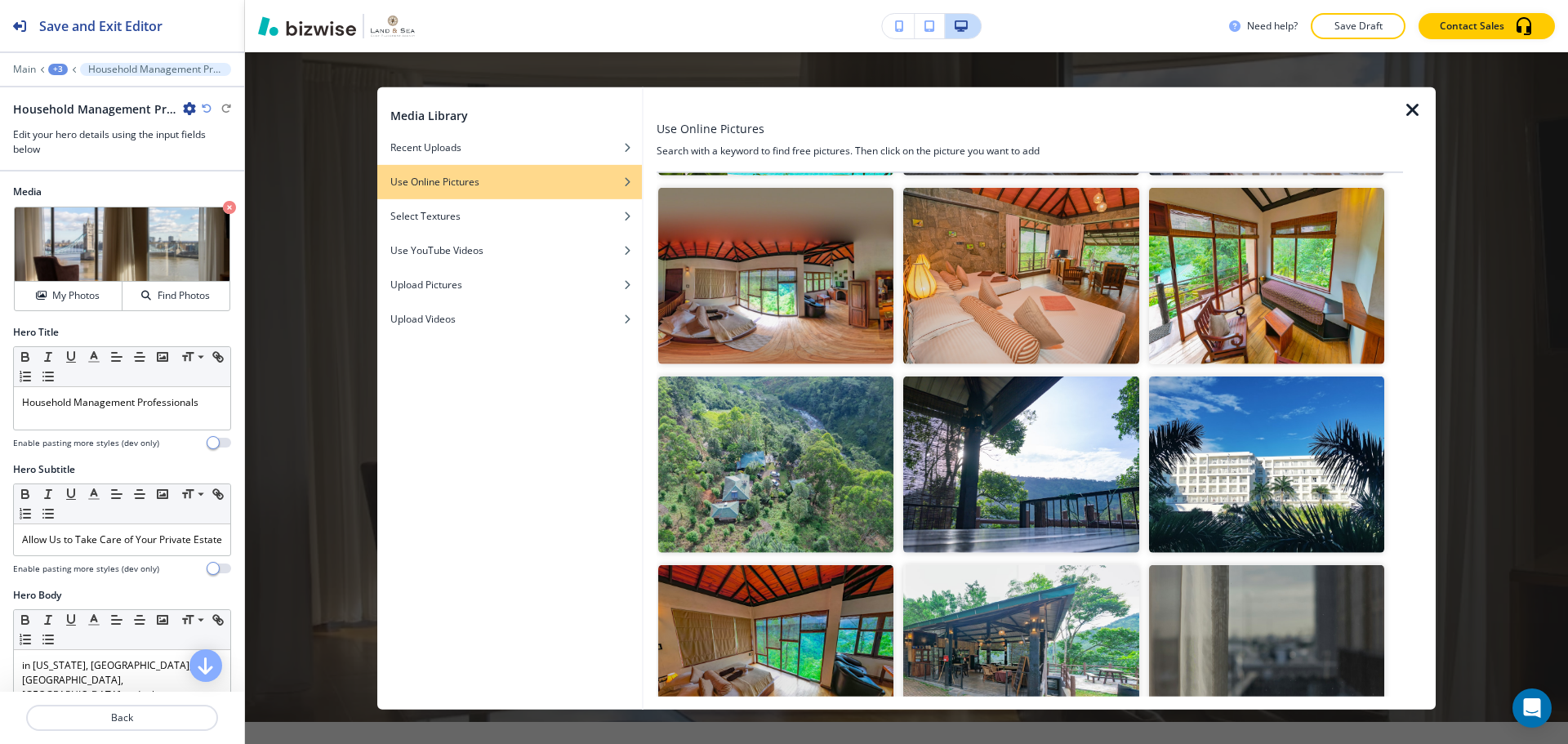
click at [1236, 430] on img "button" at bounding box center [1266, 465] width 235 height 177
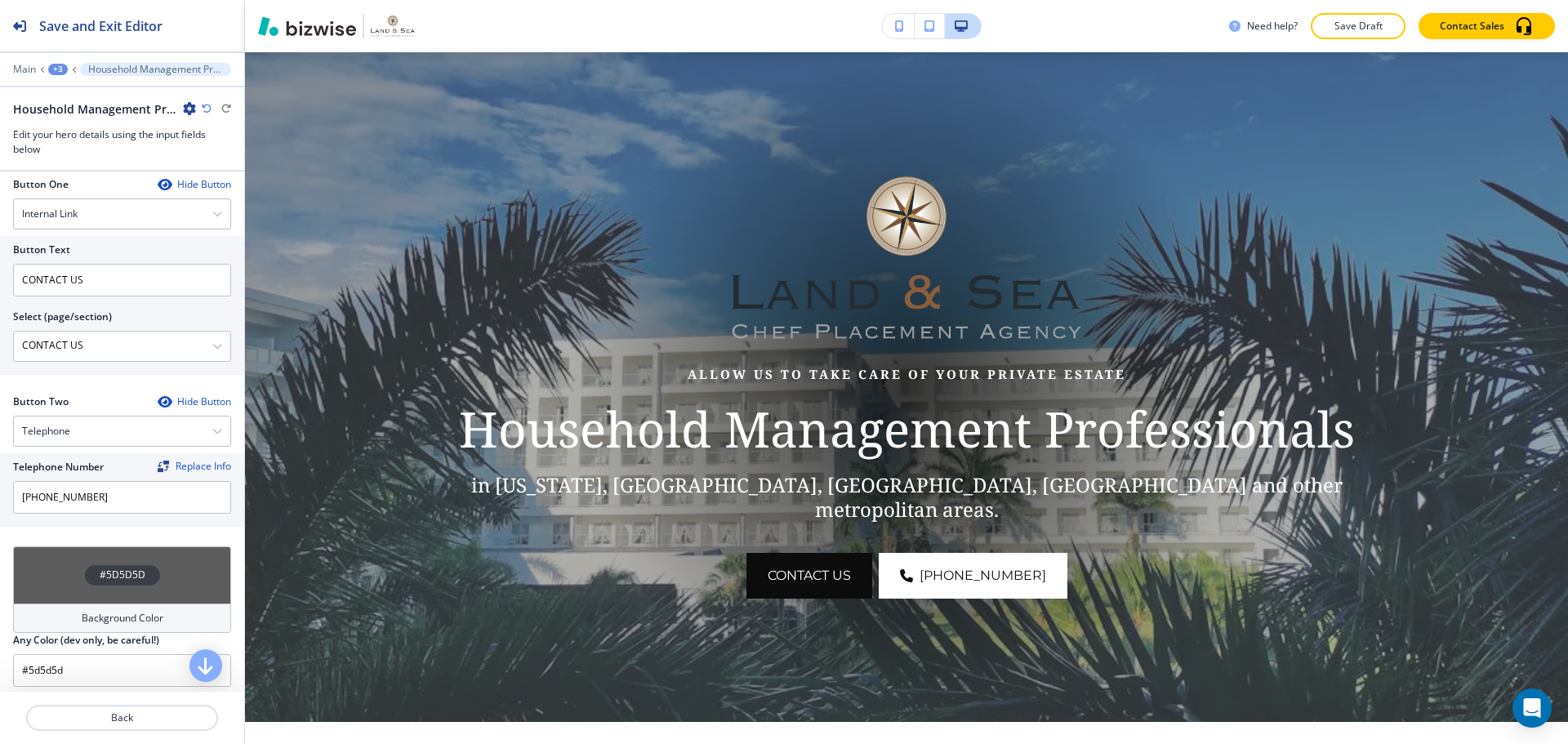
scroll to position [741, 0]
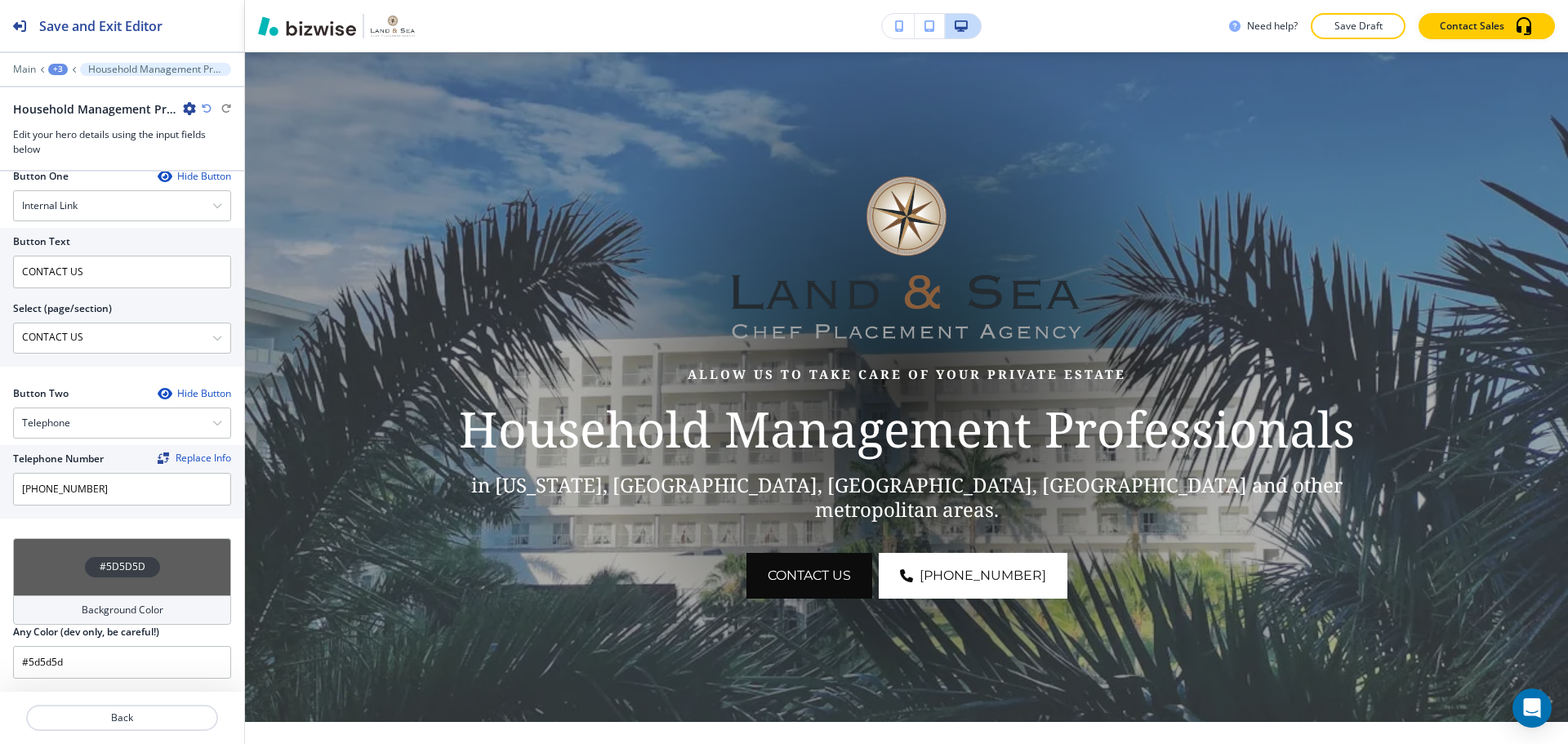
click at [113, 579] on div "#5D5D5D" at bounding box center [122, 566] width 218 height 57
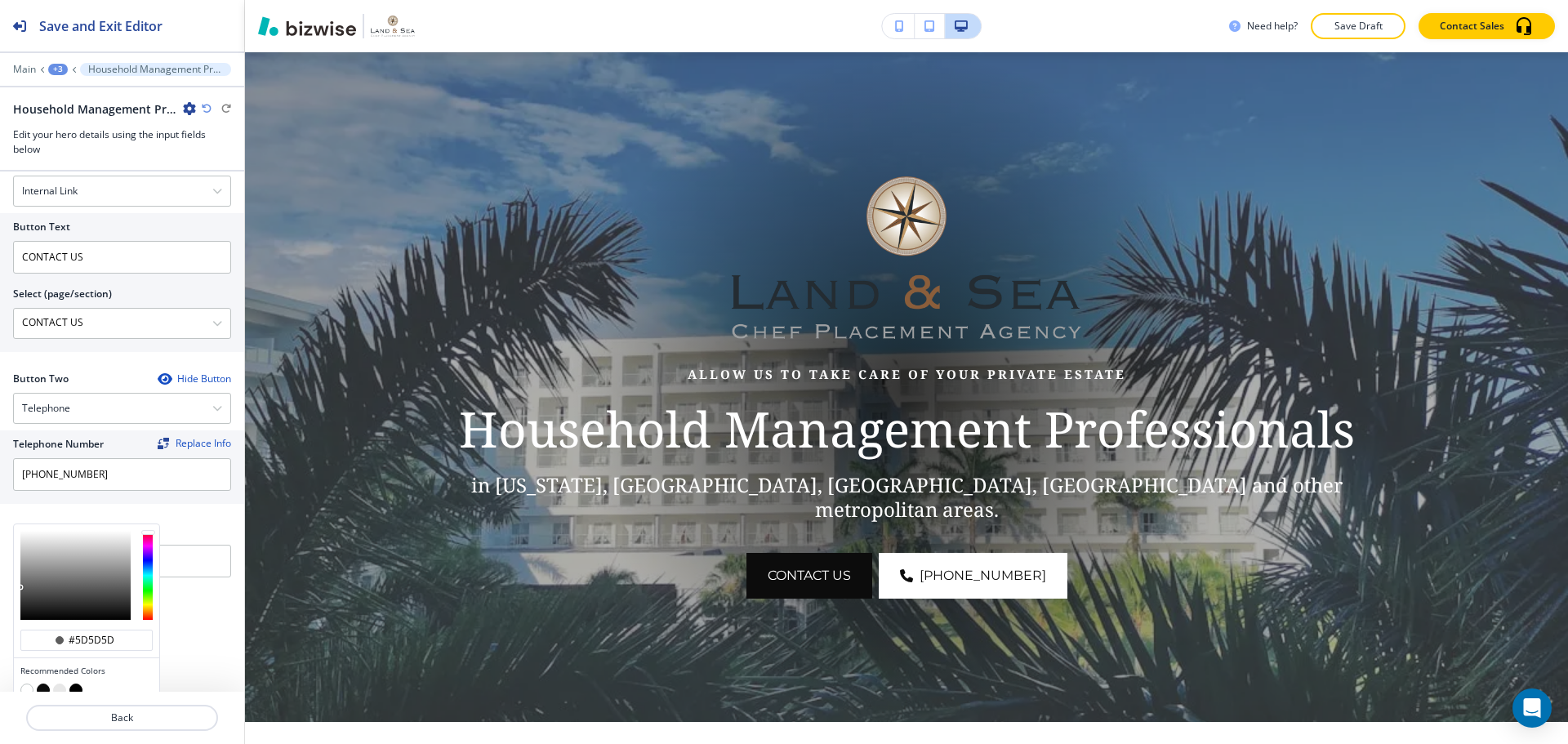
click at [18, 581] on div at bounding box center [87, 575] width 145 height 102
type input "#999999"
click at [31, 575] on div at bounding box center [75, 575] width 110 height 89
type input "#999999"
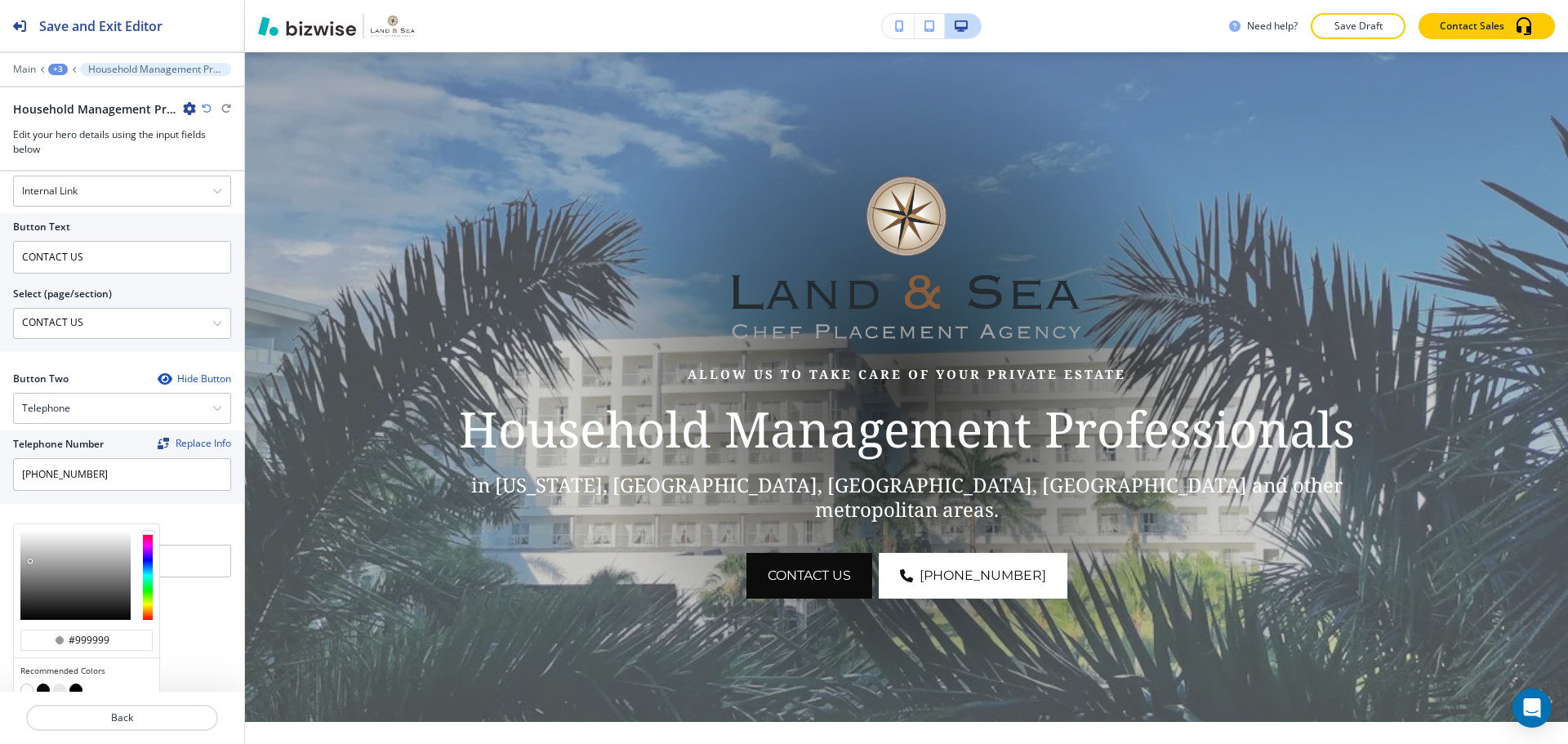
type input "#9e9e9e"
click at [24, 577] on div at bounding box center [75, 575] width 110 height 89
type input "#9e9e9e"
drag, startPoint x: 15, startPoint y: 576, endPoint x: 16, endPoint y: 612, distance: 36.0
click at [15, 614] on div at bounding box center [87, 575] width 145 height 102
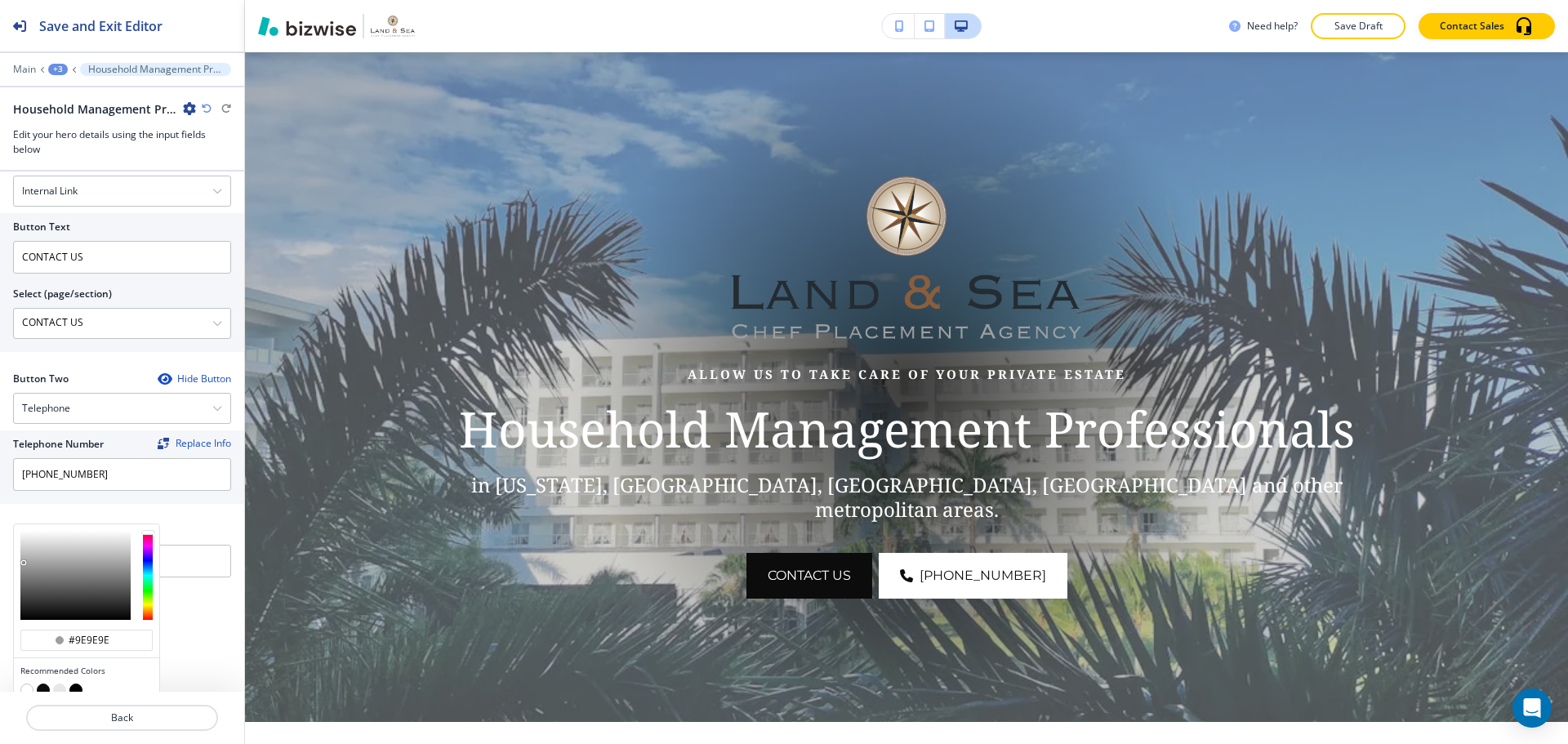
type input "#6c6c6c"
click at [22, 596] on div at bounding box center [75, 575] width 110 height 89
type input "#6c6c6c"
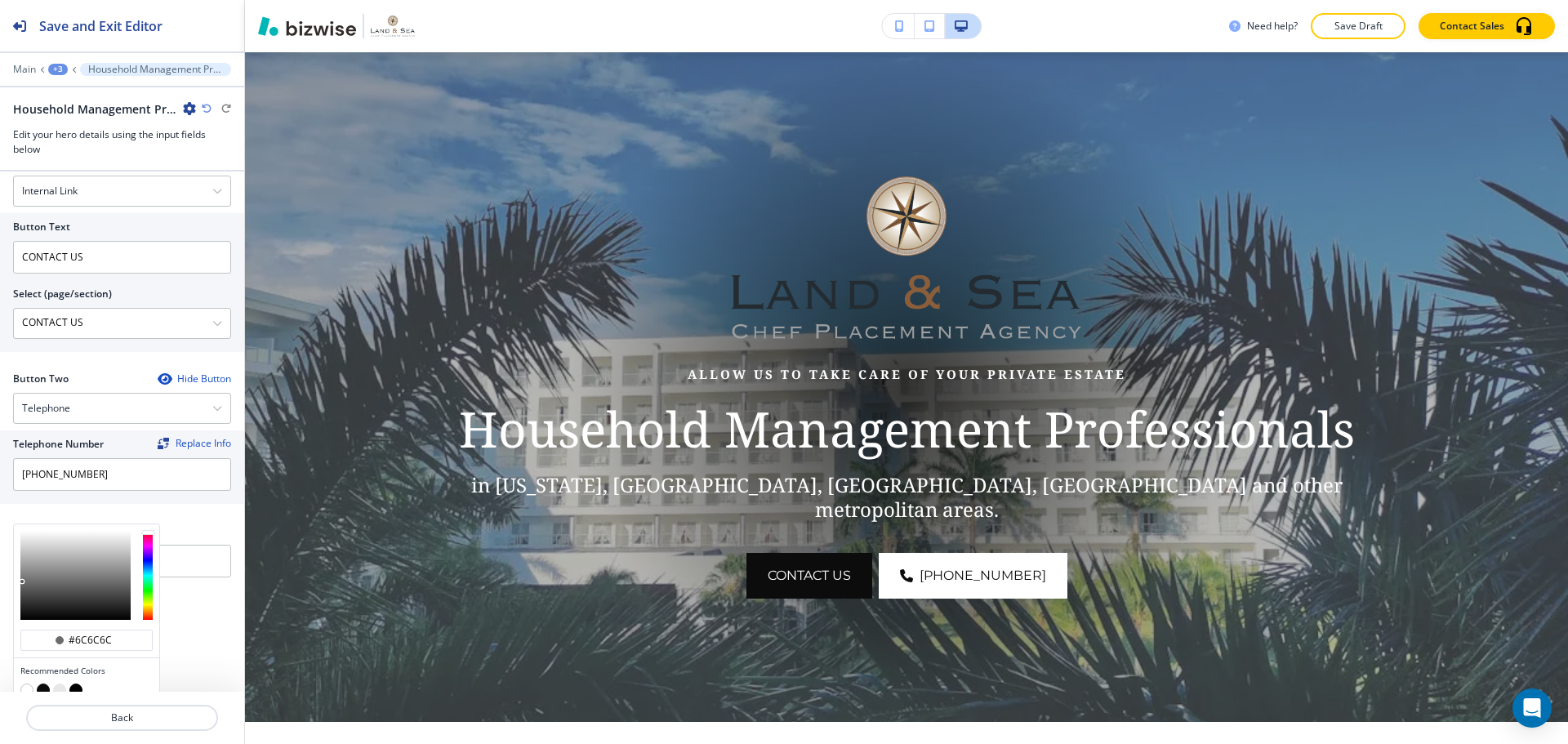
type input "#898989"
click at [21, 587] on div at bounding box center [75, 575] width 110 height 89
type input "#898989"
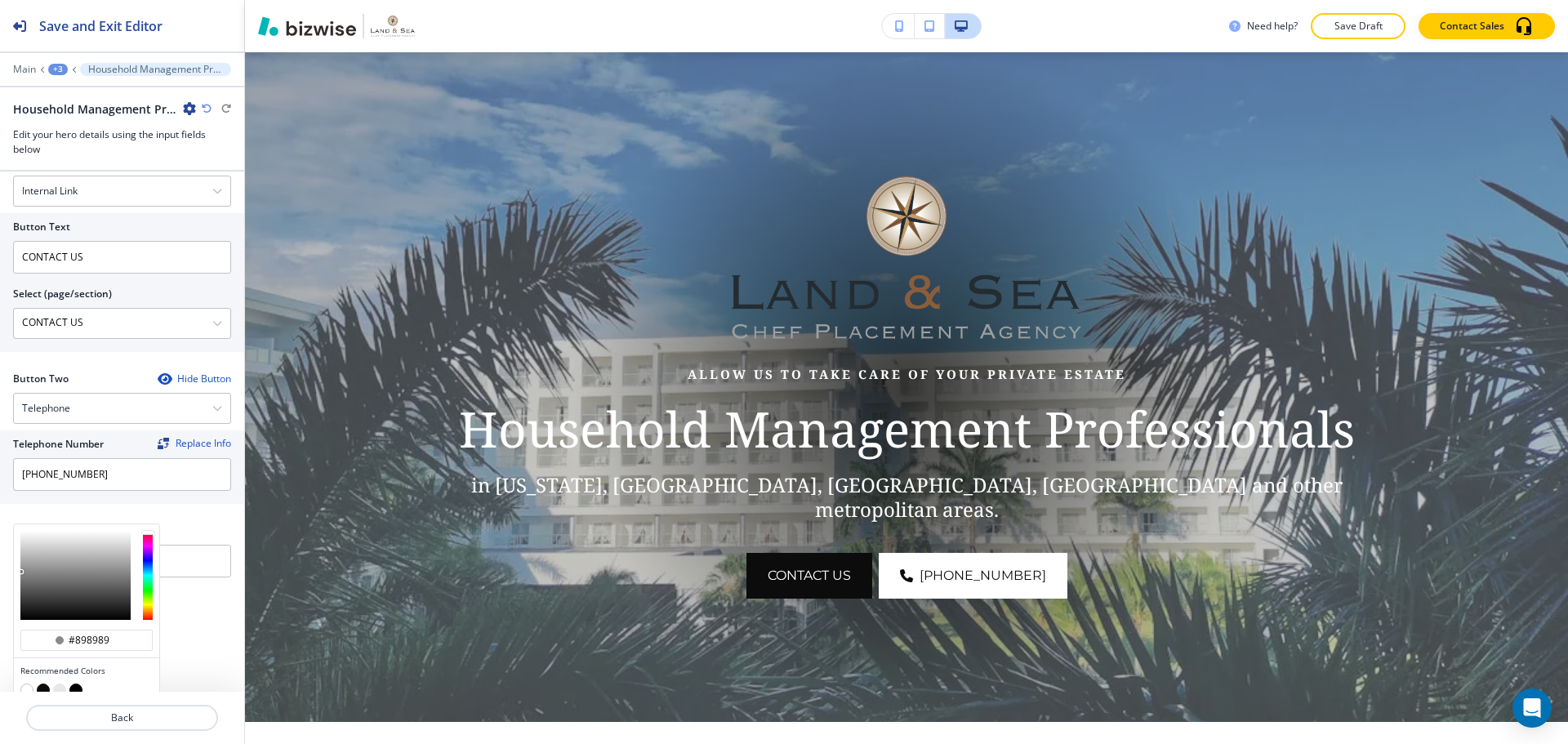
click at [13, 602] on div "#898989 Recommended Colors Recently Selected" at bounding box center [87, 639] width 147 height 232
type input "#646464"
click at [25, 598] on div at bounding box center [75, 575] width 110 height 89
type input "#646464"
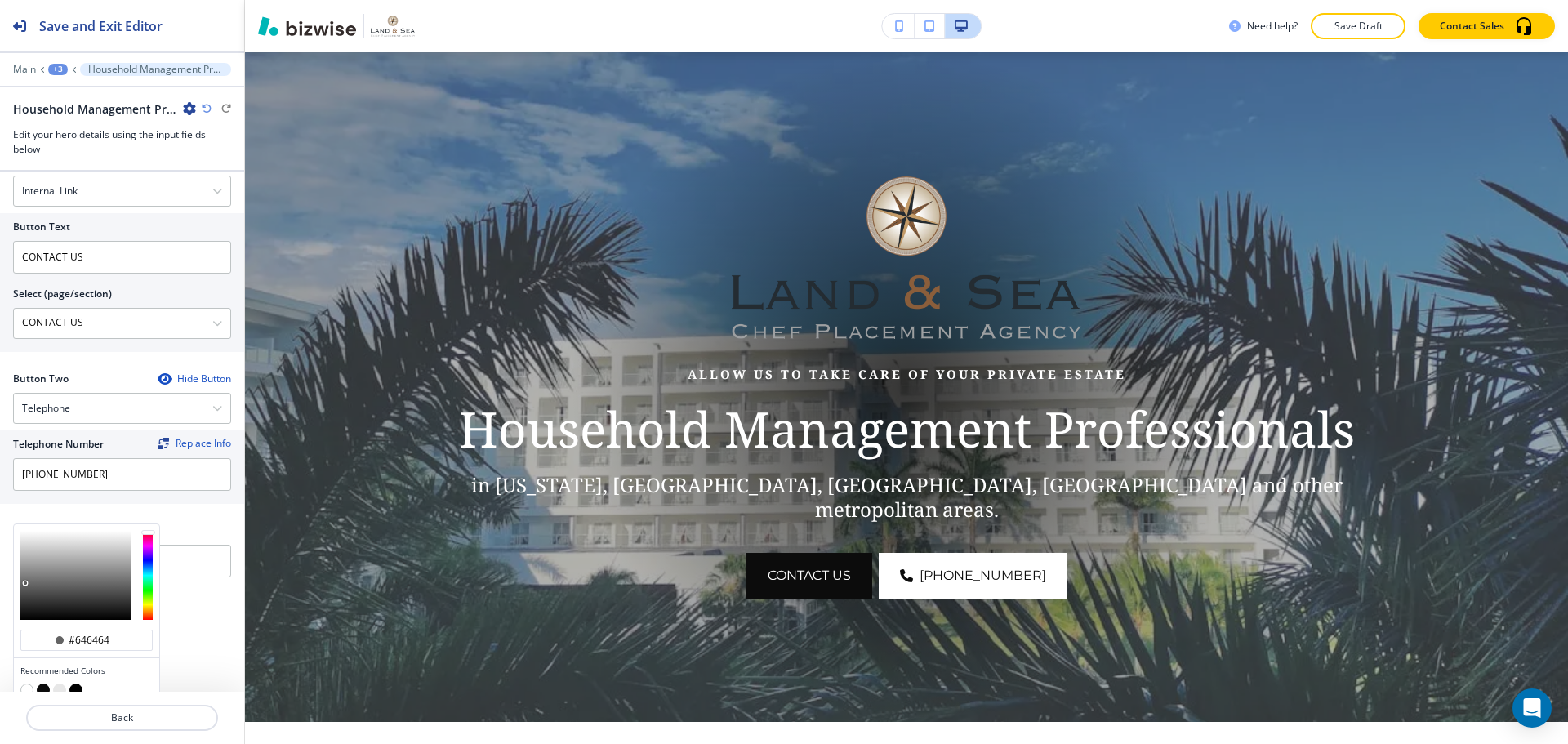
type input "#4b4b4b"
click at [68, 588] on div at bounding box center [75, 575] width 110 height 89
type input "#4b4b4b"
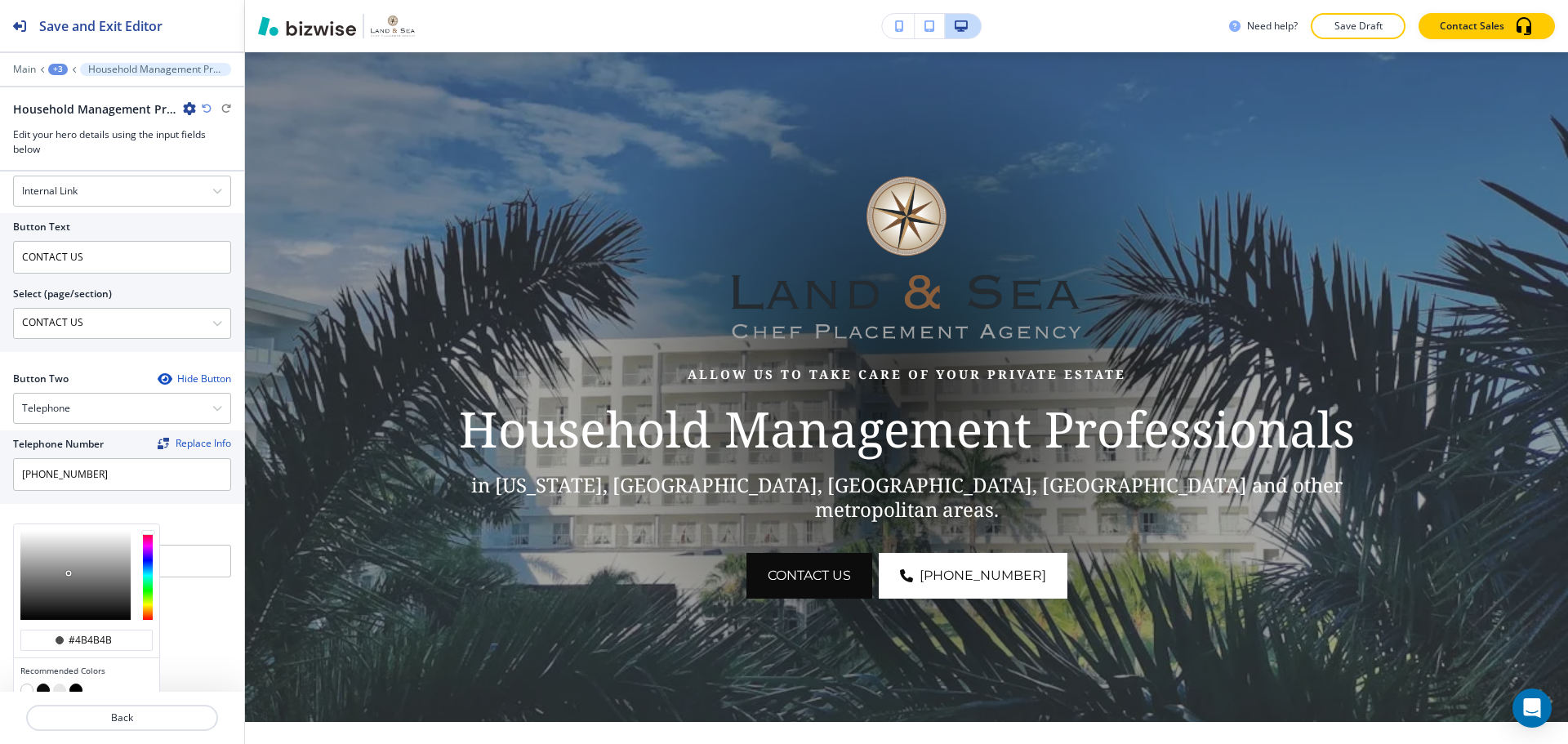
type input "#7c7c7c"
click at [36, 585] on div at bounding box center [75, 575] width 110 height 89
type input "#7a7a7a"
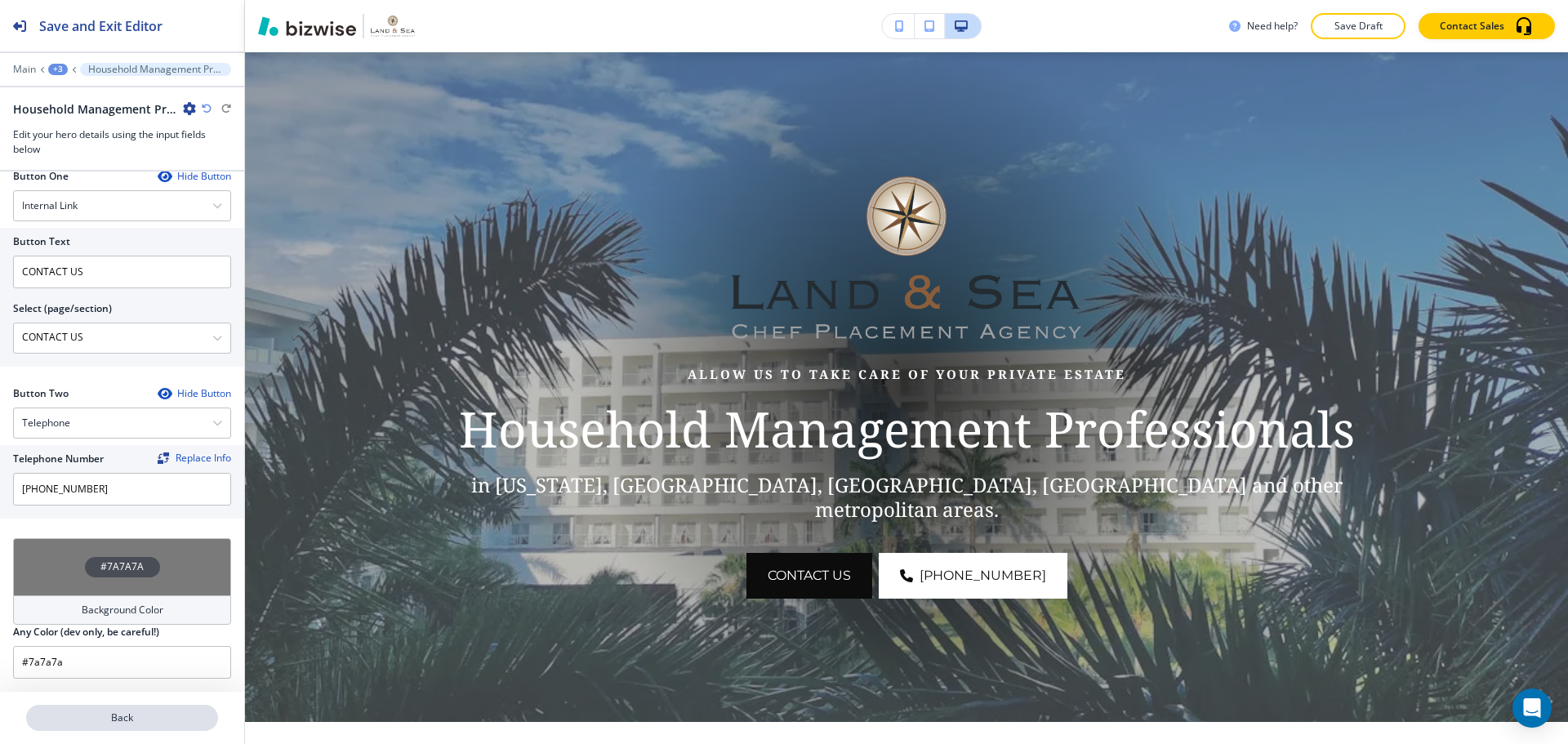
click at [152, 712] on p "Back" at bounding box center [122, 717] width 189 height 15
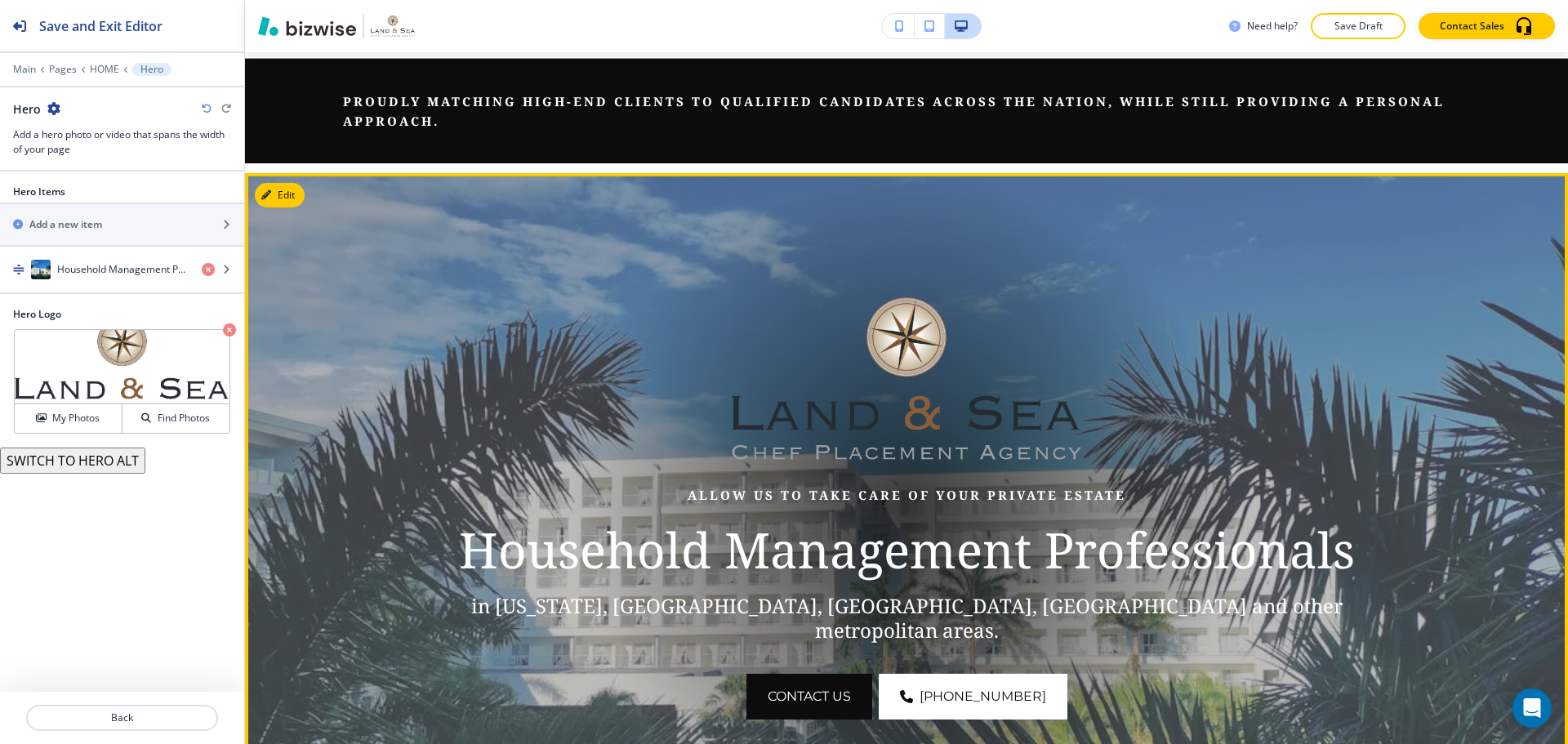
scroll to position [233, 0]
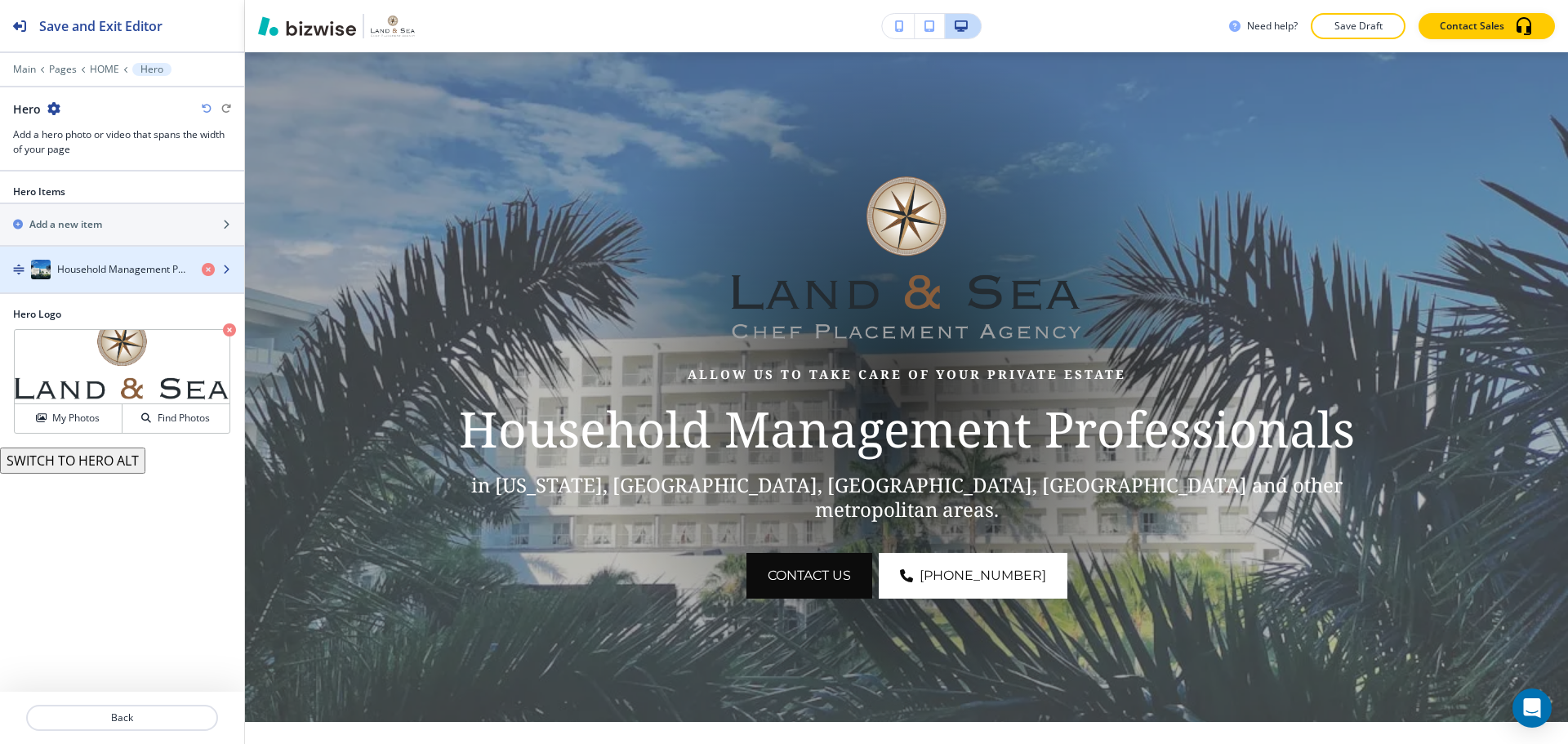
click at [106, 278] on div "Household Management Professionals" at bounding box center [94, 269] width 189 height 19
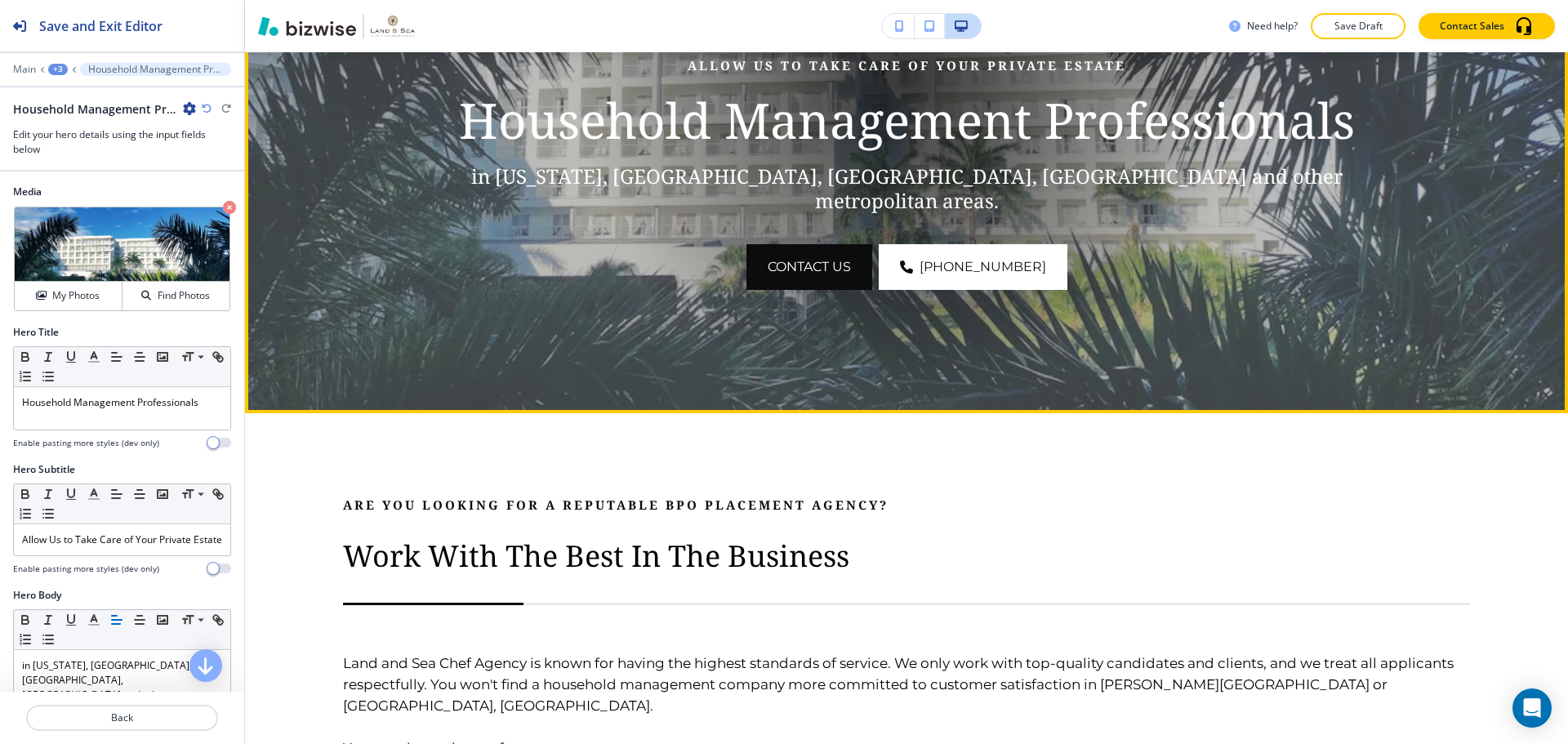
scroll to position [560, 0]
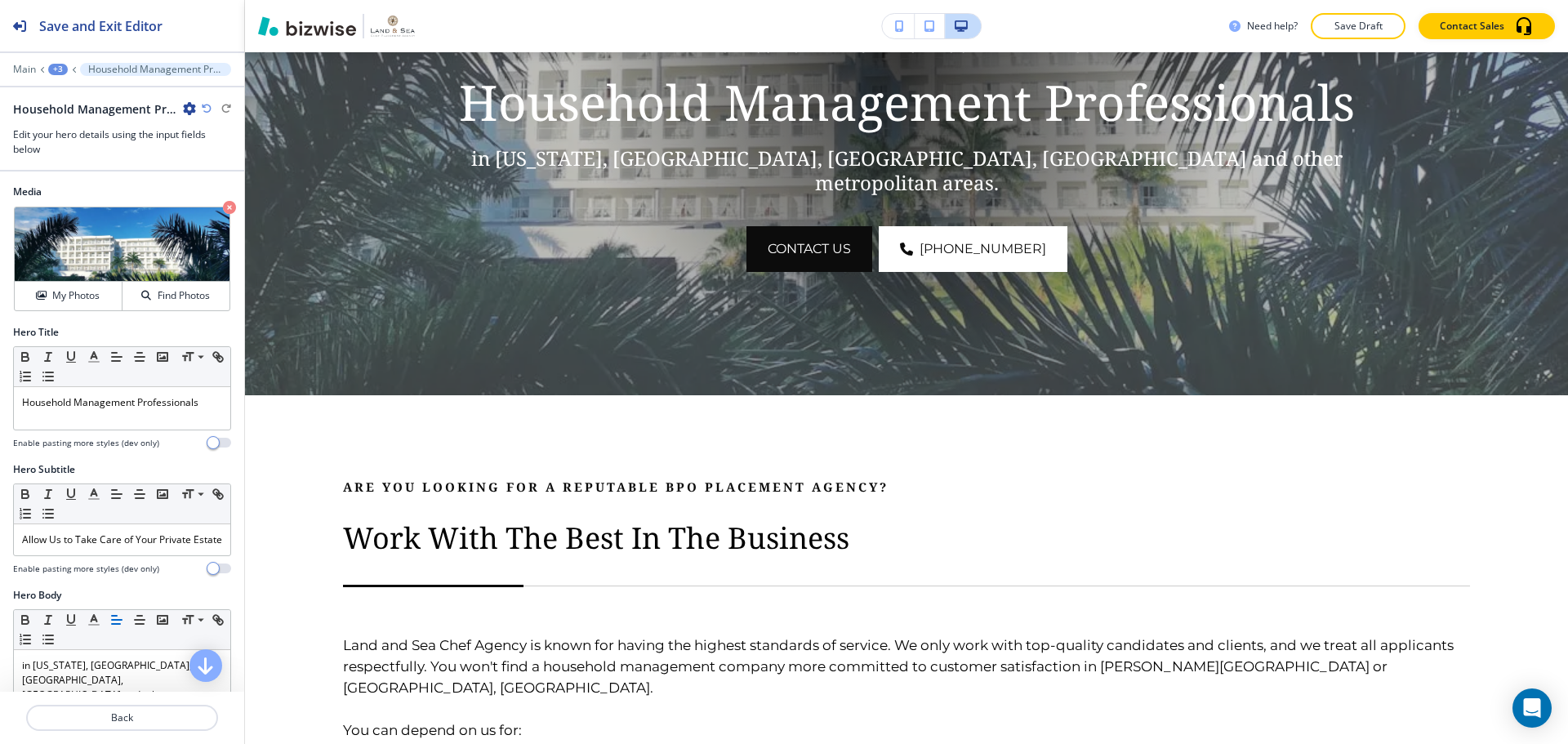
click at [1342, 21] on p "Save Draft" at bounding box center [1358, 25] width 52 height 15
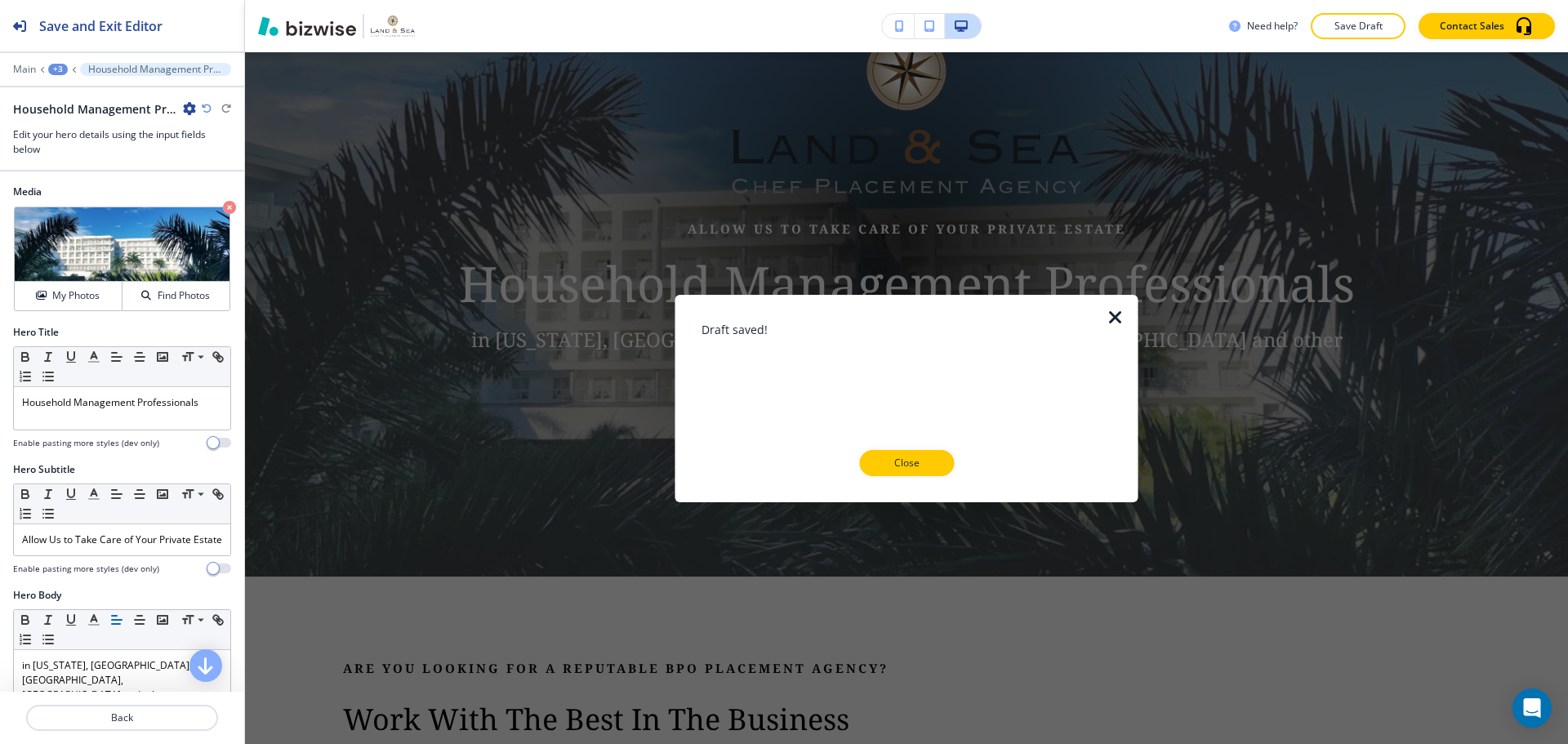
scroll to position [315, 0]
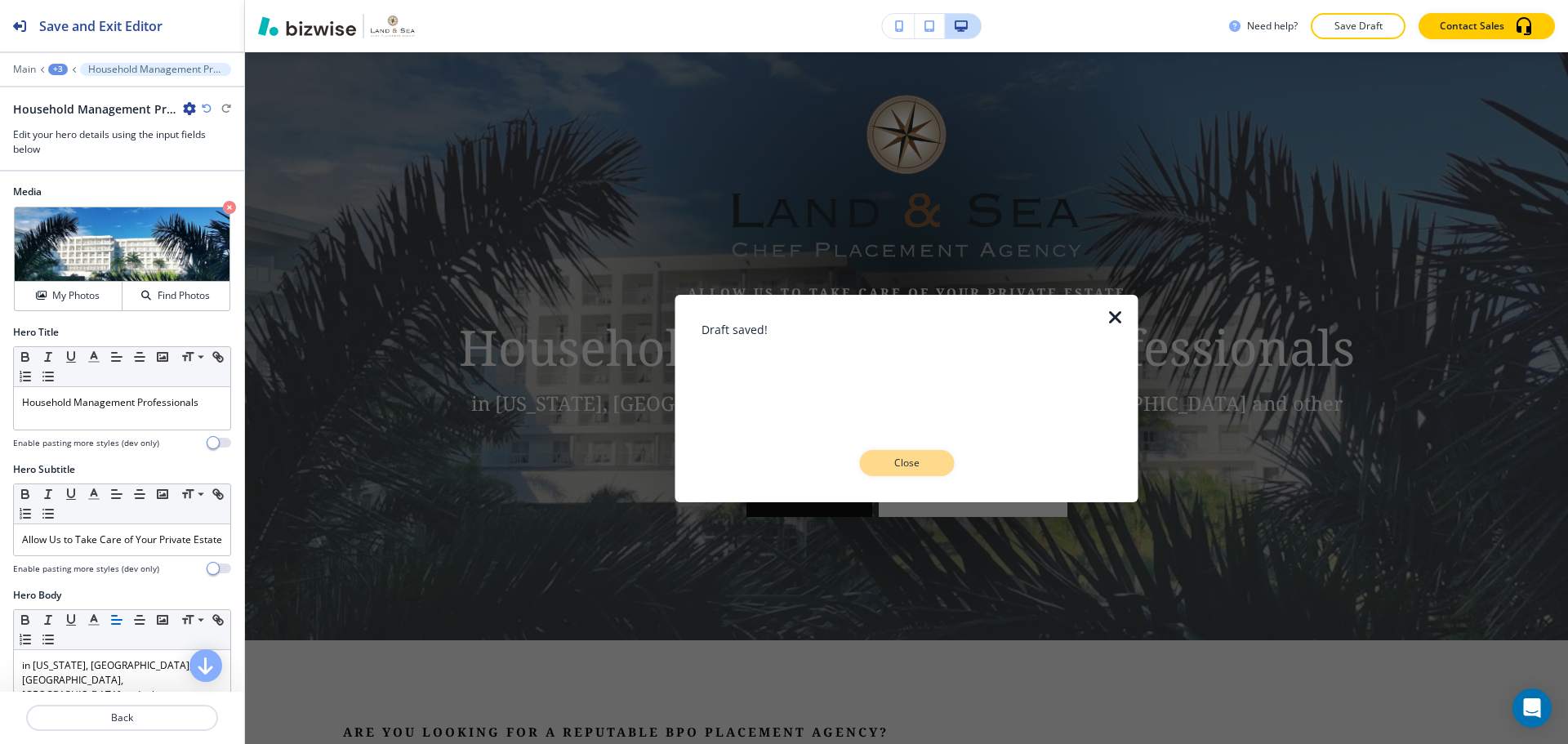
click at [902, 461] on p "Close" at bounding box center [907, 462] width 52 height 15
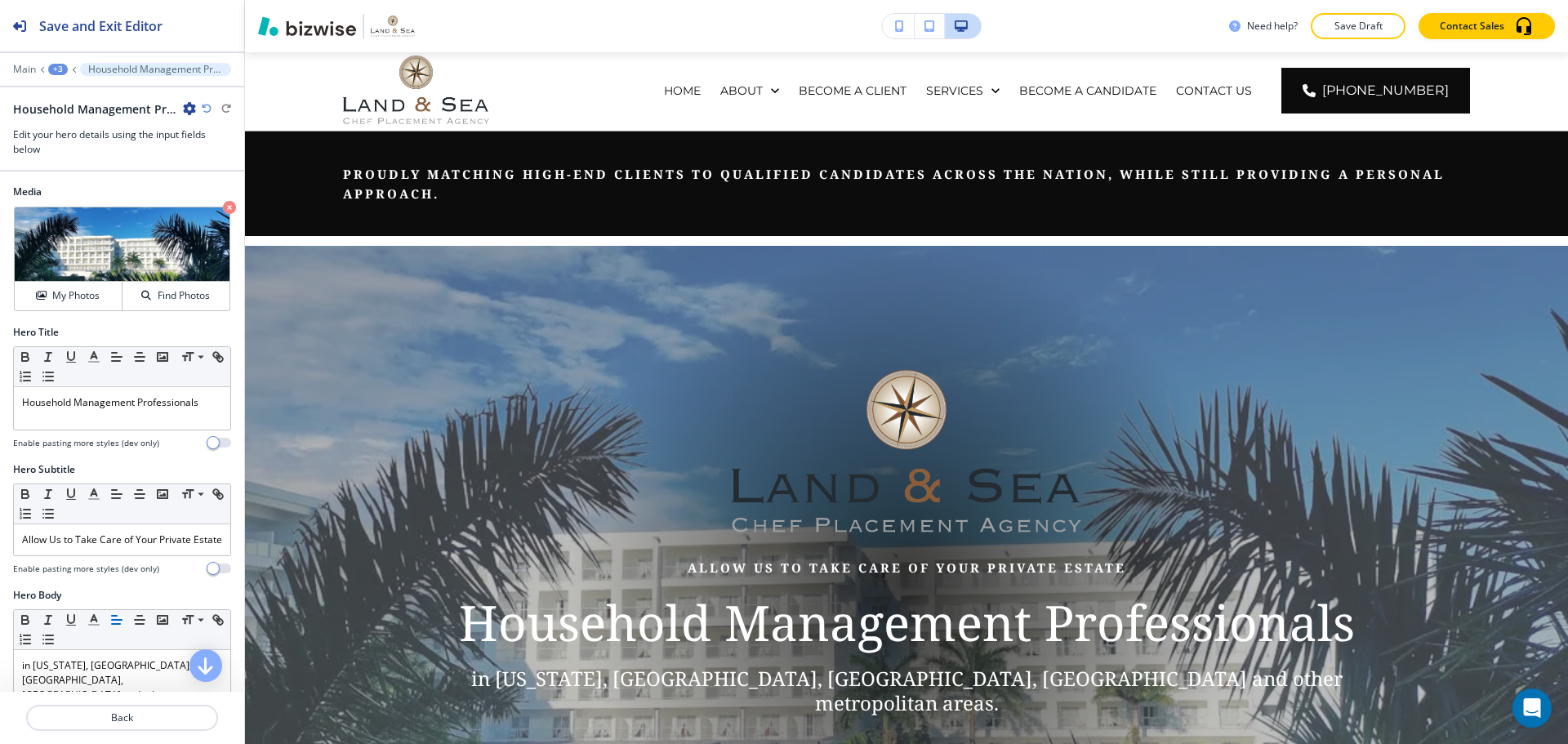
scroll to position [0, 0]
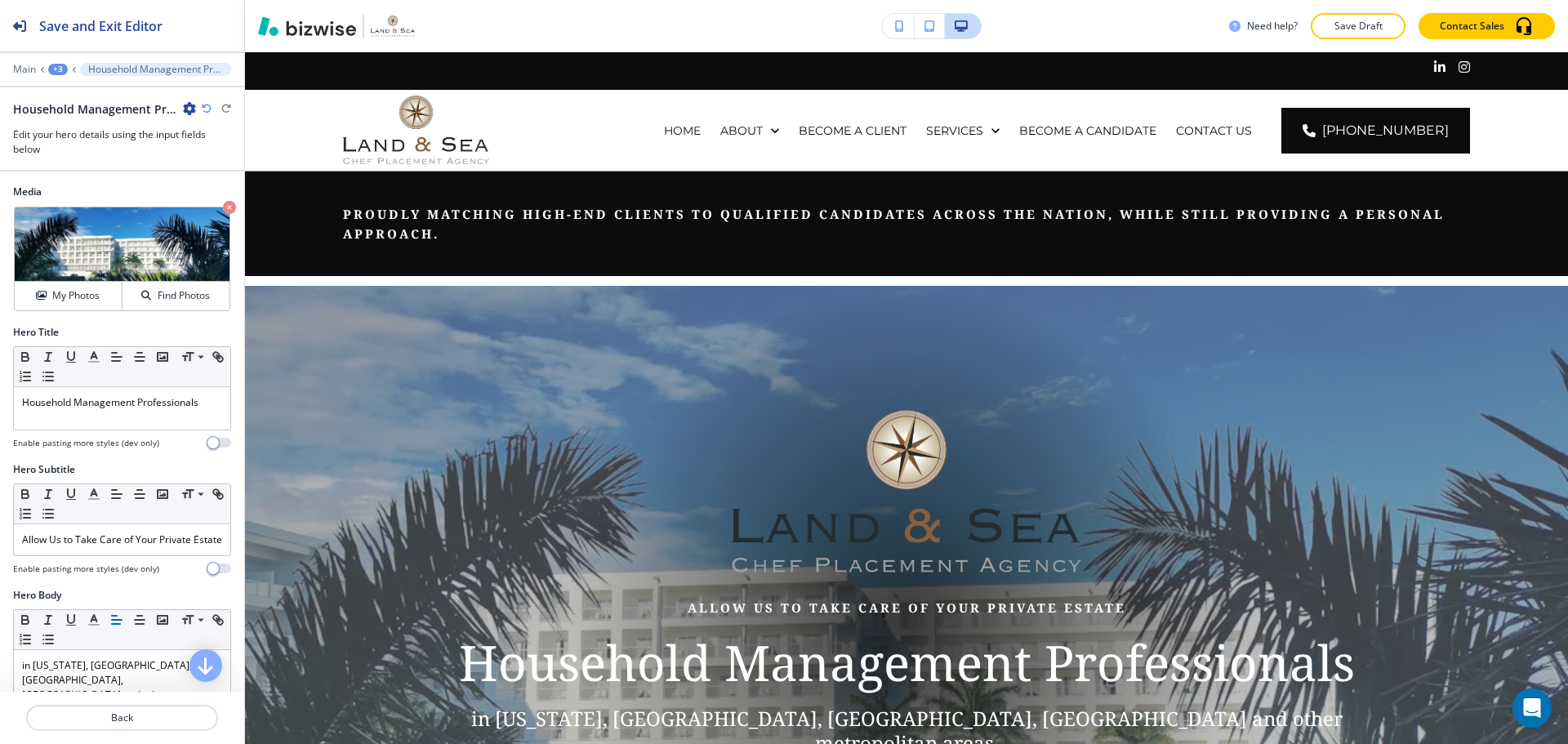
drag, startPoint x: 1352, startPoint y: 30, endPoint x: 1173, endPoint y: 15, distance: 179.6
click at [1352, 31] on p "Save Draft" at bounding box center [1358, 25] width 52 height 15
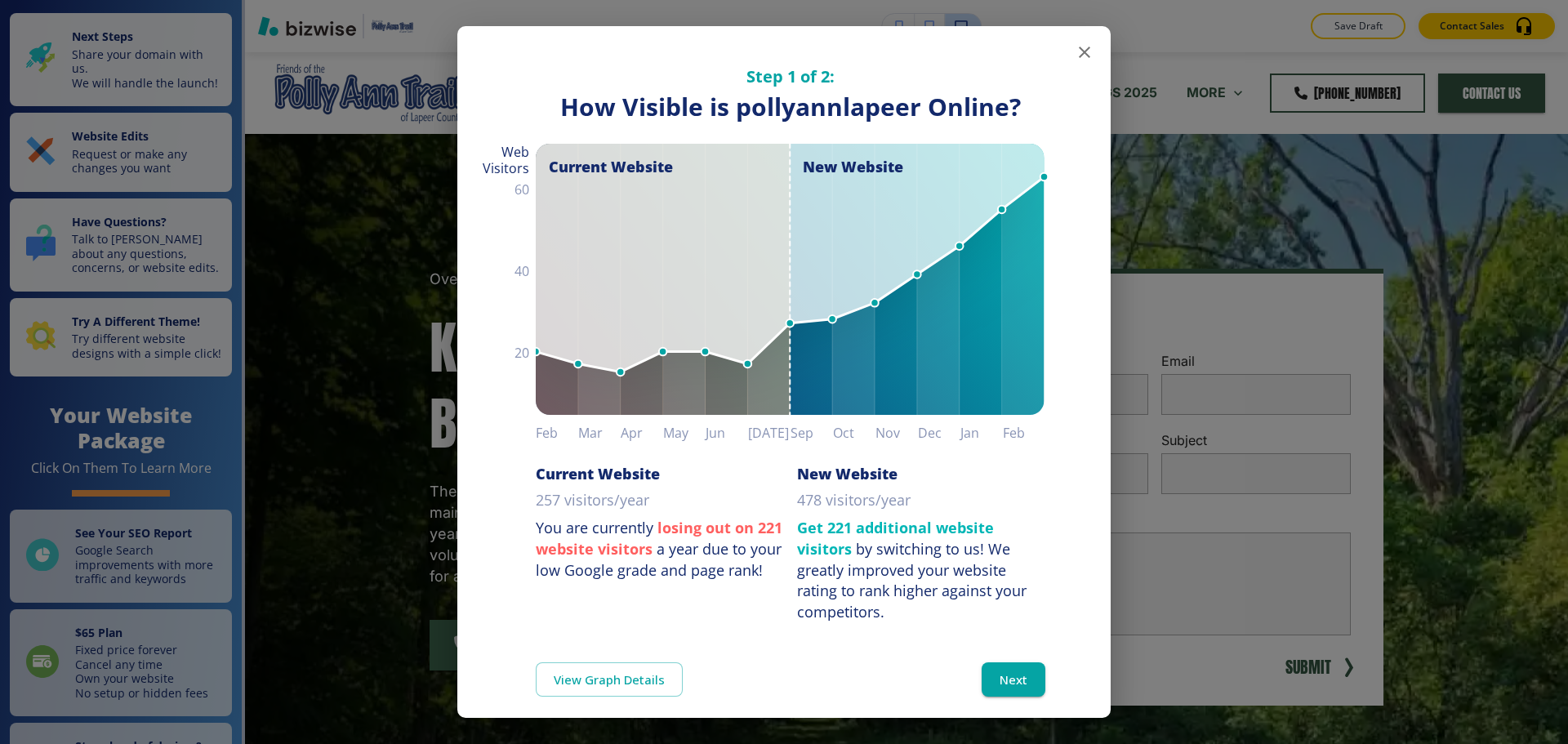
click at [1079, 50] on icon "button" at bounding box center [1084, 52] width 11 height 11
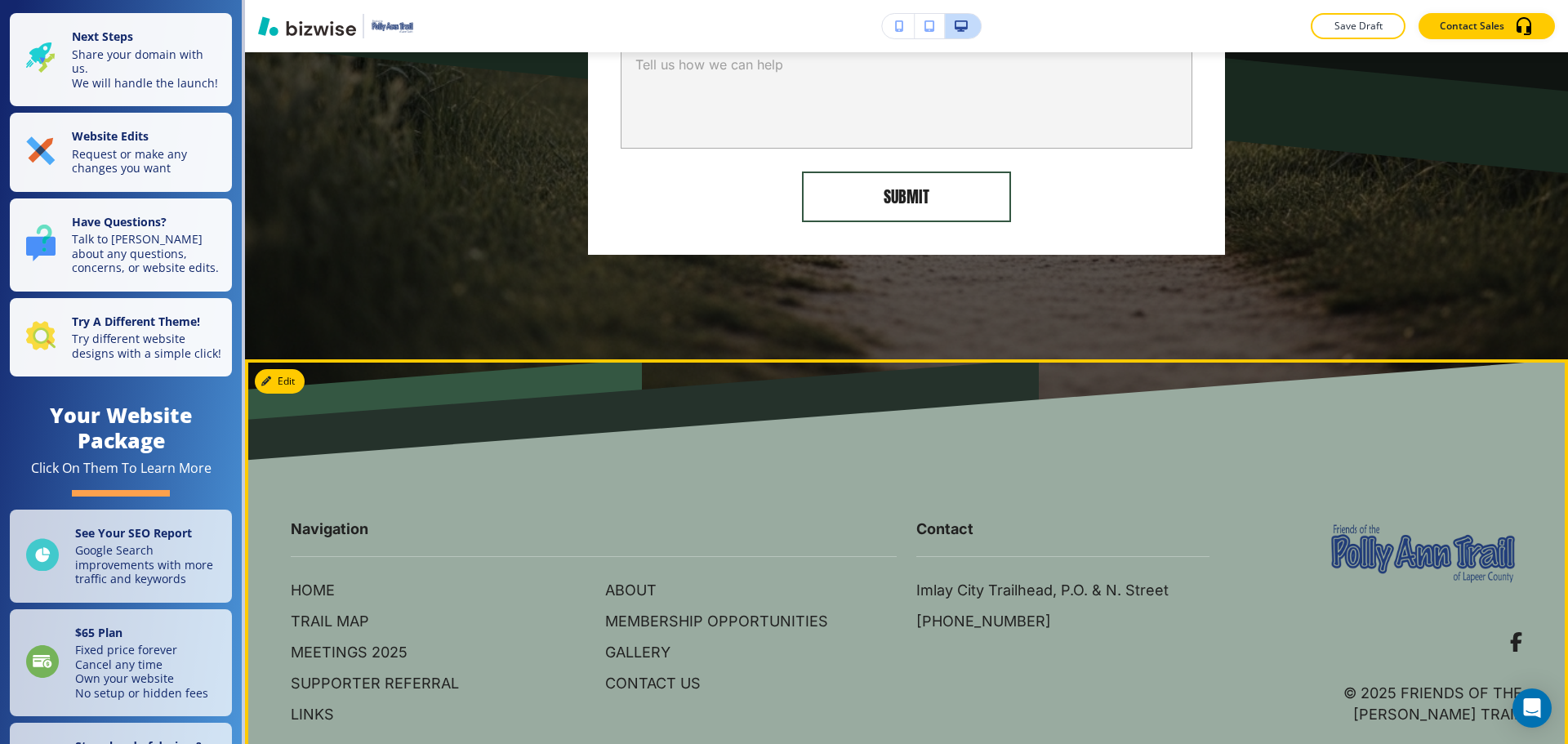
scroll to position [7041, 0]
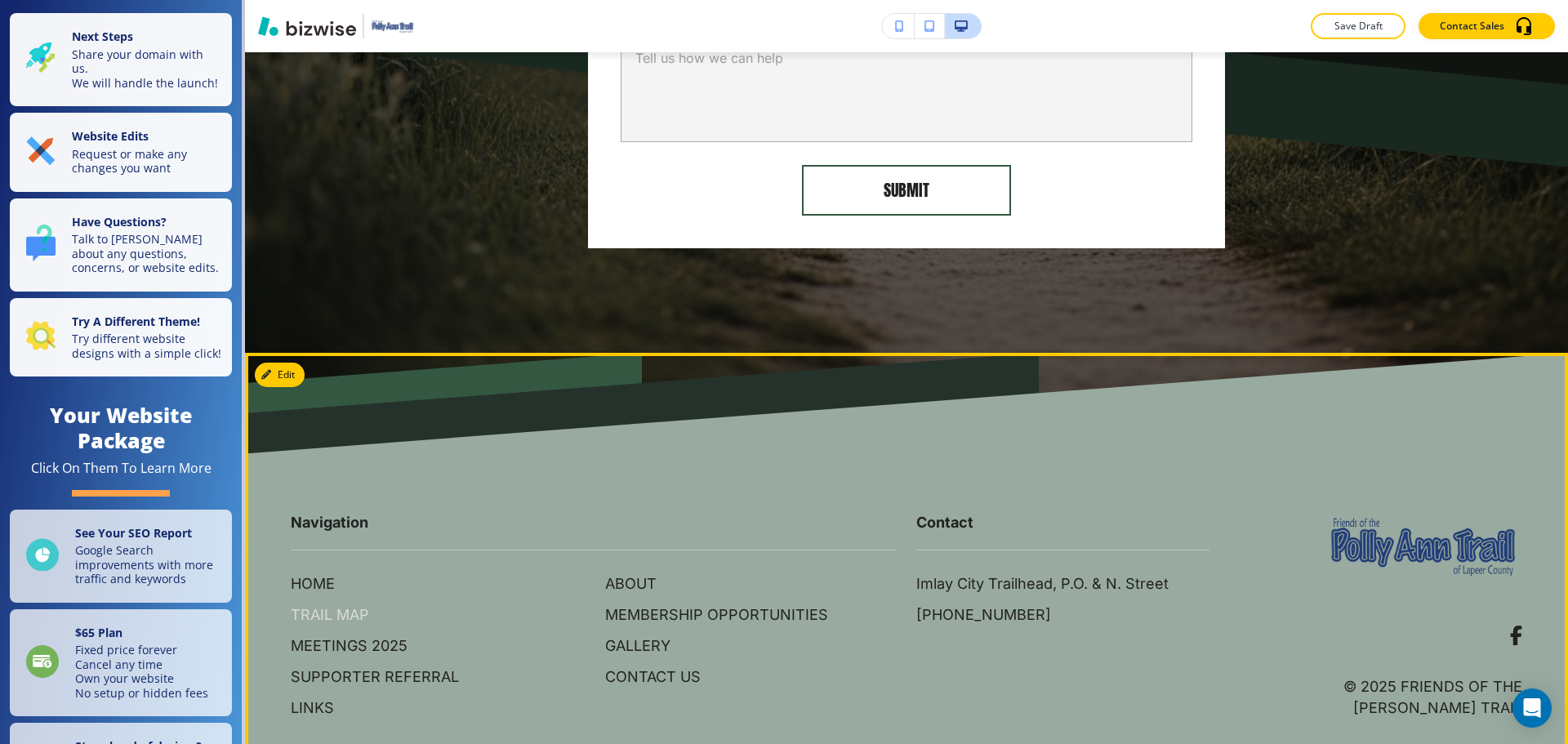
click at [362, 604] on p "TRAIL MAP" at bounding box center [330, 615] width 79 height 21
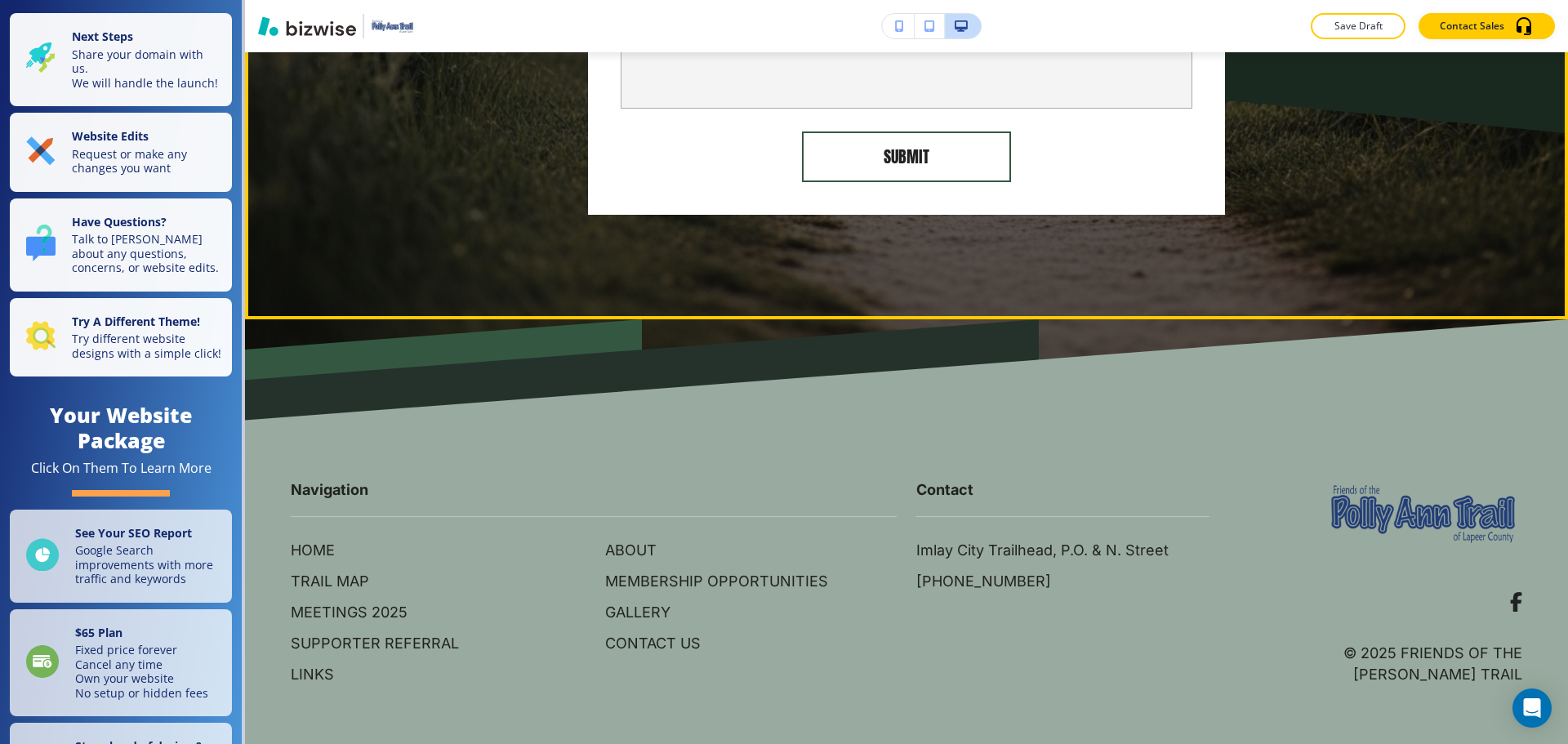
scroll to position [3627, 0]
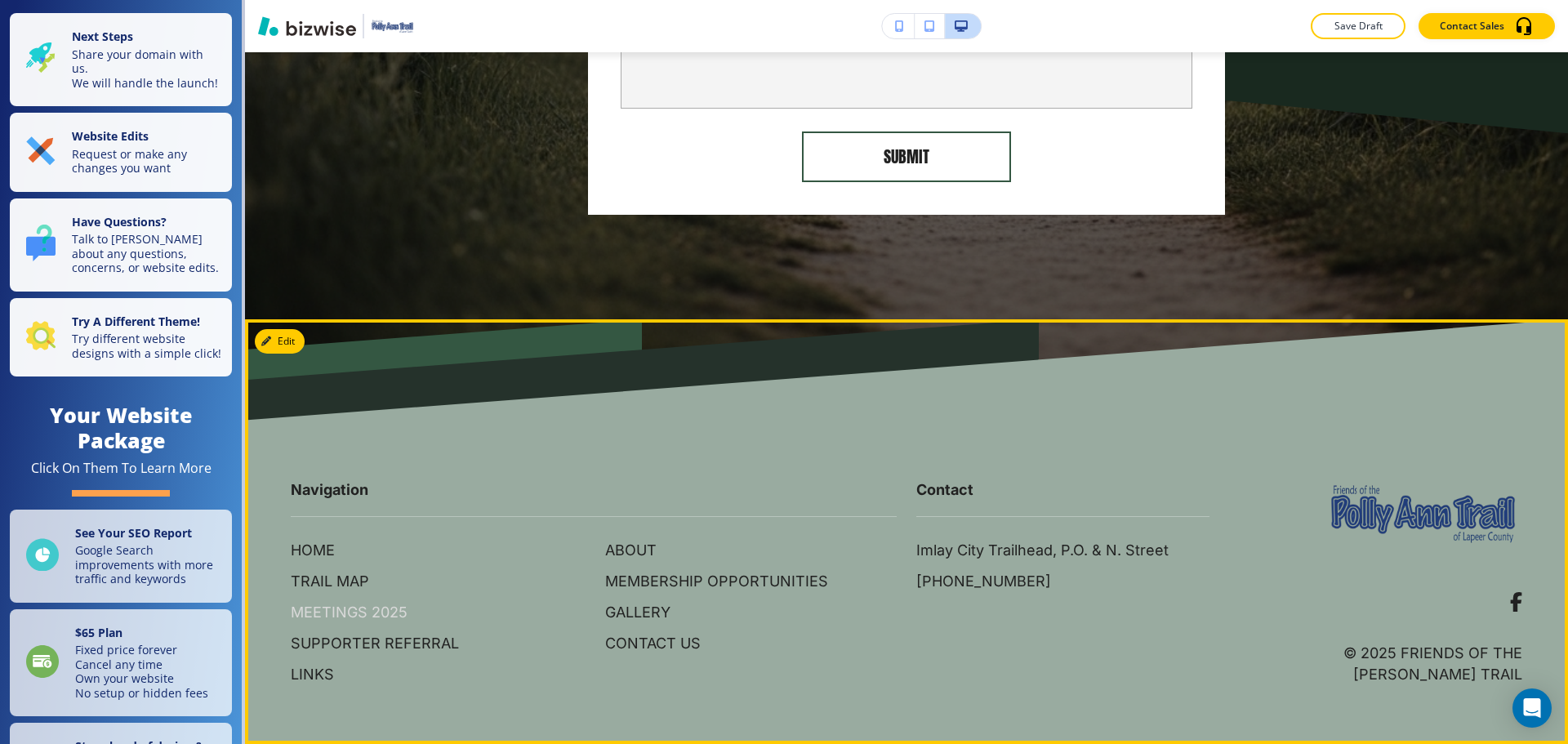
click at [352, 617] on p "MEETINGS 2025" at bounding box center [349, 612] width 117 height 21
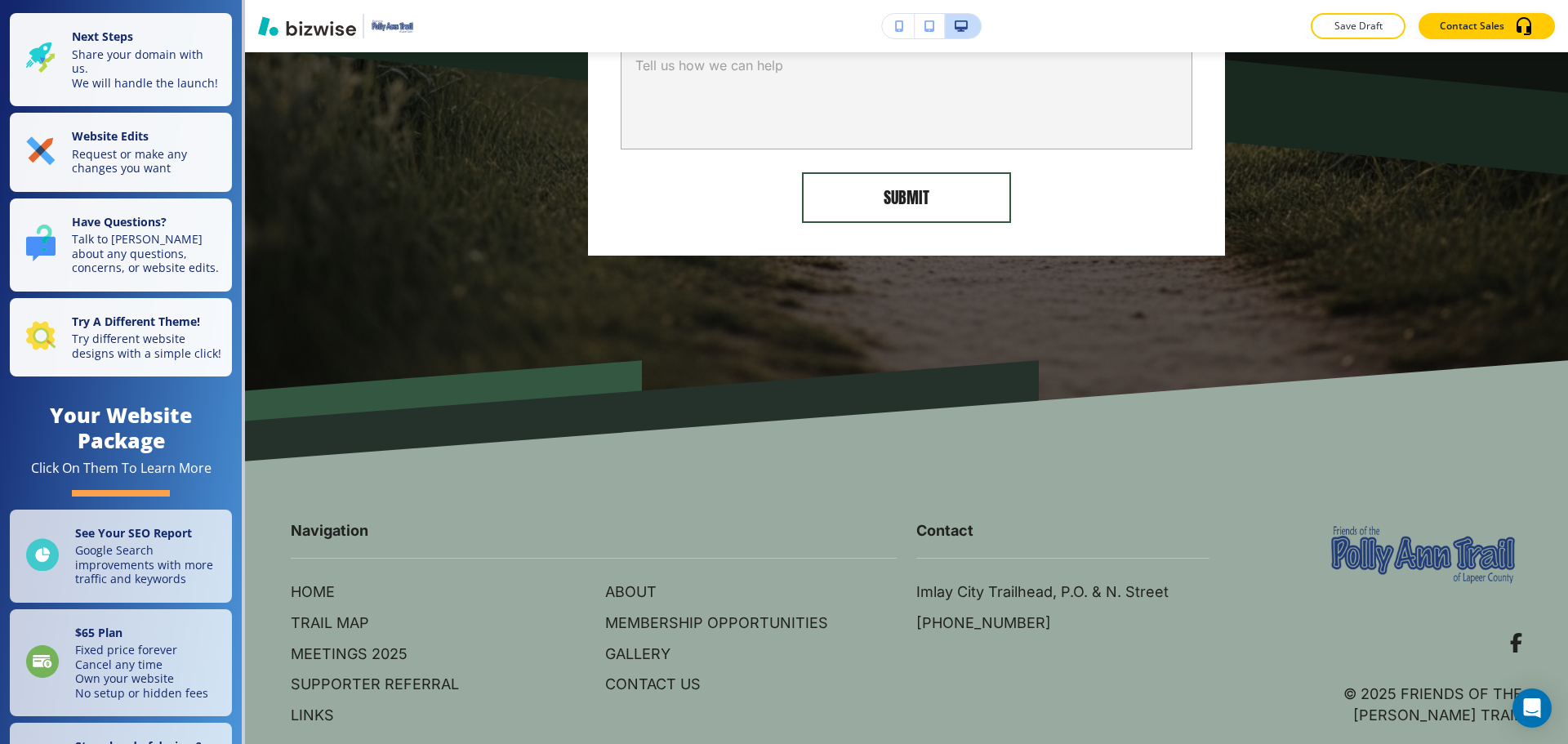
scroll to position [3105, 0]
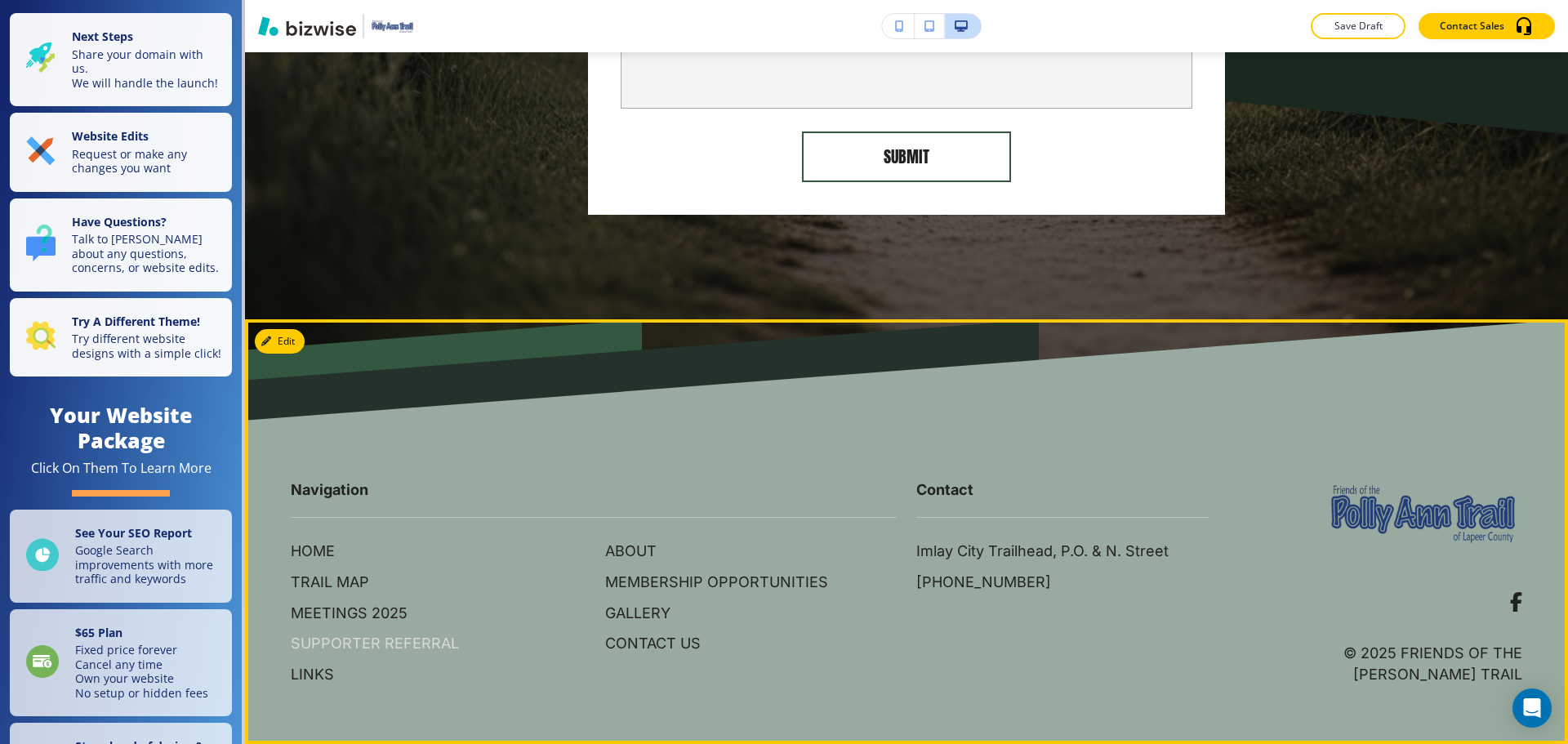
click at [367, 640] on p "SUPPORTER REFERRAL" at bounding box center [374, 643] width 168 height 21
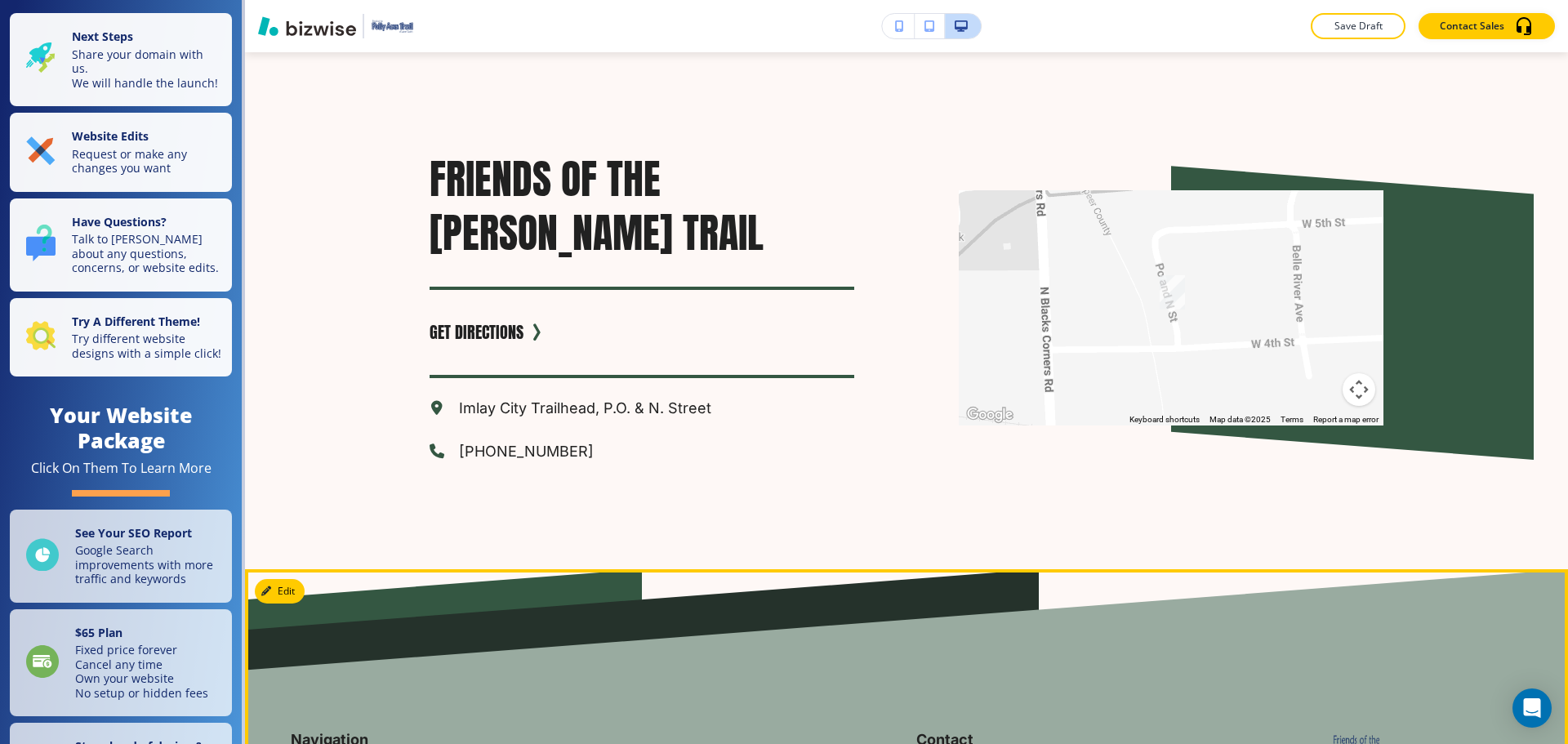
scroll to position [2505, 0]
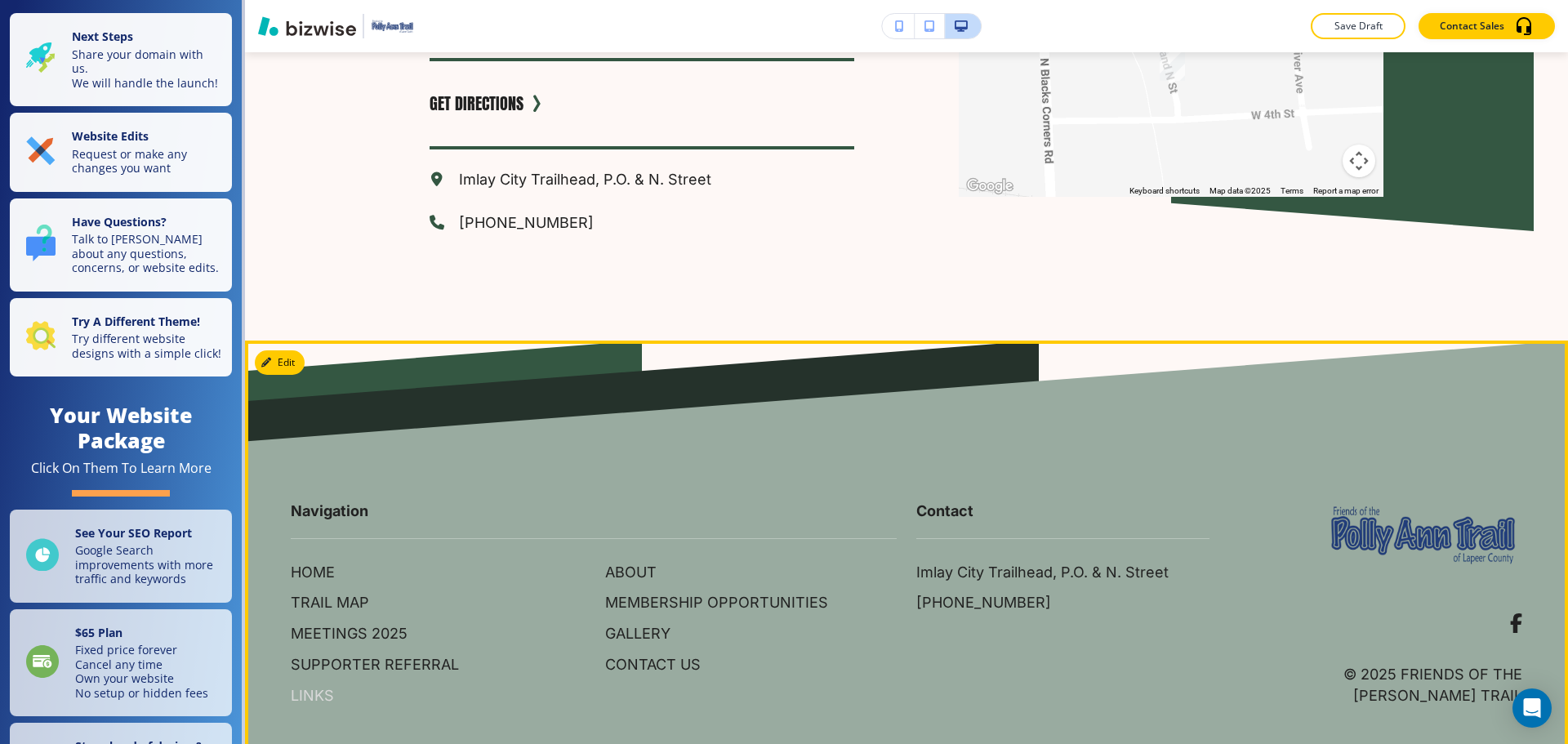
click at [309, 685] on p "LINKS" at bounding box center [311, 696] width 43 height 21
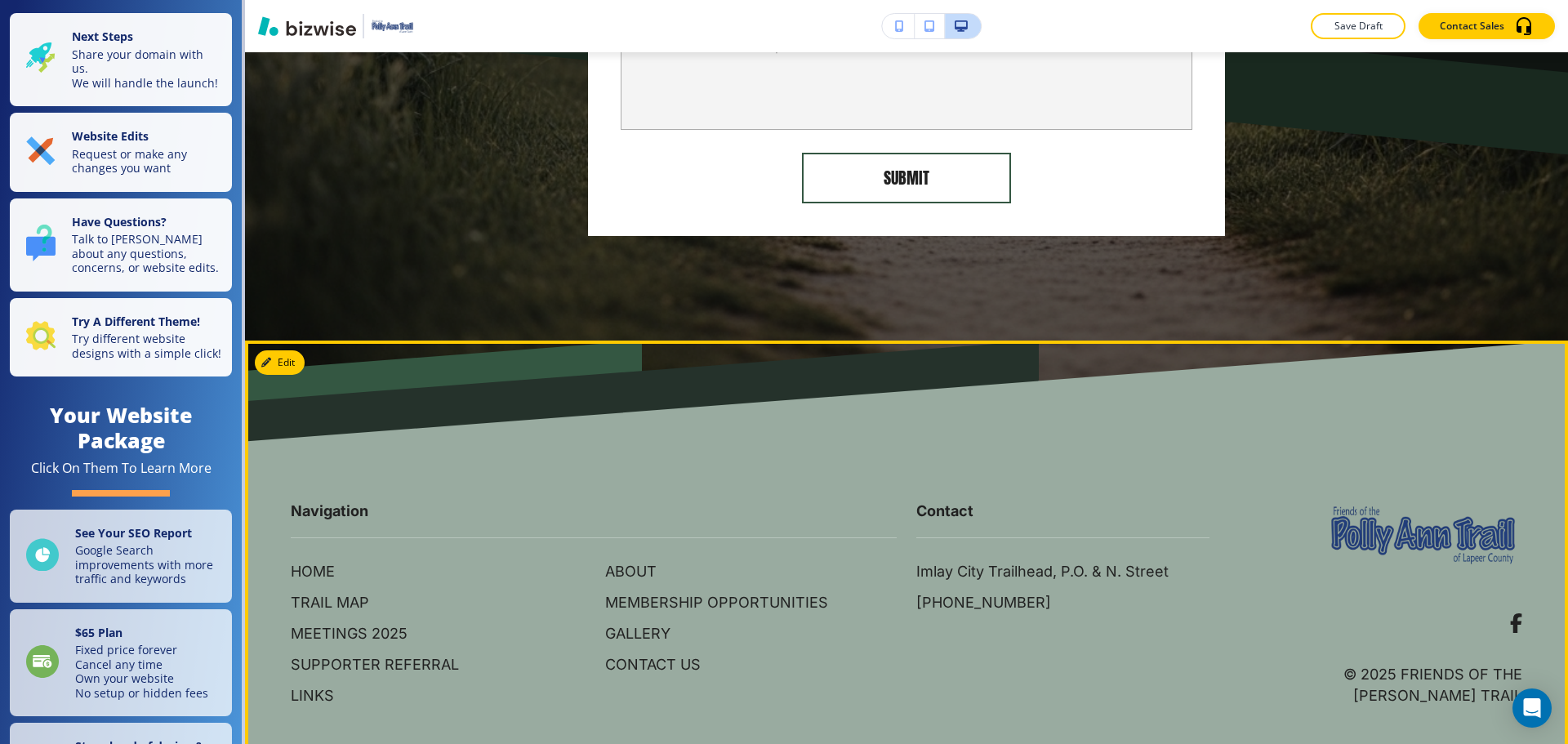
scroll to position [3078, 0]
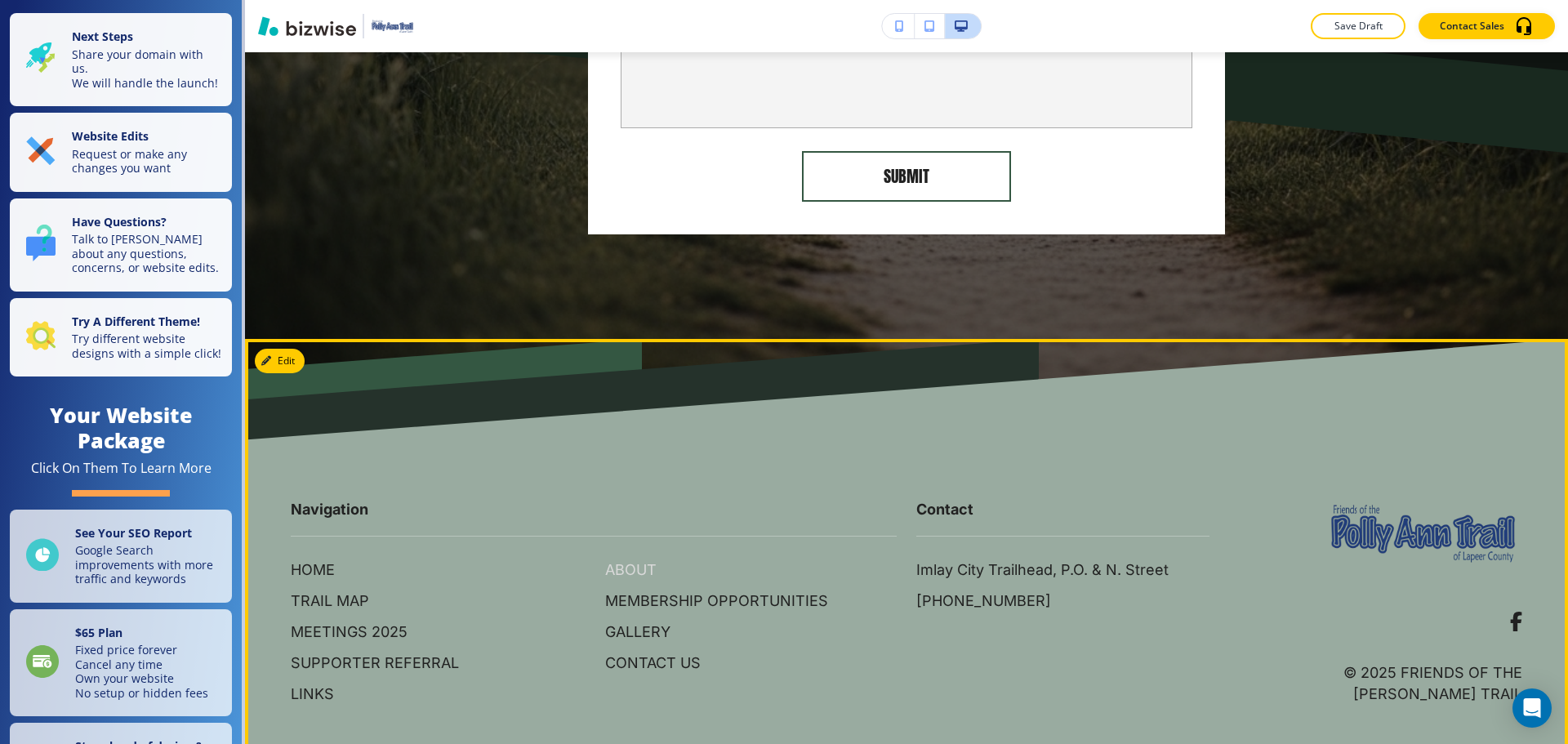
click at [610, 560] on p "ABOUT" at bounding box center [631, 570] width 52 height 21
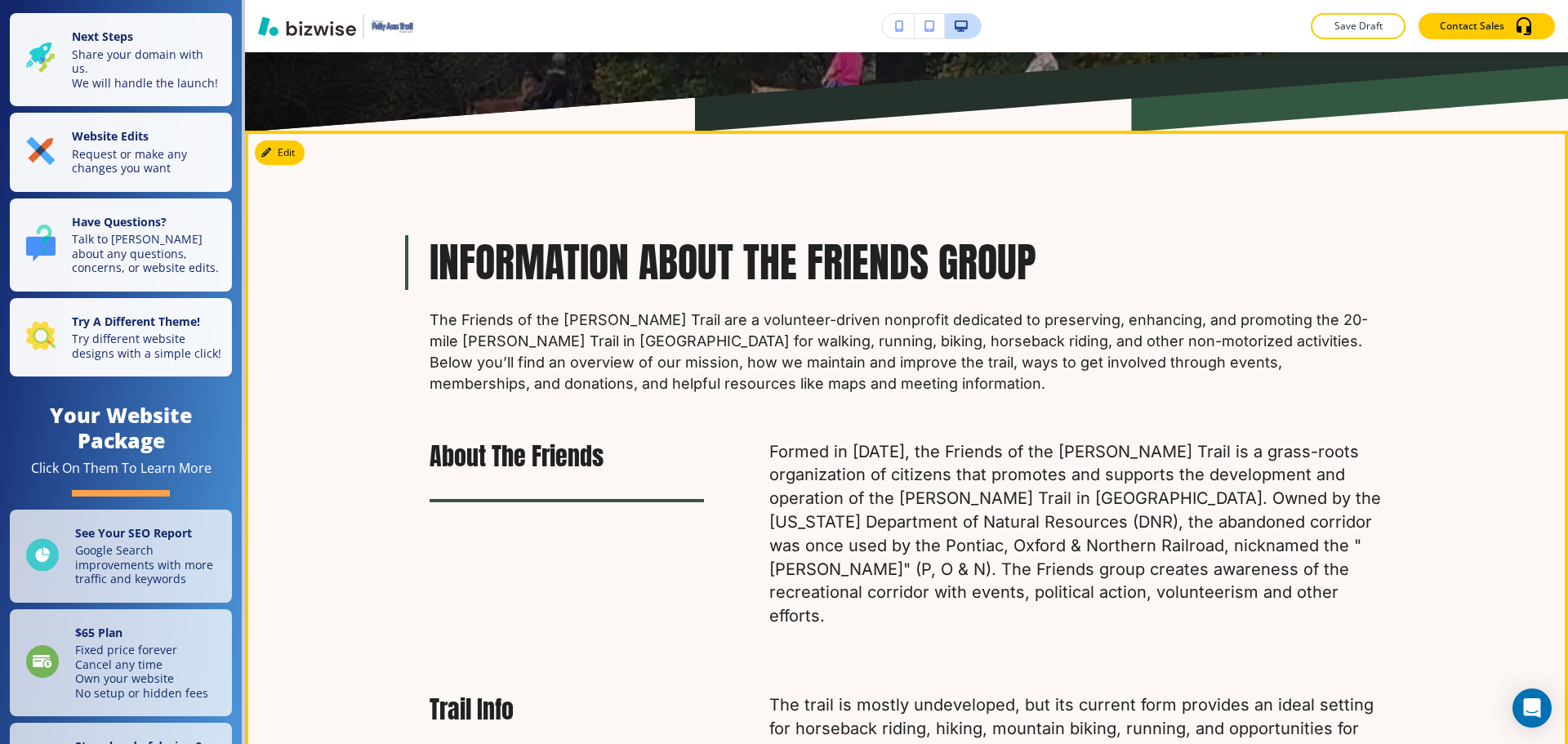
scroll to position [653, 0]
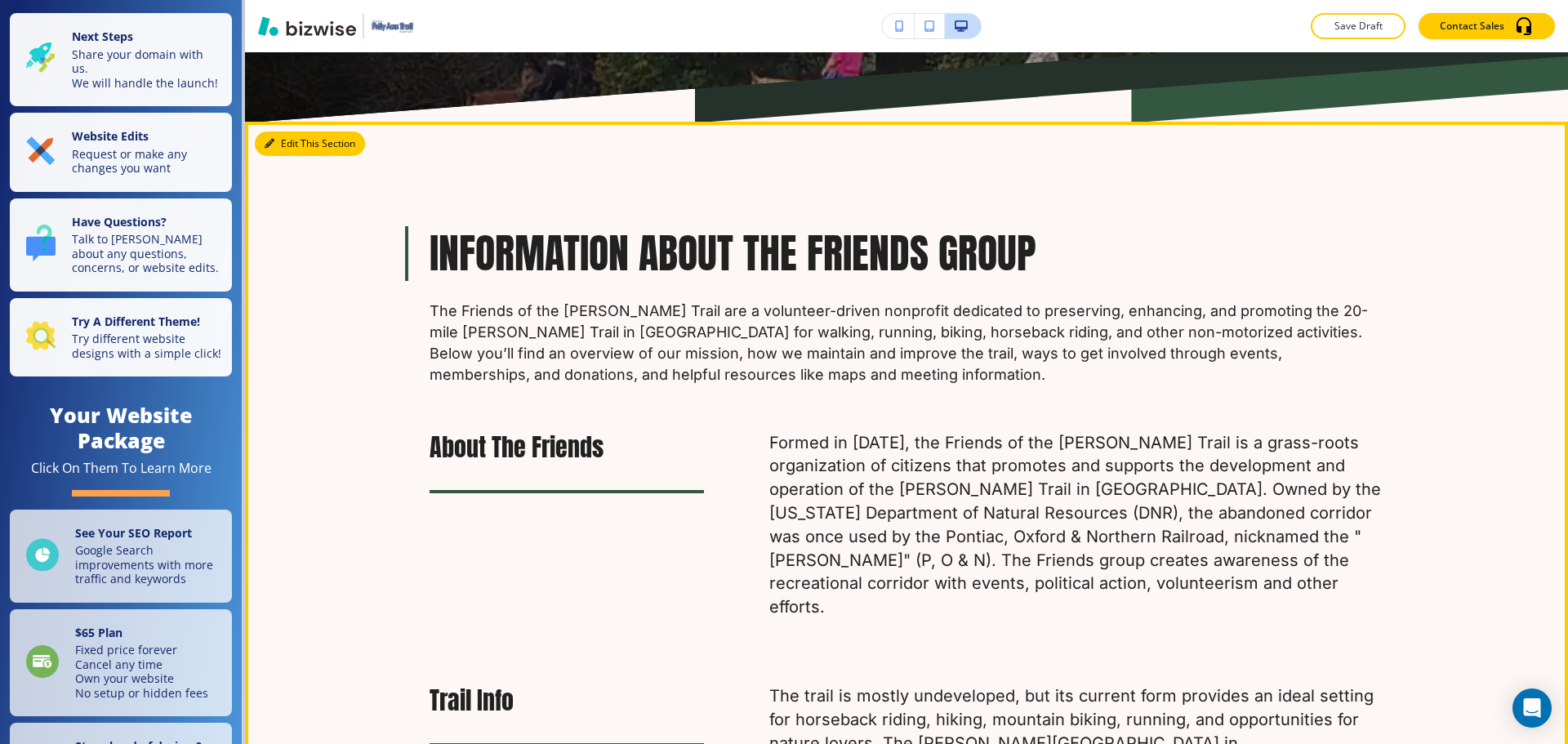
click at [270, 150] on button "Edit This Section" at bounding box center [310, 143] width 110 height 24
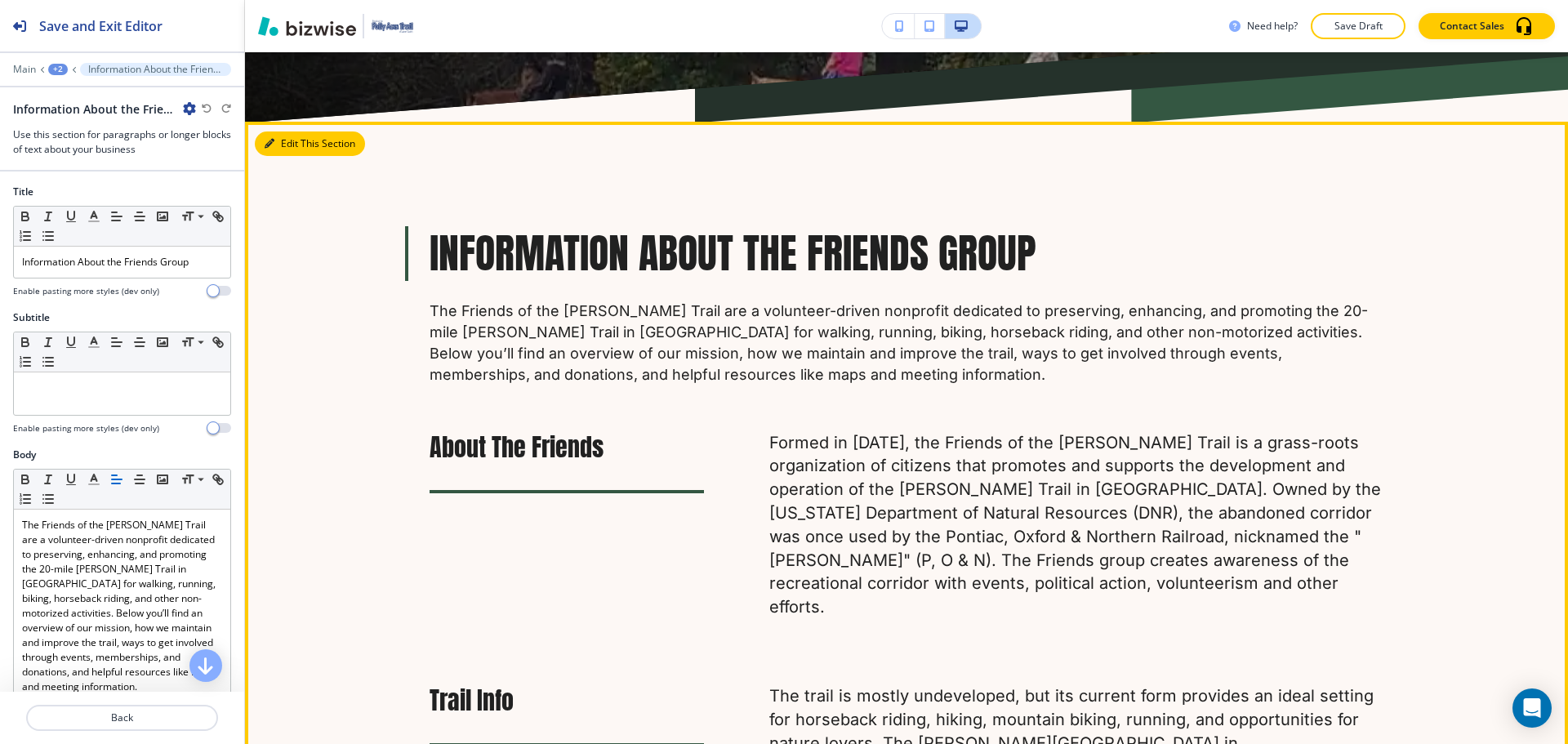
scroll to position [722, 0]
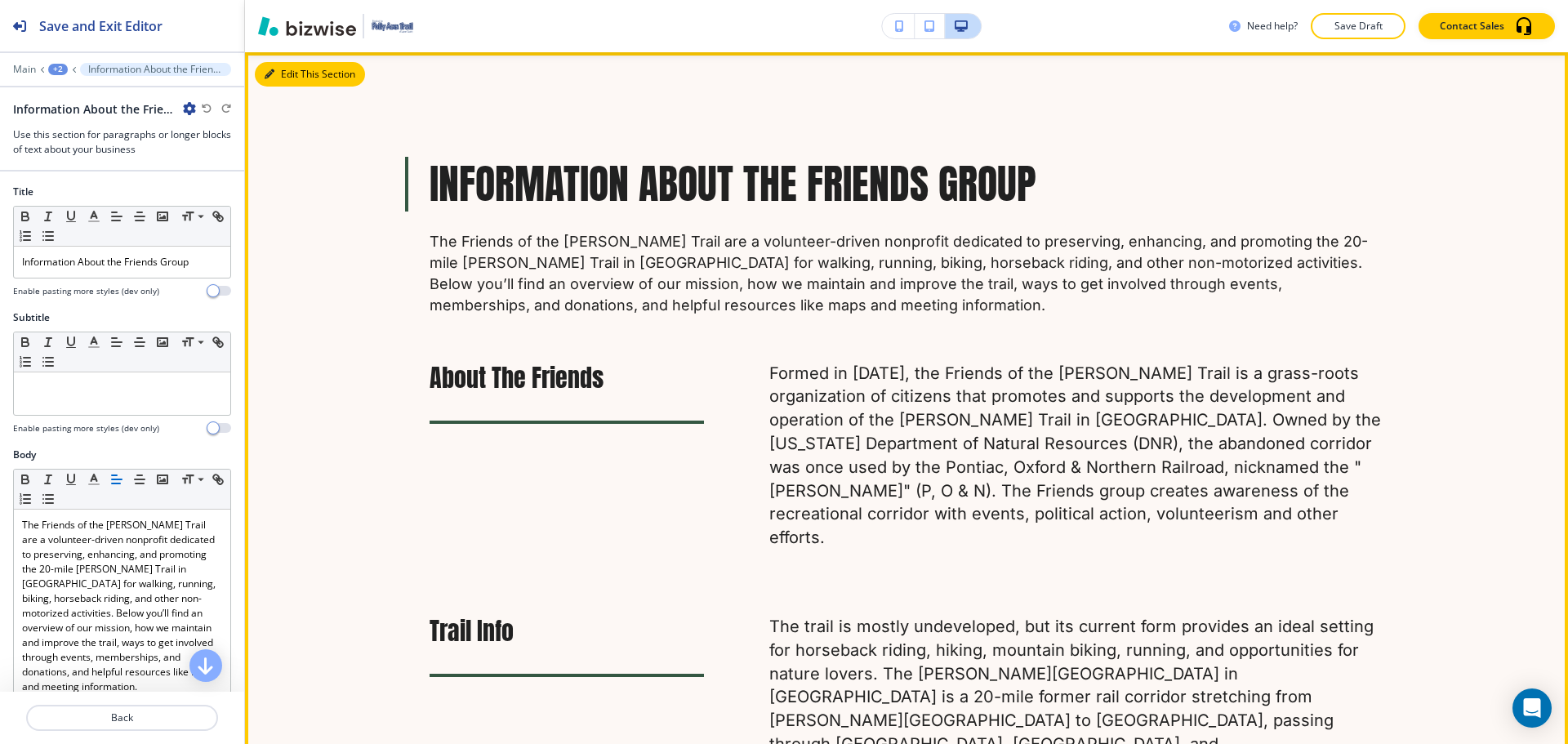
click at [273, 71] on icon "button" at bounding box center [269, 73] width 10 height 10
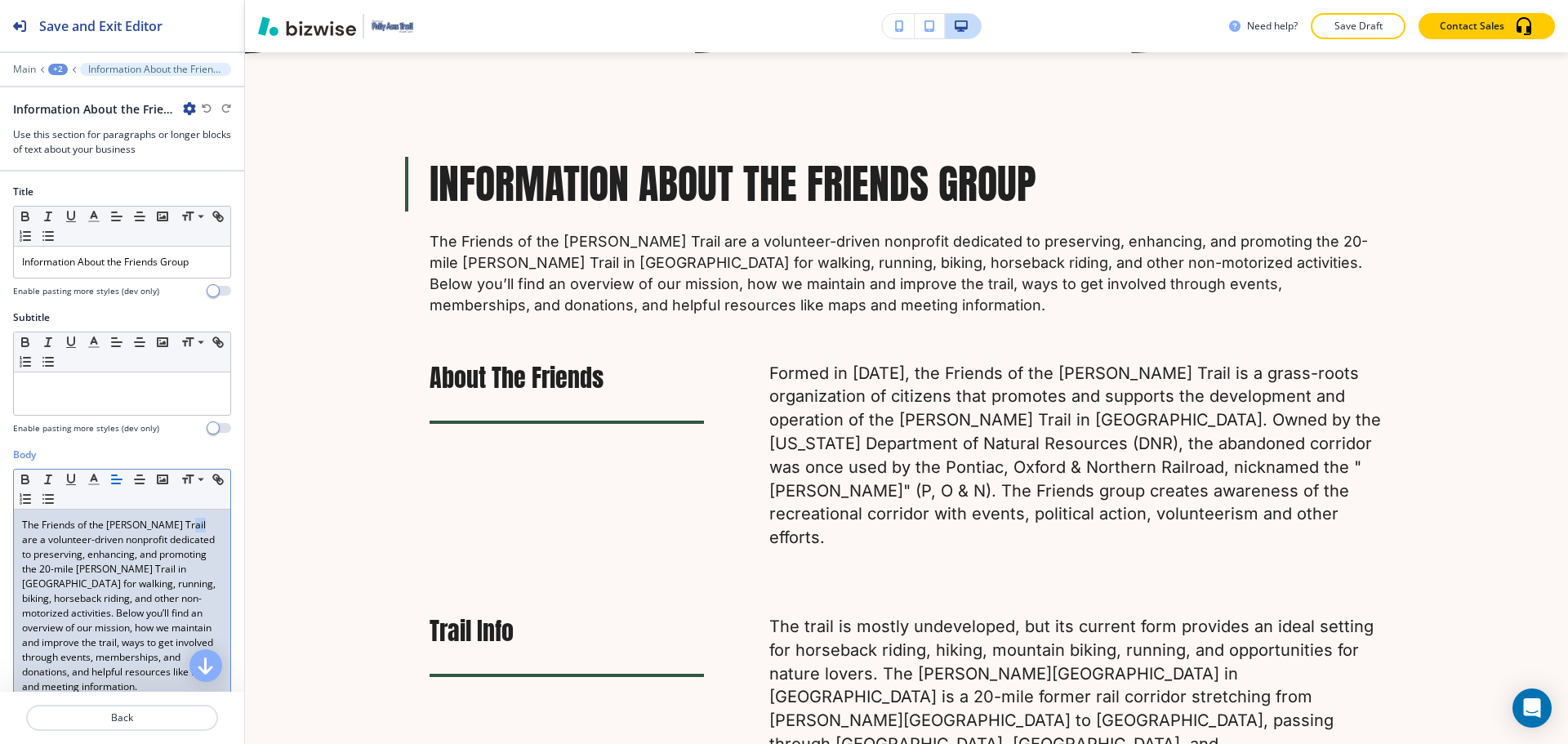
drag, startPoint x: 176, startPoint y: 523, endPoint x: 189, endPoint y: 525, distance: 13.2
click at [189, 525] on p "The Friends of the Polly Ann Trail are a volunteer-driven nonprofit dedicated t…" at bounding box center [122, 606] width 200 height 177
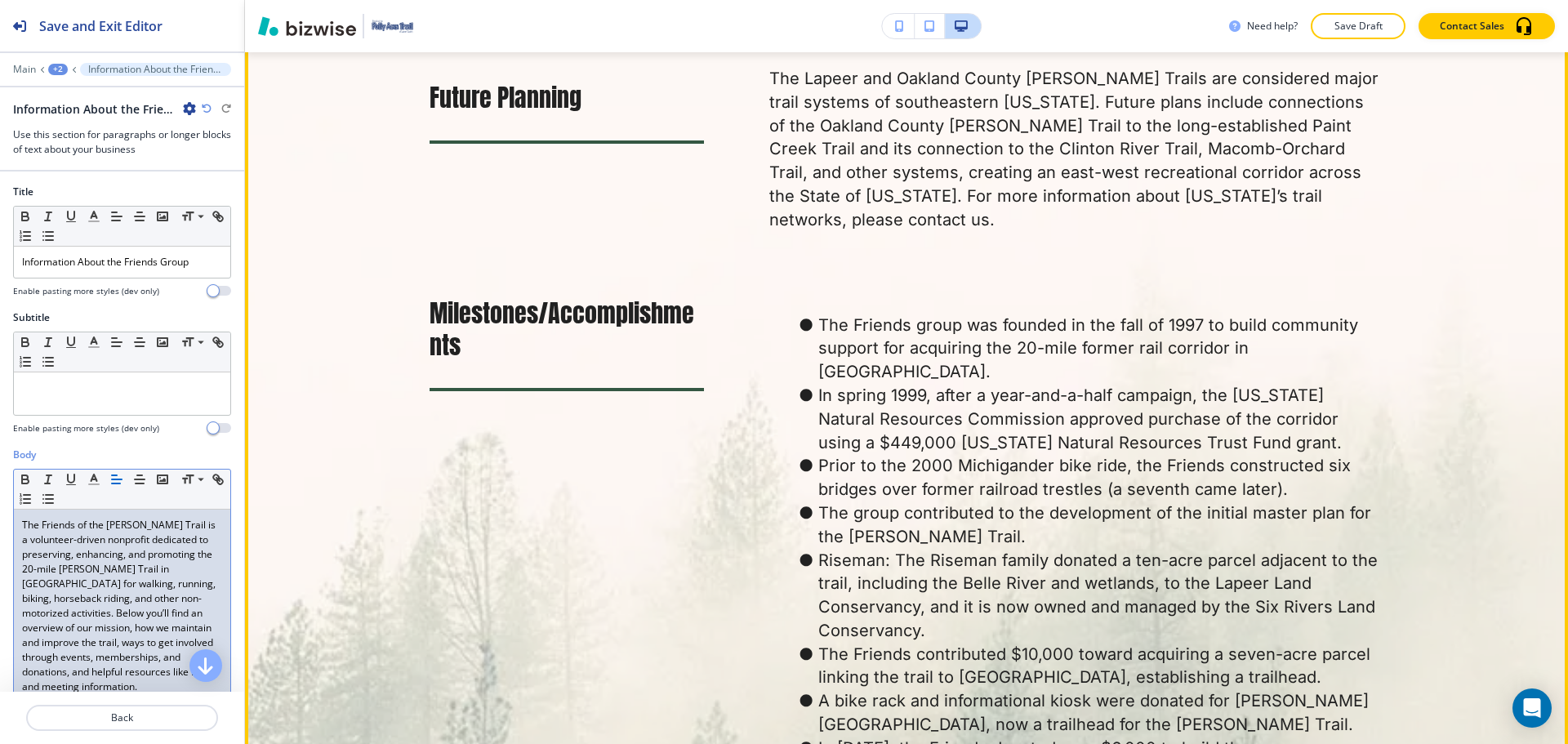
scroll to position [1621, 0]
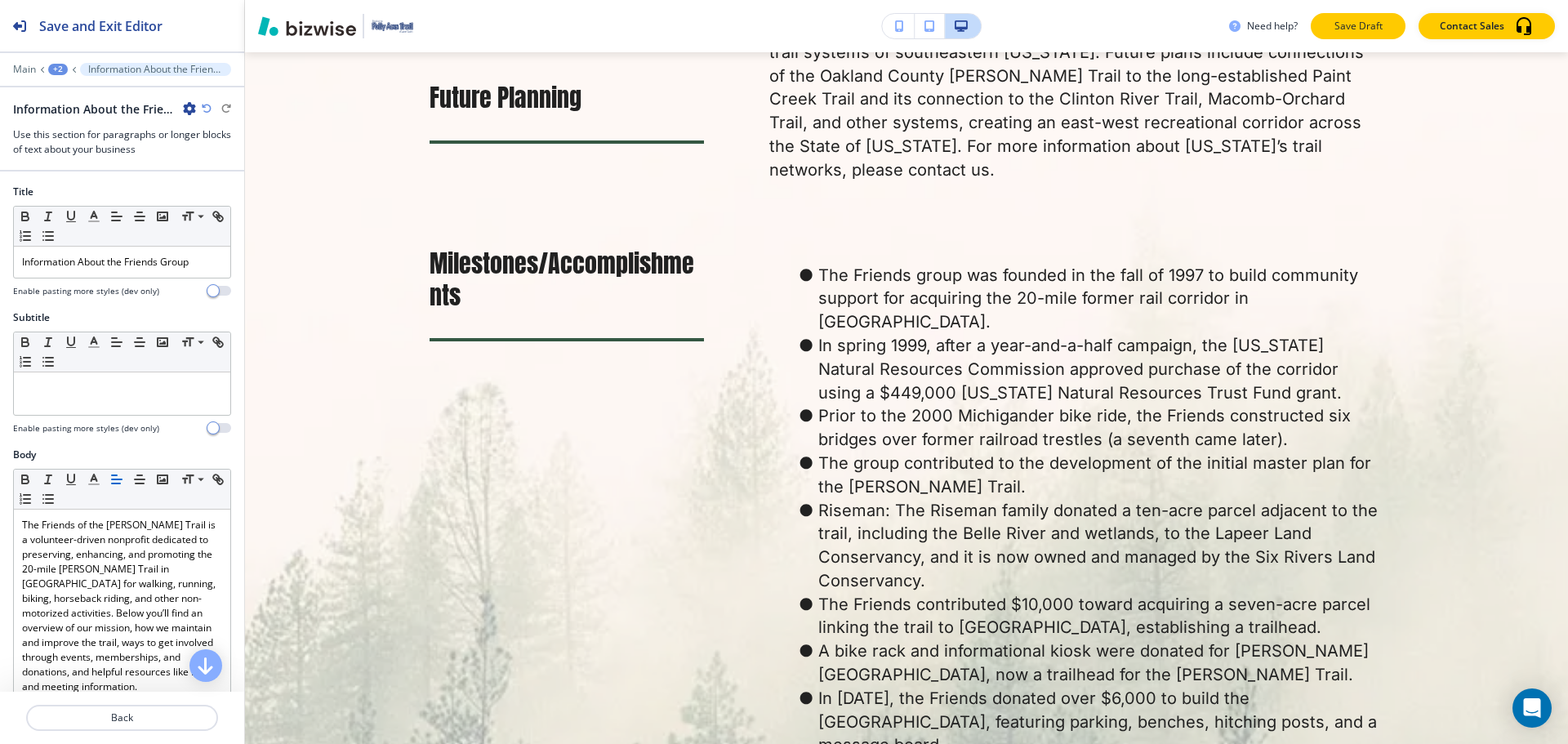
click at [1356, 31] on p "Save Draft" at bounding box center [1358, 25] width 52 height 15
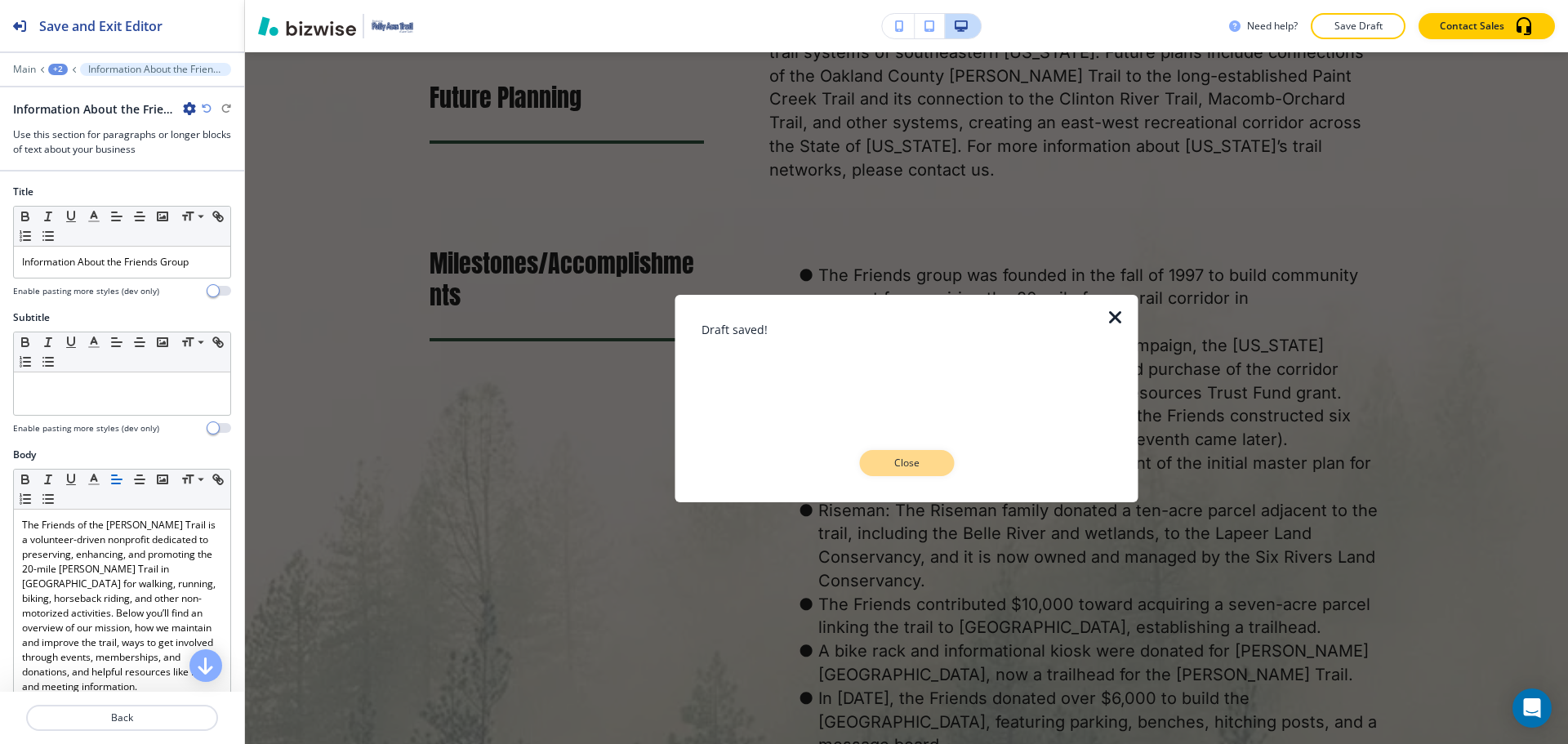
click at [928, 457] on p "Close" at bounding box center [907, 462] width 52 height 15
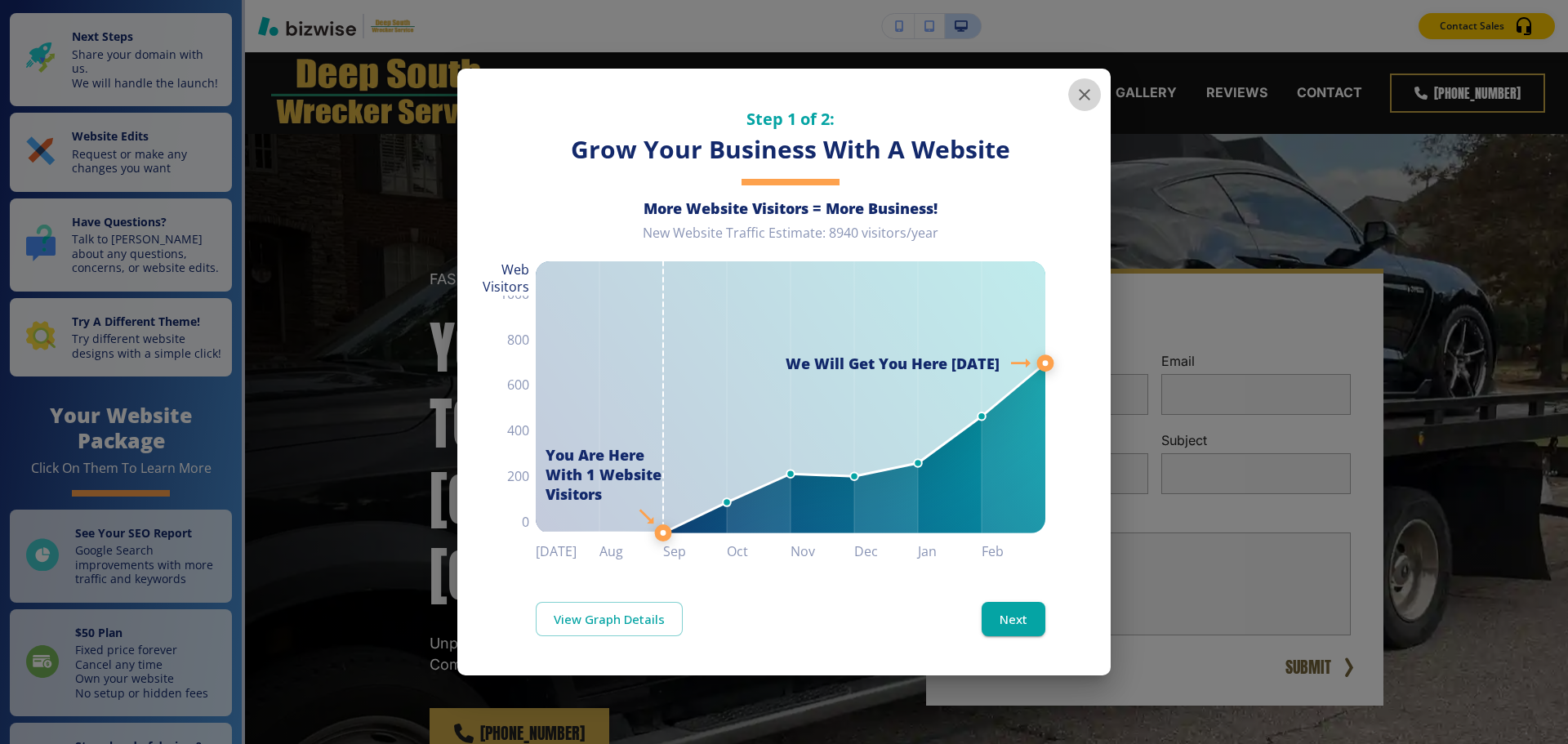
click at [1088, 90] on icon "button" at bounding box center [1084, 94] width 19 height 19
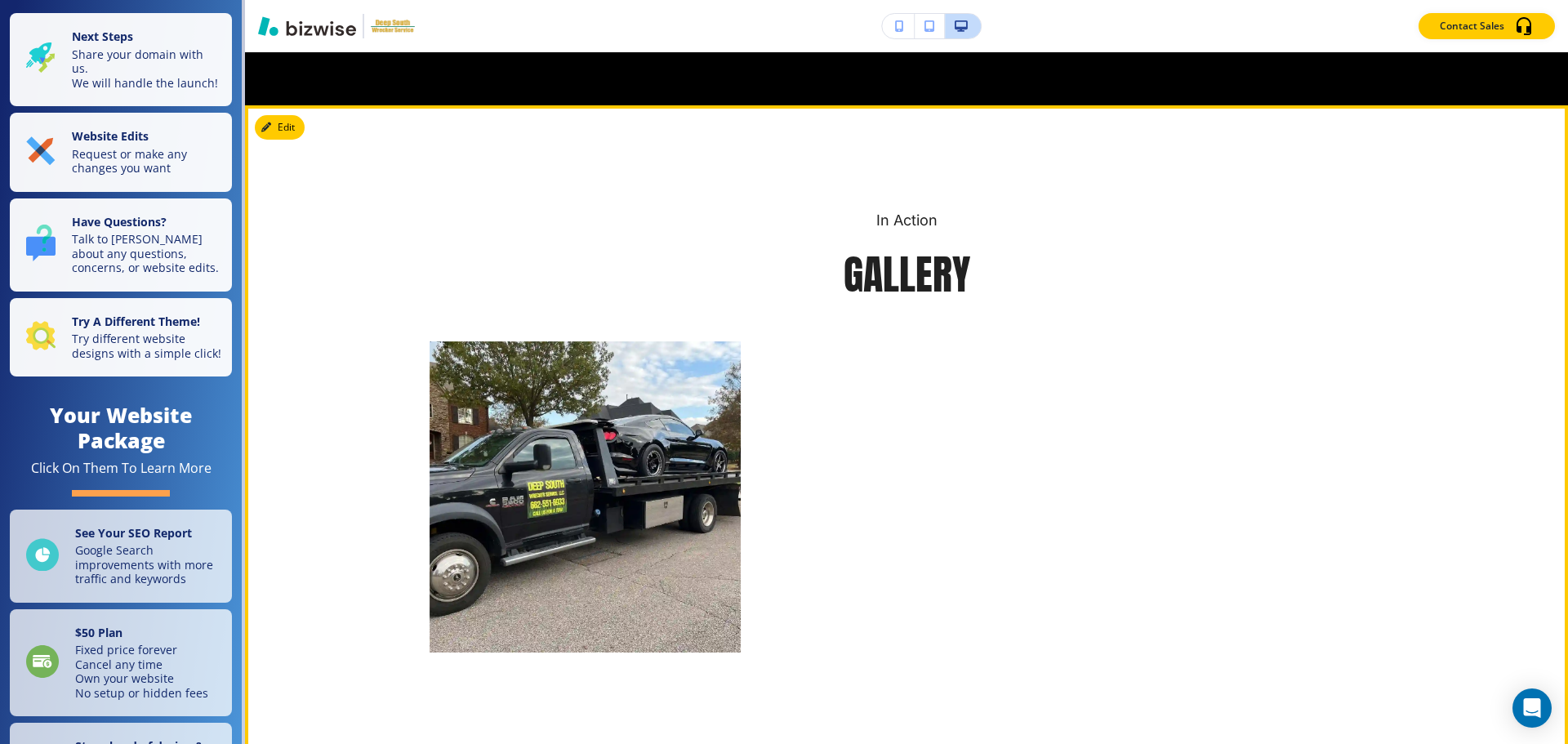
scroll to position [5143, 0]
